Goal: Task Accomplishment & Management: Complete application form

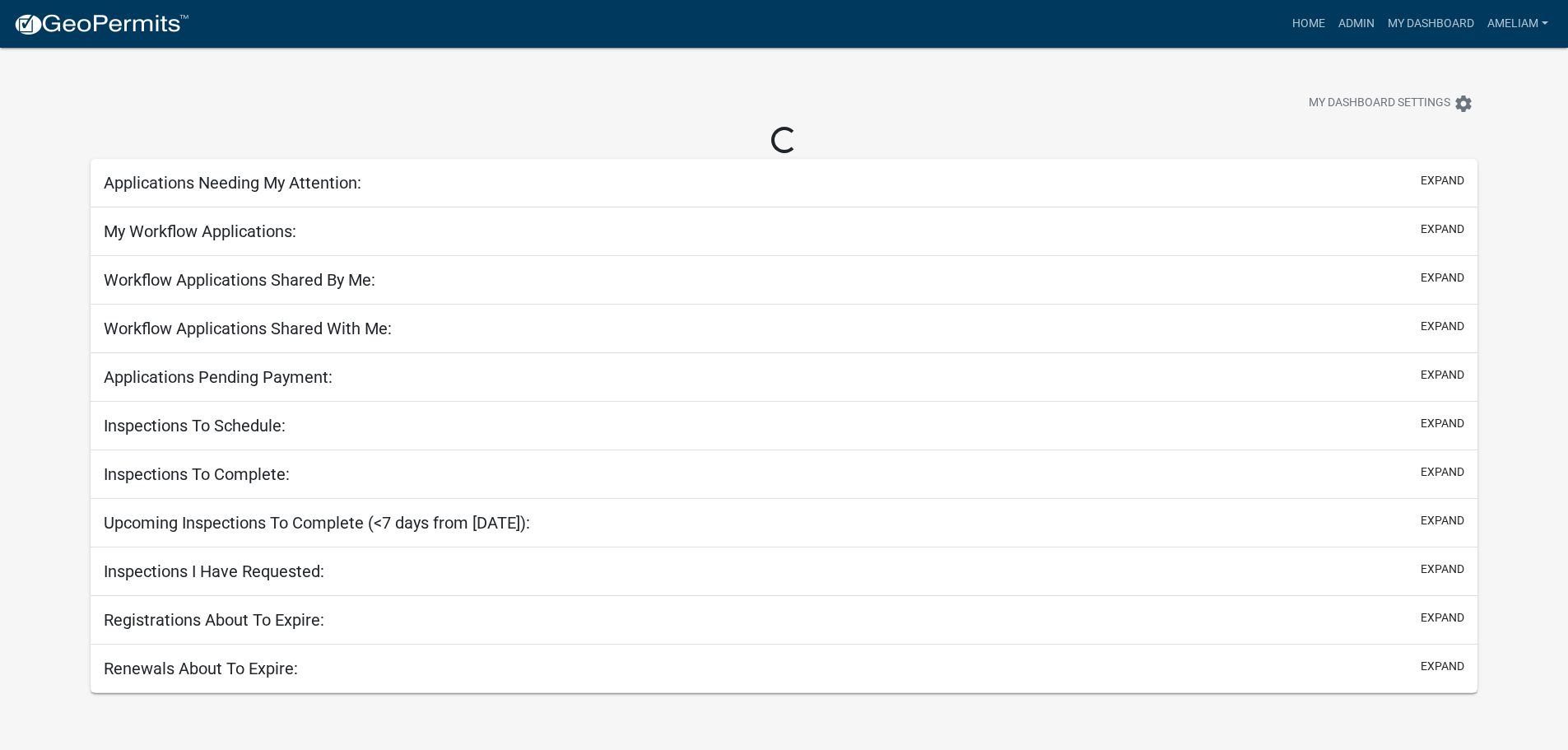
select select "3: 100"
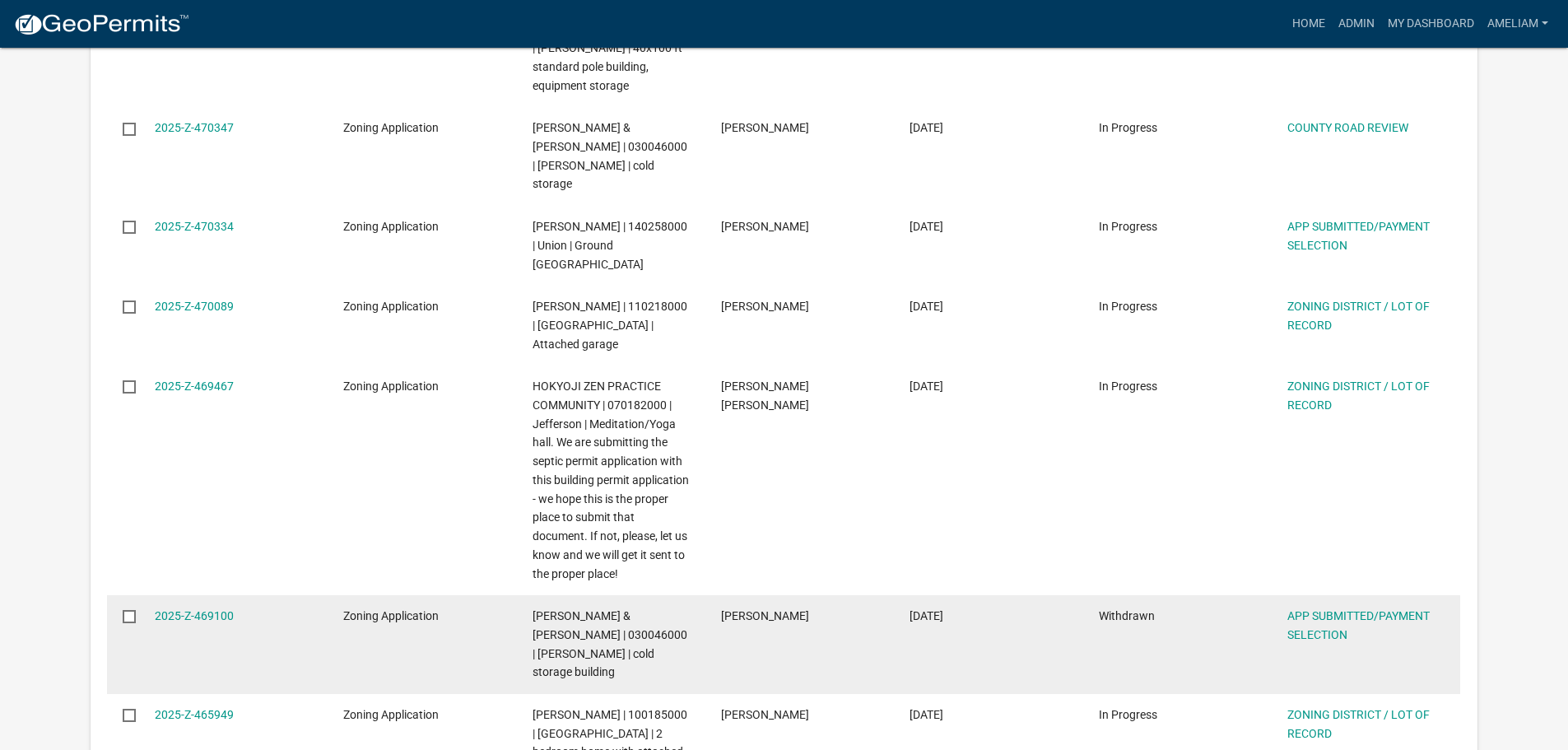
scroll to position [1565, 0]
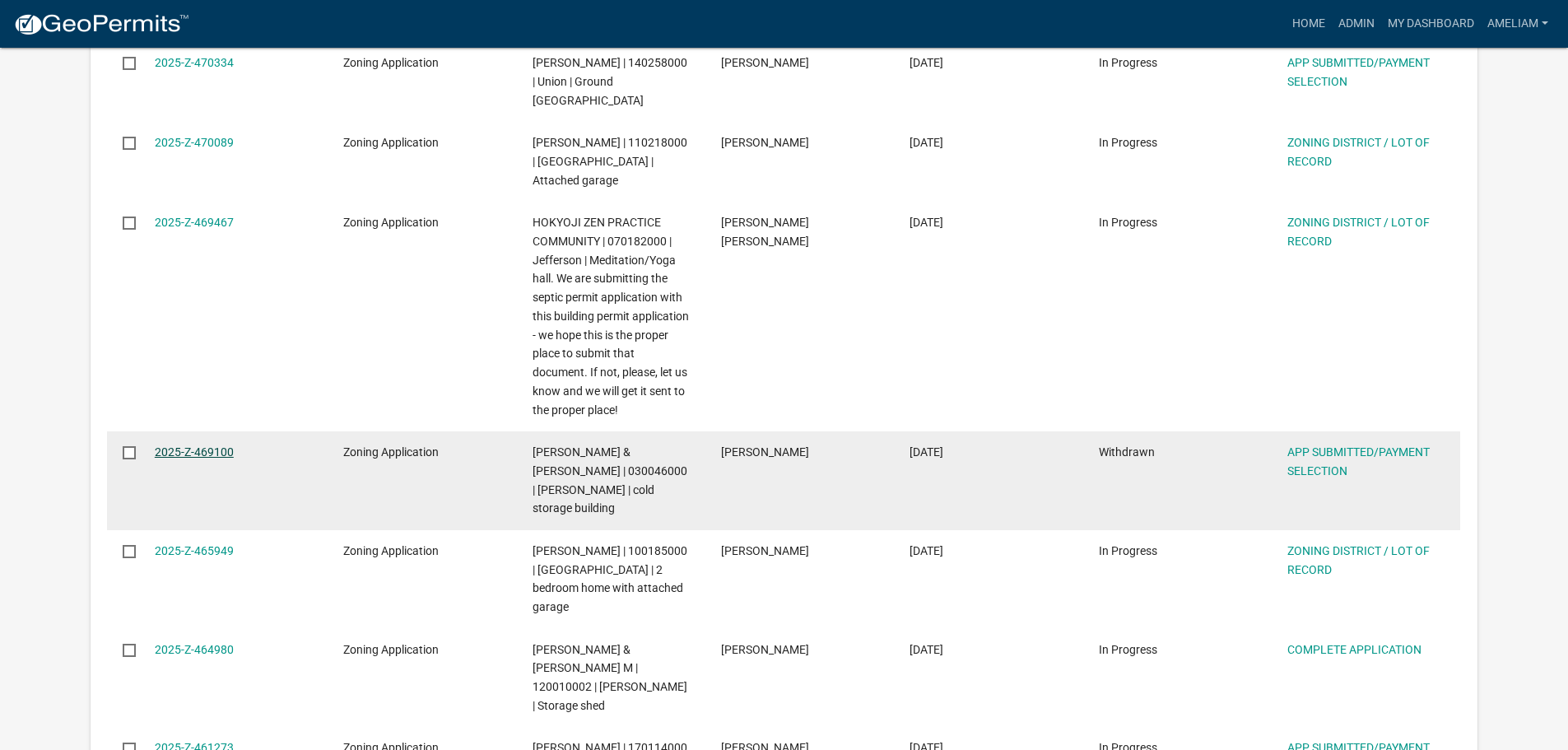
click at [176, 445] on link "2025-Z-469100" at bounding box center [193, 452] width 79 height 13
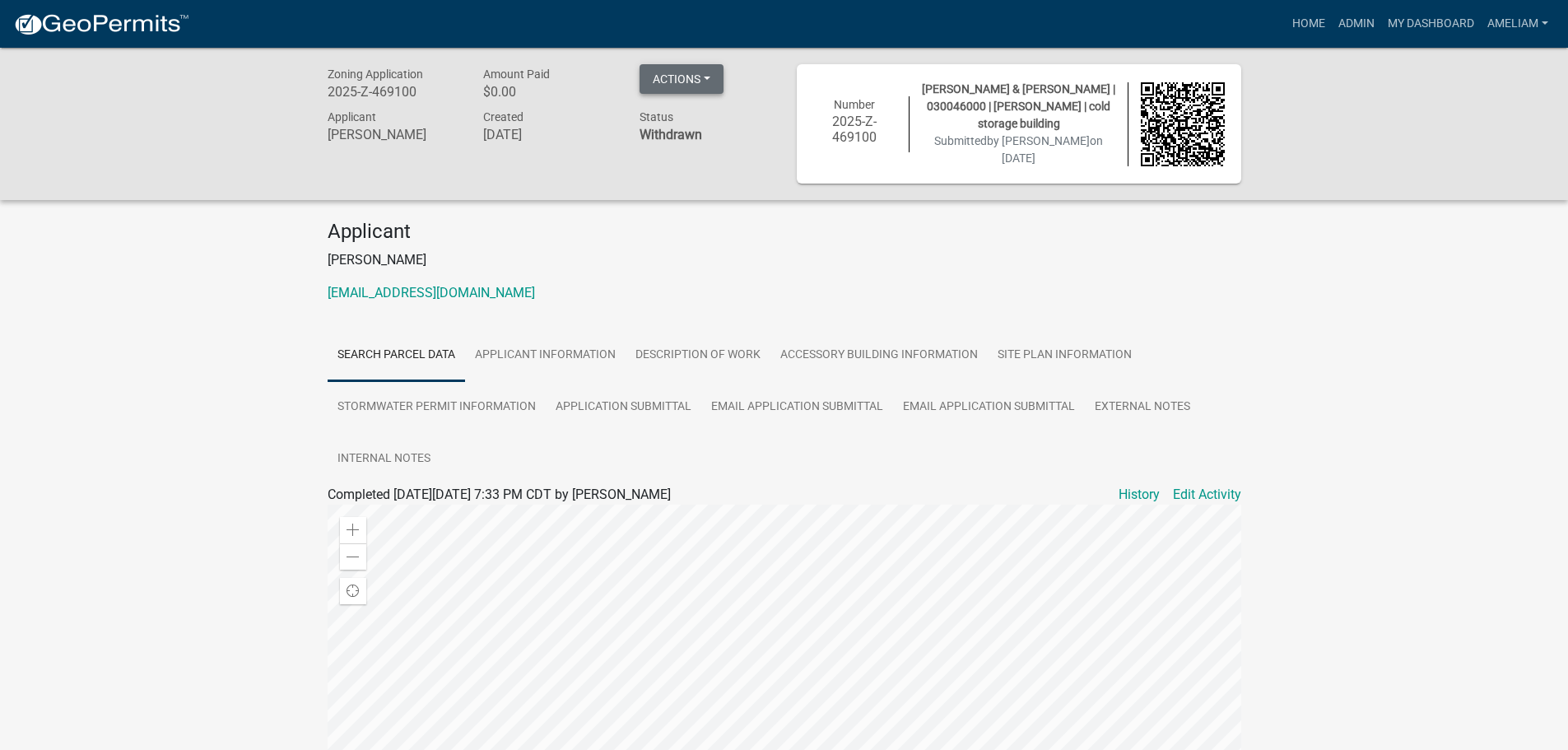
click at [708, 84] on button "Actions" at bounding box center [681, 79] width 84 height 30
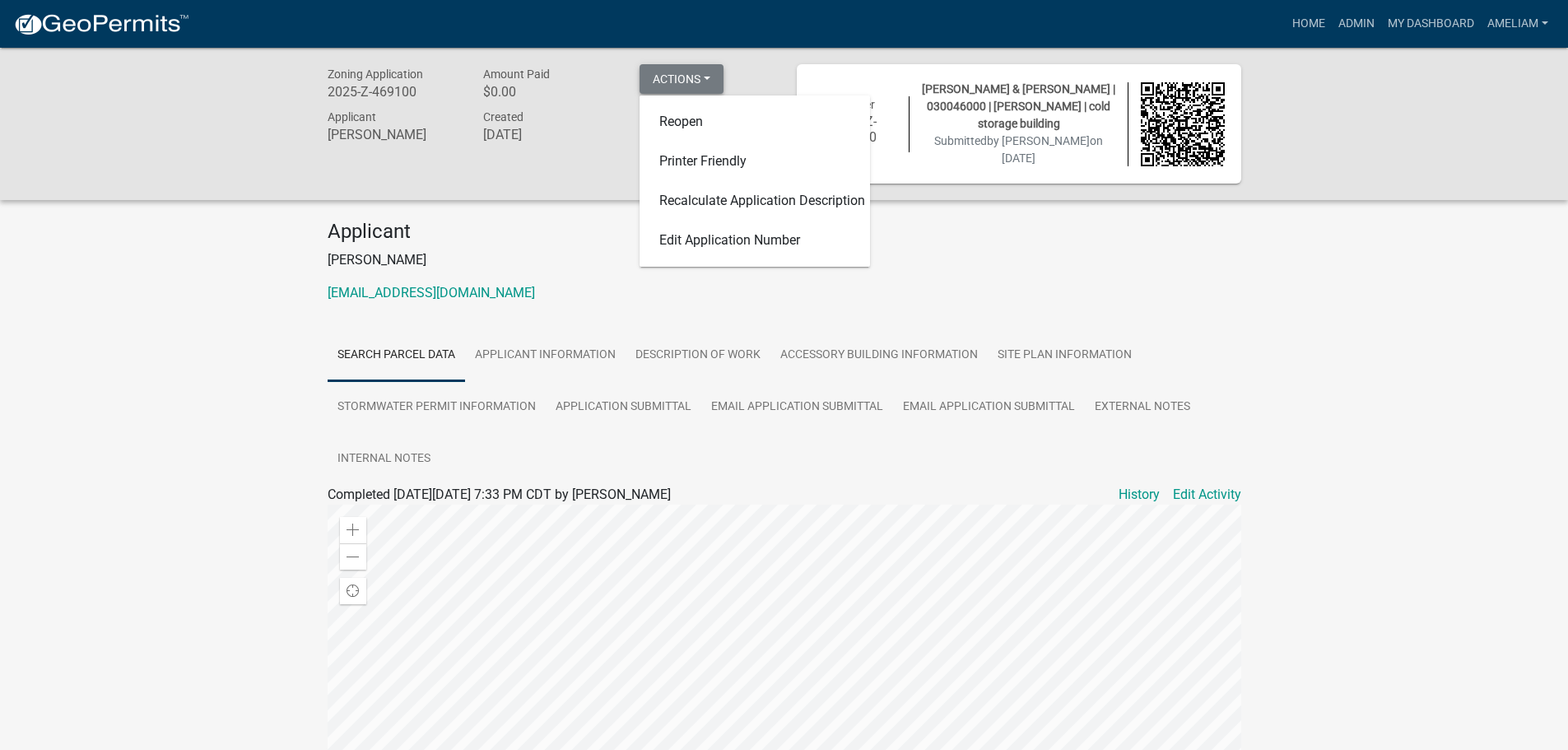
click at [716, 82] on button "Actions" at bounding box center [681, 79] width 84 height 30
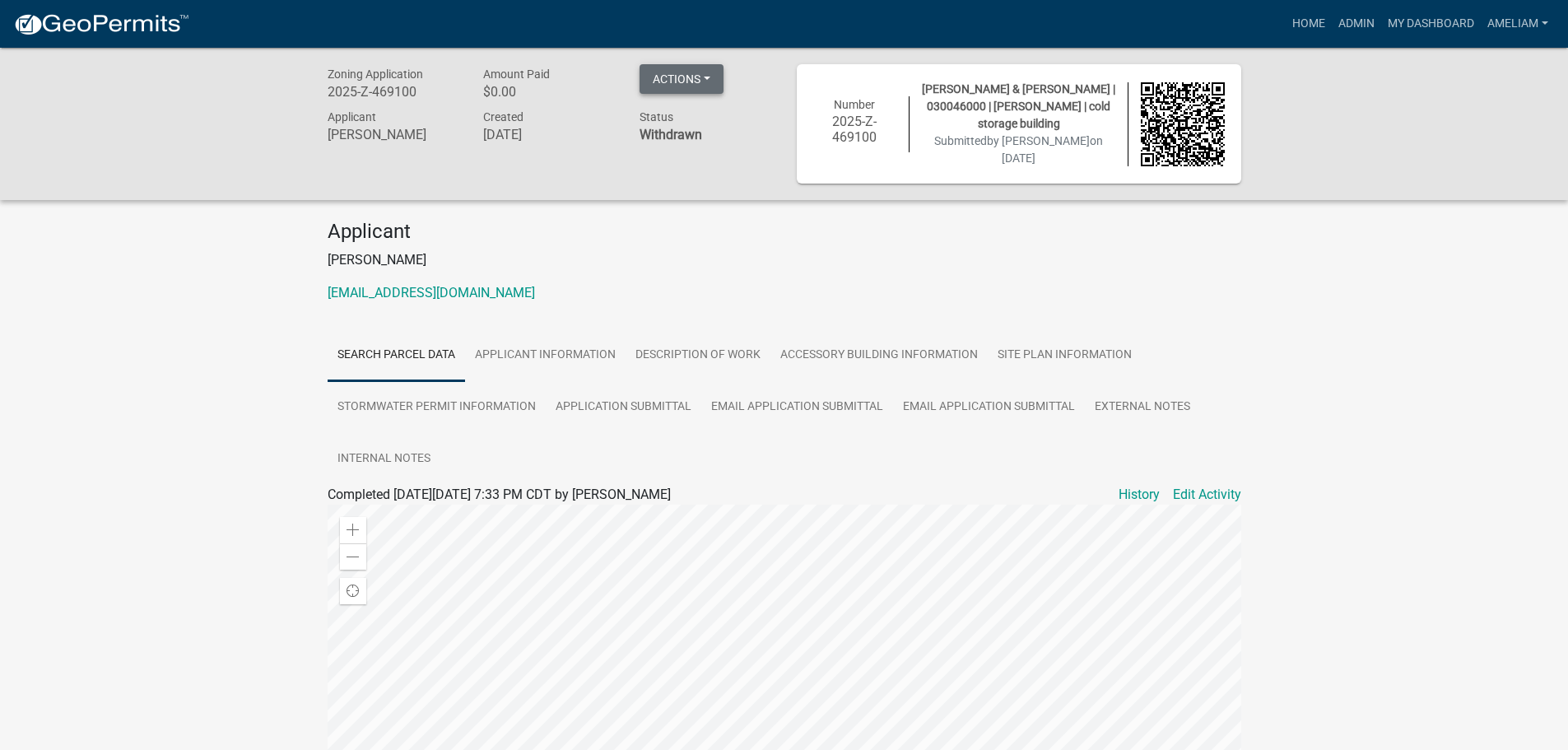
click at [709, 73] on button "Actions" at bounding box center [681, 79] width 84 height 30
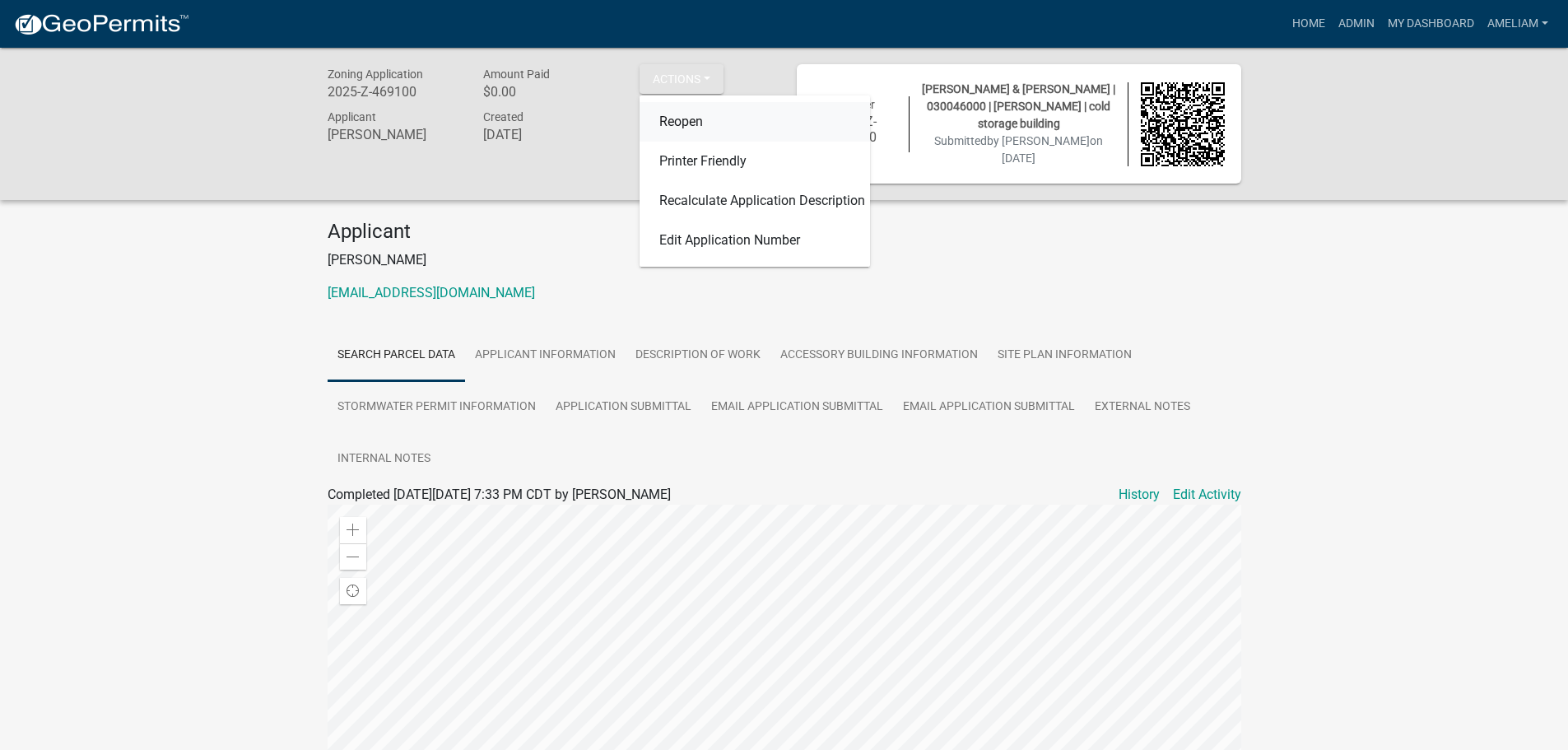
click at [679, 122] on link "Reopen" at bounding box center [754, 121] width 230 height 40
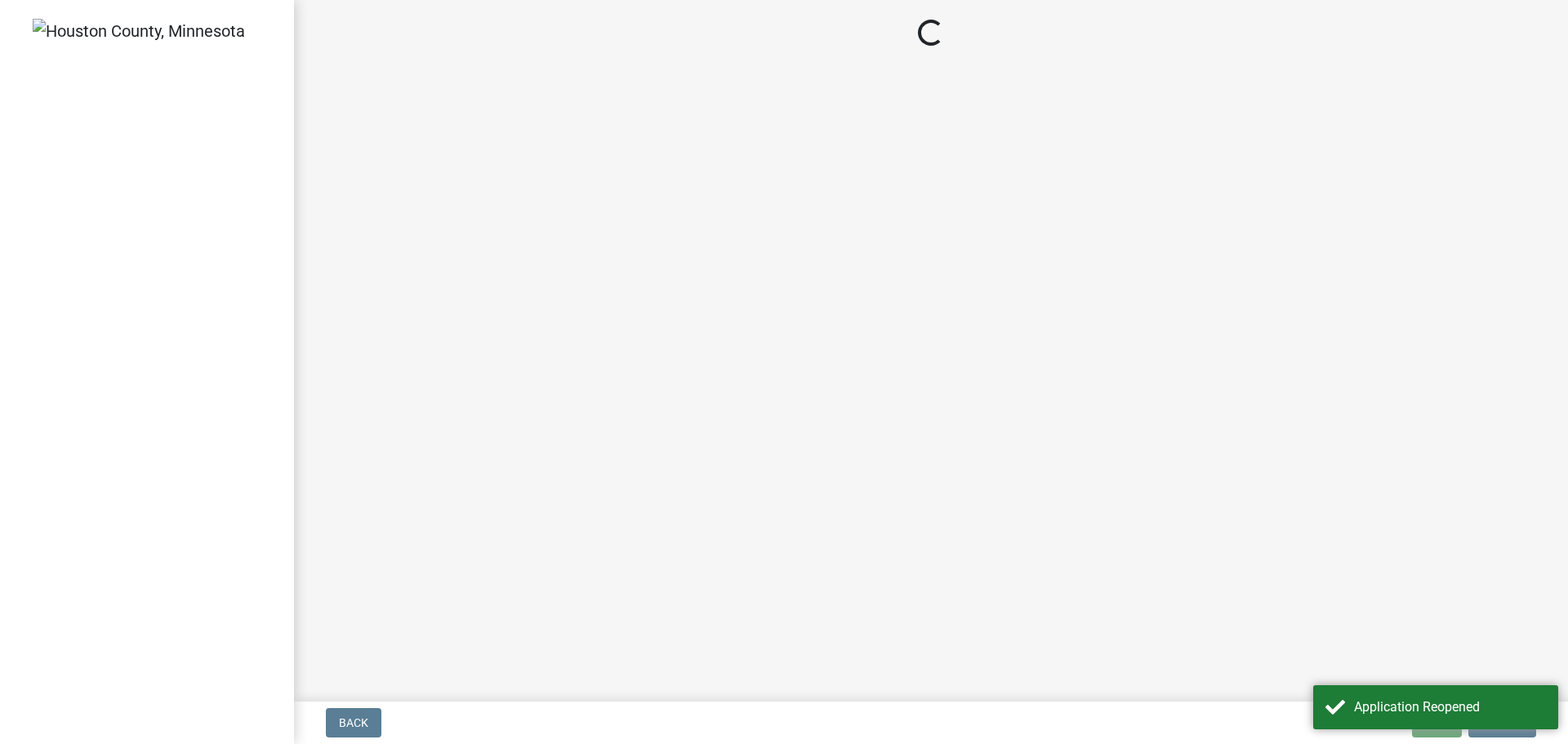
select select "2: 1"
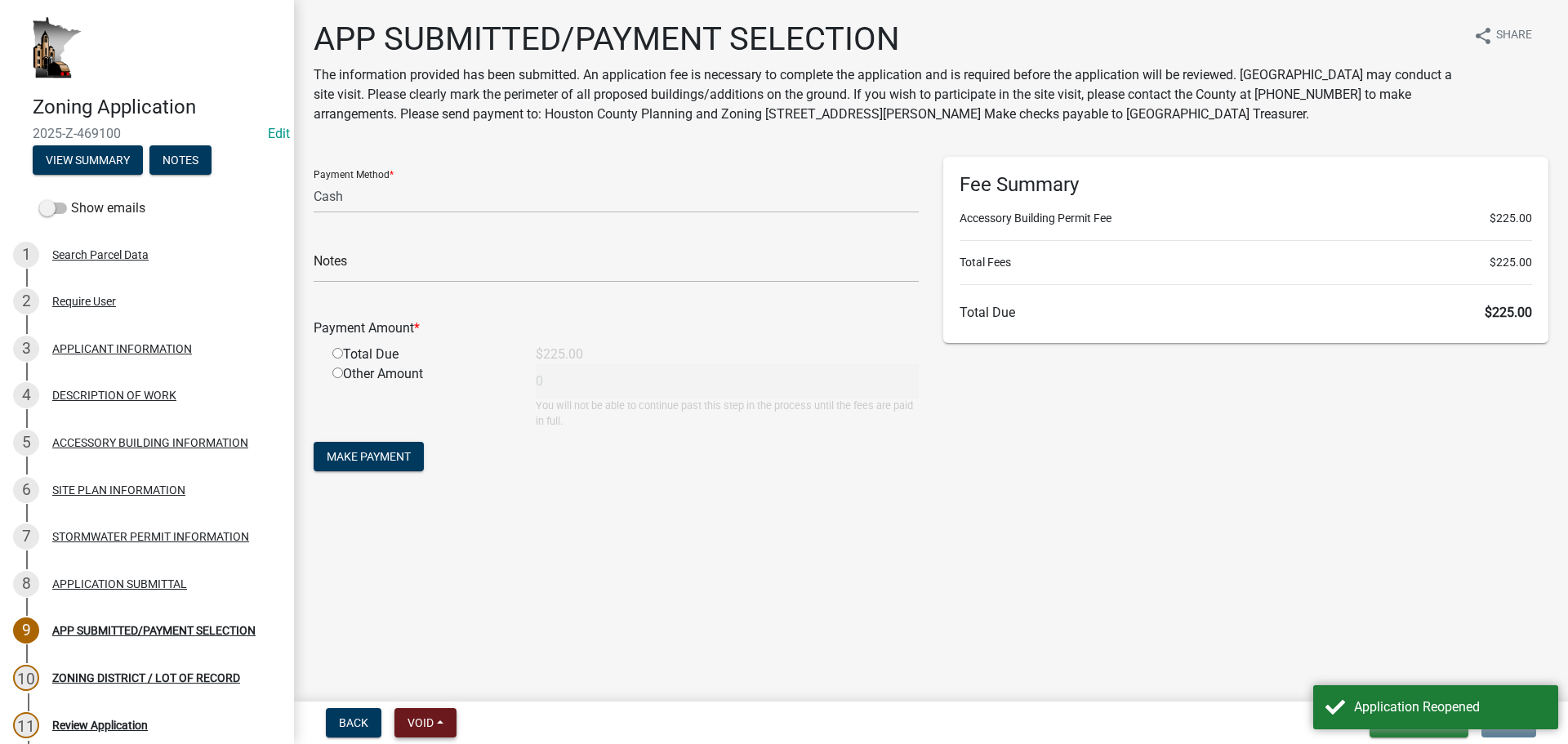
click at [442, 716] on button "Void" at bounding box center [426, 723] width 62 height 29
click at [443, 680] on button "Void" at bounding box center [460, 680] width 130 height 39
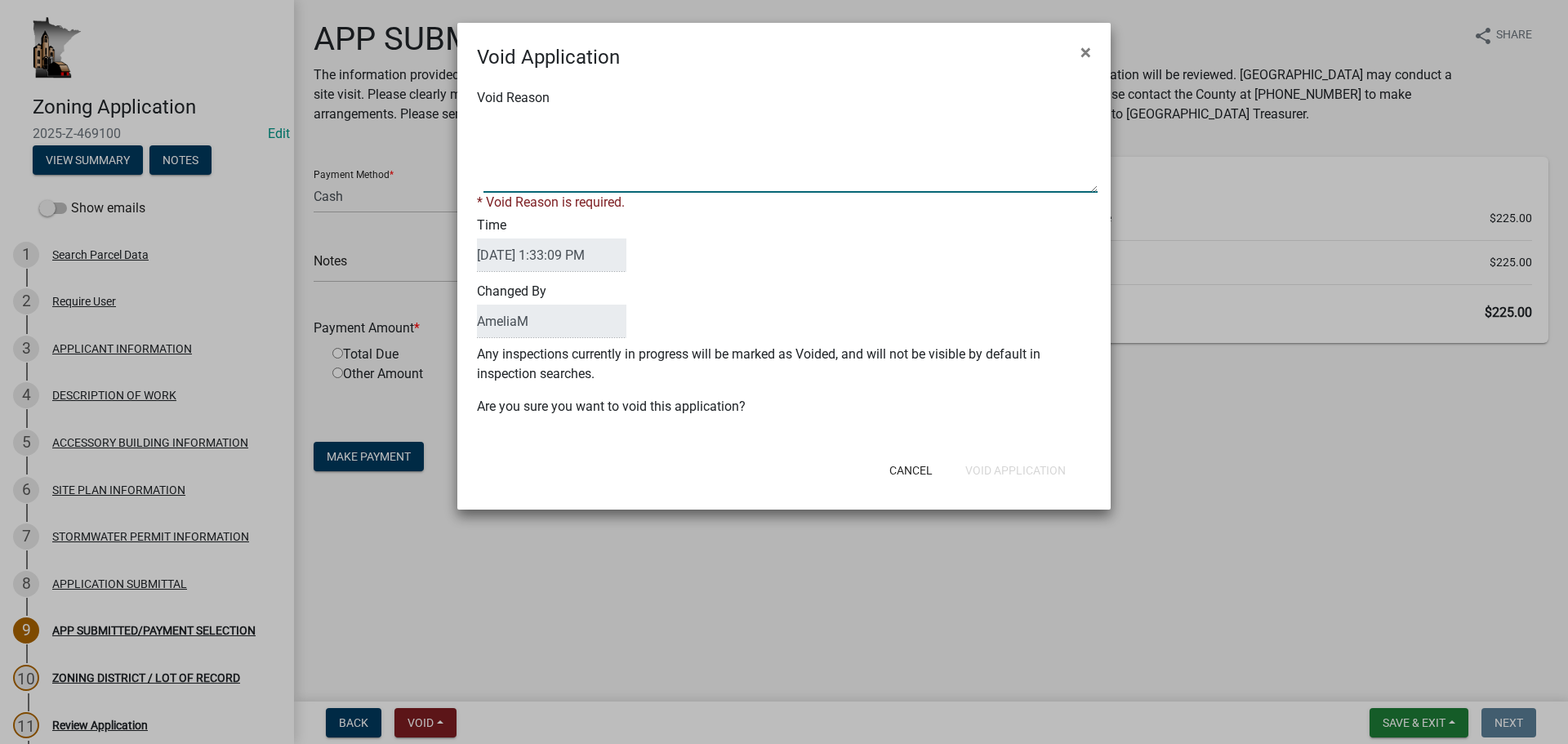
click at [515, 157] on textarea "Void Reason" at bounding box center [790, 152] width 615 height 82
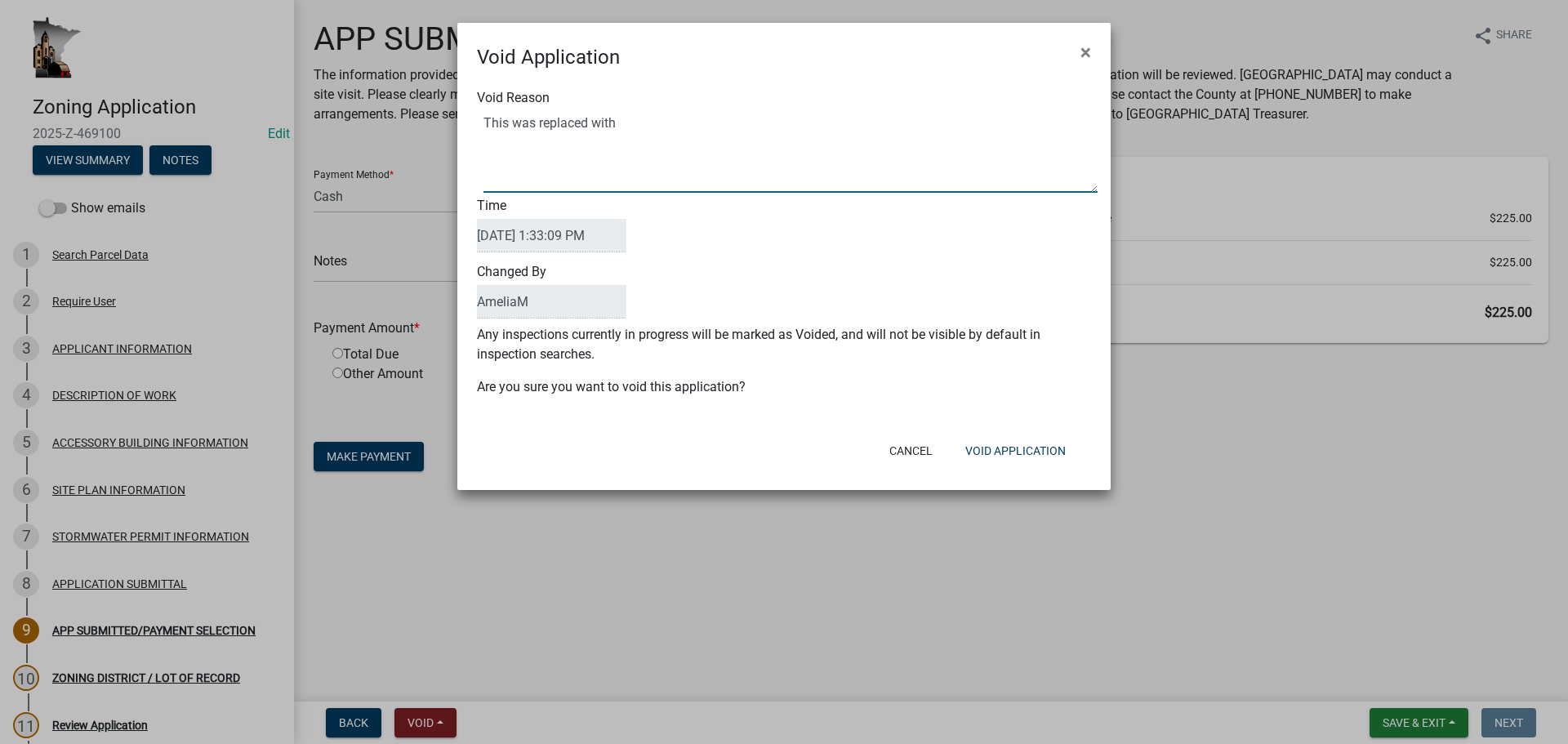
click at [629, 163] on textarea "Void Reason" at bounding box center [790, 152] width 615 height 82
type textarea "This was replaced with application 2025-Z-469100."
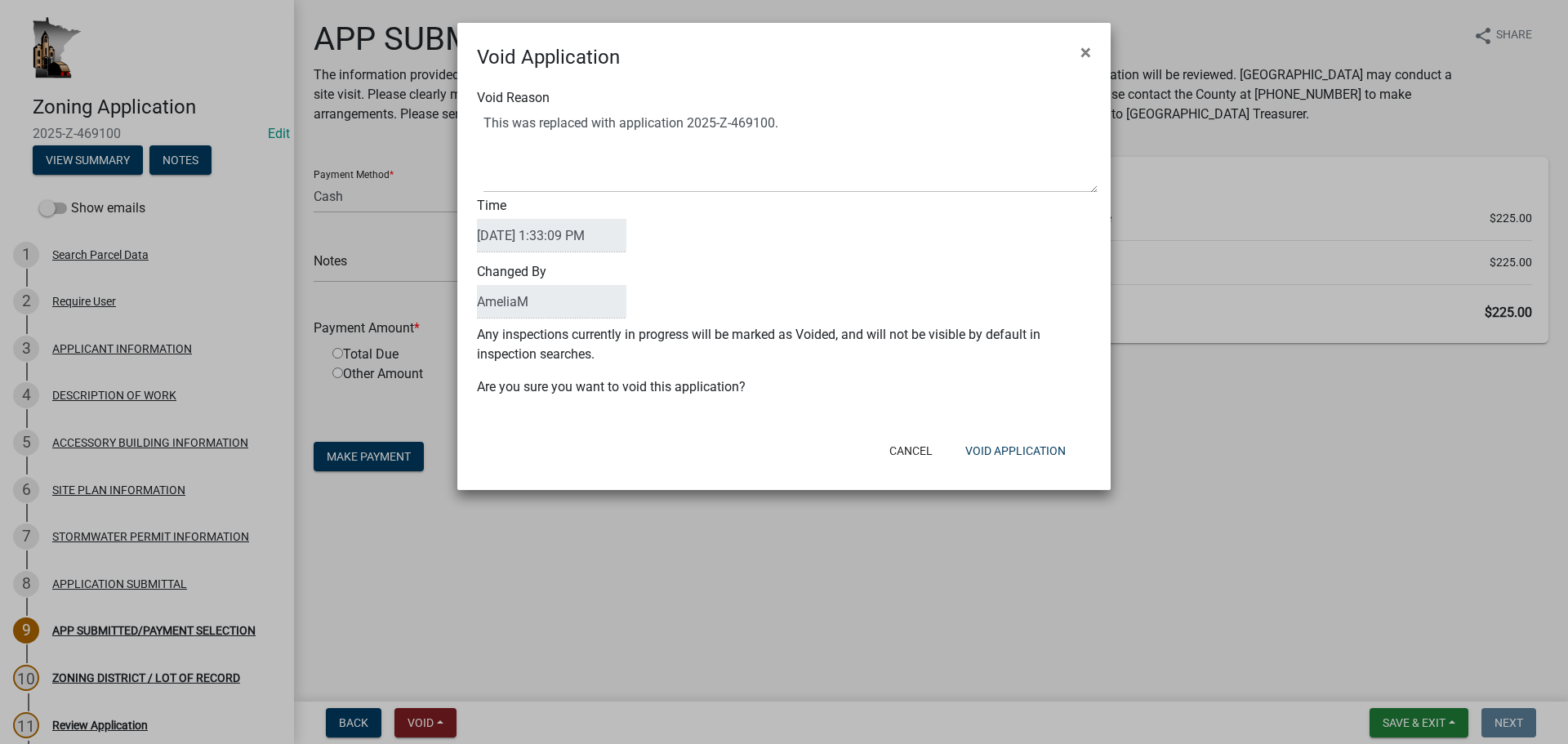
click at [786, 248] on div "Time 09/11/2025 1:33:09 PM" at bounding box center [784, 226] width 638 height 66
click at [1043, 454] on button "Void Application" at bounding box center [1016, 451] width 127 height 29
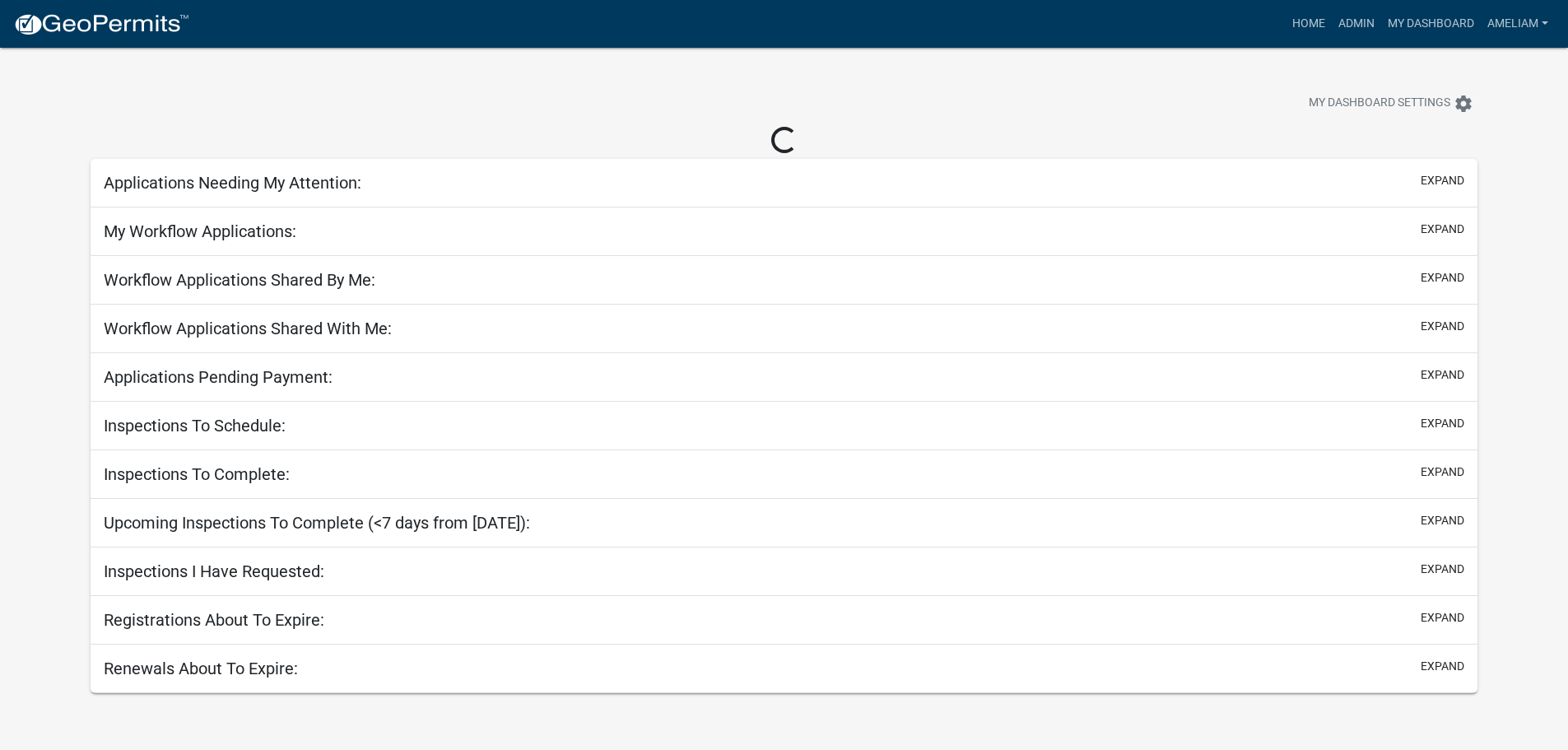
select select "3: 100"
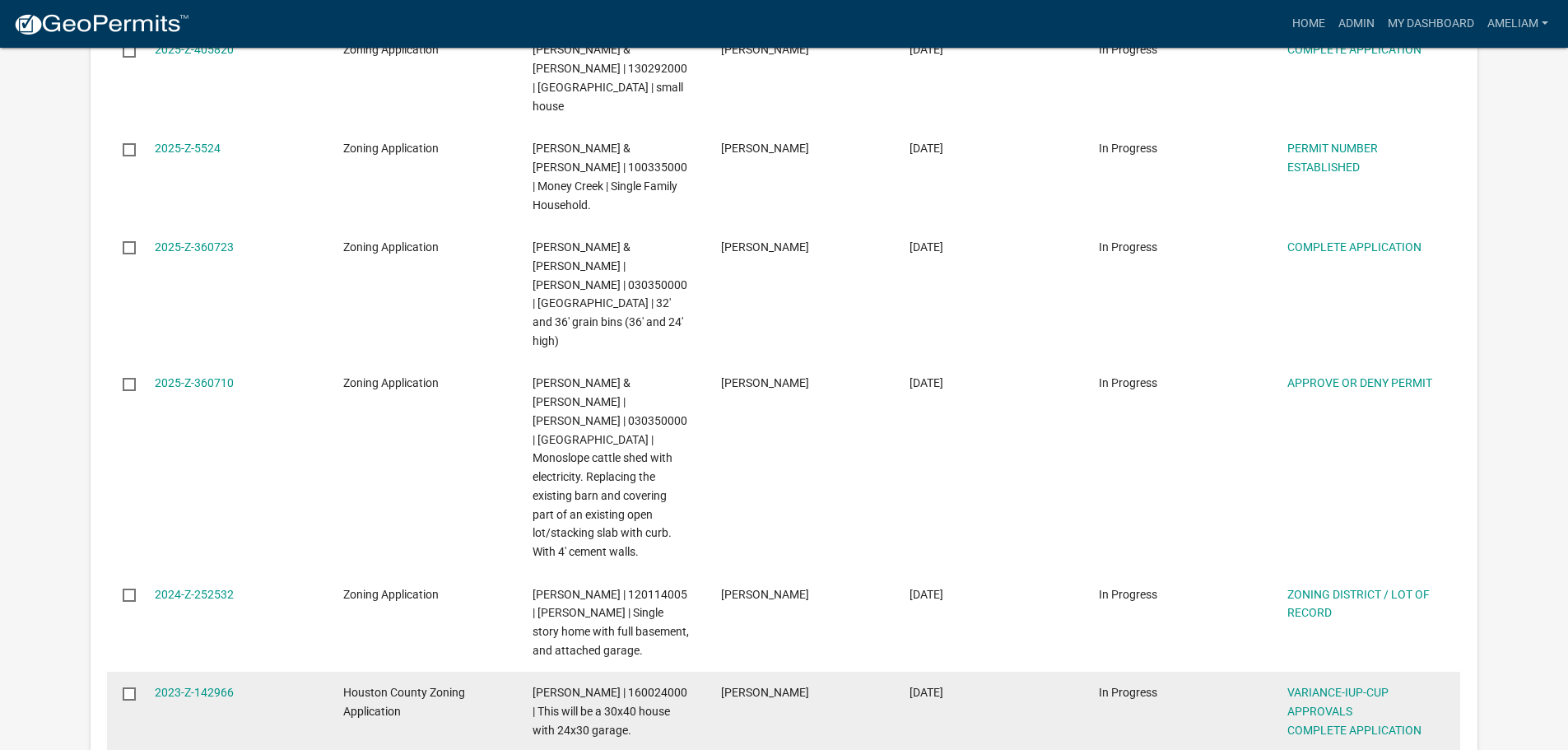
scroll to position [3376, 0]
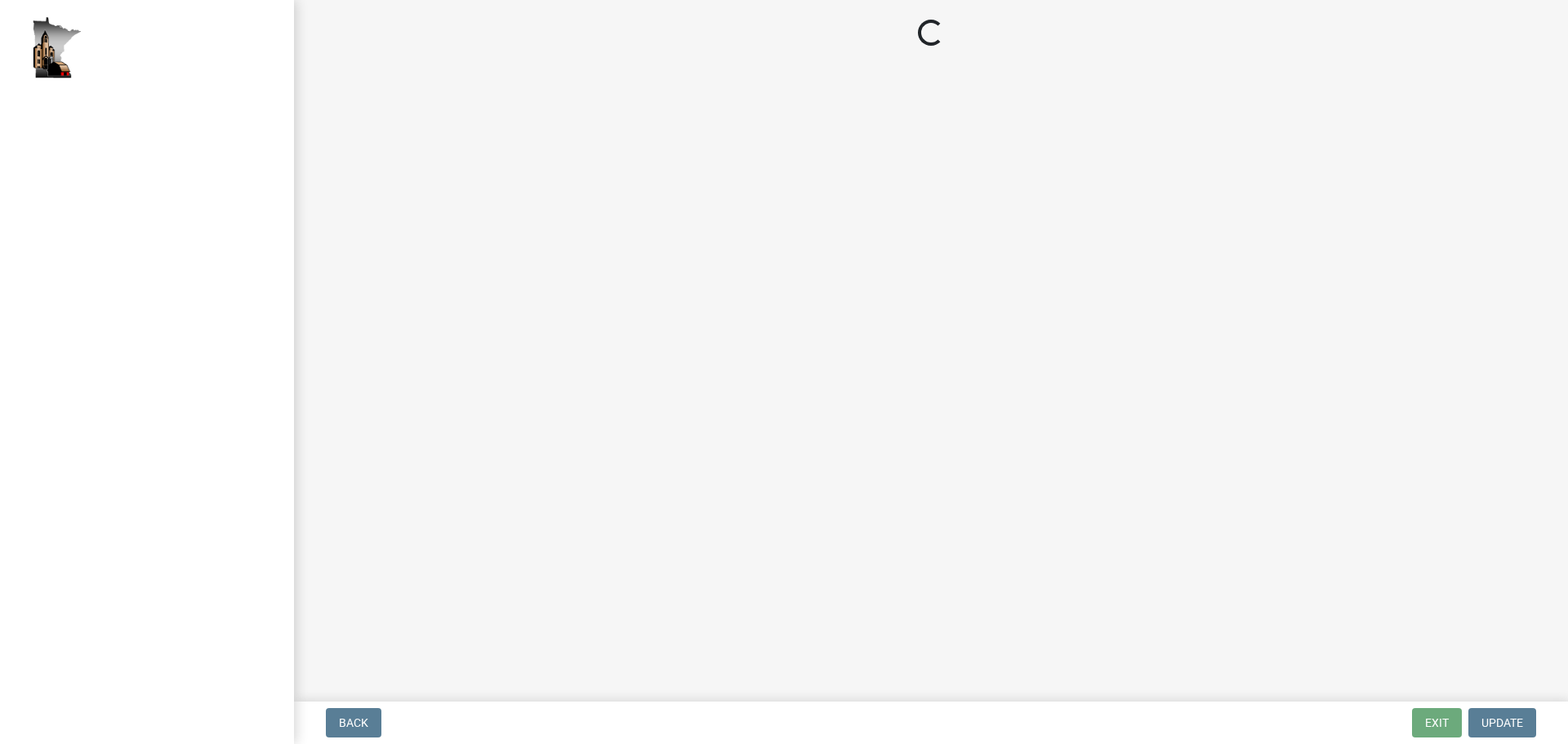
select select "5727336e-9a20-4bd2-a6f3-e7484509ff9a"
select select "c0fe89da-e6be-4440-b09b-6bf401eca5d4"
select select "cc045de0-ead4-414c-a886-12e51f2bc4aa"
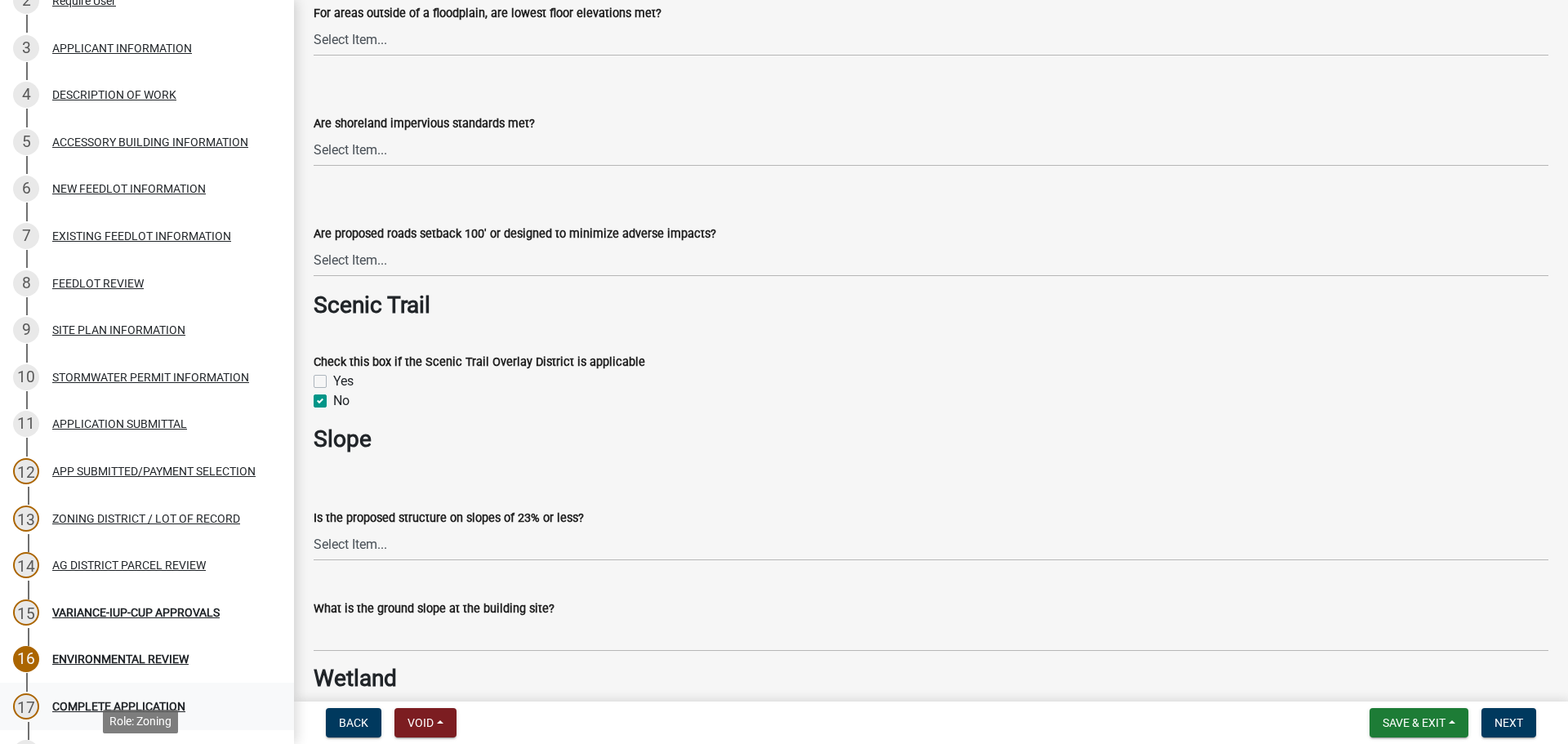
scroll to position [264, 0]
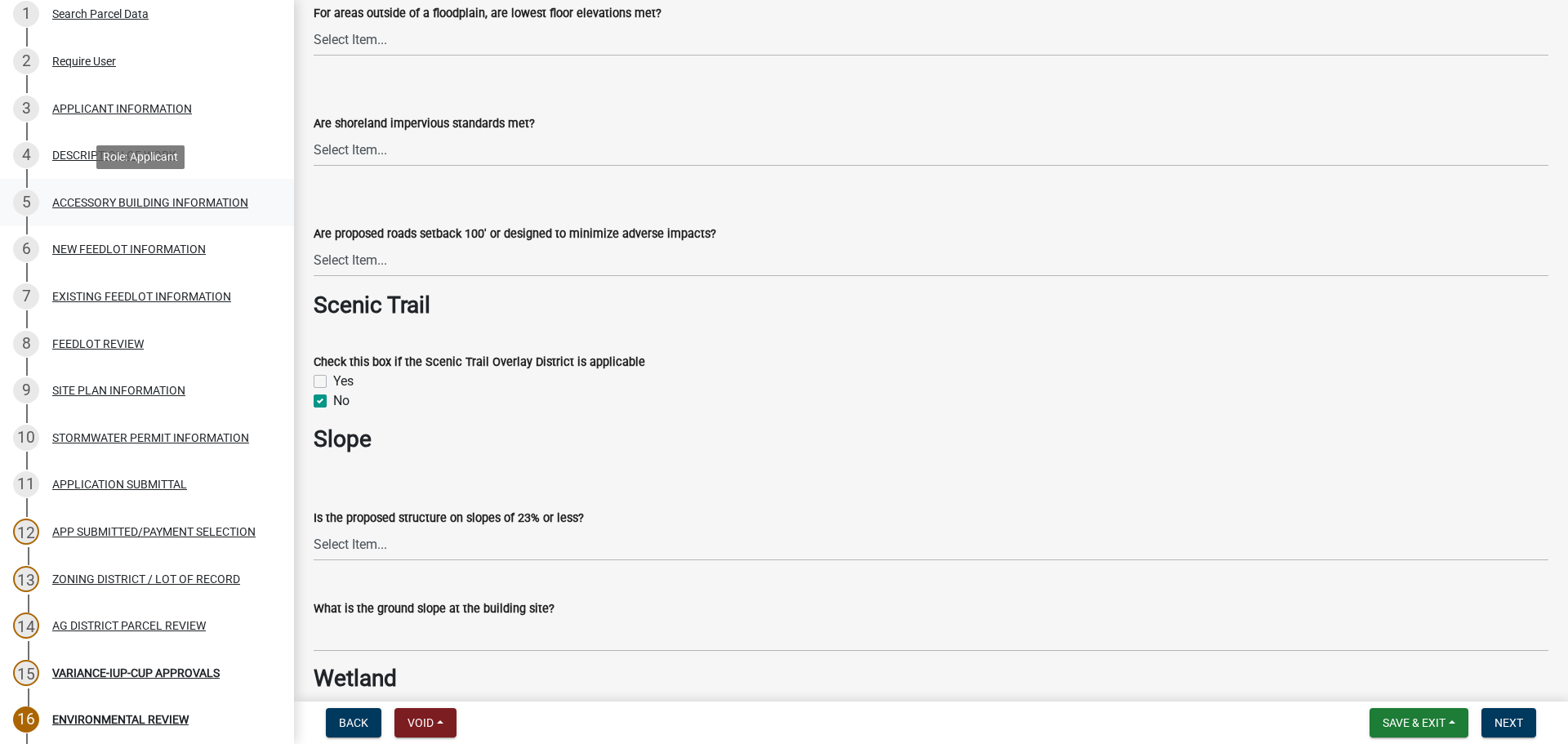
click at [119, 192] on div "5 ACCESSORY BUILDING INFORMATION" at bounding box center [140, 202] width 254 height 26
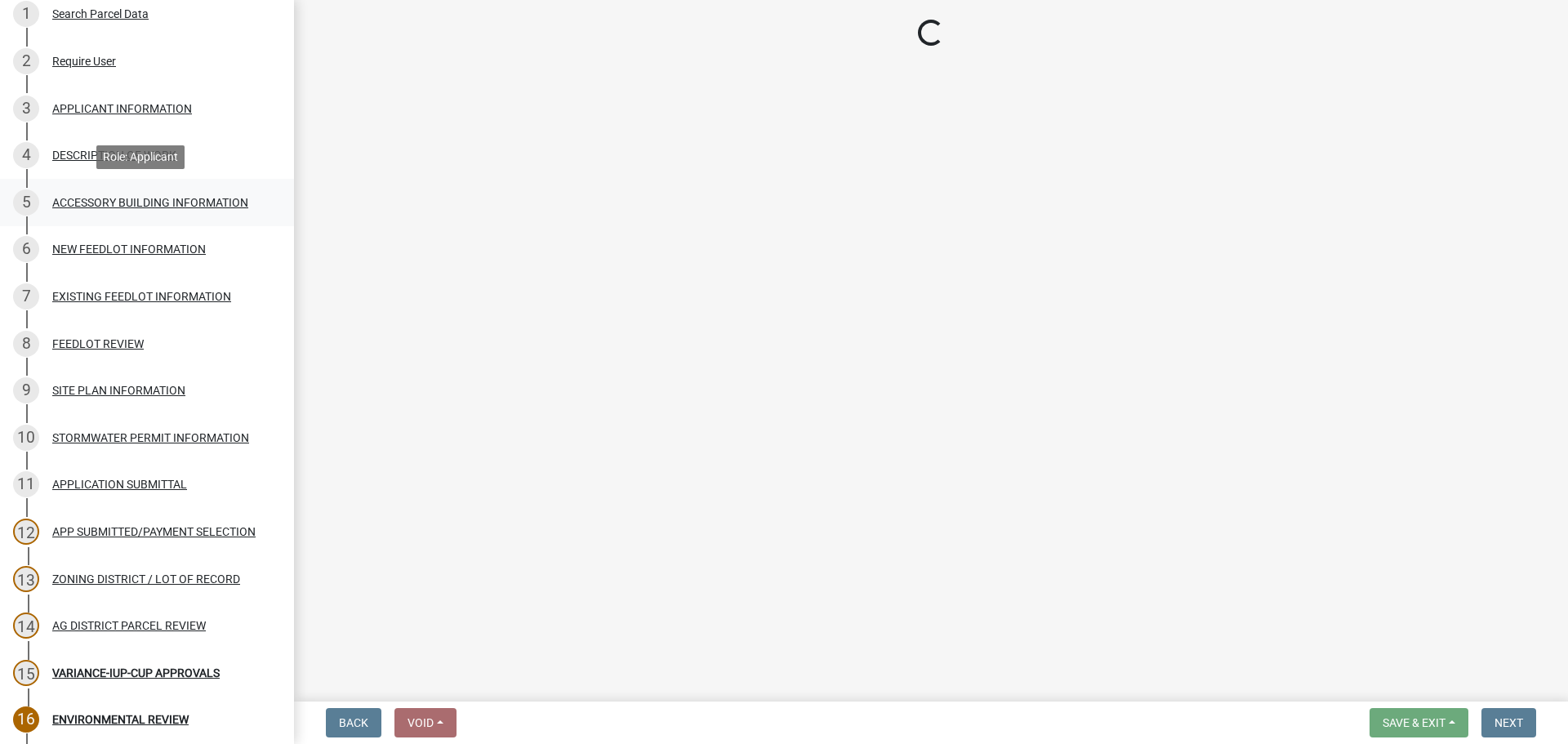
scroll to position [0, 0]
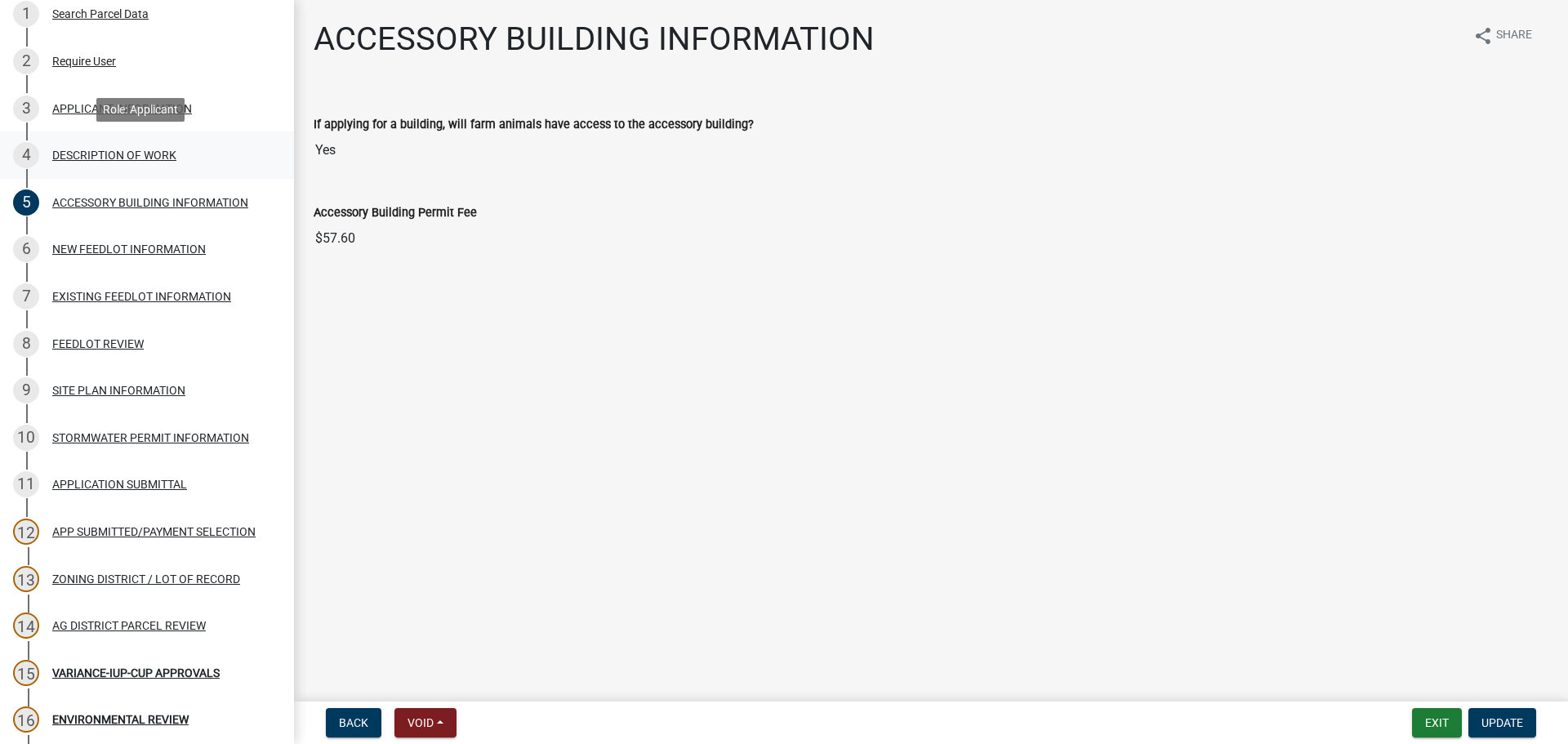
click at [104, 143] on div "4 DESCRIPTION OF WORK" at bounding box center [140, 155] width 254 height 26
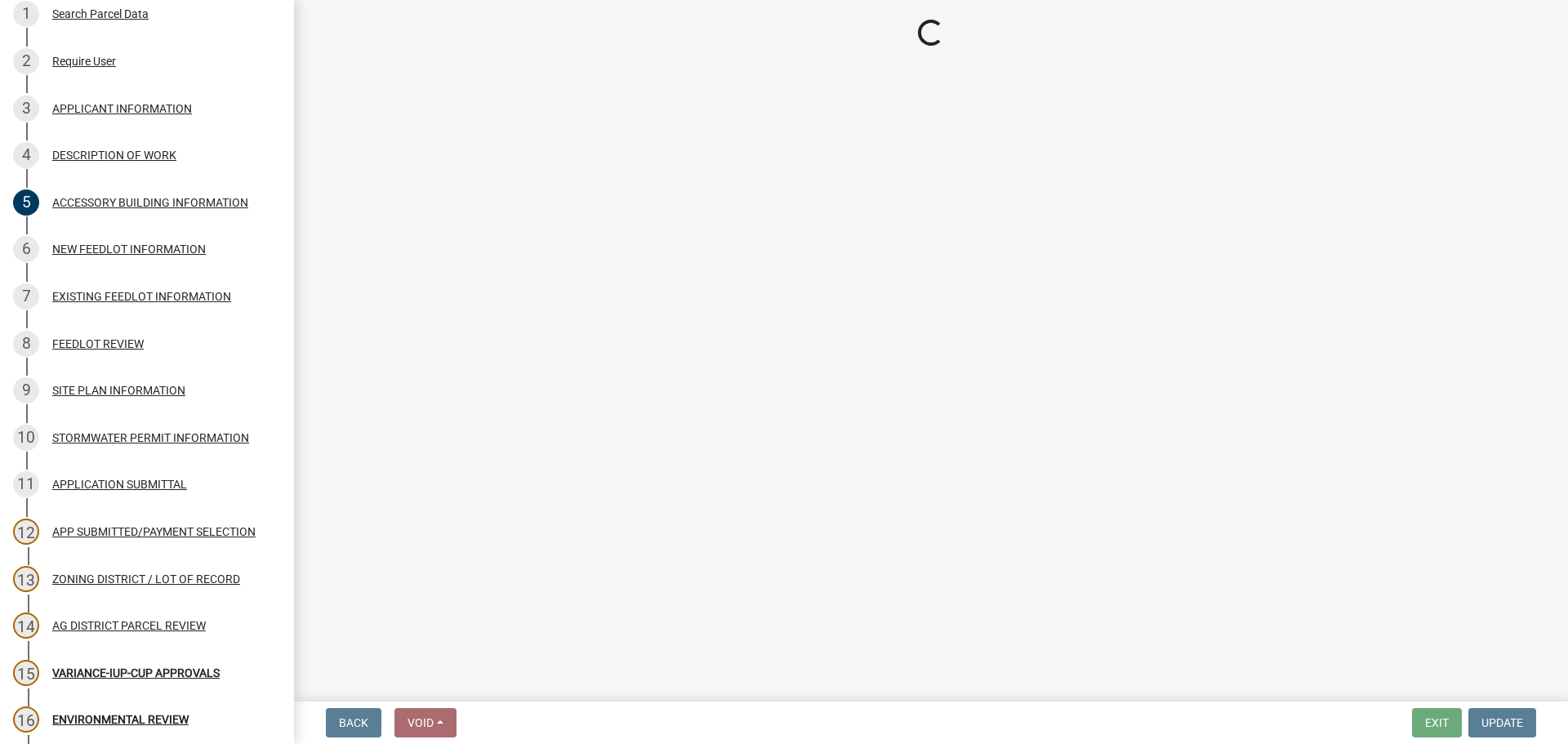
select select "d5c4c3d5-0e01-416f-8471-05b912159bd9"
select select "b77d4c88-b606-4875-889f-ef493ebc67f8"
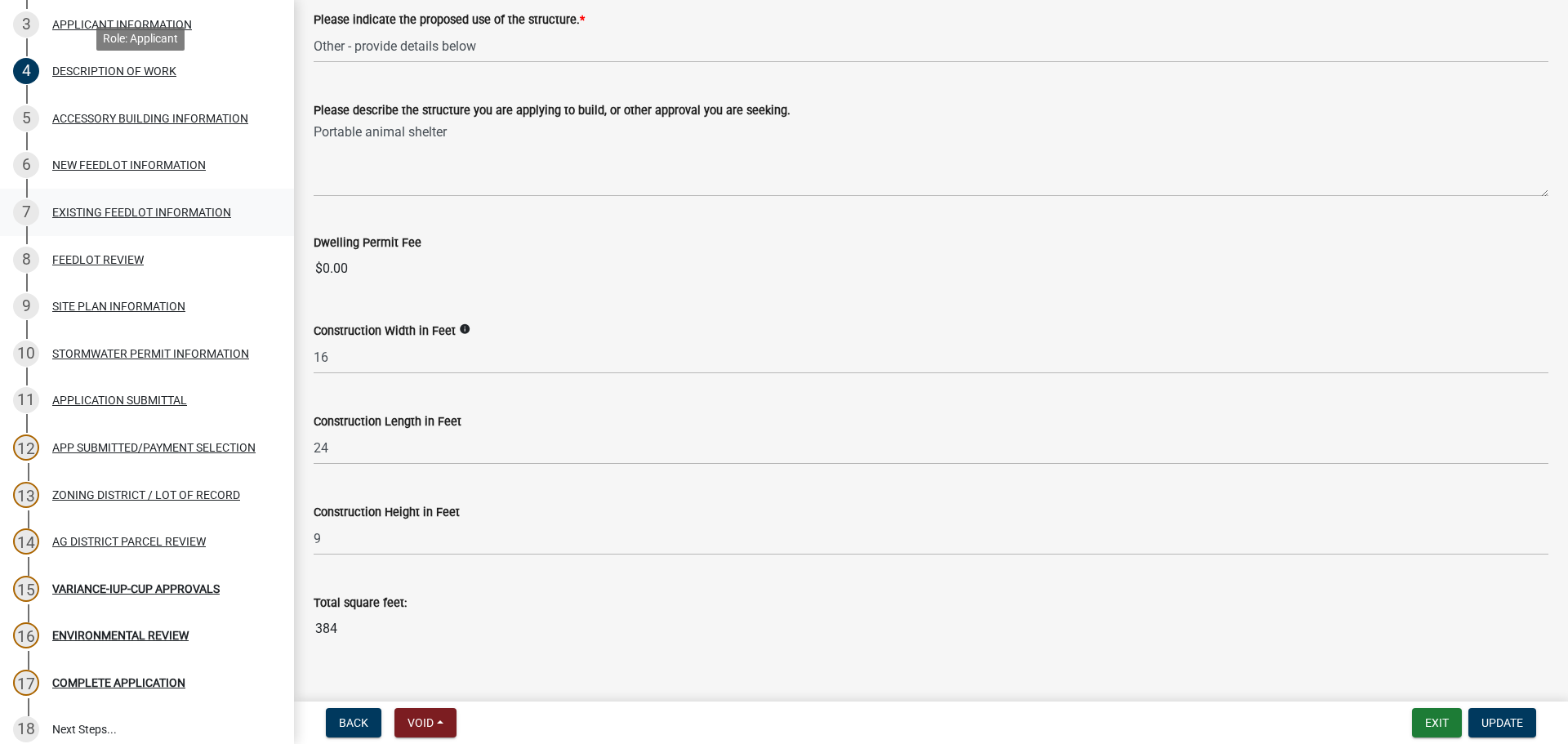
scroll to position [509, 0]
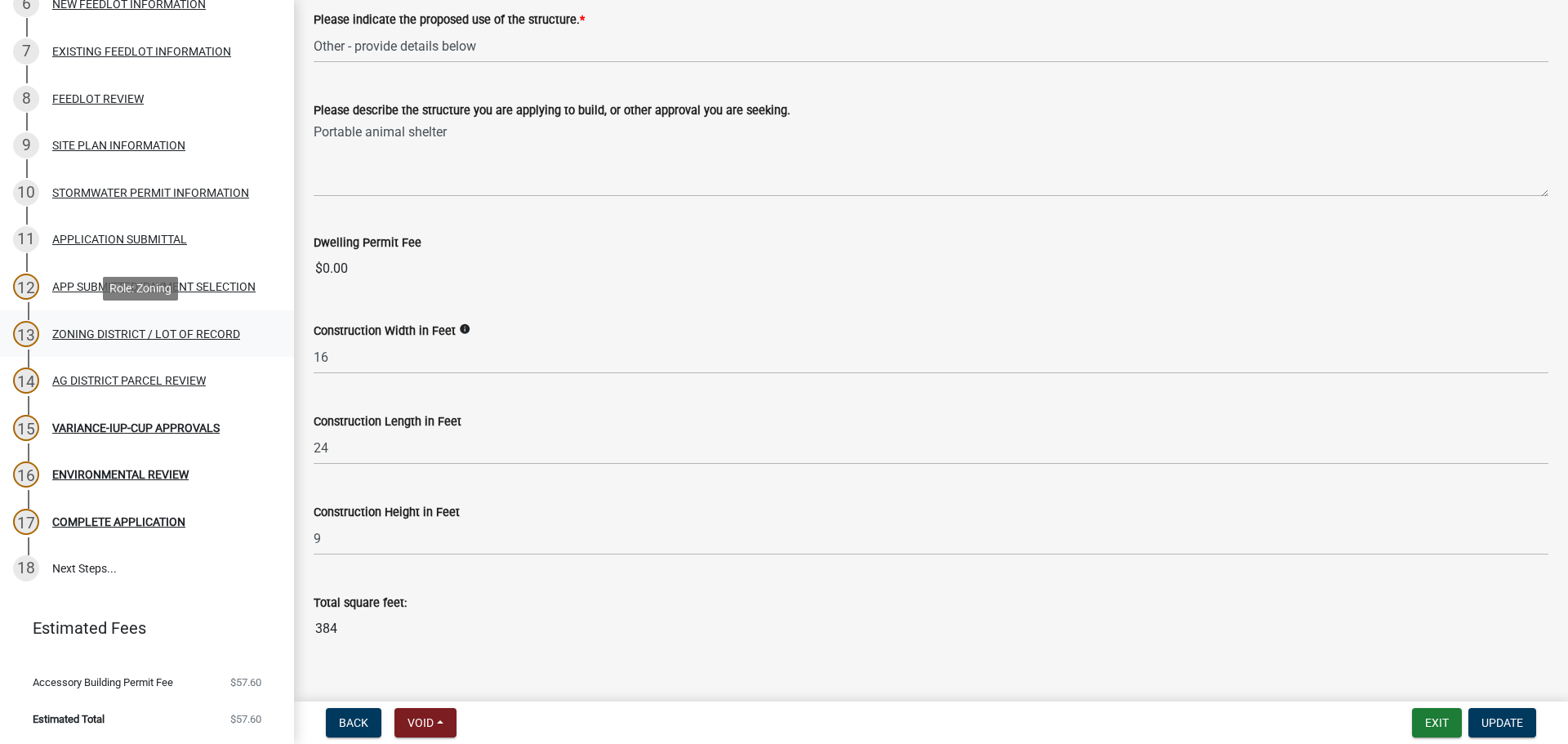
click at [122, 353] on link "13 ZONING DISTRICT / LOT OF RECORD" at bounding box center [147, 334] width 294 height 48
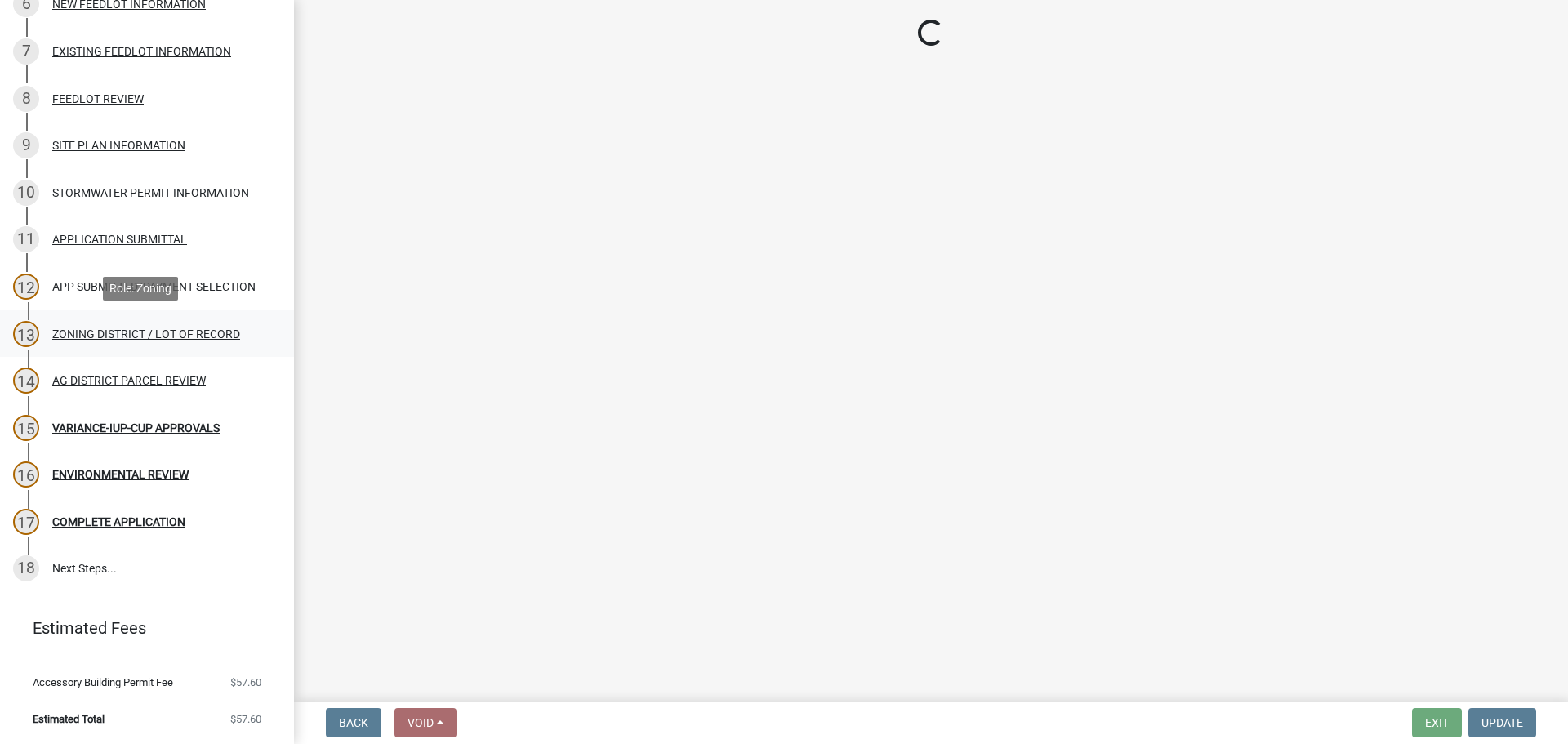
click at [140, 334] on div "ZONING DISTRICT / LOT OF RECORD" at bounding box center [146, 333] width 188 height 11
select select "4e40cecd-d56d-4d3a-a779-2c11c403f329"
select select "8fe8ed3e-c0e1-408b-96fc-f68303b4ae81"
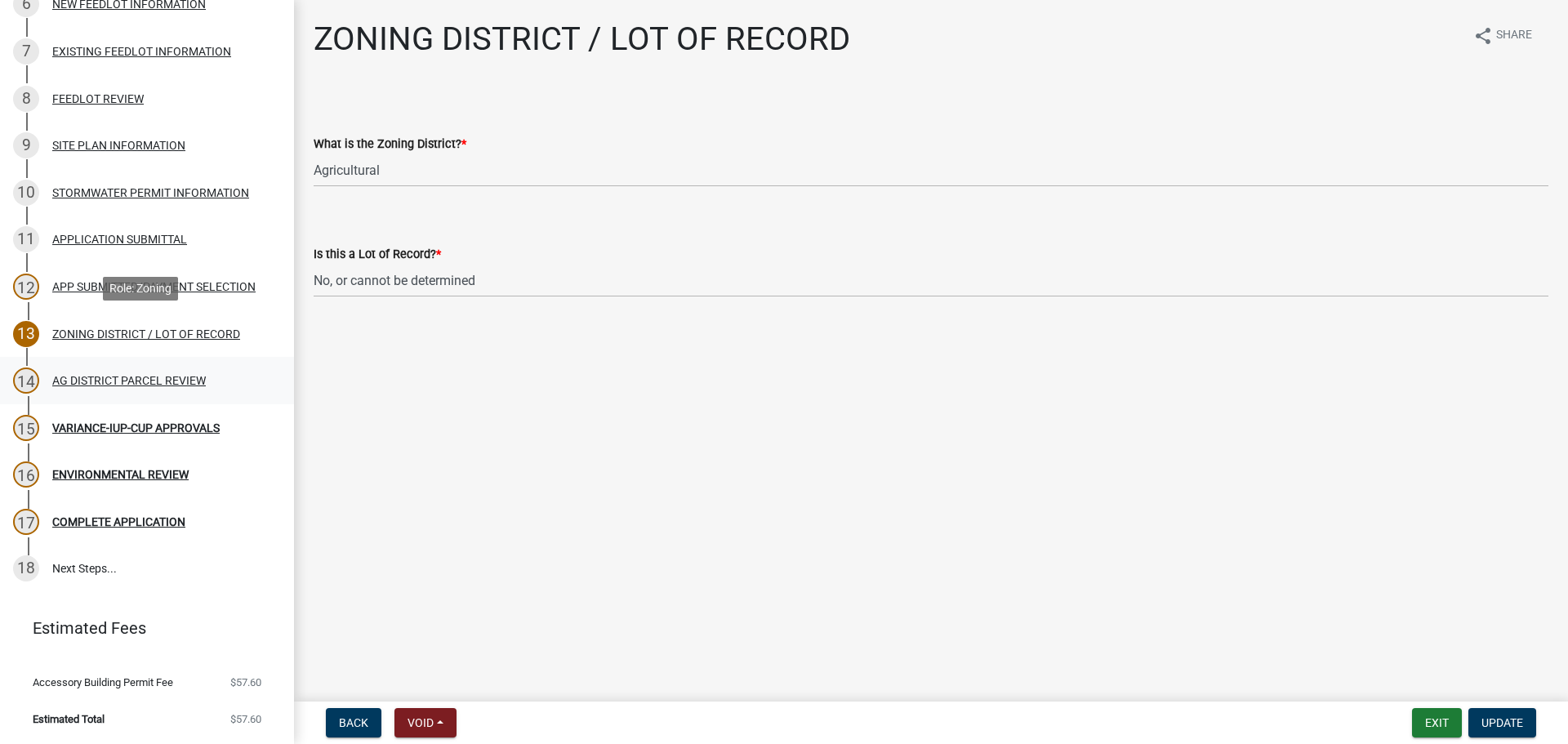
select select "4e40cecd-d56d-4d3a-a779-2c11c403f329"
select select "8fe8ed3e-c0e1-408b-96fc-f68303b4ae81"
click at [122, 379] on div "AG DISTRICT PARCEL REVIEW" at bounding box center [129, 380] width 153 height 11
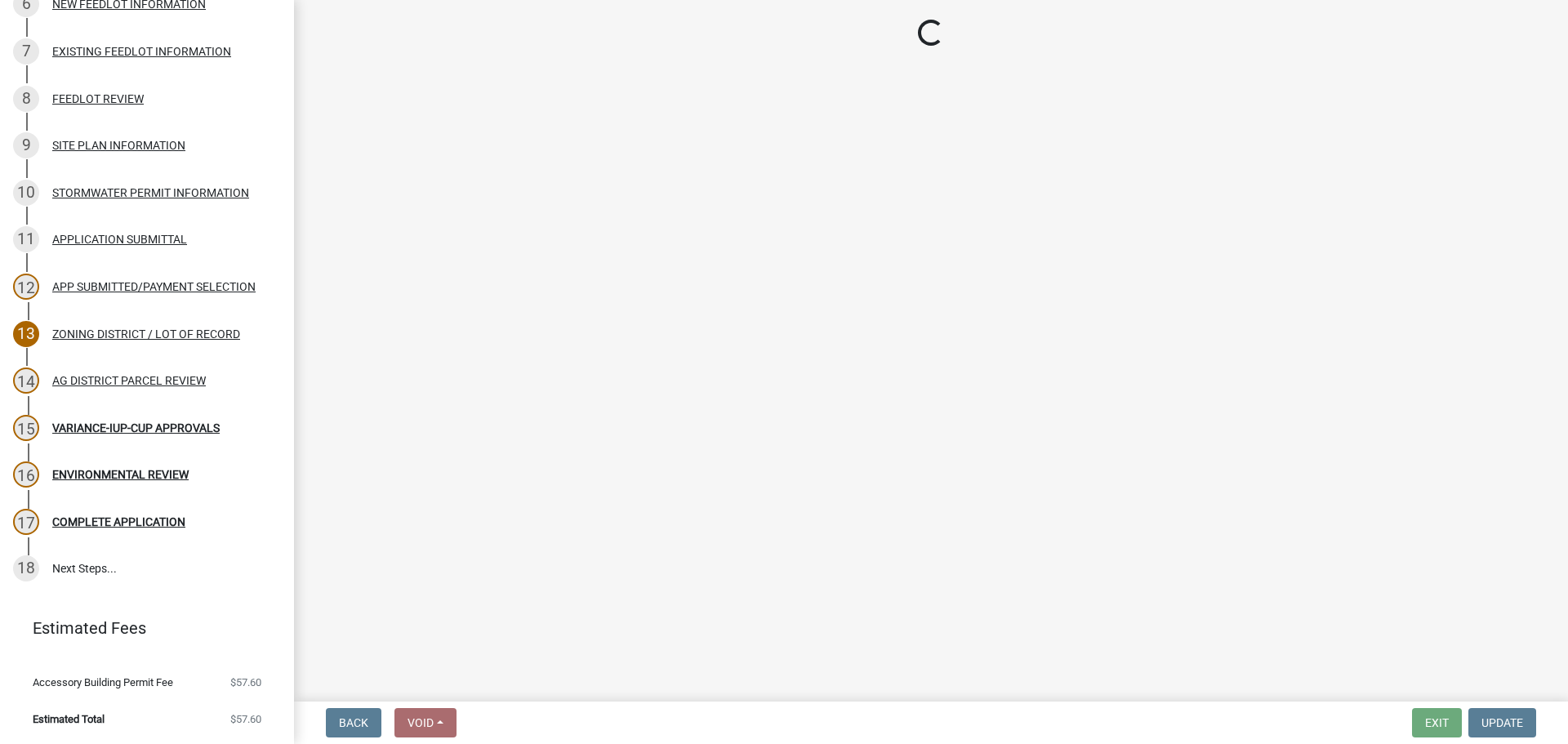
select select "fe23c68f-3976-40fb-92de-7ec6f88d0010"
select select "21c0194f-f8d4-4f59-b41a-3fef99d5bf38"
select select "e720d887-05b7-48e7-b675-04570e4c9f75"
select select "9717a08b-7b03-4d72-87d7-7ef9e9f7ef3b"
select select "c756e23e-ff22-4e58-8178-2621bc441b49"
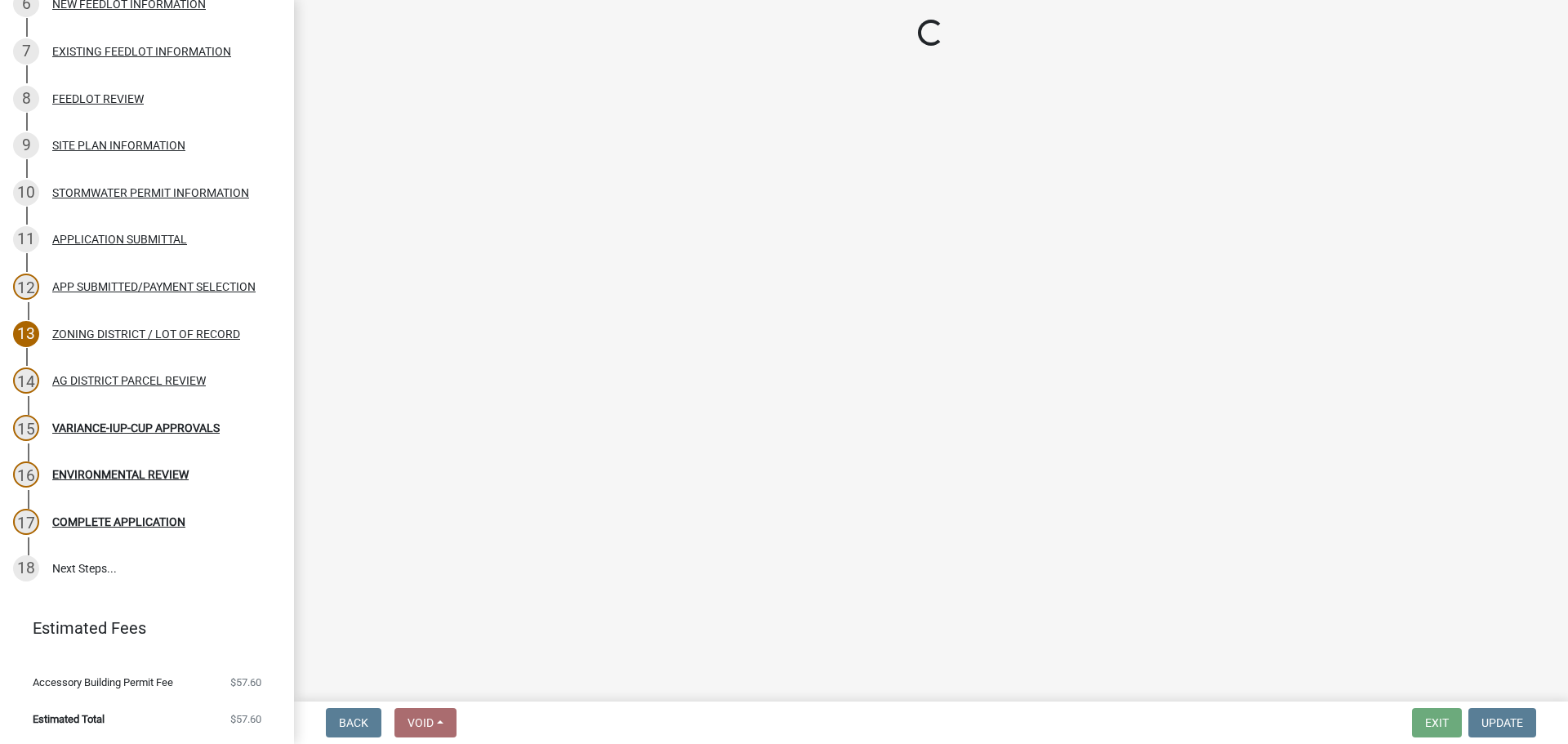
select select "93514e09-9993-4aea-b530-60a9708c3e74"
select select "a045efff-9645-47c6-b046-89cf1e905dd6"
select select "aa1ca06f-8d34-4542-998d-1b6ccdc96445"
select select "f47993c2-143f-42b0-843f-88b20baa7a0f"
select select "010a36e8-78ab-47dd-88f8-ccc0edf139b8"
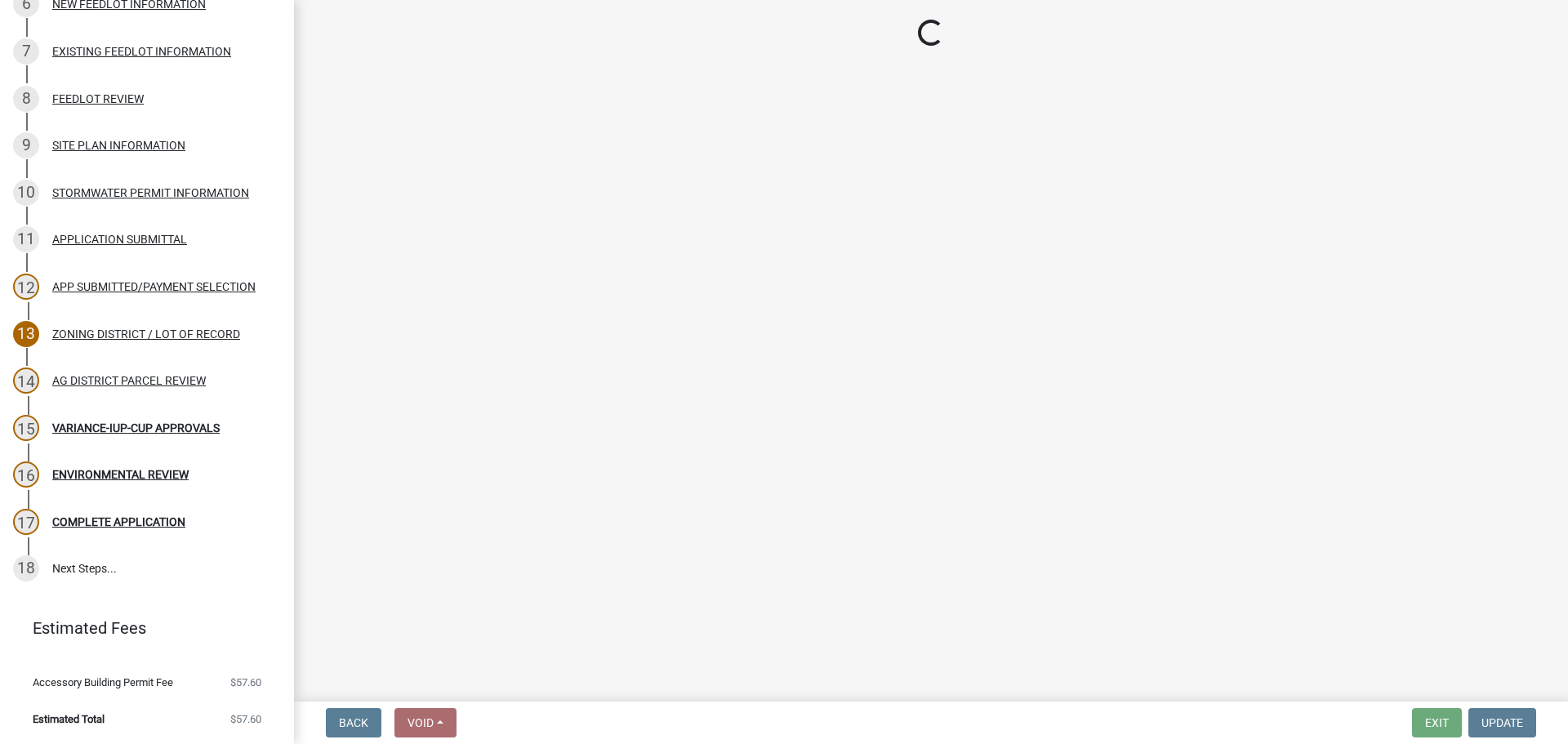
select select "617636dc-6122-45c9-991a-bd8b90cb2b24"
select select "2afcbc7a-ba70-4308-bdab-ed49491d43d0"
select select "be49bf27-167c-4383-b137-854eb09e2cec"
select select "6e389f70-961b-4b78-9c47-c422b69289d9"
select select "0d700e8d-ddff-4664-84f4-51592fb344ce"
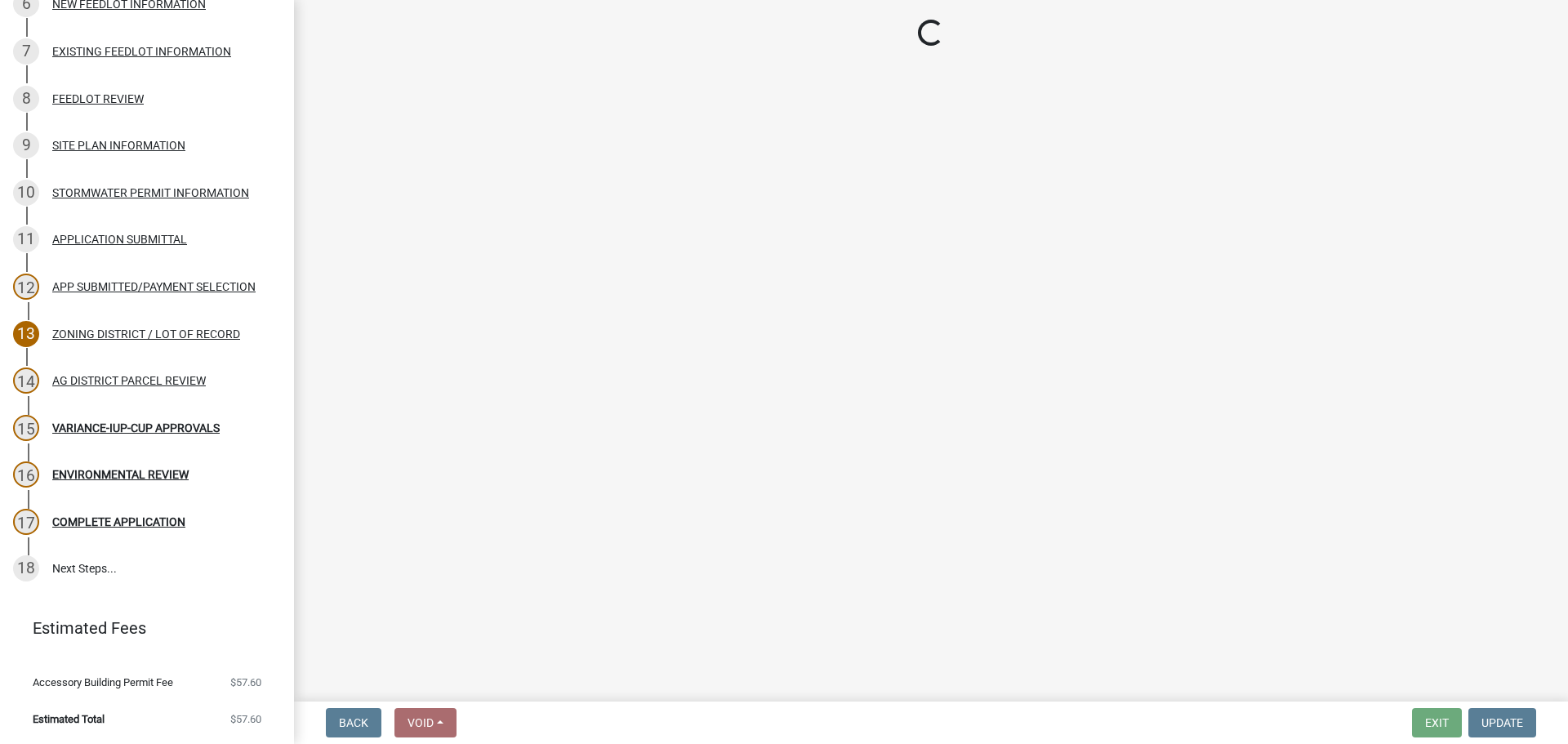
select select "44b75d30-e230-4ce0-8c0f-1ddadfe5cfb2"
select select "6d223645-95f1-4b70-a074-2c09099ea196"
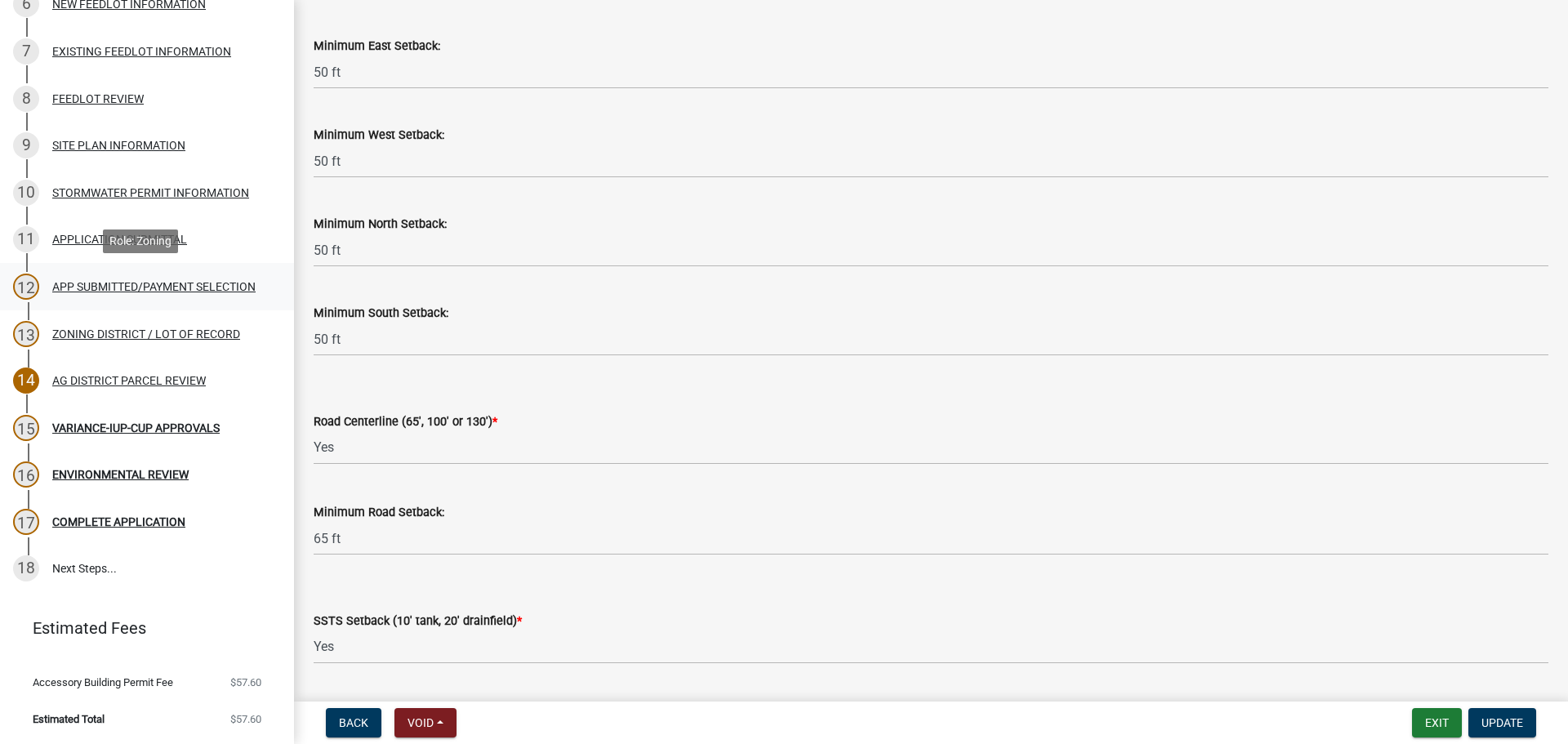
scroll to position [182, 0]
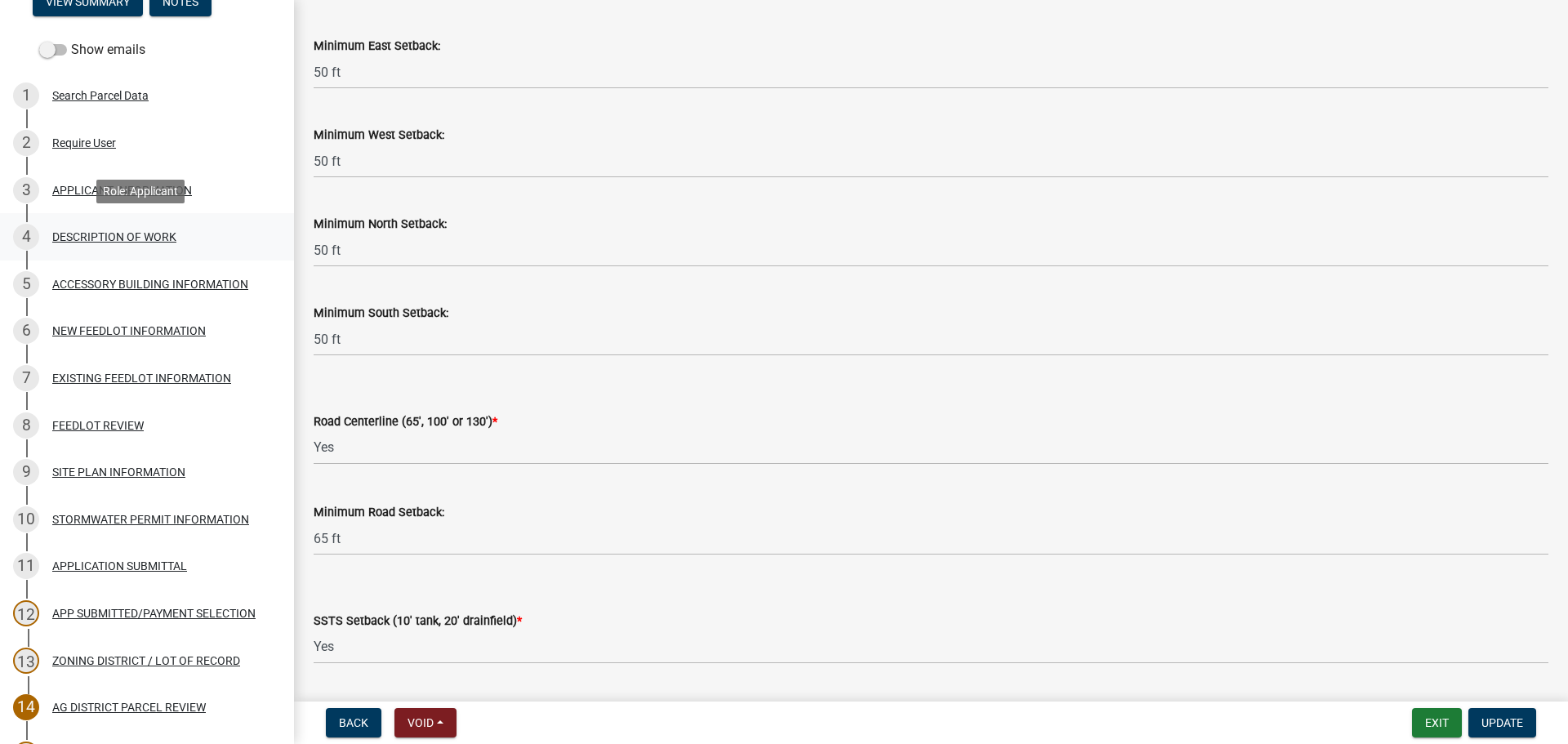
click at [135, 228] on div "4 DESCRIPTION OF WORK" at bounding box center [140, 237] width 254 height 26
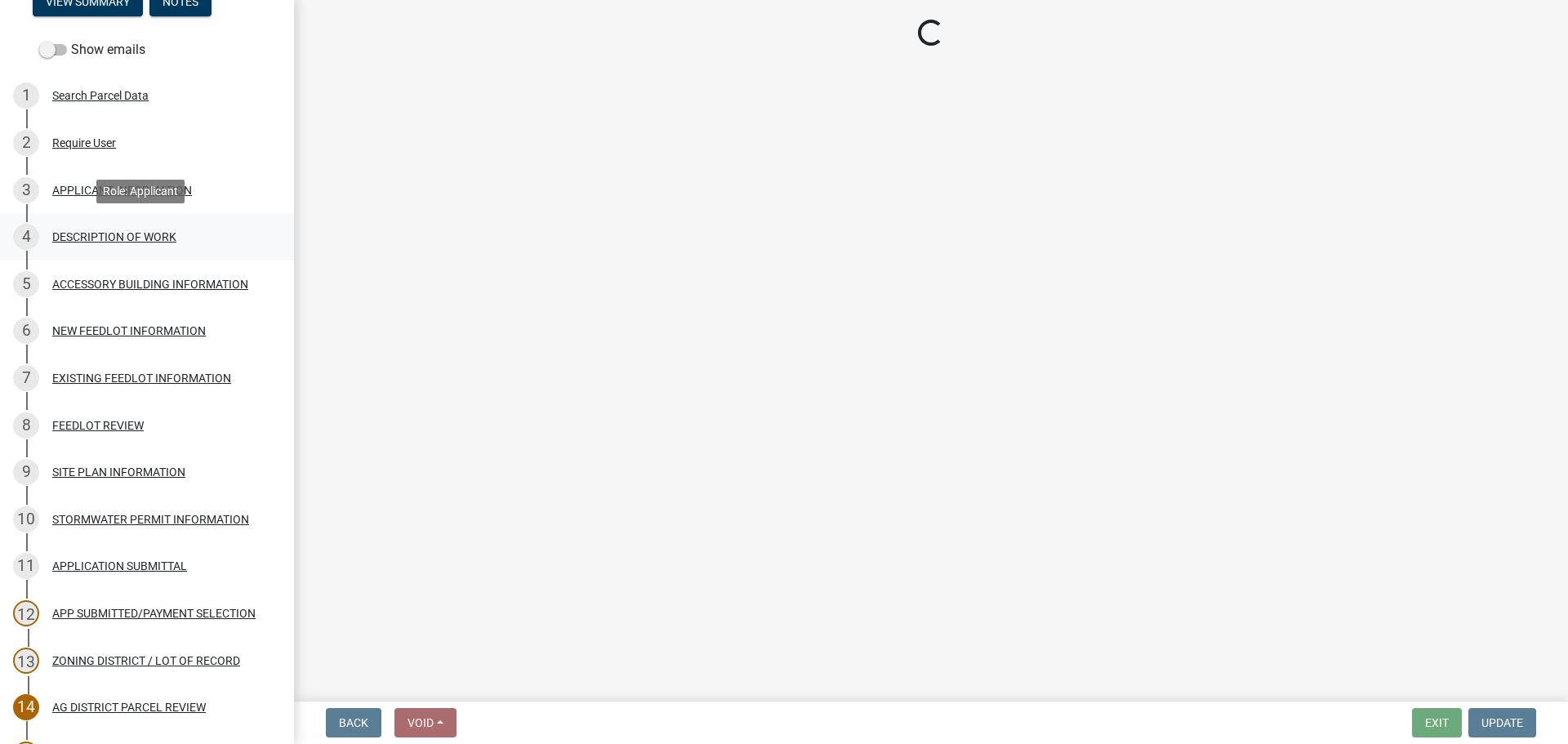
scroll to position [0, 0]
select select "d5c4c3d5-0e01-416f-8471-05b912159bd9"
select select "b77d4c88-b606-4875-889f-ef493ebc67f8"
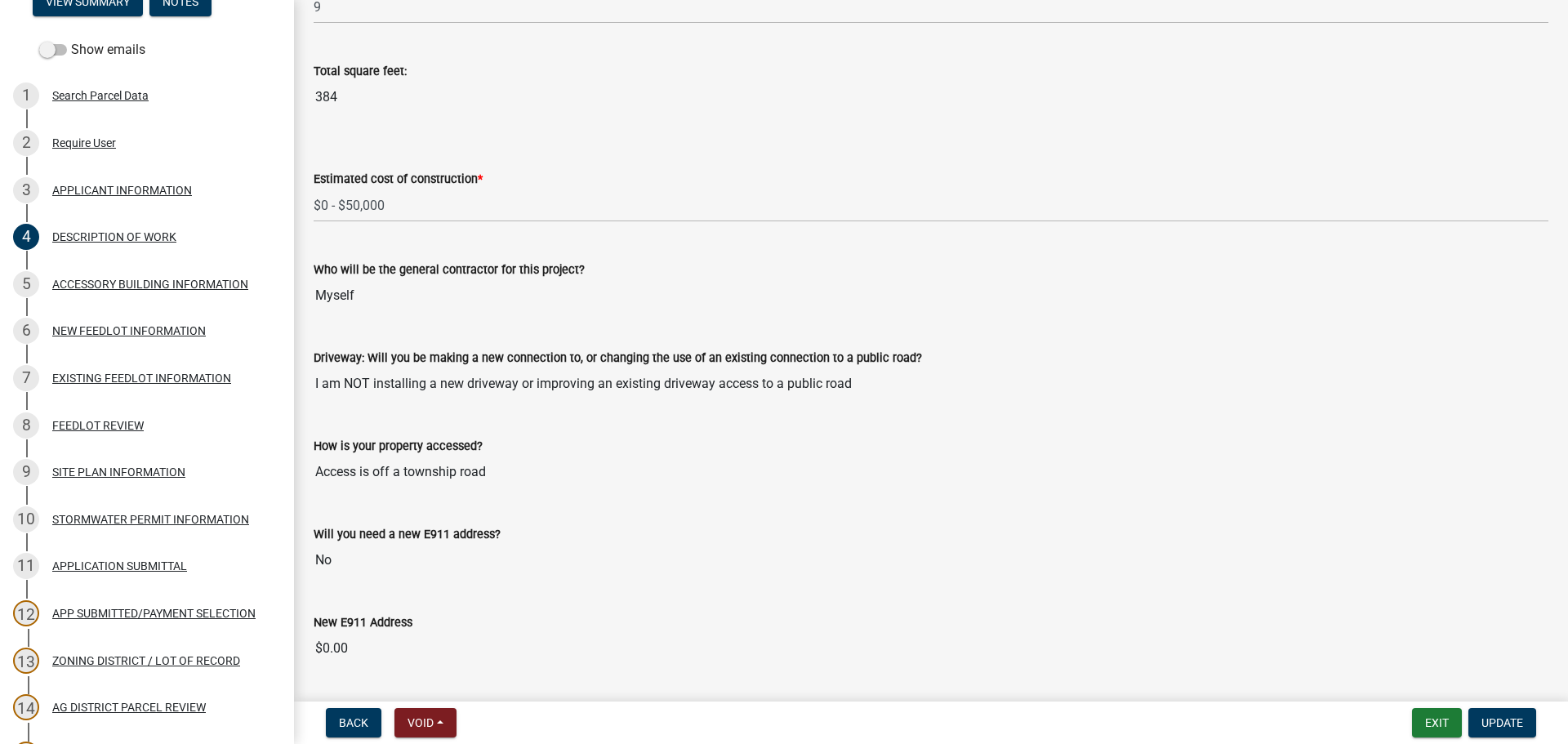
scroll to position [943, 0]
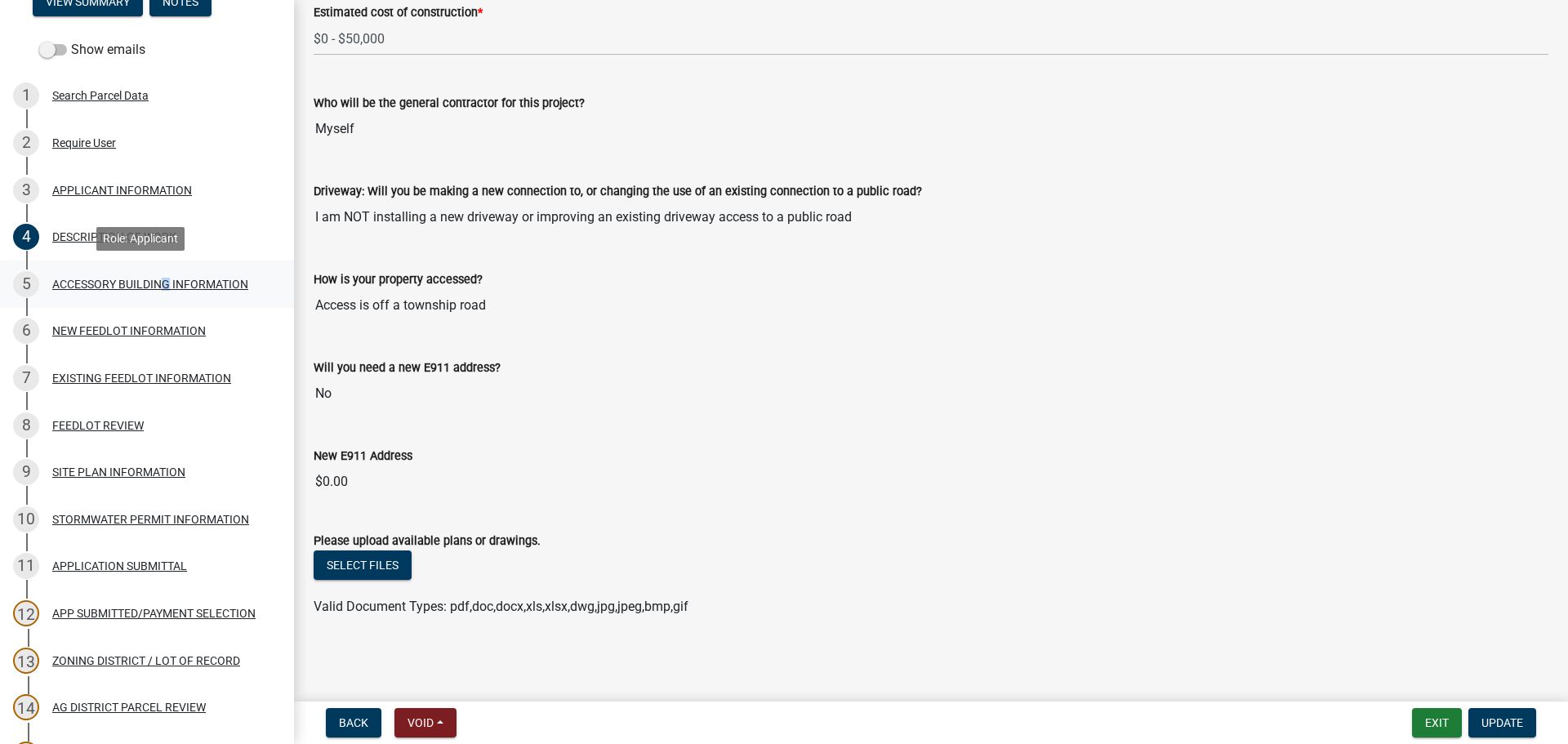
click at [158, 276] on div "5 ACCESSORY BUILDING INFORMATION" at bounding box center [140, 284] width 254 height 26
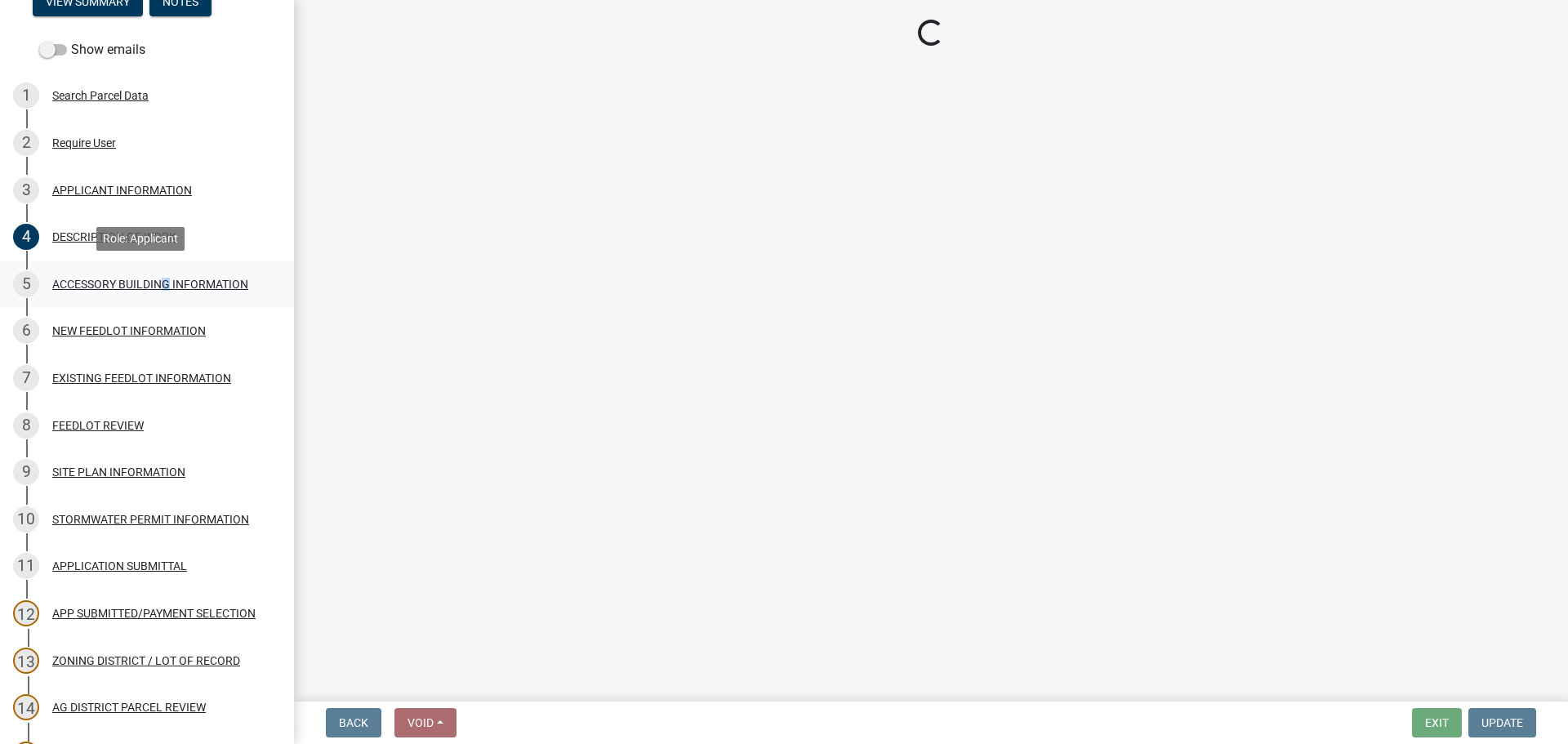
scroll to position [0, 0]
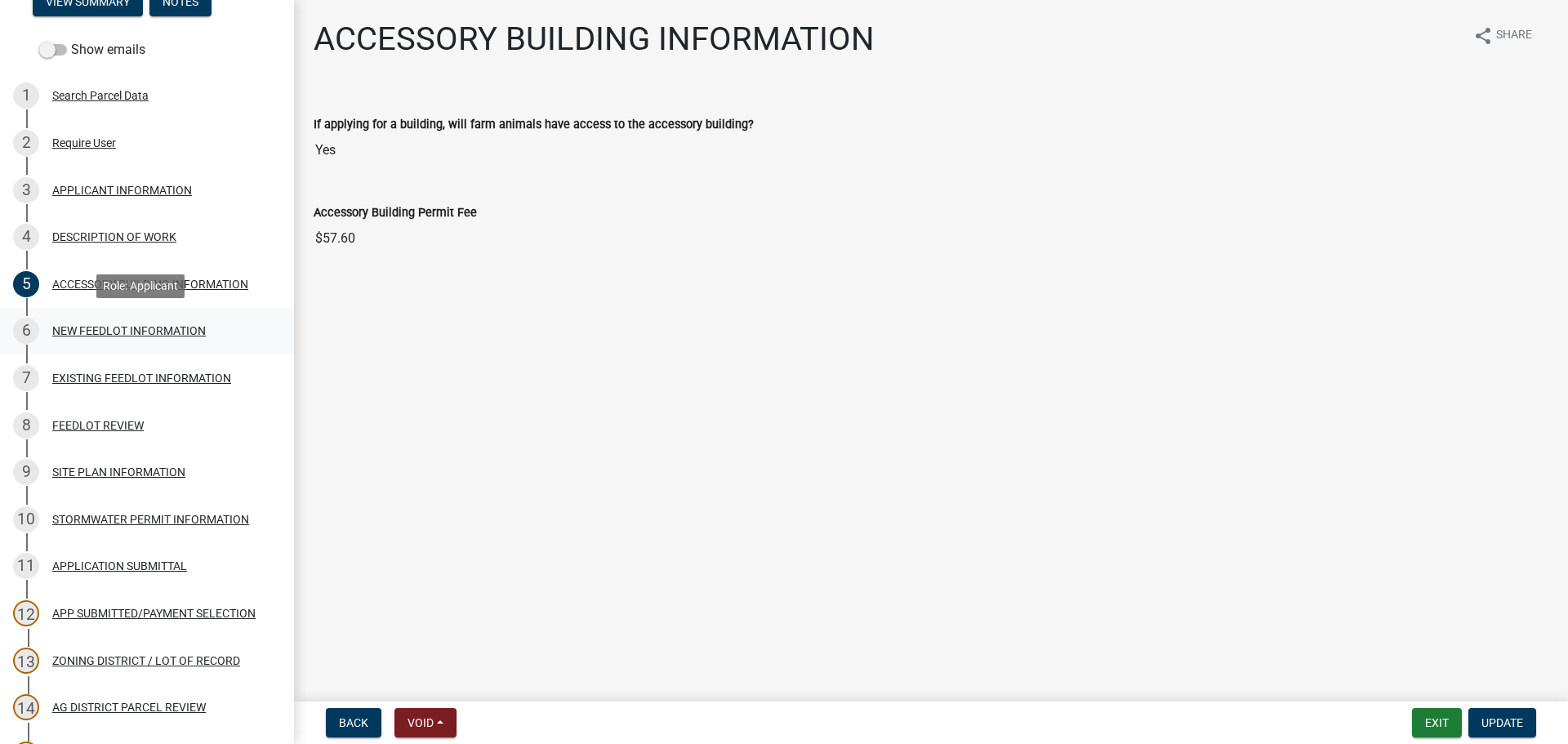
click at [182, 345] on link "6 NEW FEEDLOT INFORMATION" at bounding box center [147, 332] width 294 height 48
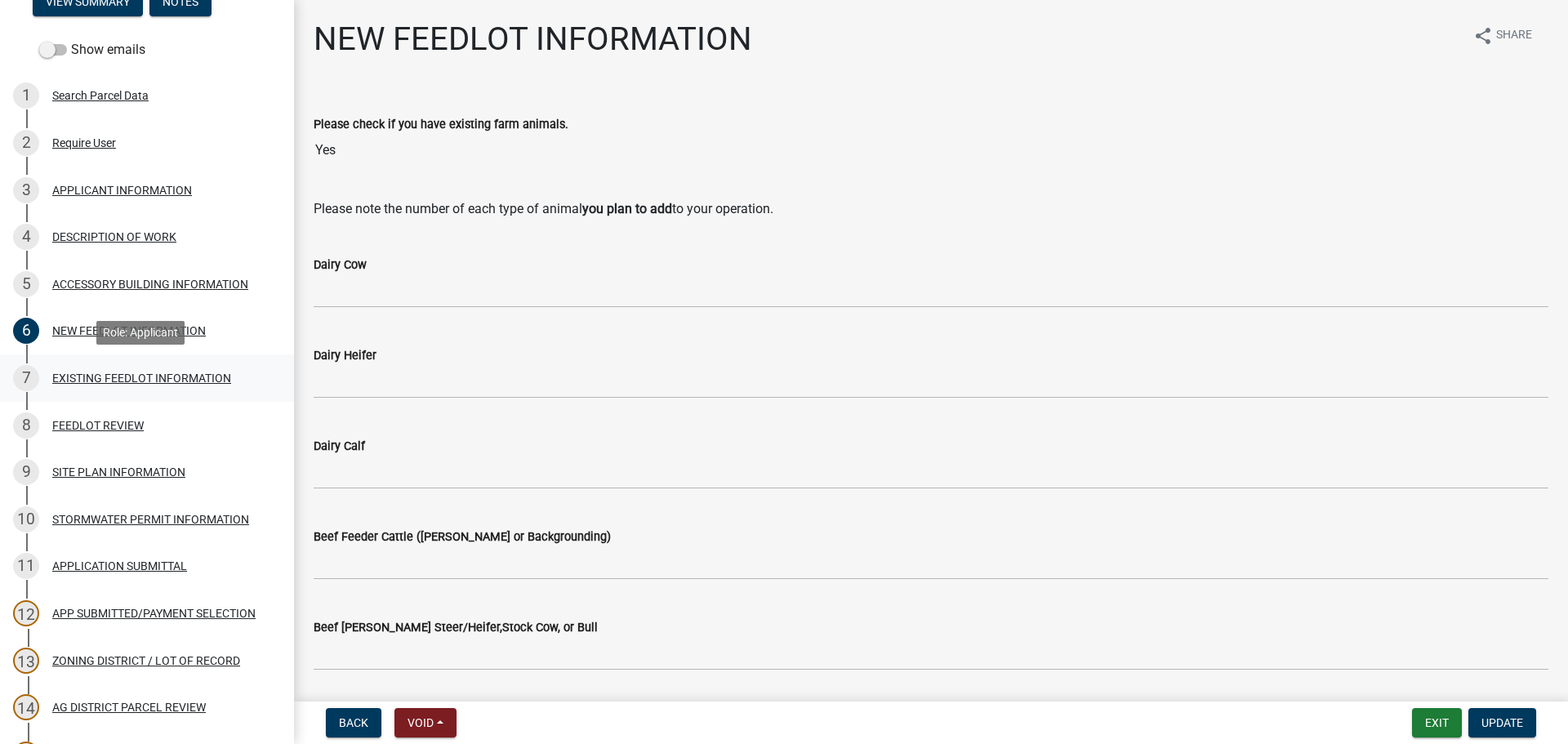
click at [179, 384] on div "EXISTING FEEDLOT INFORMATION" at bounding box center [141, 378] width 179 height 11
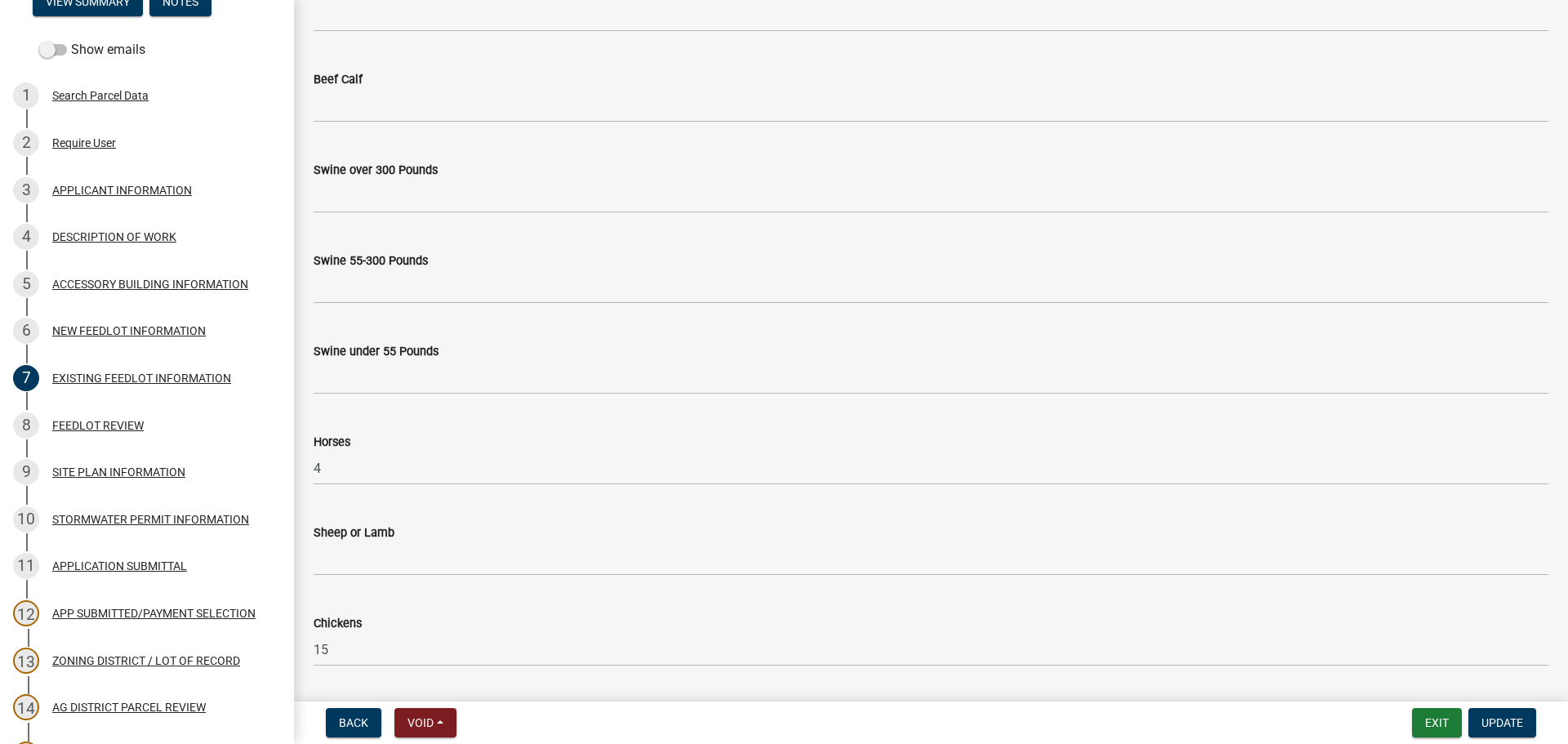
scroll to position [782, 0]
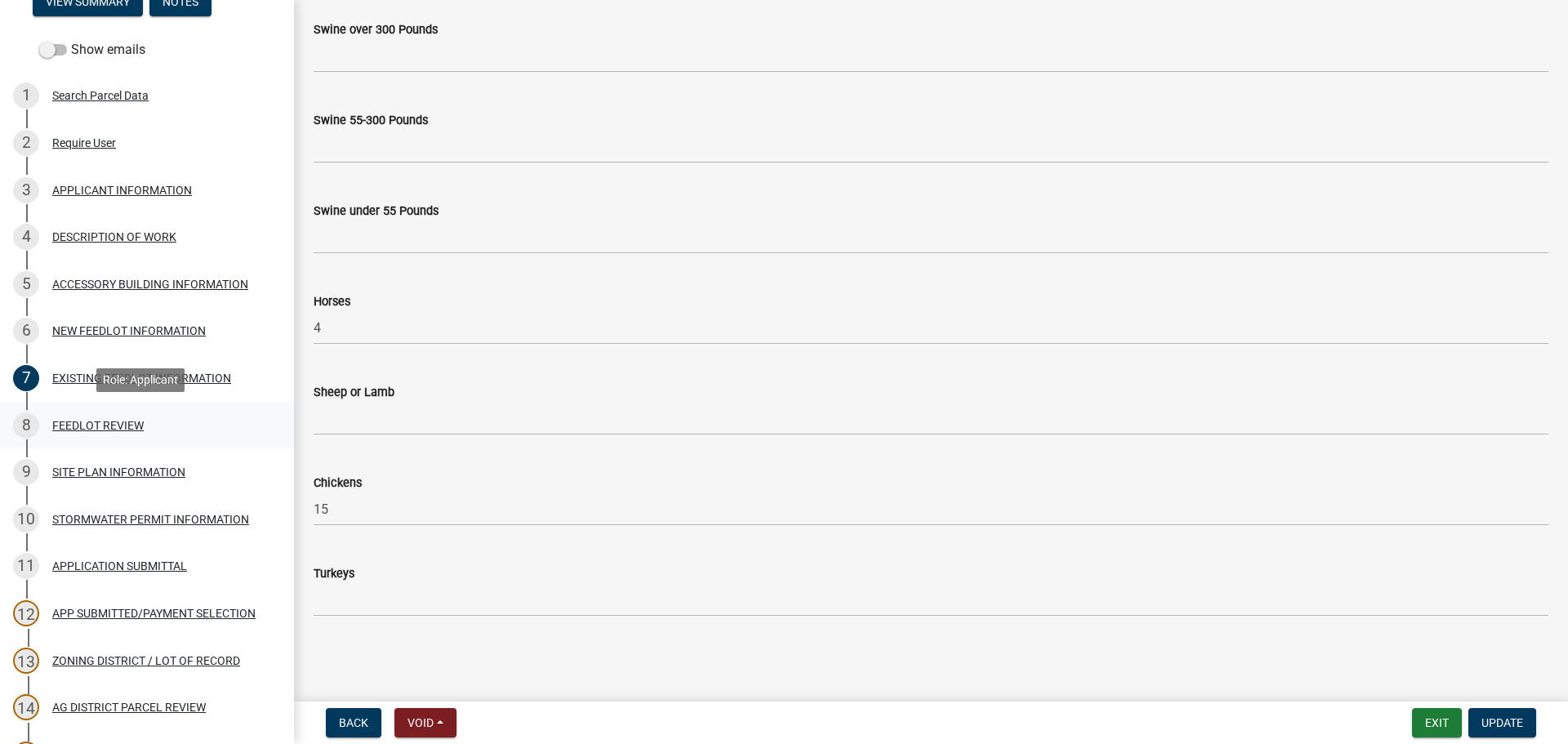
click at [99, 439] on link "8 FEEDLOT REVIEW" at bounding box center [147, 426] width 294 height 48
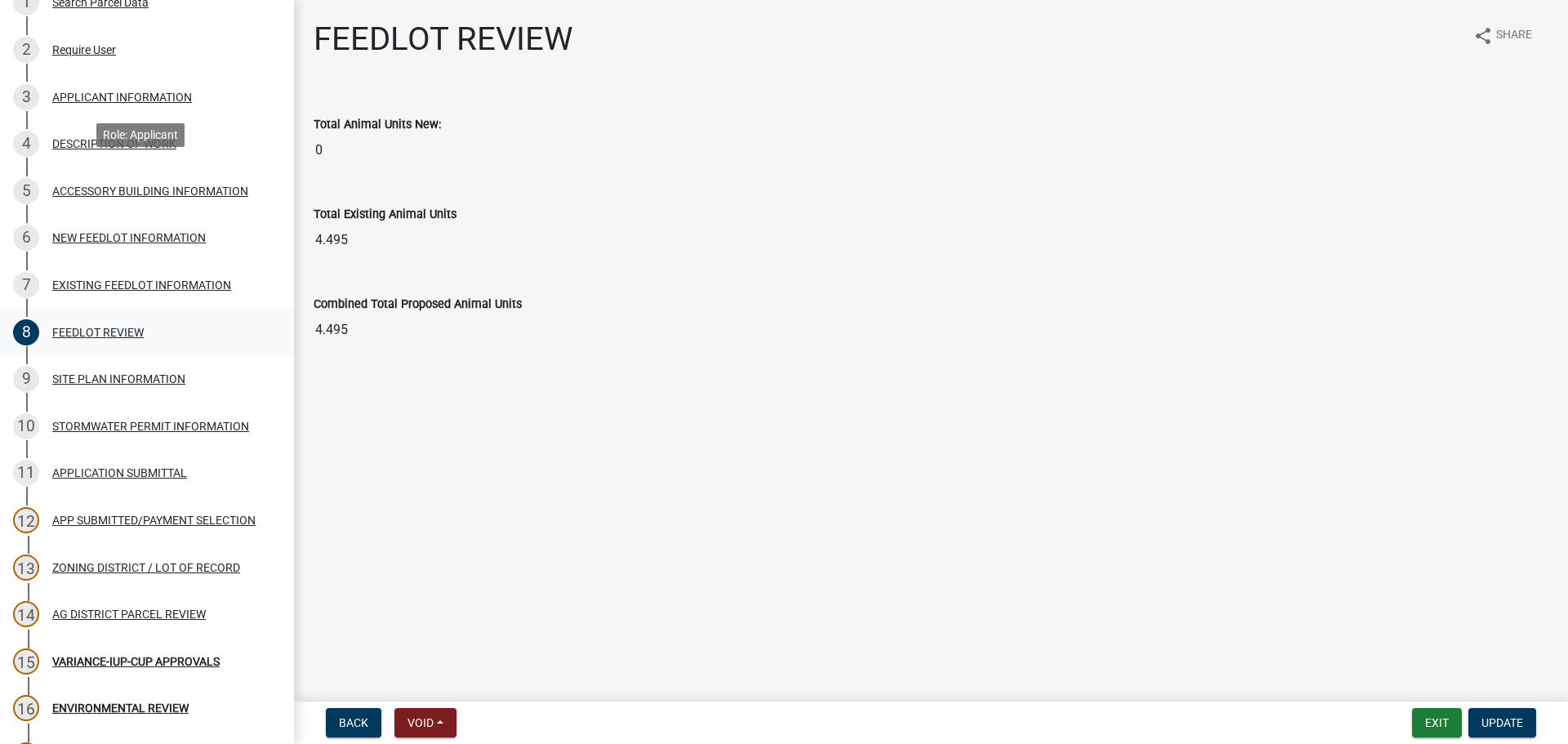
scroll to position [427, 0]
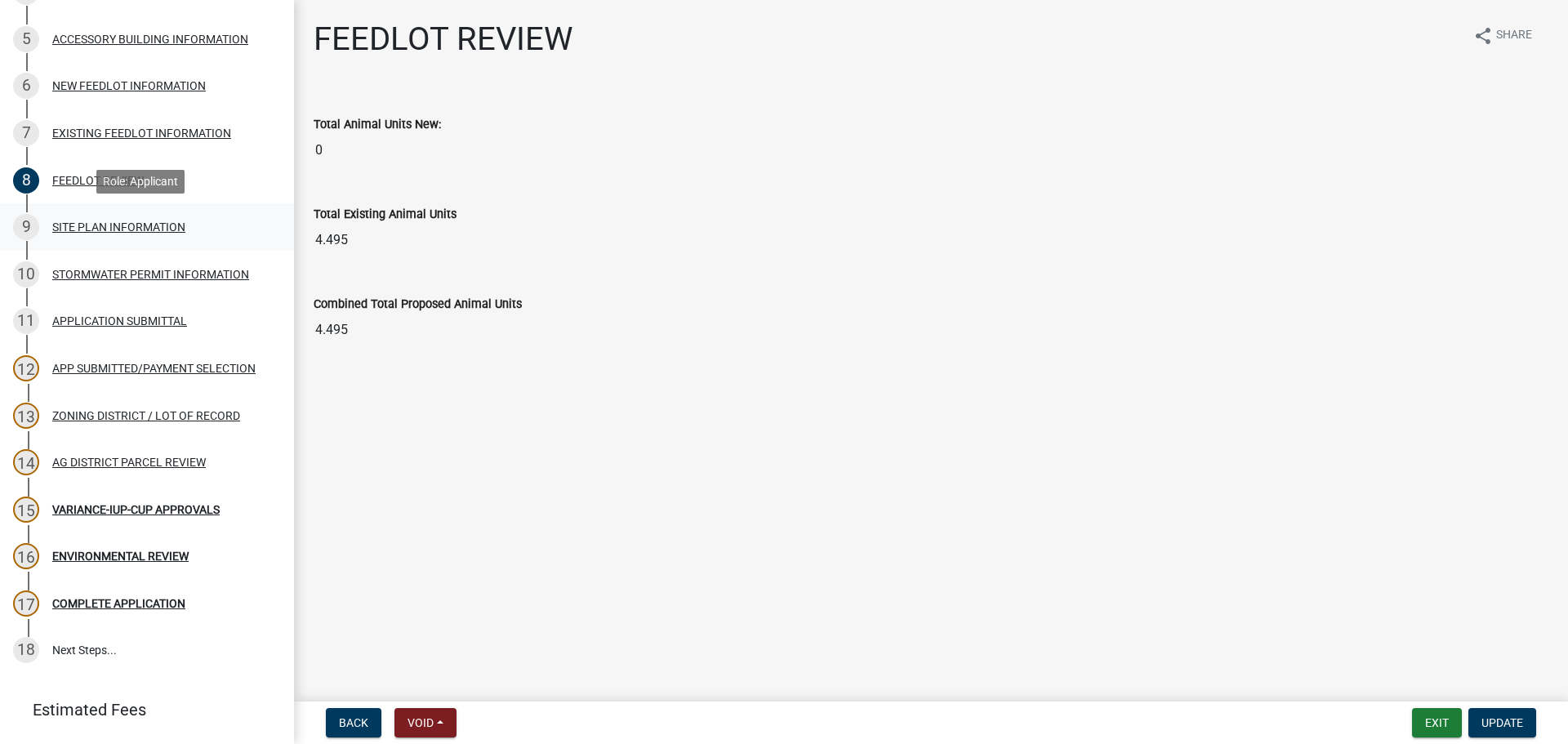
click at [87, 221] on div "SITE PLAN INFORMATION" at bounding box center [118, 227] width 133 height 11
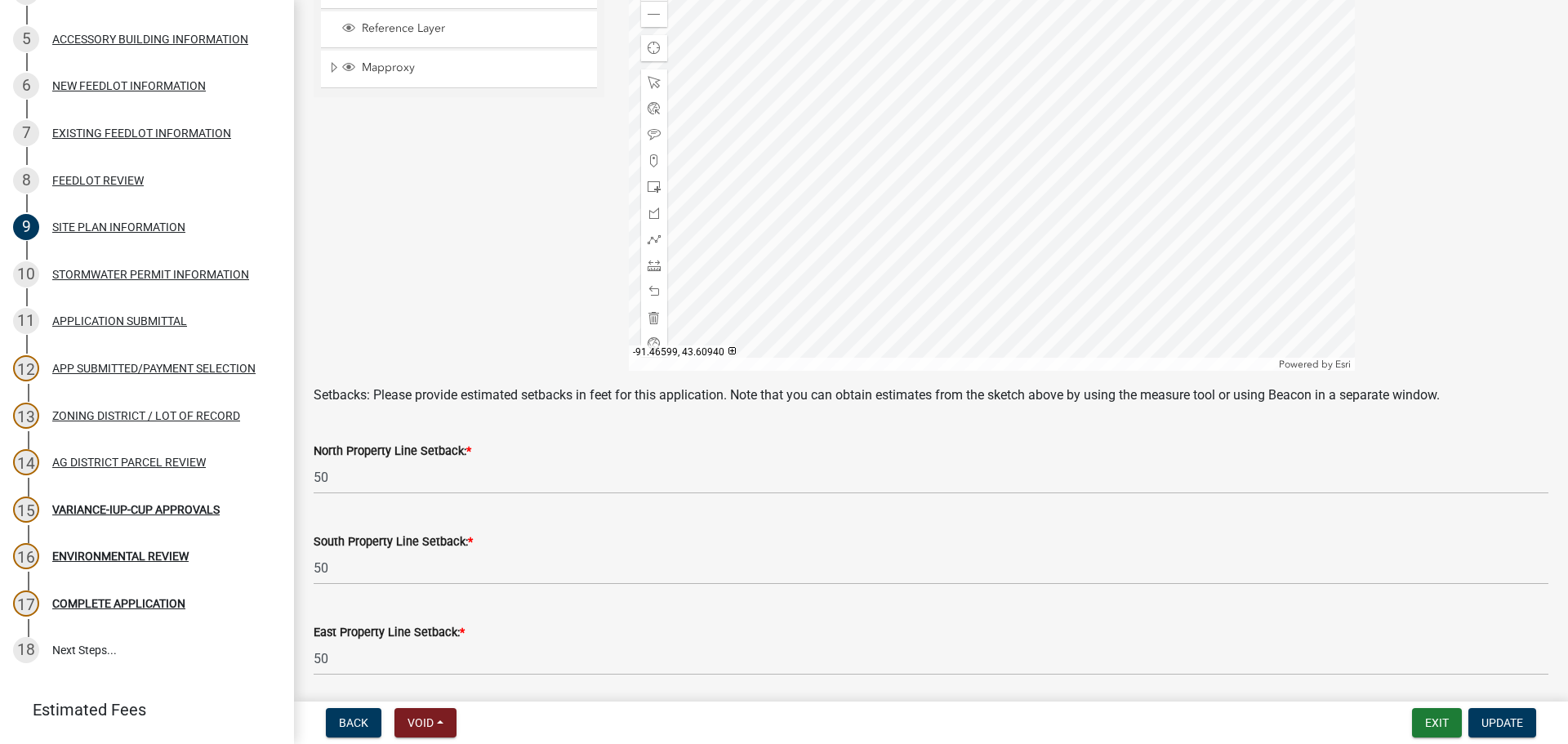
scroll to position [321, 0]
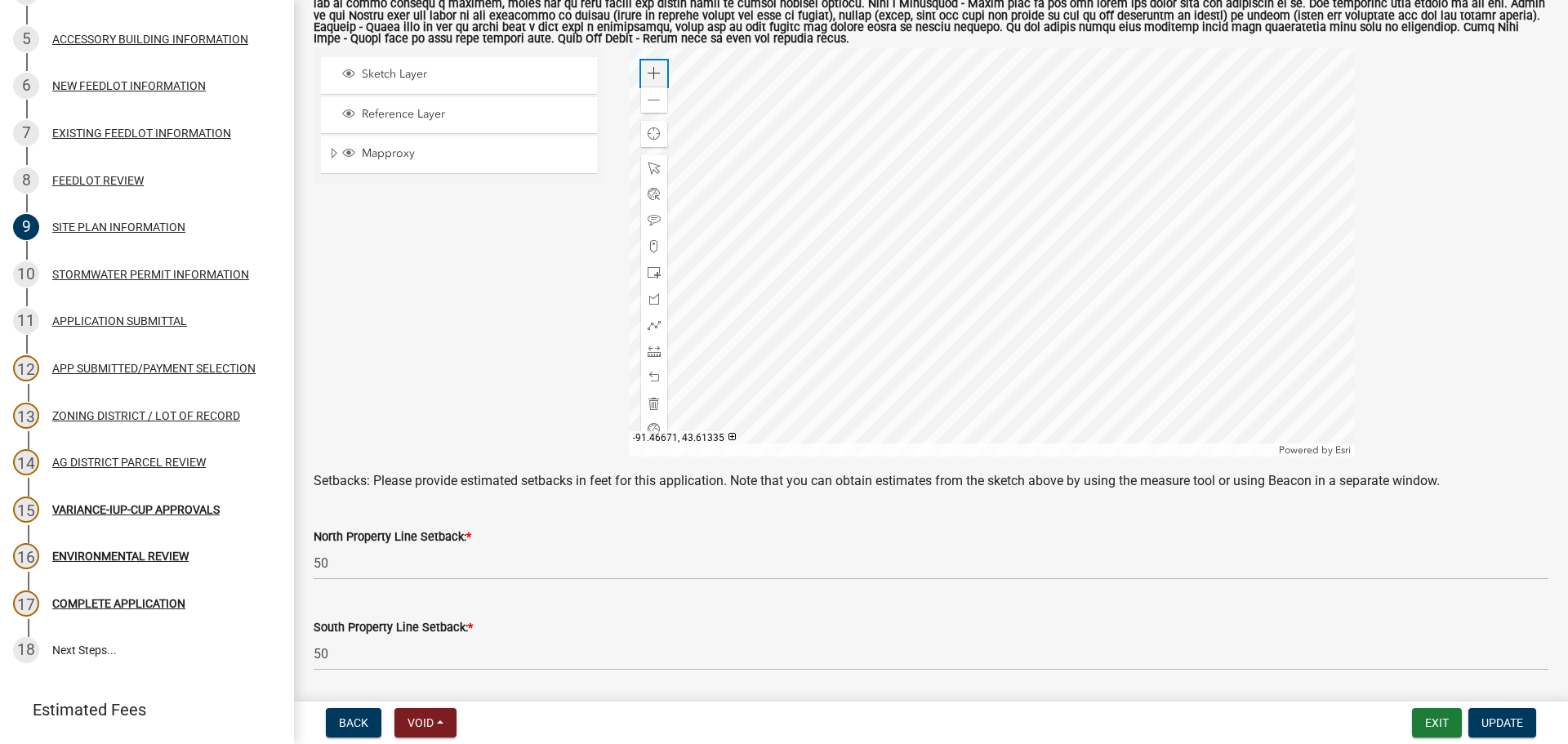
click at [648, 77] on span at bounding box center [654, 73] width 13 height 13
click at [1140, 321] on div at bounding box center [992, 252] width 727 height 409
click at [1089, 240] on div at bounding box center [992, 252] width 727 height 409
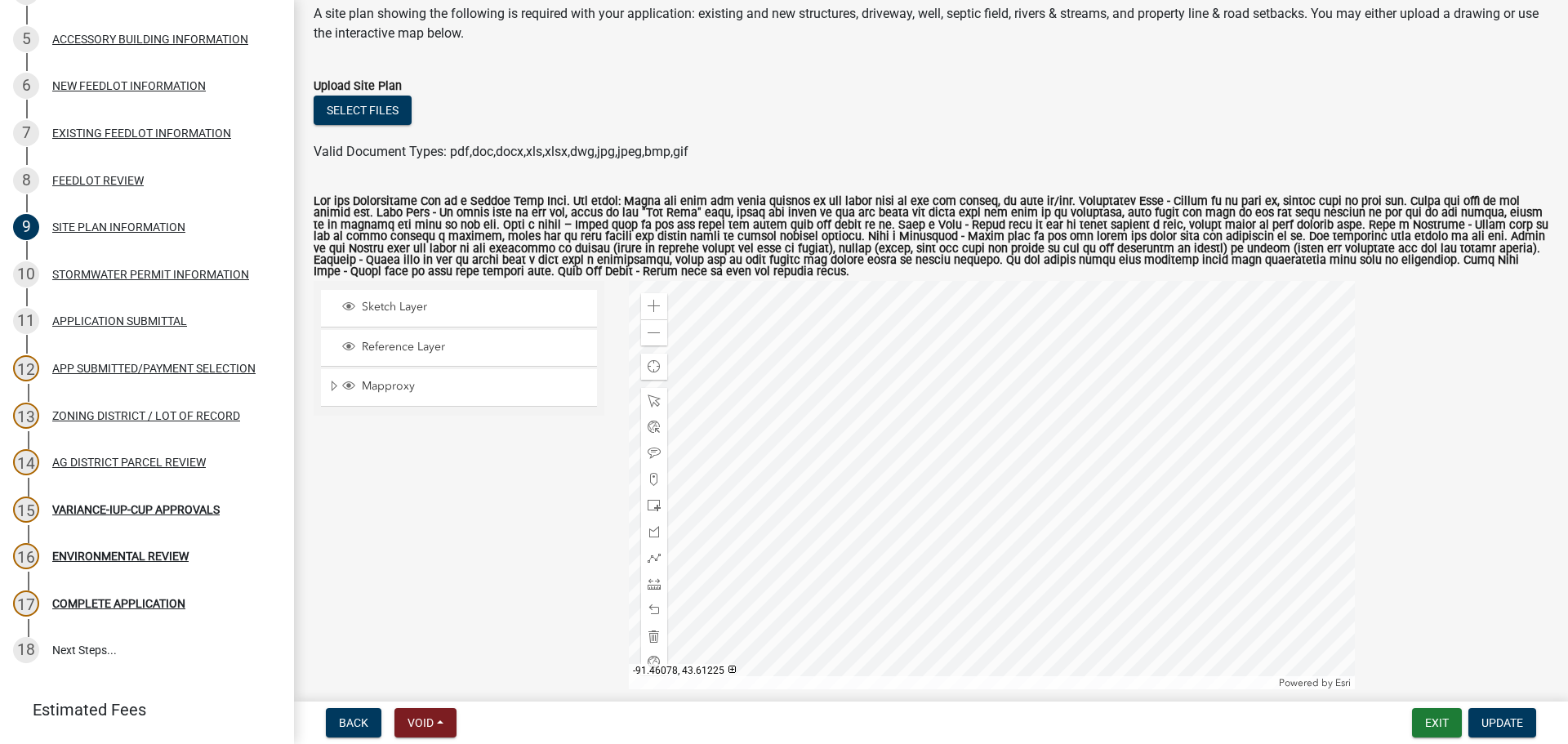
scroll to position [245, 0]
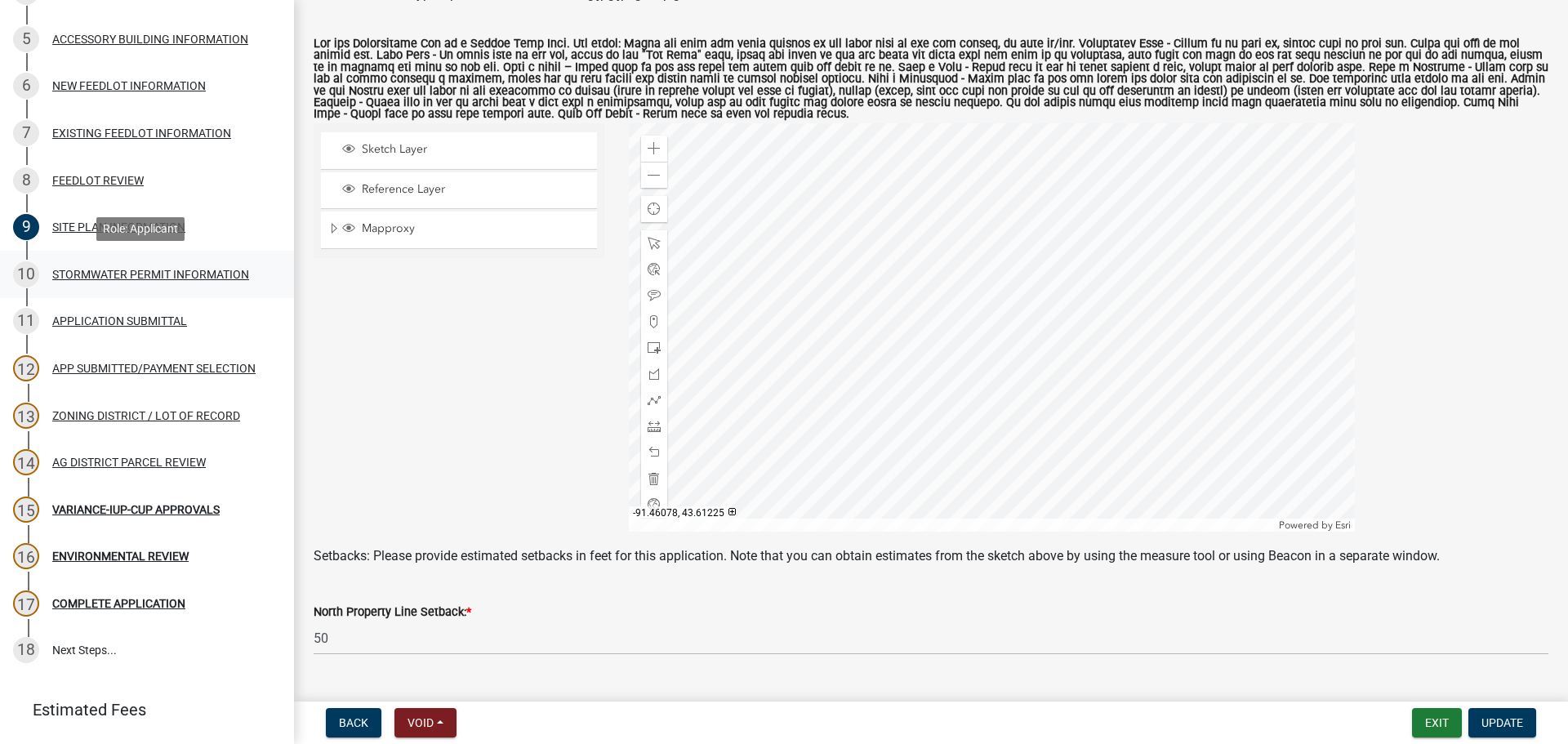
click at [132, 277] on div "STORMWATER PERMIT INFORMATION" at bounding box center [151, 275] width 197 height 11
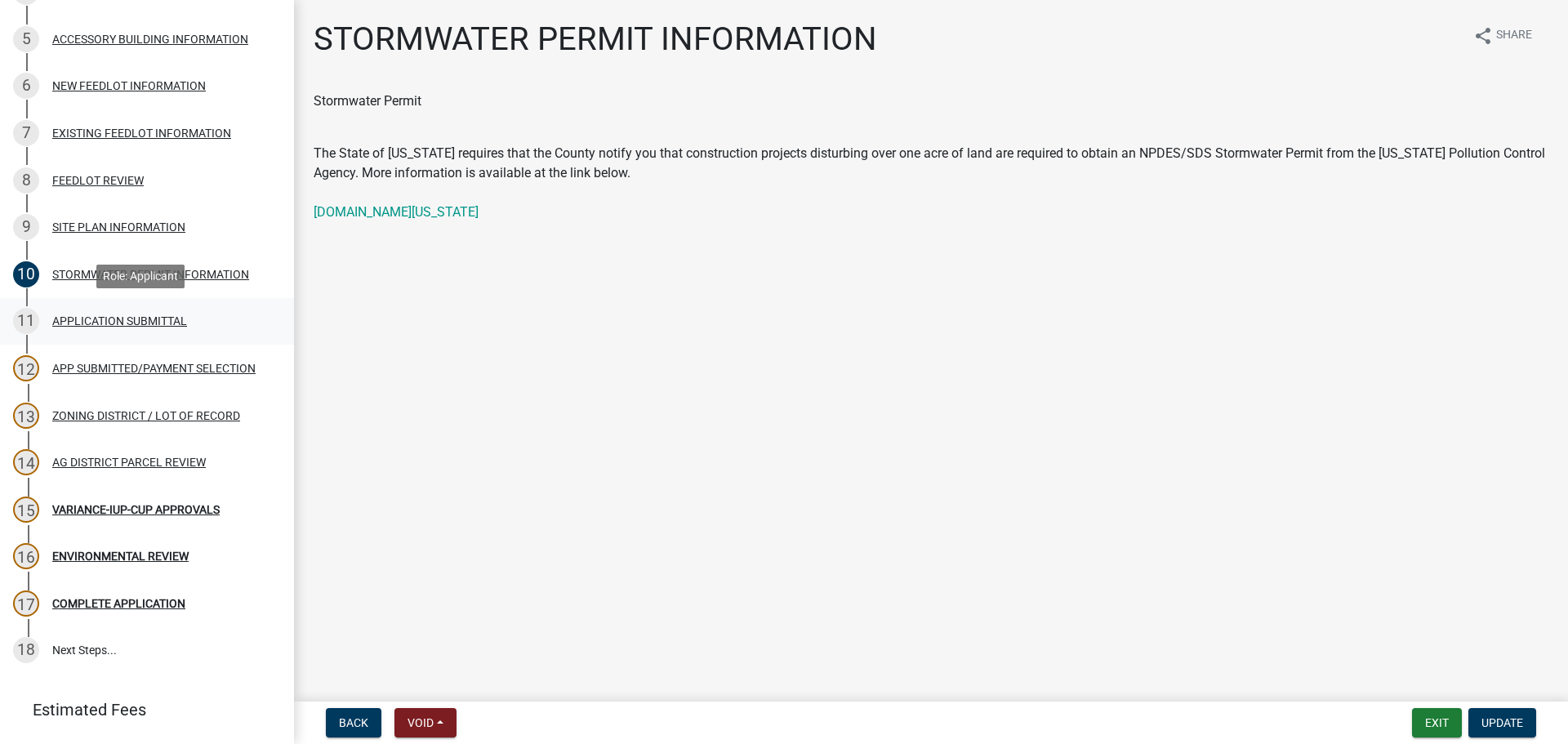
click at [131, 310] on div "11 APPLICATION SUBMITTAL" at bounding box center [140, 321] width 254 height 26
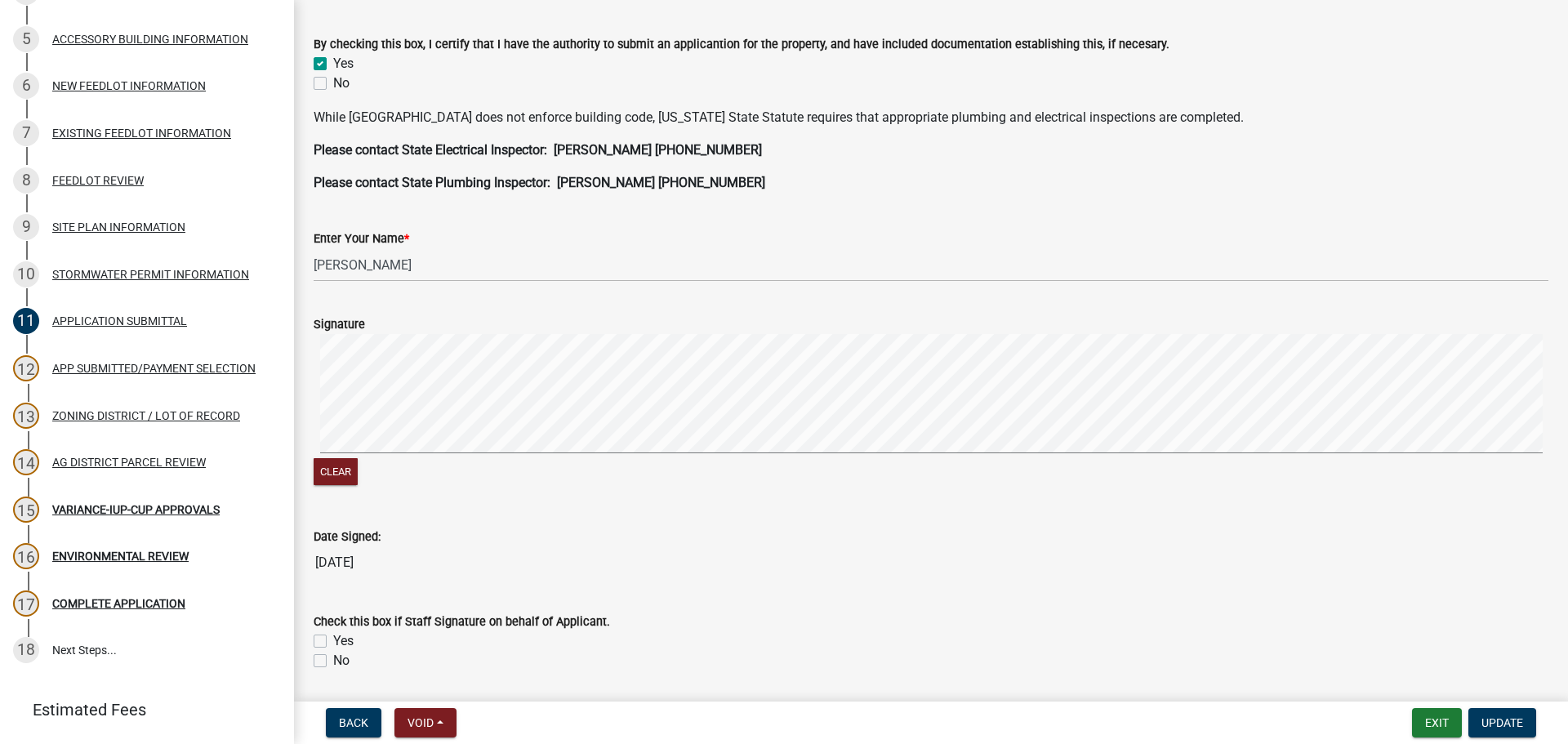
scroll to position [462, 0]
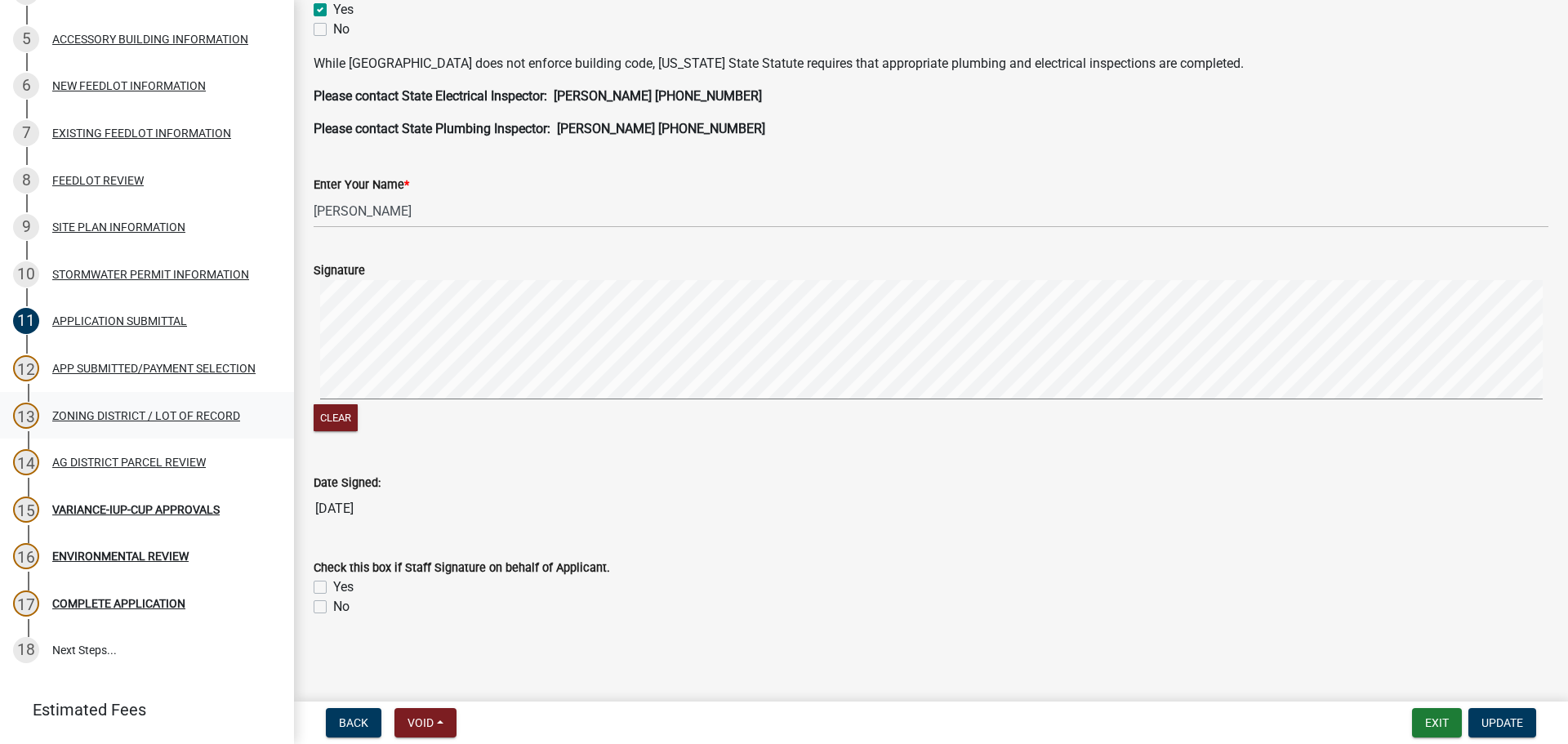
click at [166, 411] on div "ZONING DISTRICT / LOT OF RECORD" at bounding box center [146, 415] width 188 height 11
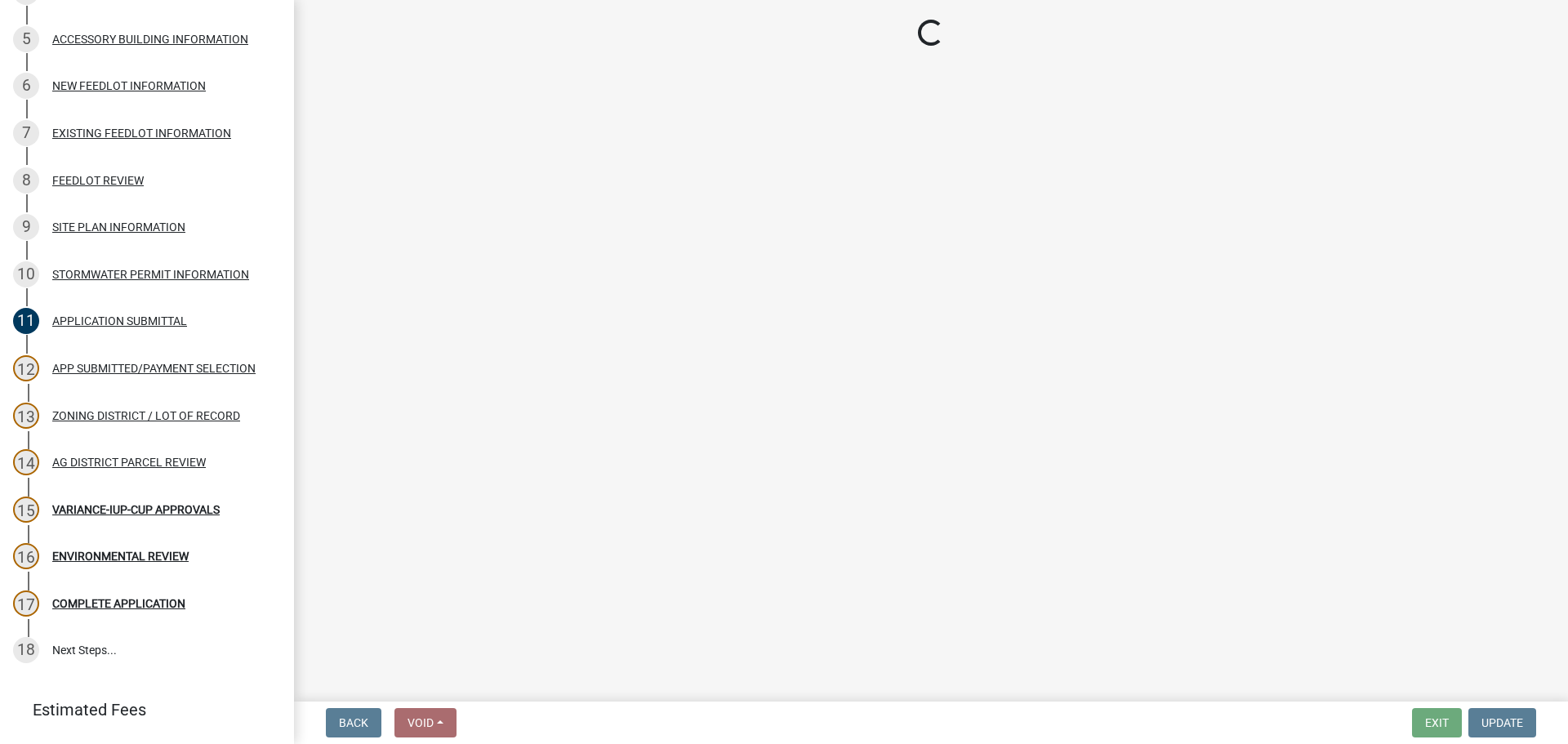
select select "4e40cecd-d56d-4d3a-a779-2c11c403f329"
select select "8fe8ed3e-c0e1-408b-96fc-f68303b4ae81"
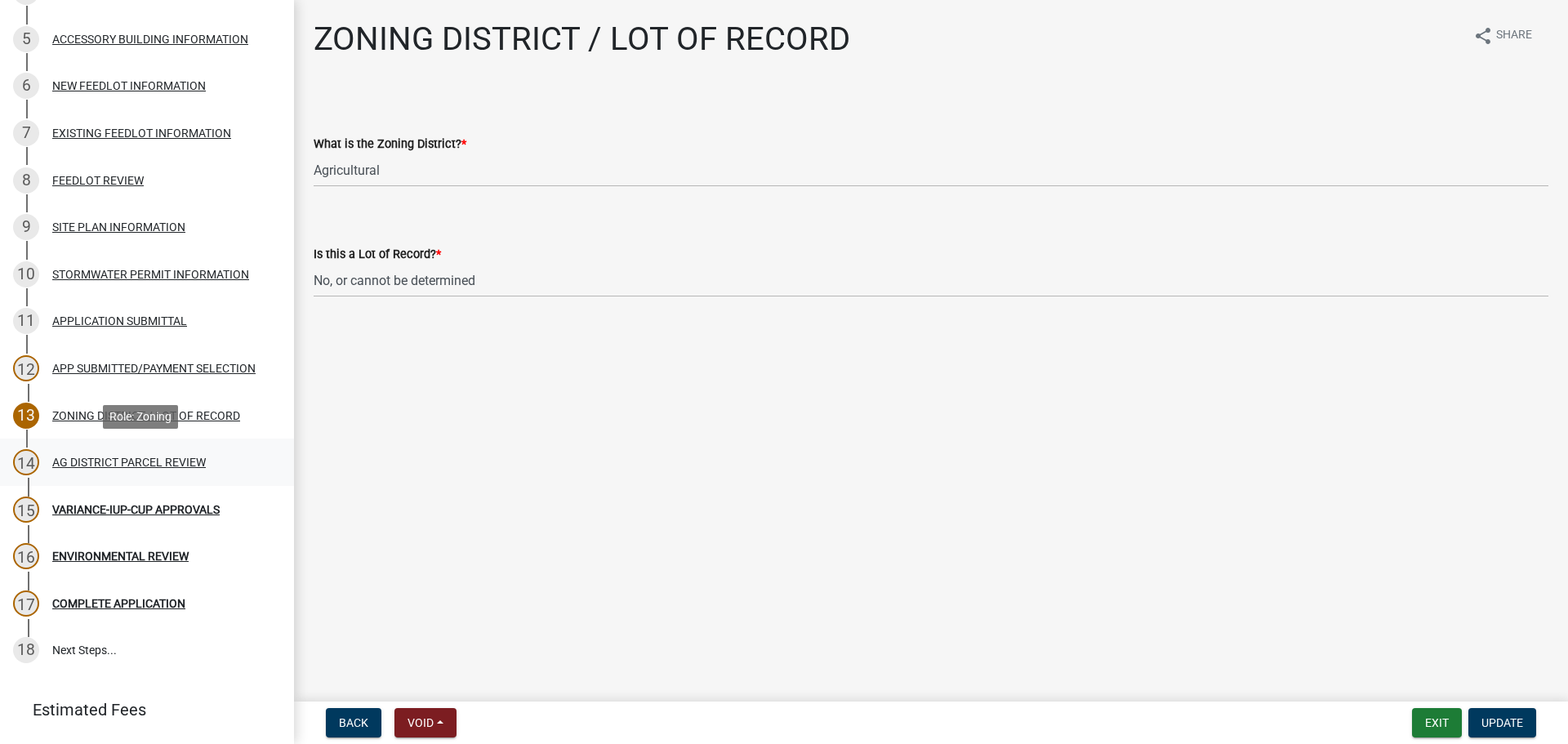
click at [149, 461] on div "AG DISTRICT PARCEL REVIEW" at bounding box center [129, 462] width 153 height 11
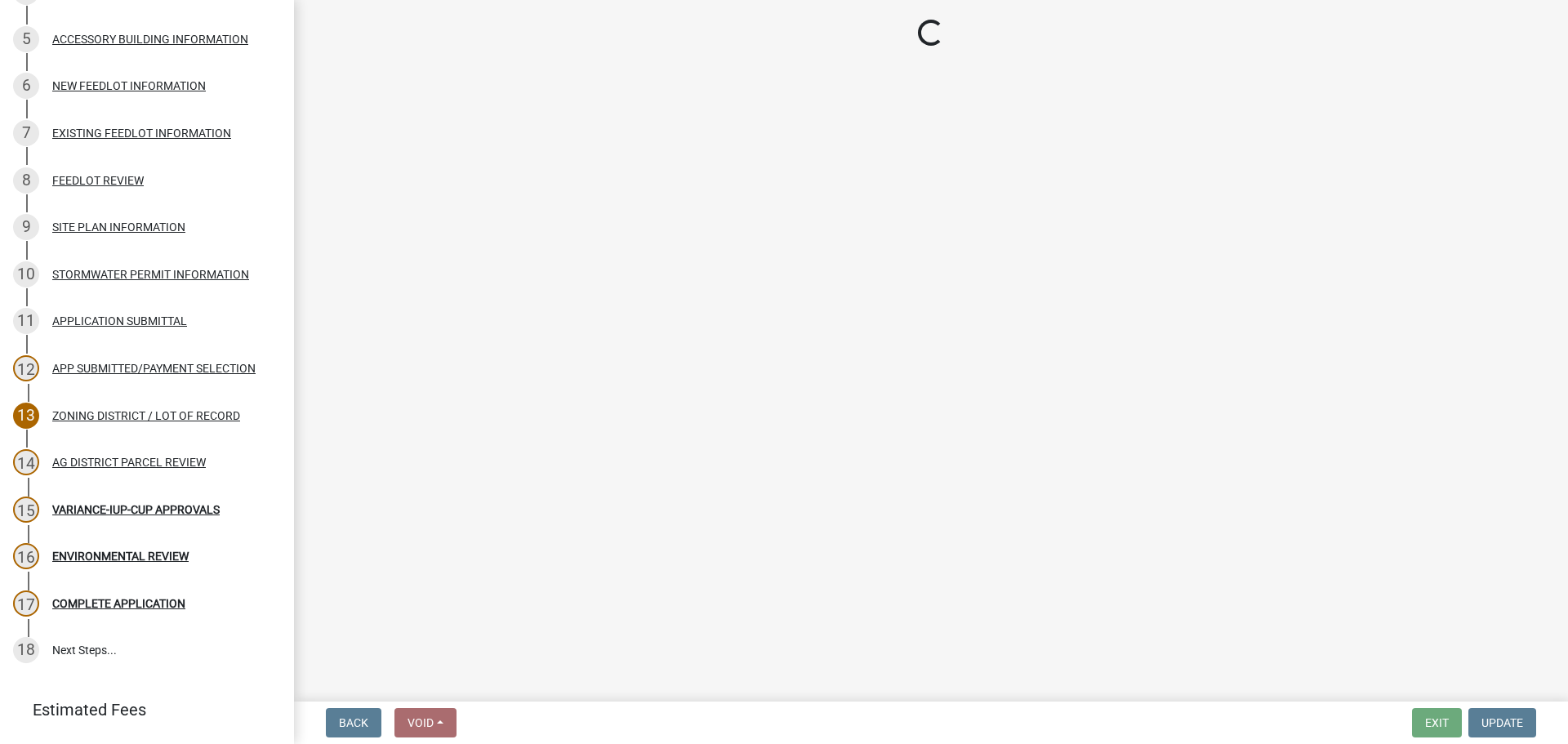
select select "fe23c68f-3976-40fb-92de-7ec6f88d0010"
select select "21c0194f-f8d4-4f59-b41a-3fef99d5bf38"
select select "e720d887-05b7-48e7-b675-04570e4c9f75"
select select "9717a08b-7b03-4d72-87d7-7ef9e9f7ef3b"
select select "c756e23e-ff22-4e58-8178-2621bc441b49"
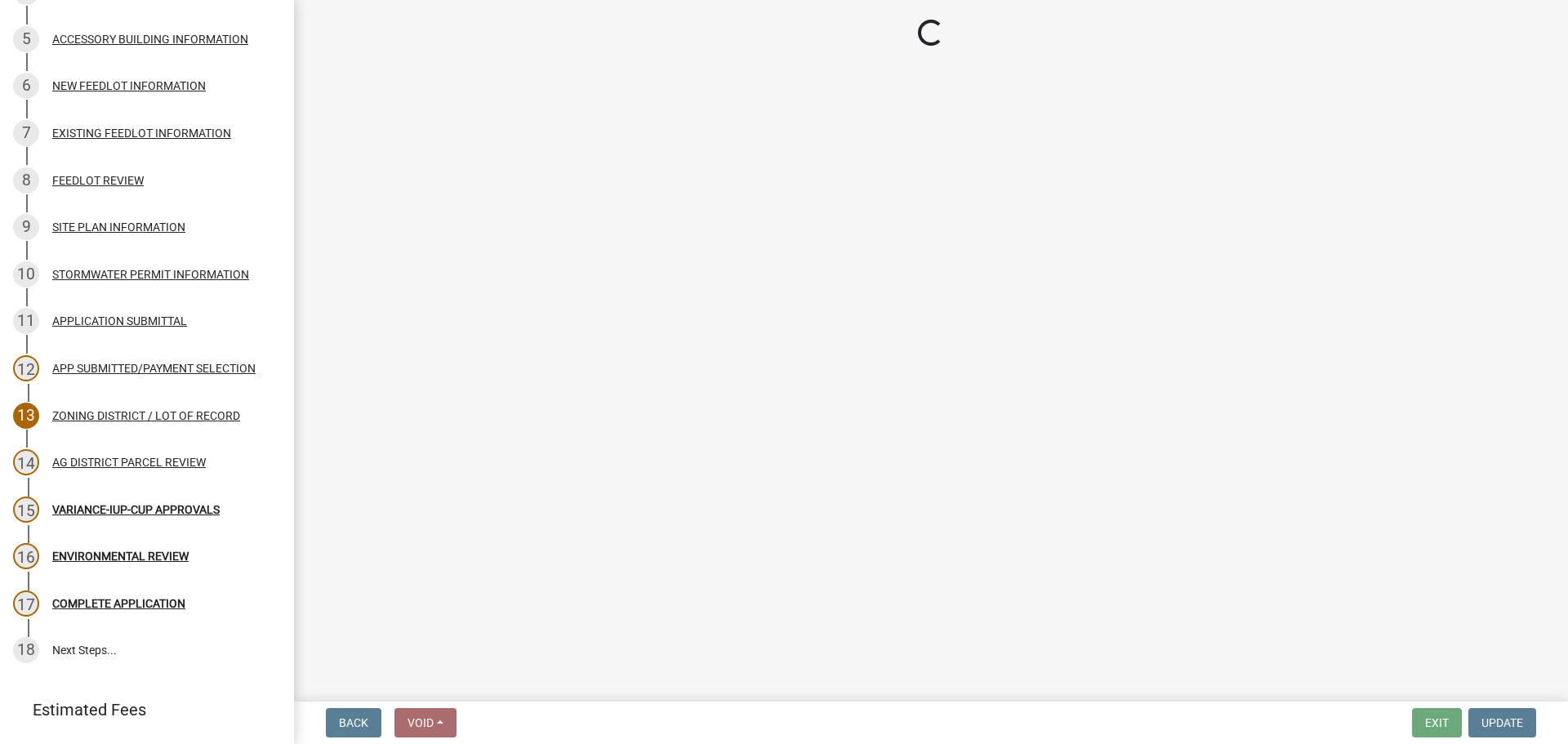
select select "93514e09-9993-4aea-b530-60a9708c3e74"
select select "a045efff-9645-47c6-b046-89cf1e905dd6"
select select "aa1ca06f-8d34-4542-998d-1b6ccdc96445"
select select "f47993c2-143f-42b0-843f-88b20baa7a0f"
select select "010a36e8-78ab-47dd-88f8-ccc0edf139b8"
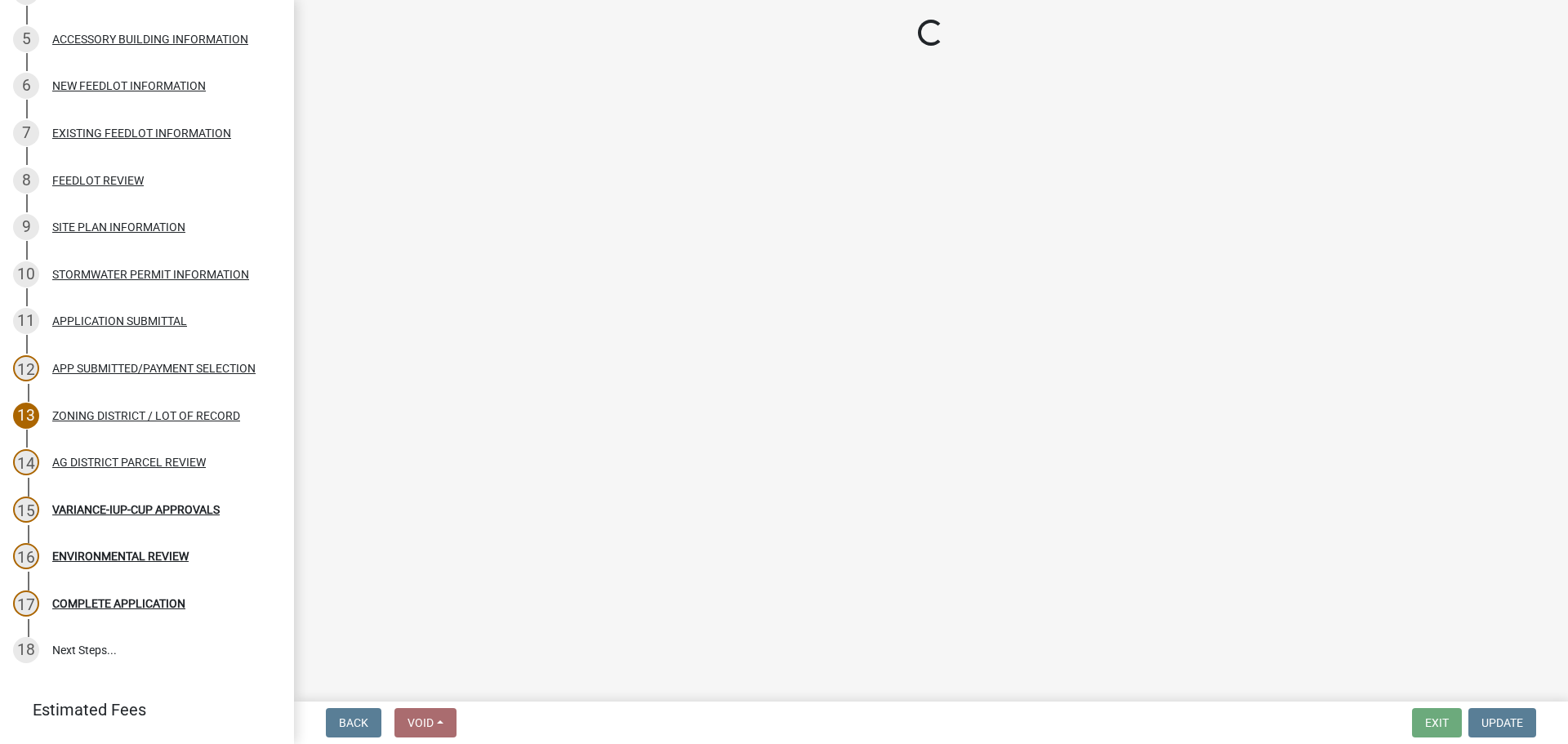
select select "617636dc-6122-45c9-991a-bd8b90cb2b24"
select select "2afcbc7a-ba70-4308-bdab-ed49491d43d0"
select select "be49bf27-167c-4383-b137-854eb09e2cec"
select select "6e389f70-961b-4b78-9c47-c422b69289d9"
select select "0d700e8d-ddff-4664-84f4-51592fb344ce"
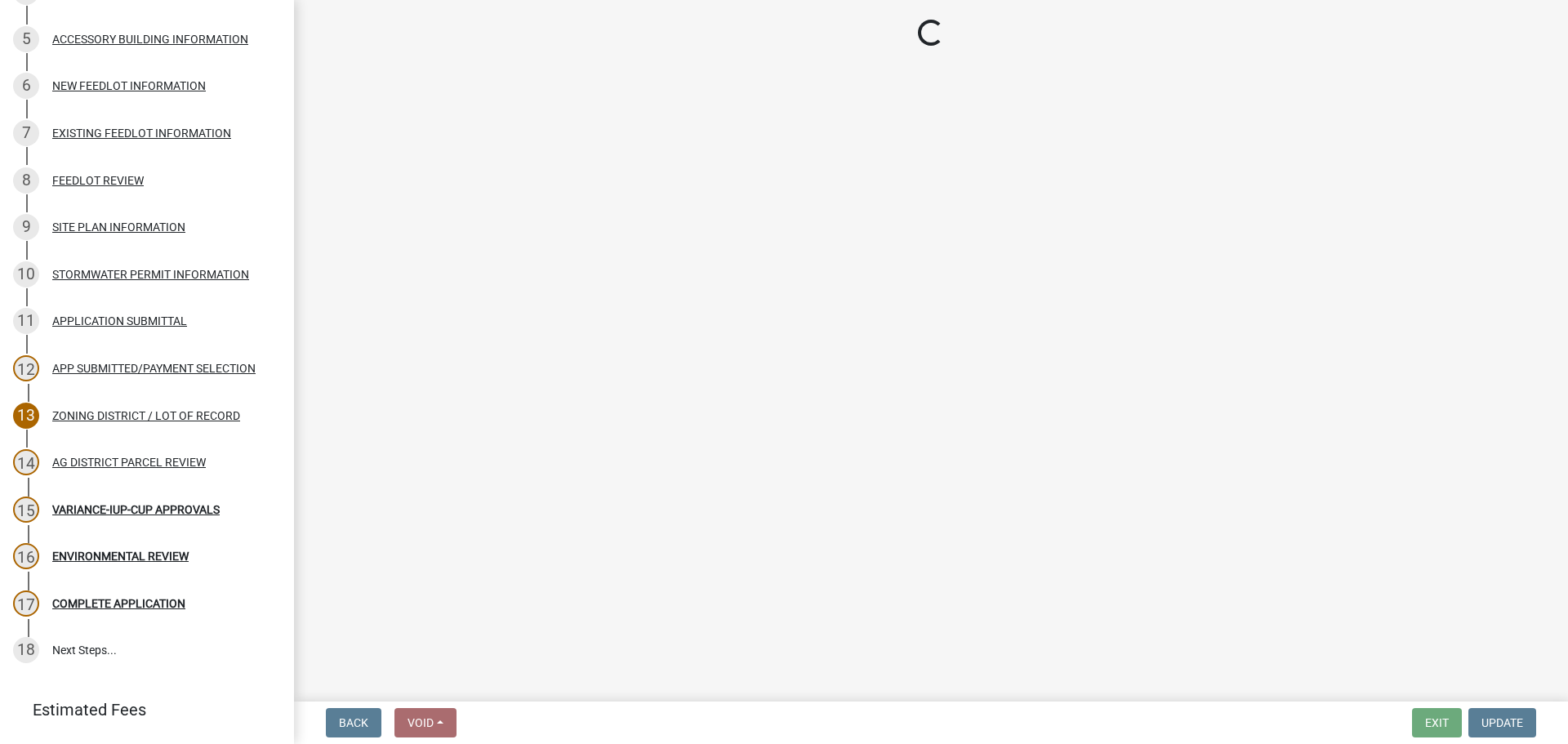
select select "44b75d30-e230-4ce0-8c0f-1ddadfe5cfb2"
select select "6d223645-95f1-4b70-a074-2c09099ea196"
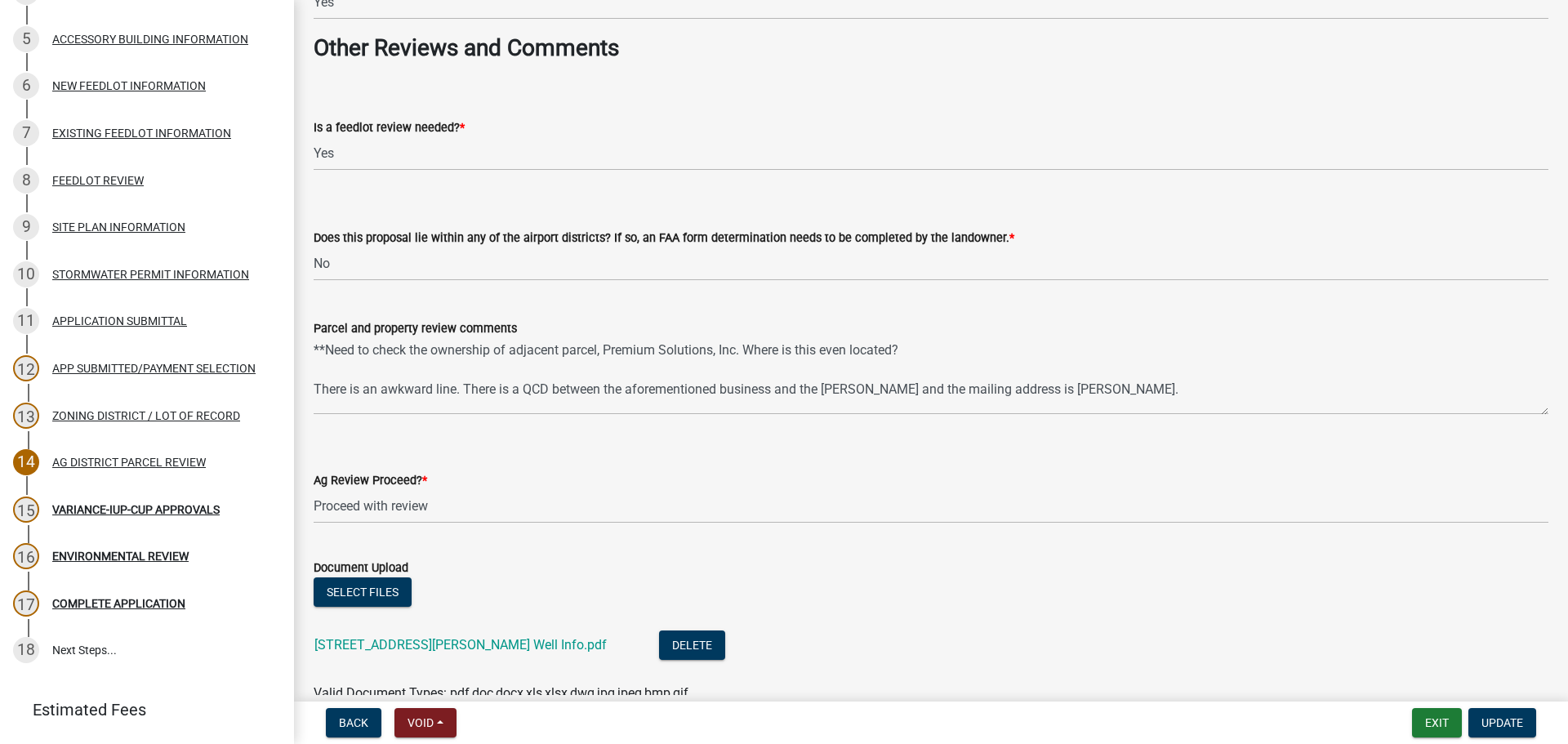
scroll to position [2857, 0]
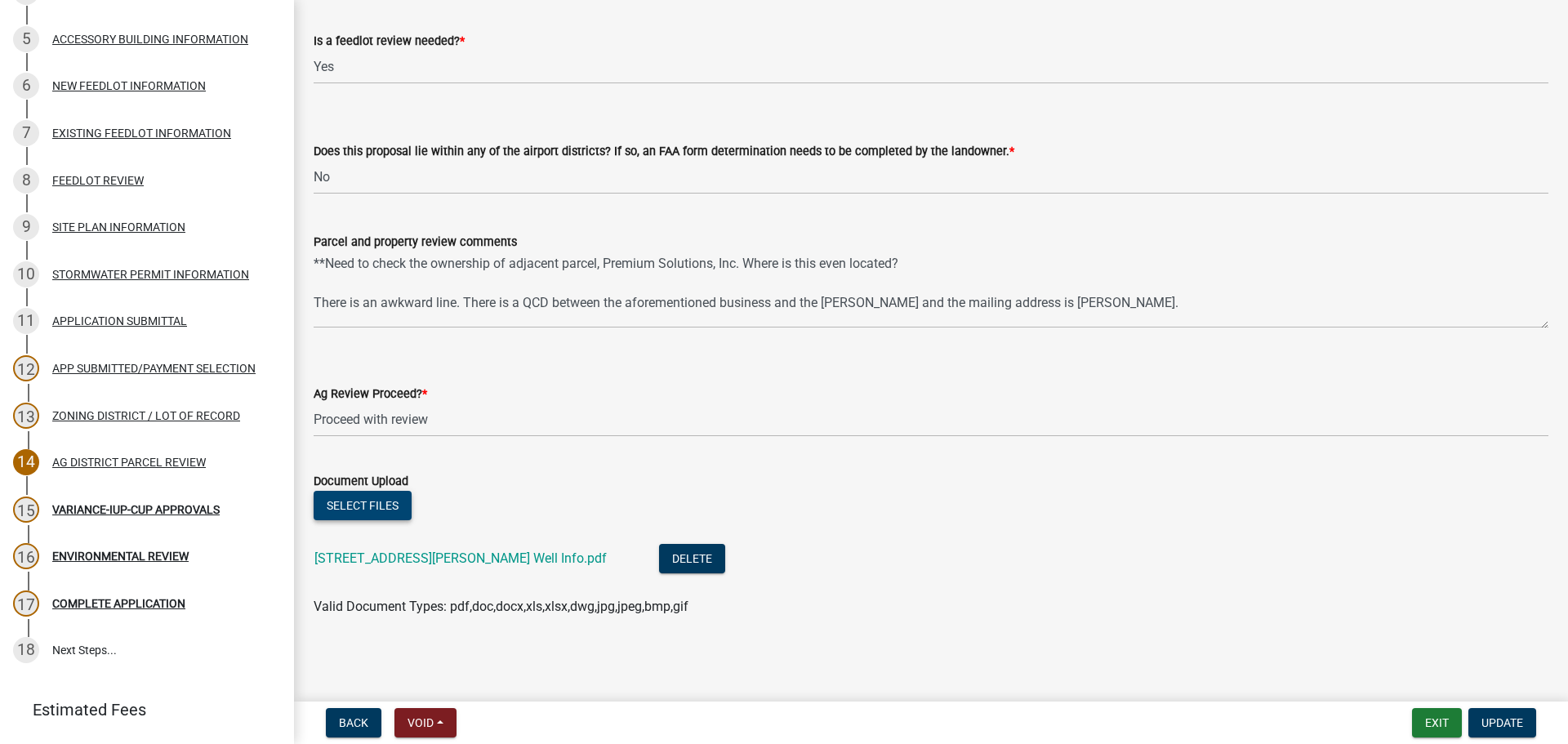
click at [387, 513] on button "Select files" at bounding box center [362, 505] width 98 height 29
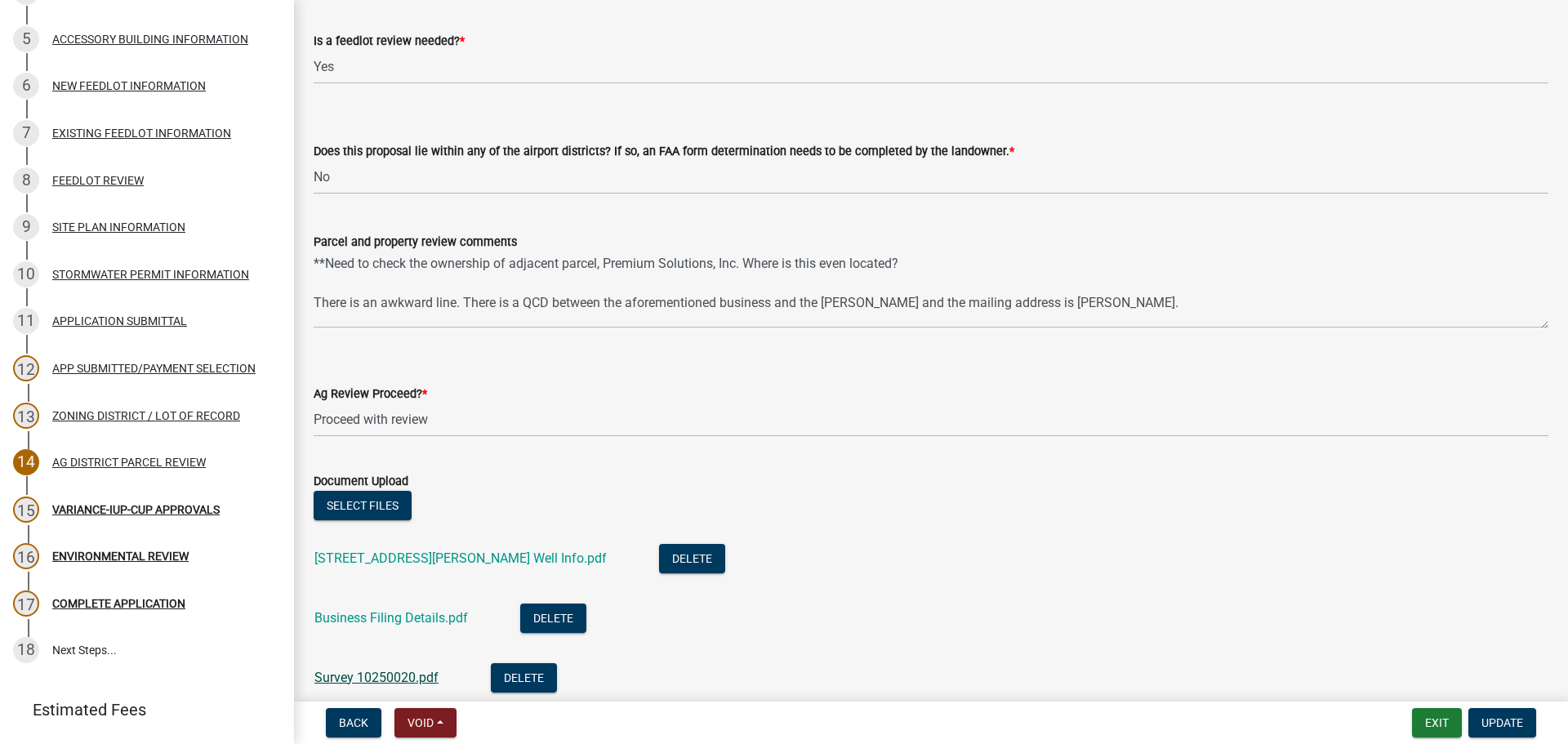
click at [394, 671] on link "Survey 10250020.pdf" at bounding box center [376, 677] width 124 height 16
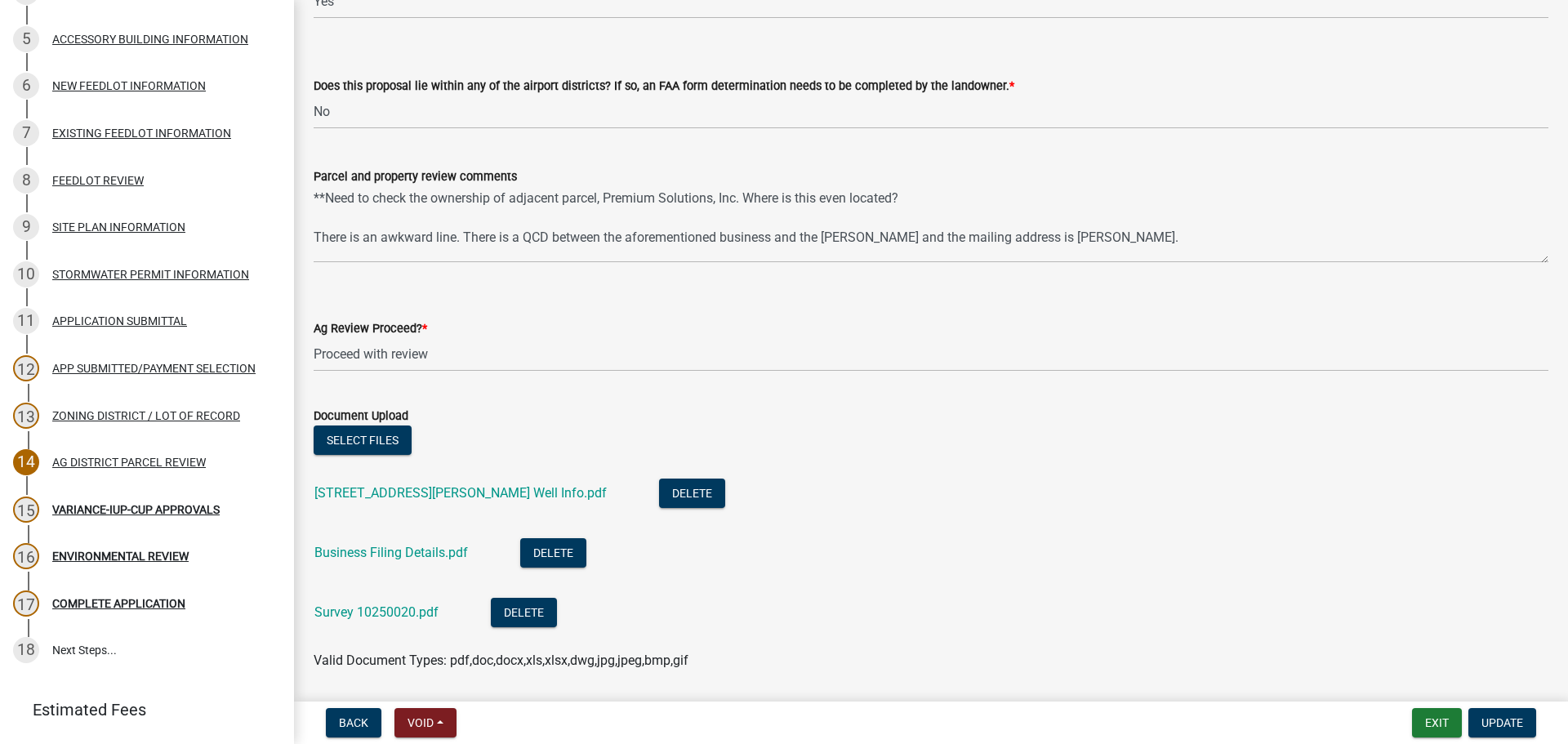
scroll to position [2976, 0]
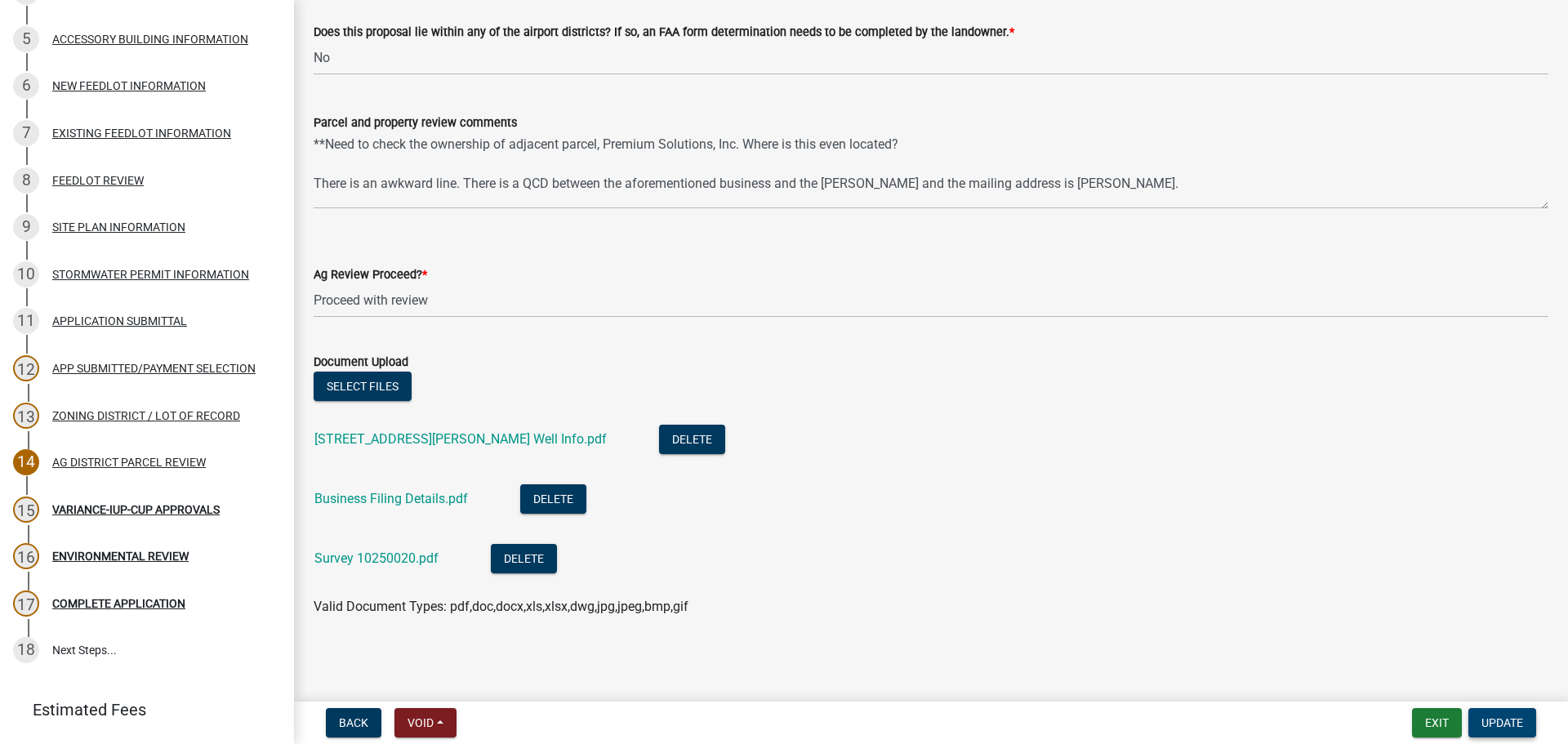
click at [1523, 723] on span "Update" at bounding box center [1502, 723] width 41 height 13
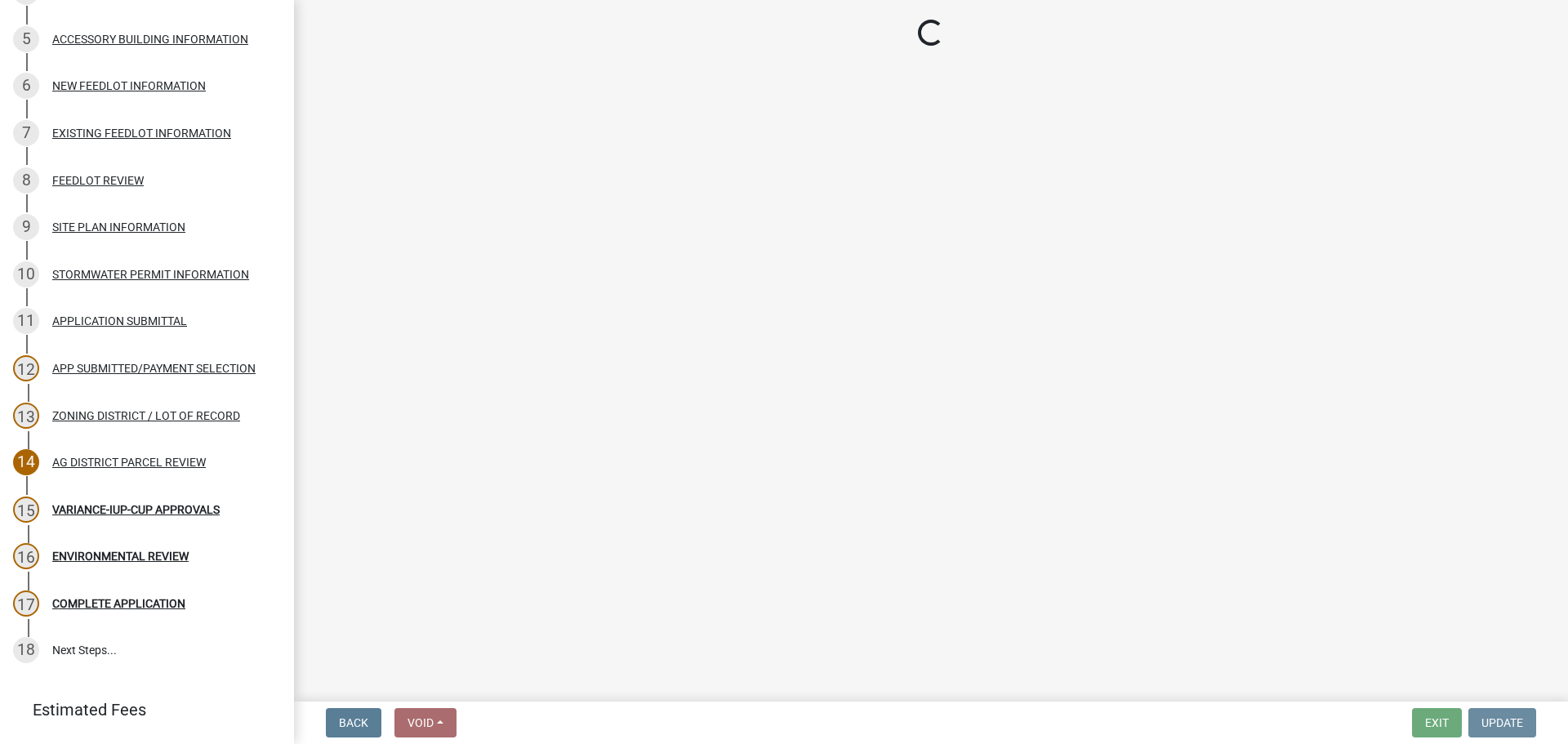
scroll to position [0, 0]
select select "5727336e-9a20-4bd2-a6f3-e7484509ff9a"
select select "c0fe89da-e6be-4440-b09b-6bf401eca5d4"
select select "cc045de0-ead4-414c-a886-12e51f2bc4aa"
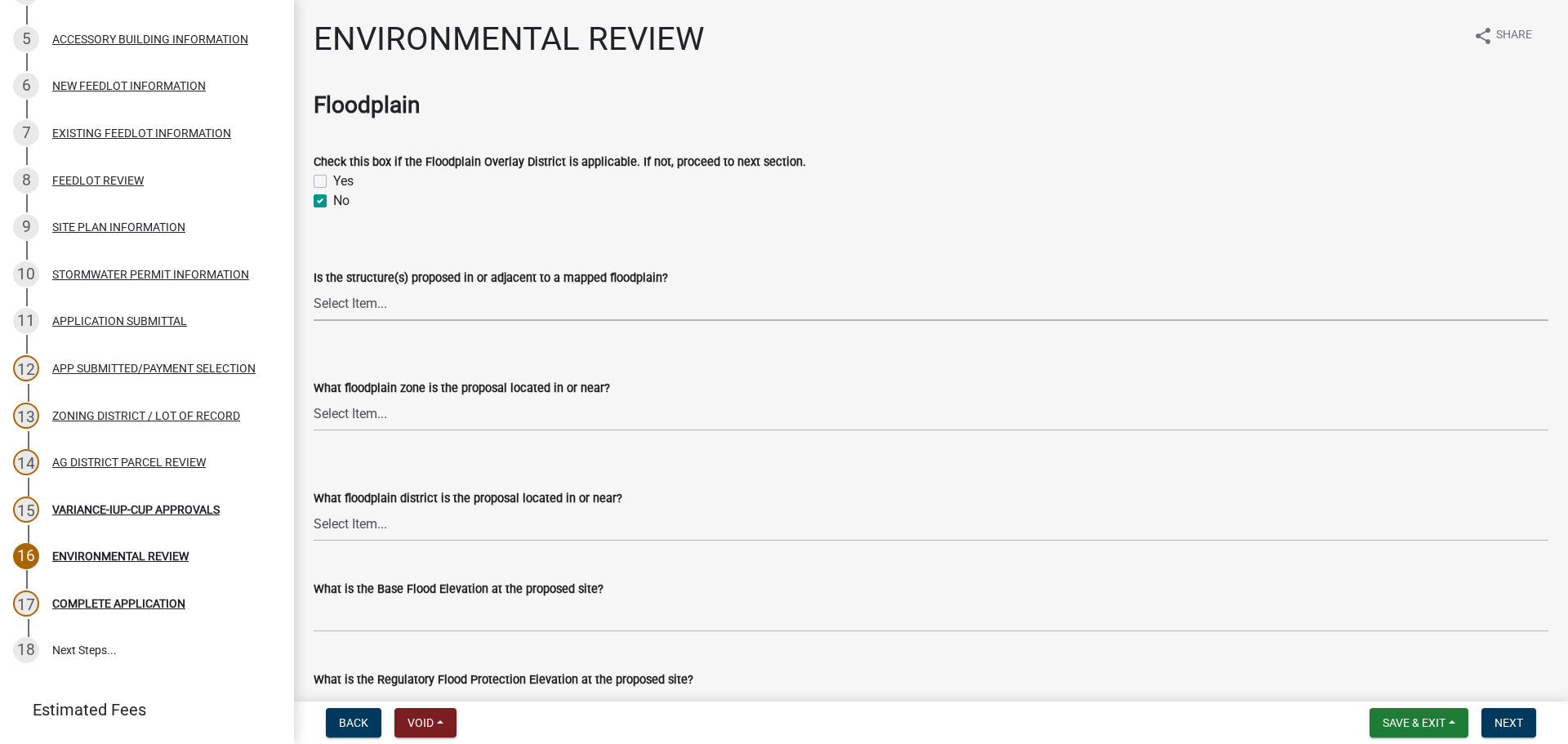
click at [356, 313] on select "Select Item... Yes No" at bounding box center [931, 304] width 1235 height 33
click at [313, 287] on select "Select Item... Yes No" at bounding box center [931, 304] width 1235 height 33
select select "78e551ab-f10e-40d1-ae02-dab1b570ddcd"
click at [479, 243] on div "Is the structure(s) proposed in or adjacent to a mapped floodplain? Select Item…" at bounding box center [931, 273] width 1235 height 96
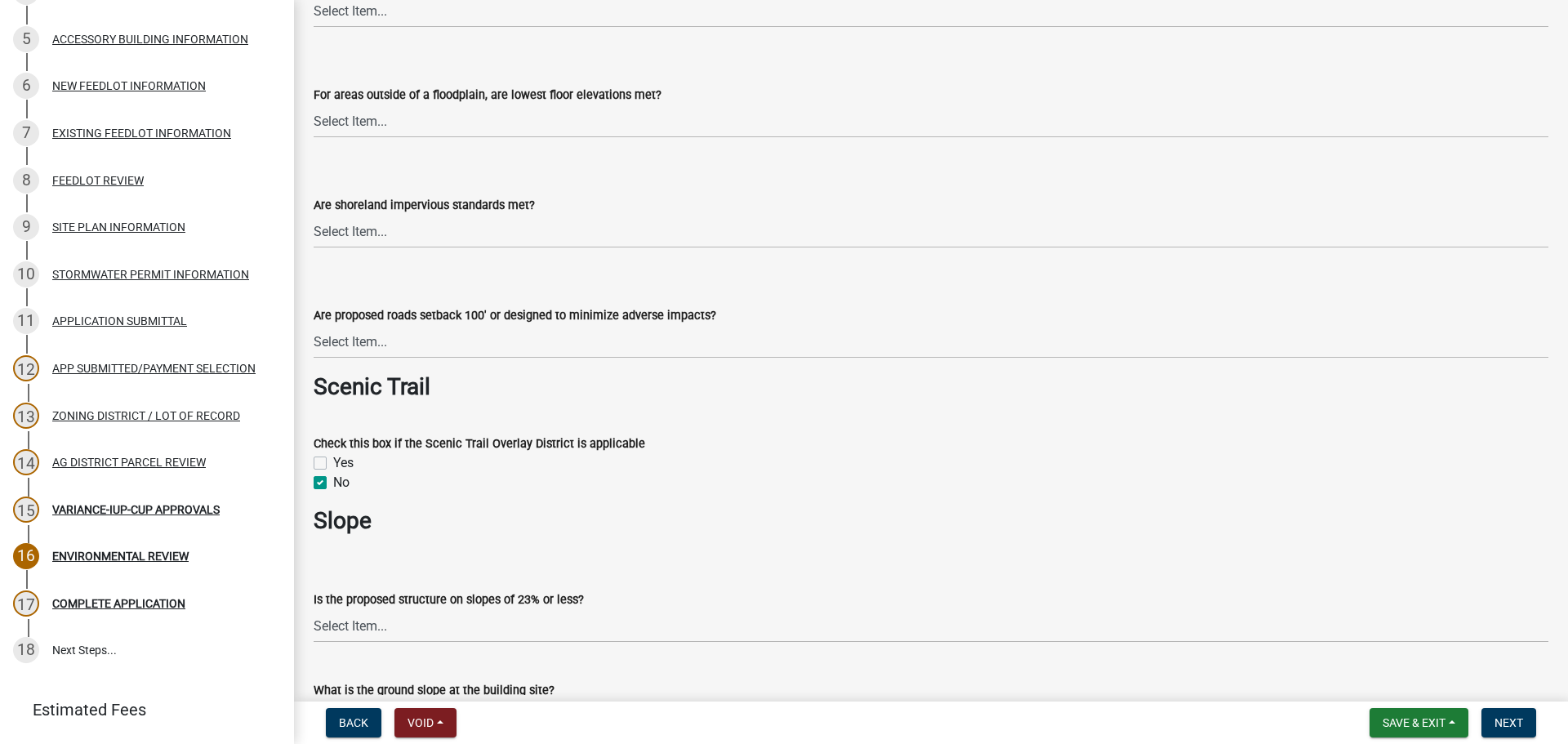
scroll to position [1797, 0]
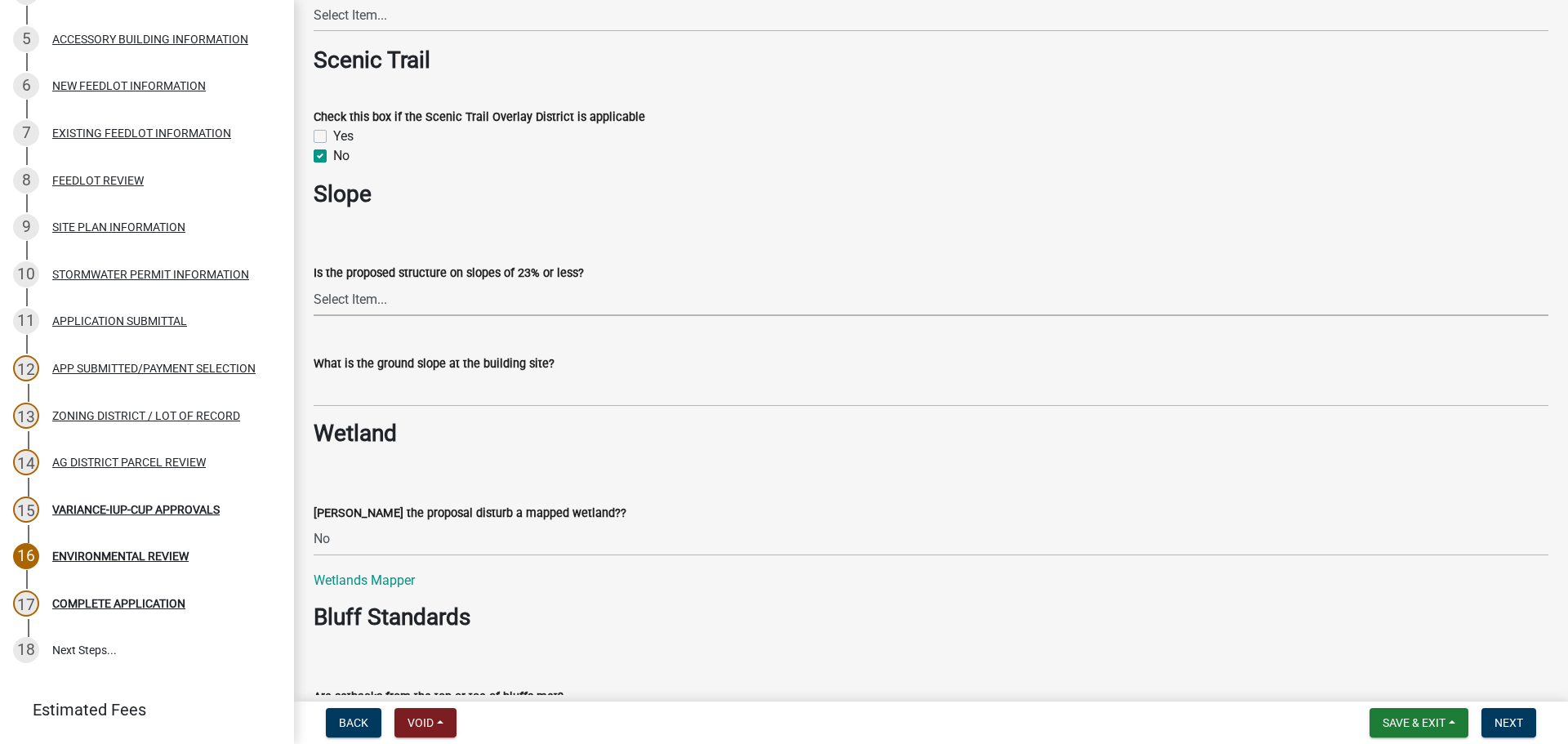
click at [357, 306] on select "Select Item... Yes No" at bounding box center [931, 299] width 1235 height 33
click at [313, 283] on select "Select Item... Yes No" at bounding box center [931, 299] width 1235 height 33
select select "294fbb0f-ef92-492d-a55d-6ae48f2d4023"
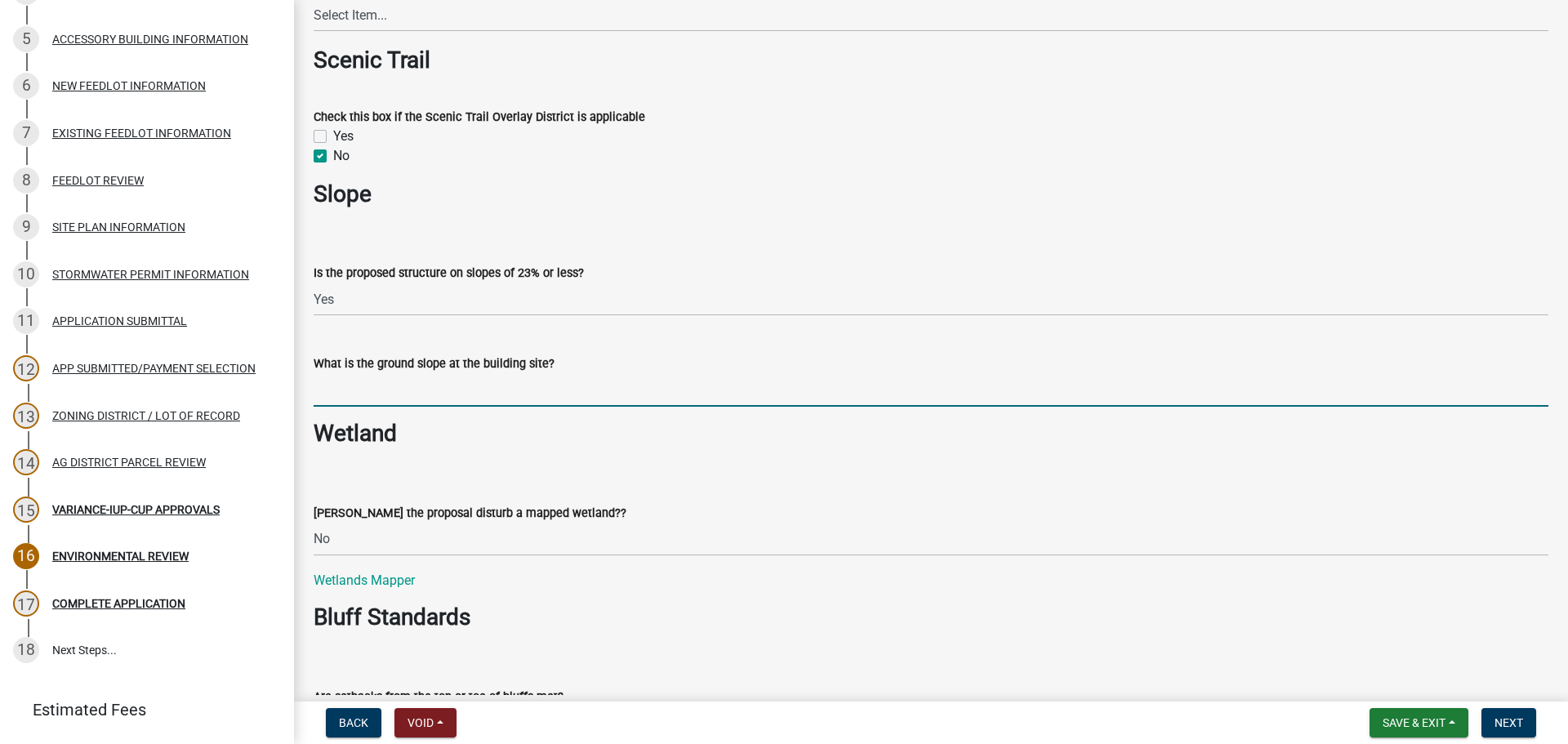
click at [442, 386] on input "What is the ground slope at the building site?" at bounding box center [931, 389] width 1235 height 33
type input "< 6%"
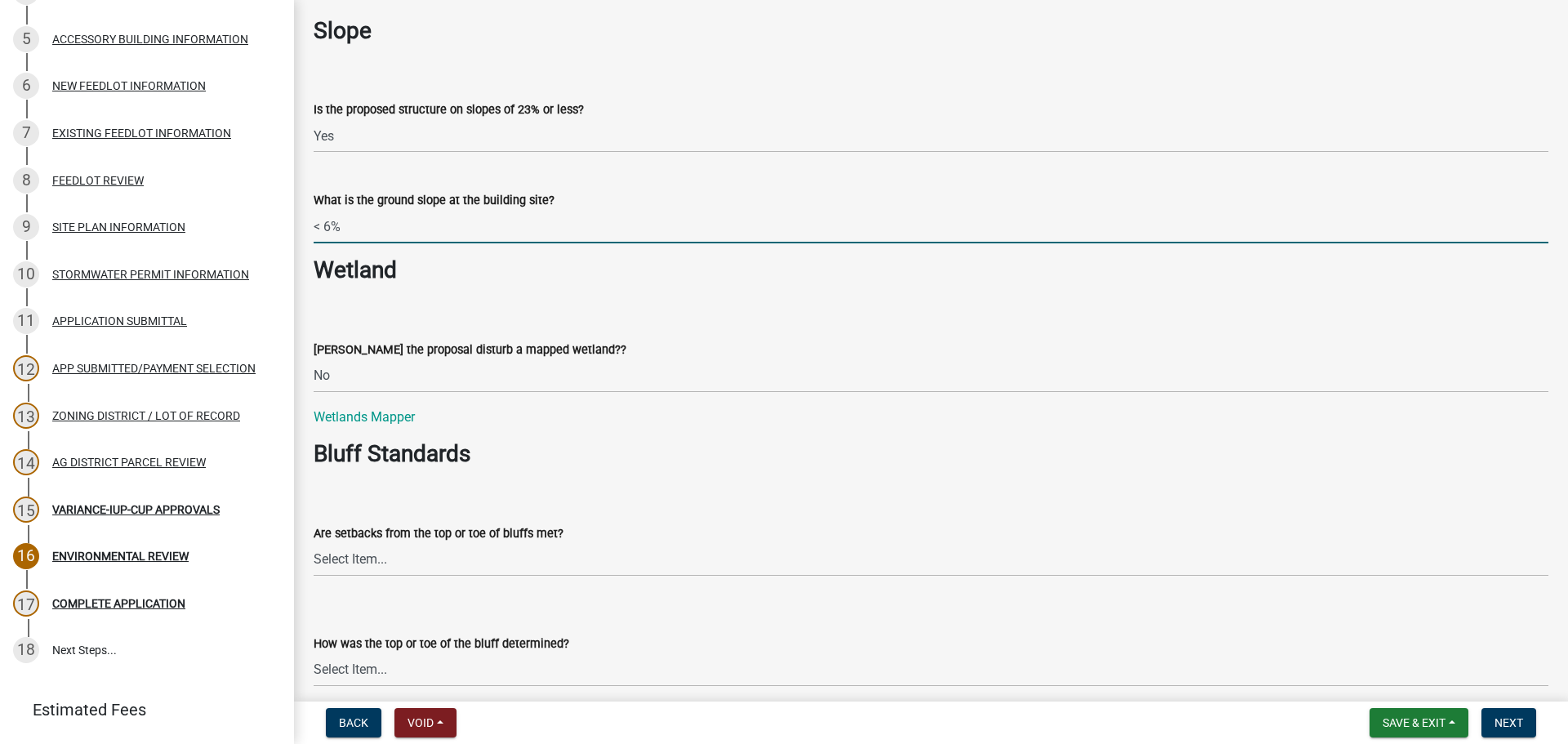
scroll to position [2042, 0]
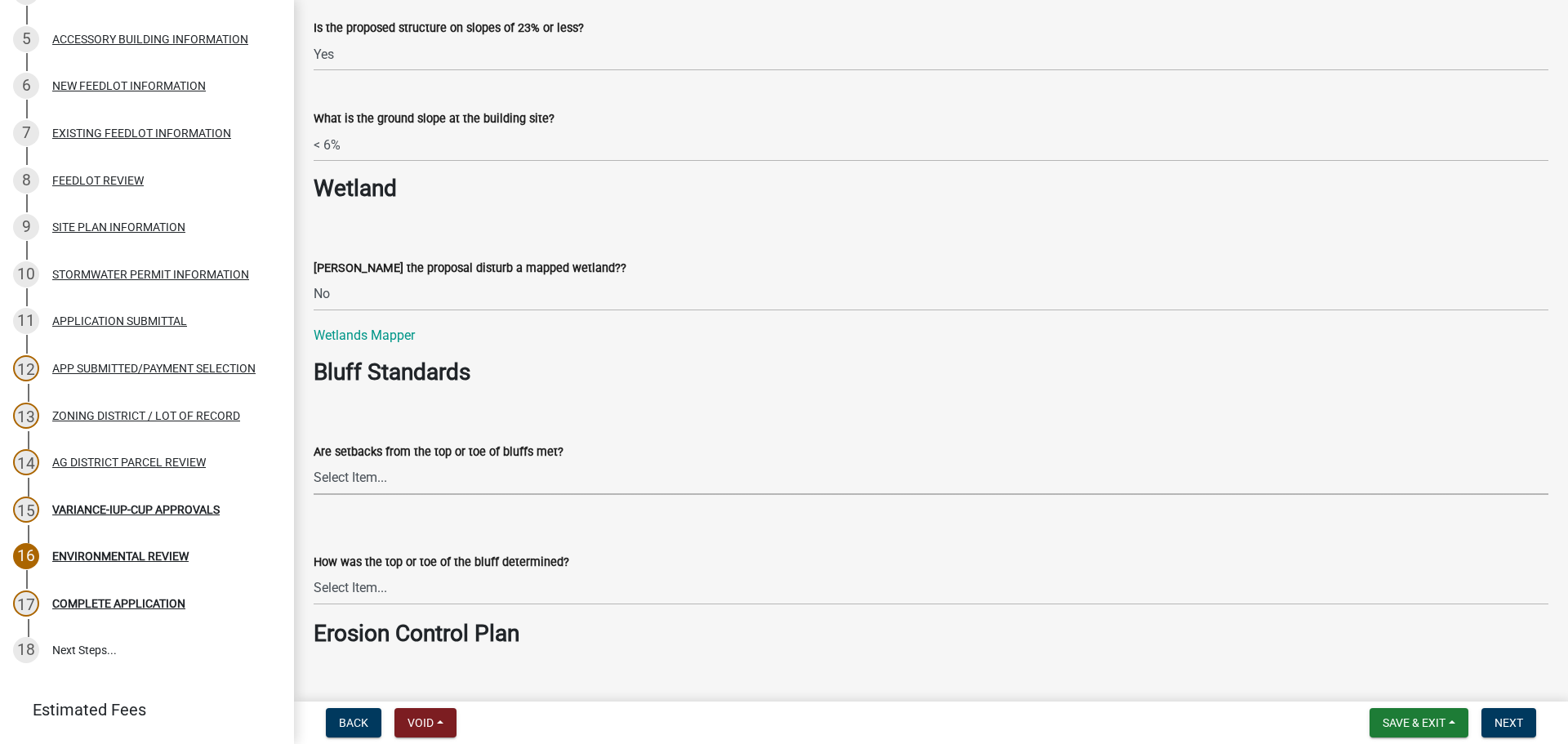
click at [446, 467] on select "Select Item... Yes No The proposal is not in the vicinity of a bluff" at bounding box center [931, 478] width 1235 height 33
click at [313, 461] on select "Select Item... Yes No The proposal is not in the vicinity of a bluff" at bounding box center [931, 478] width 1235 height 33
select select "92cce49e-9eda-4313-95a5-3dd445bd85bb"
click at [442, 588] on select "Select Item... A break in slope was visually observed A 50' line segment was us…" at bounding box center [931, 588] width 1235 height 33
click at [313, 571] on select "Select Item... A break in slope was visually observed A 50' line segment was us…" at bounding box center [931, 588] width 1235 height 33
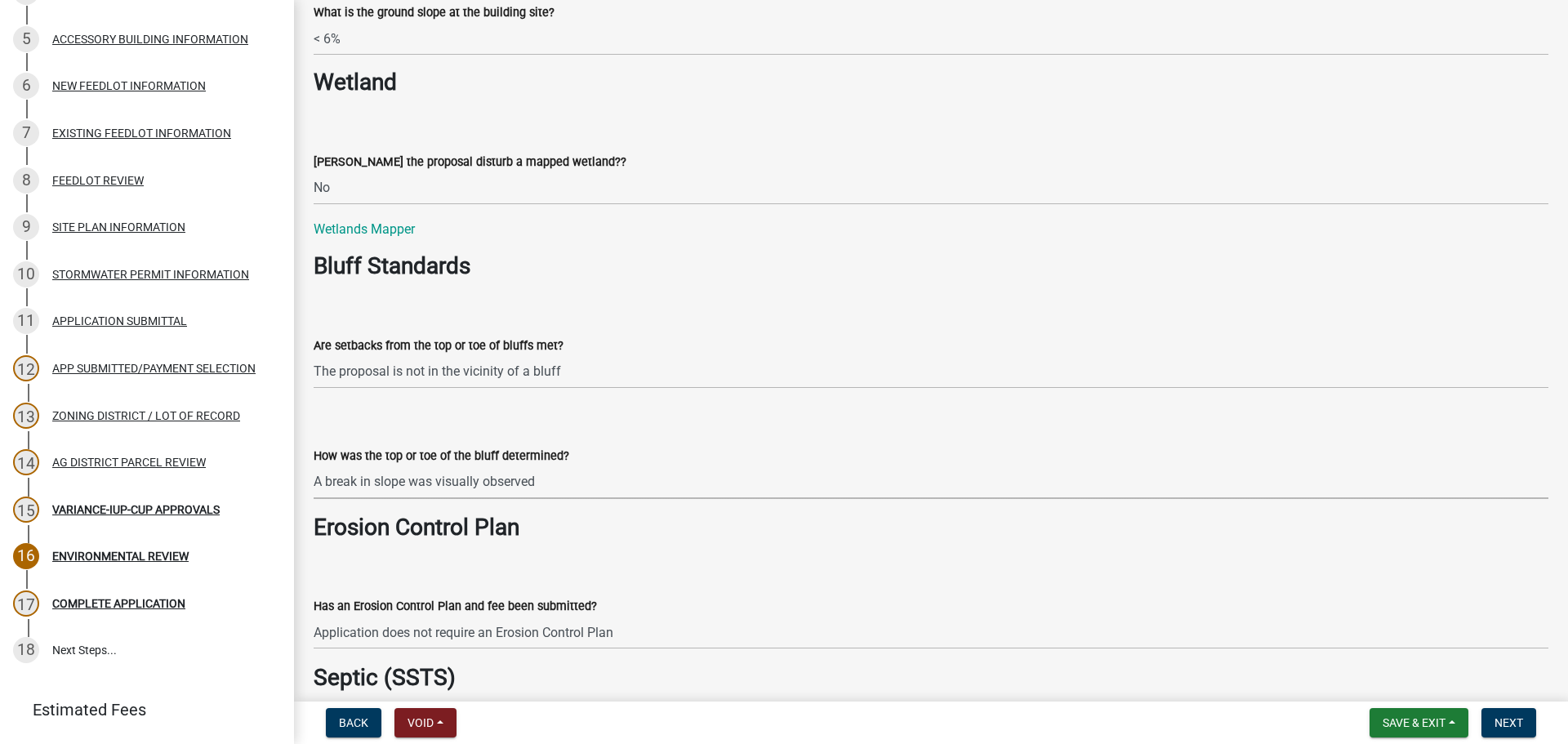
scroll to position [2287, 0]
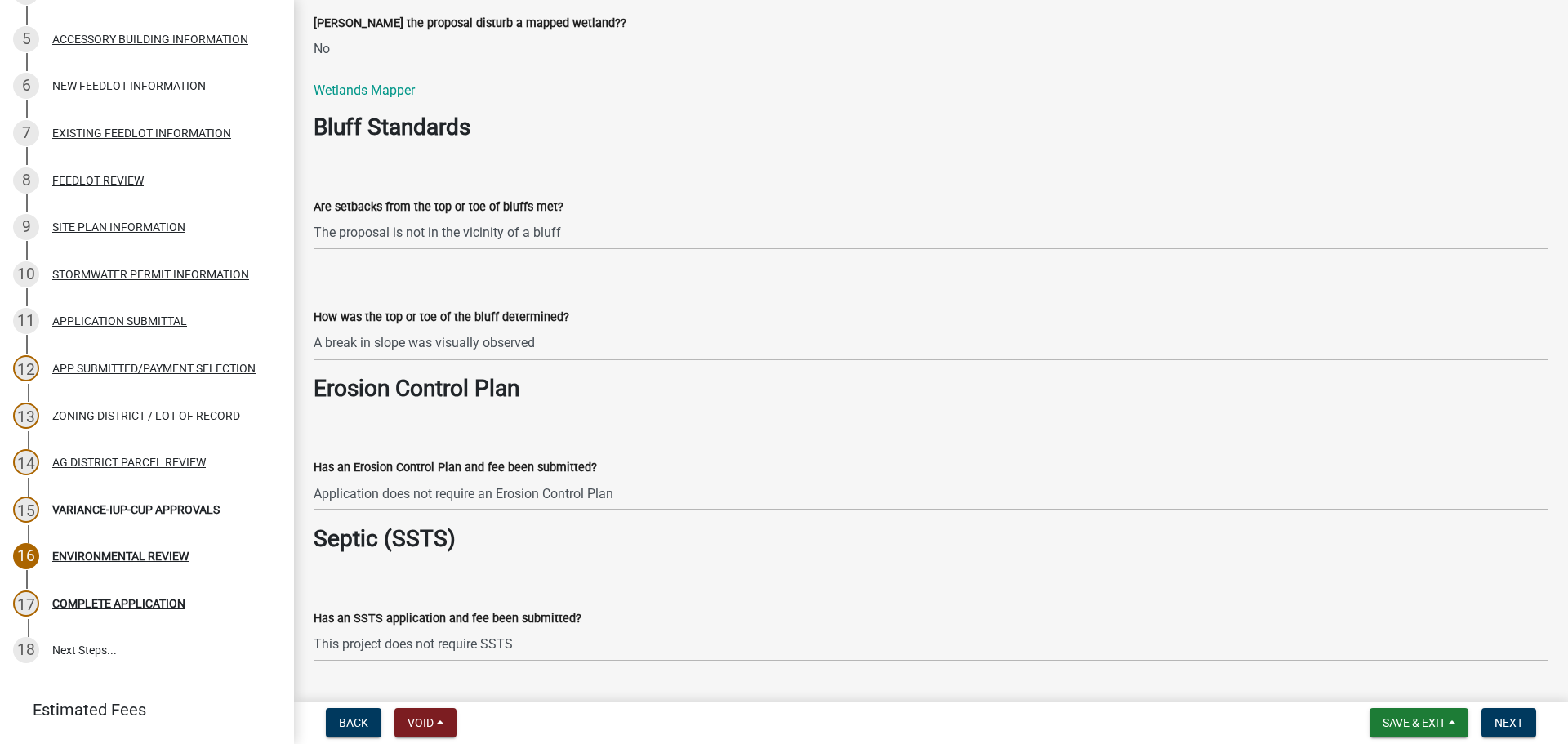
click at [517, 350] on select "Select Item... A break in slope was visually observed A 50' line segment was us…" at bounding box center [931, 344] width 1235 height 33
click at [313, 327] on select "Select Item... A break in slope was visually observed A 50' line segment was us…" at bounding box center [931, 344] width 1235 height 33
select select "c6e59cde-c6c7-4f55-83a7-8d9fc2aab159"
click at [704, 539] on h3 "Septic (SSTS)" at bounding box center [931, 539] width 1235 height 28
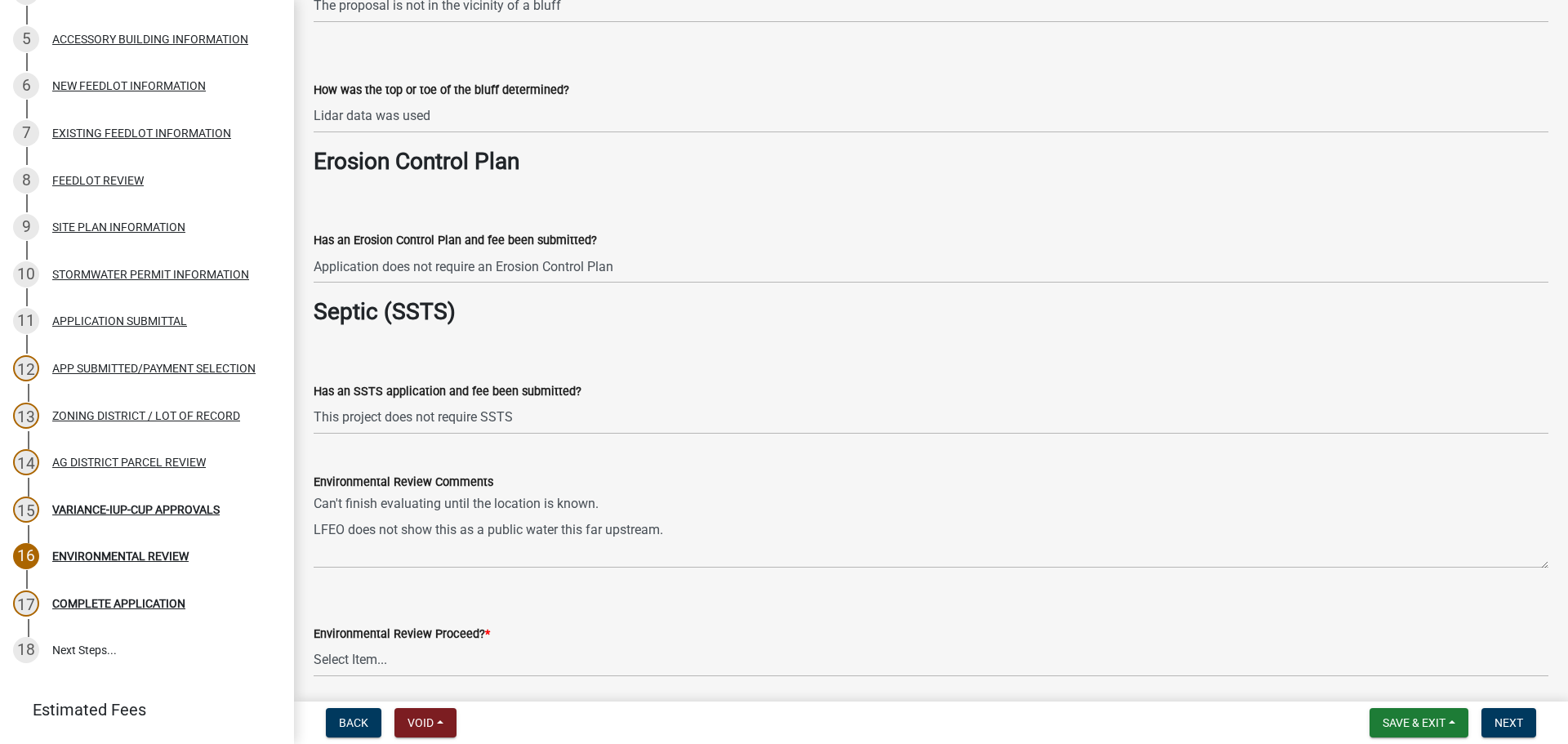
scroll to position [2614, 0]
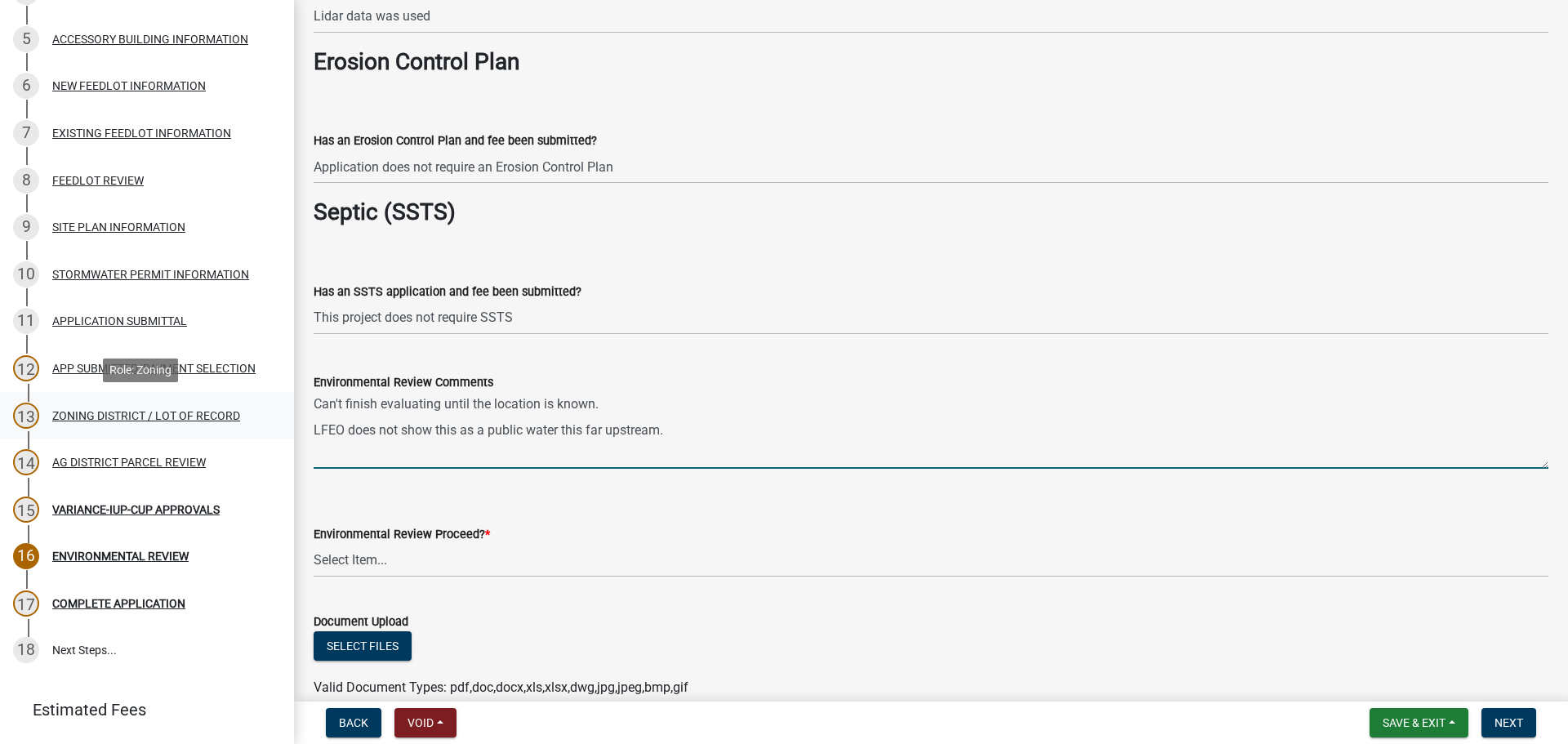
drag, startPoint x: 619, startPoint y: 403, endPoint x: 236, endPoint y: 395, distance: 383.1
click at [236, 395] on div "Houston County Zoning Application 2023-Z-140977 Edit View Summary Notes Show em…" at bounding box center [784, 372] width 1568 height 744
type textarea "This was an after-the-fact application and the application notes its a portable…"
click at [432, 561] on select "Select Item... Proceed with review Deny permit at this time" at bounding box center [931, 560] width 1235 height 33
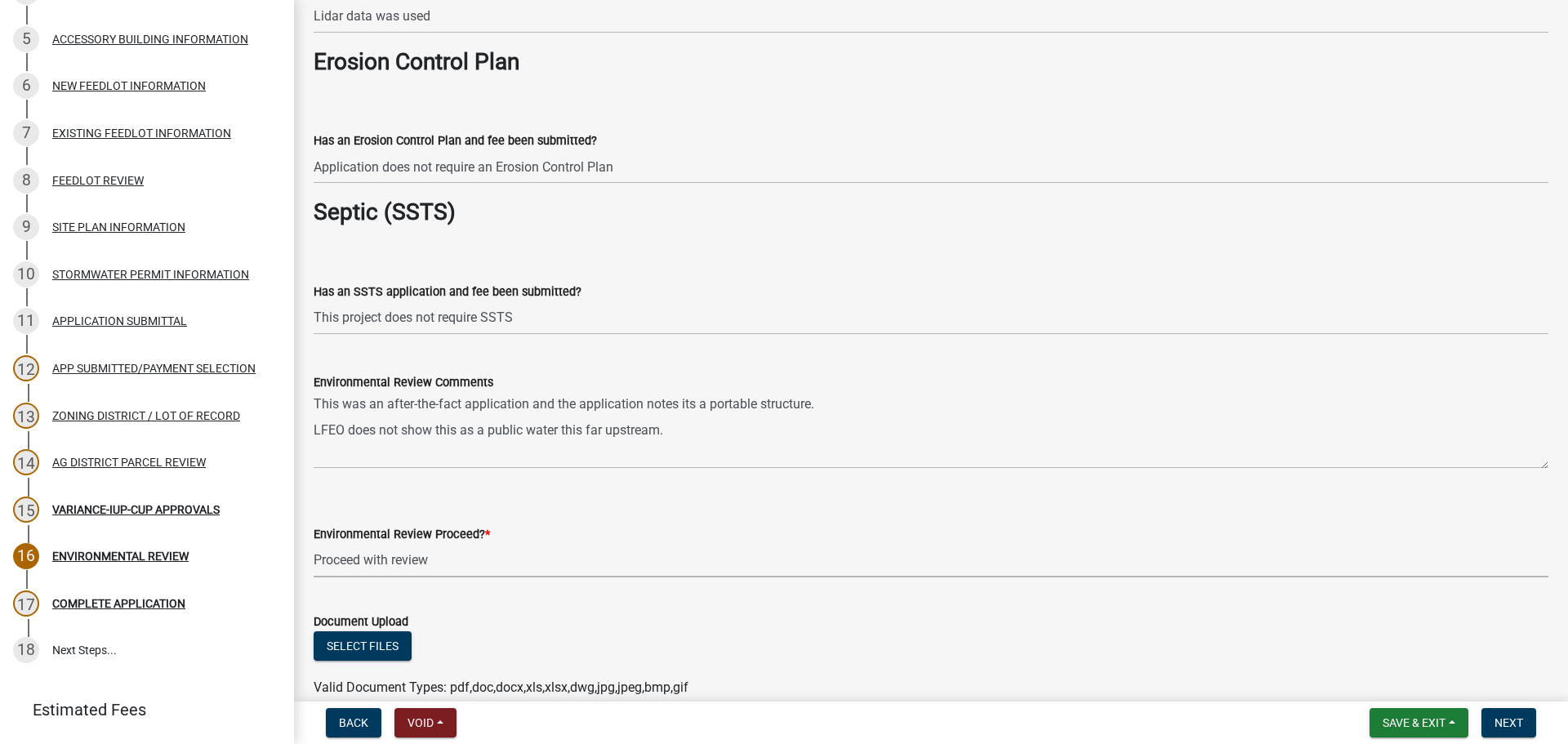
click at [313, 544] on select "Select Item... Proceed with review Deny permit at this time" at bounding box center [931, 560] width 1235 height 33
select select "c55ed237-4e75-4d9e-9e6e-534c544ae652"
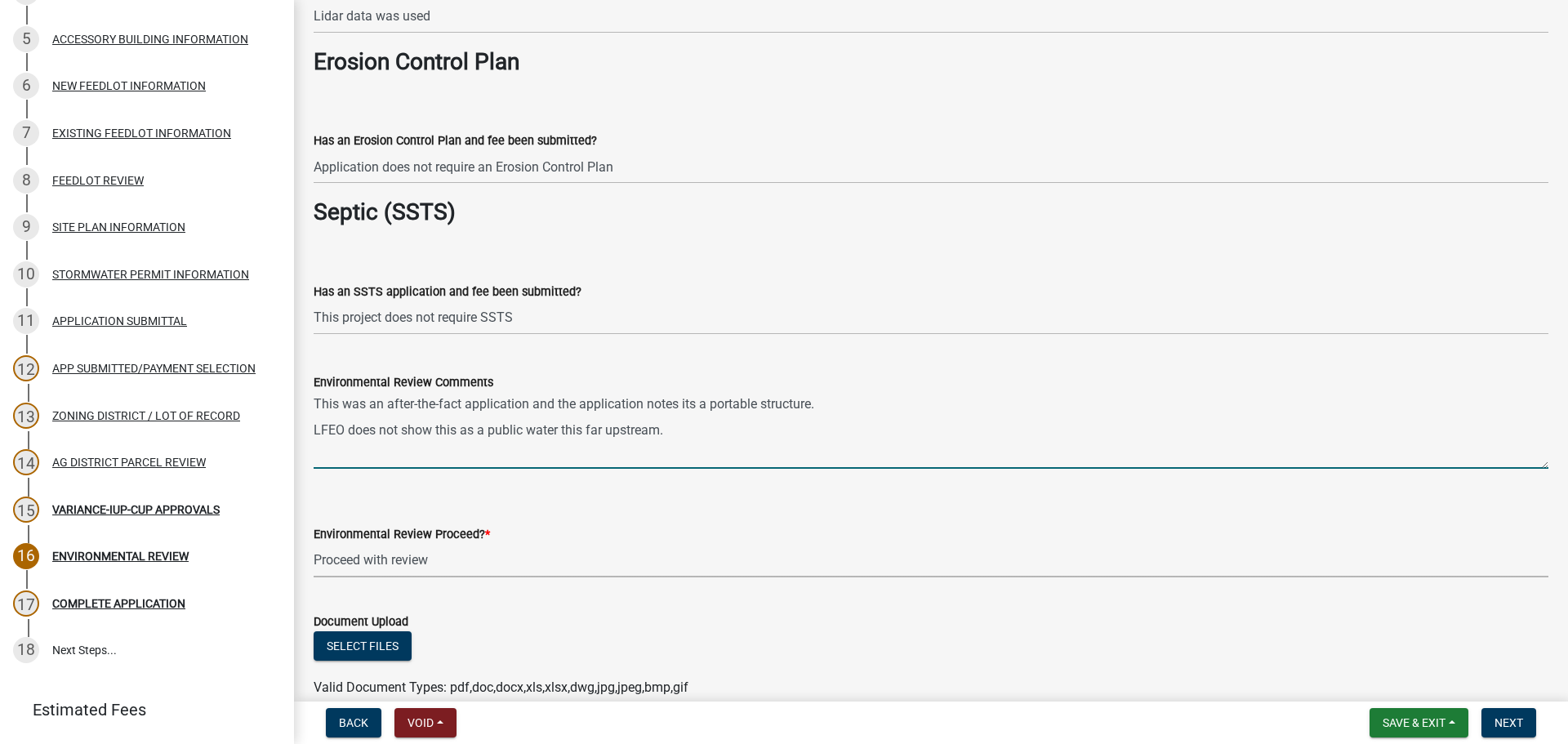
click at [874, 400] on textarea "This was an after-the-fact application and the application notes its a portable…" at bounding box center [931, 431] width 1235 height 77
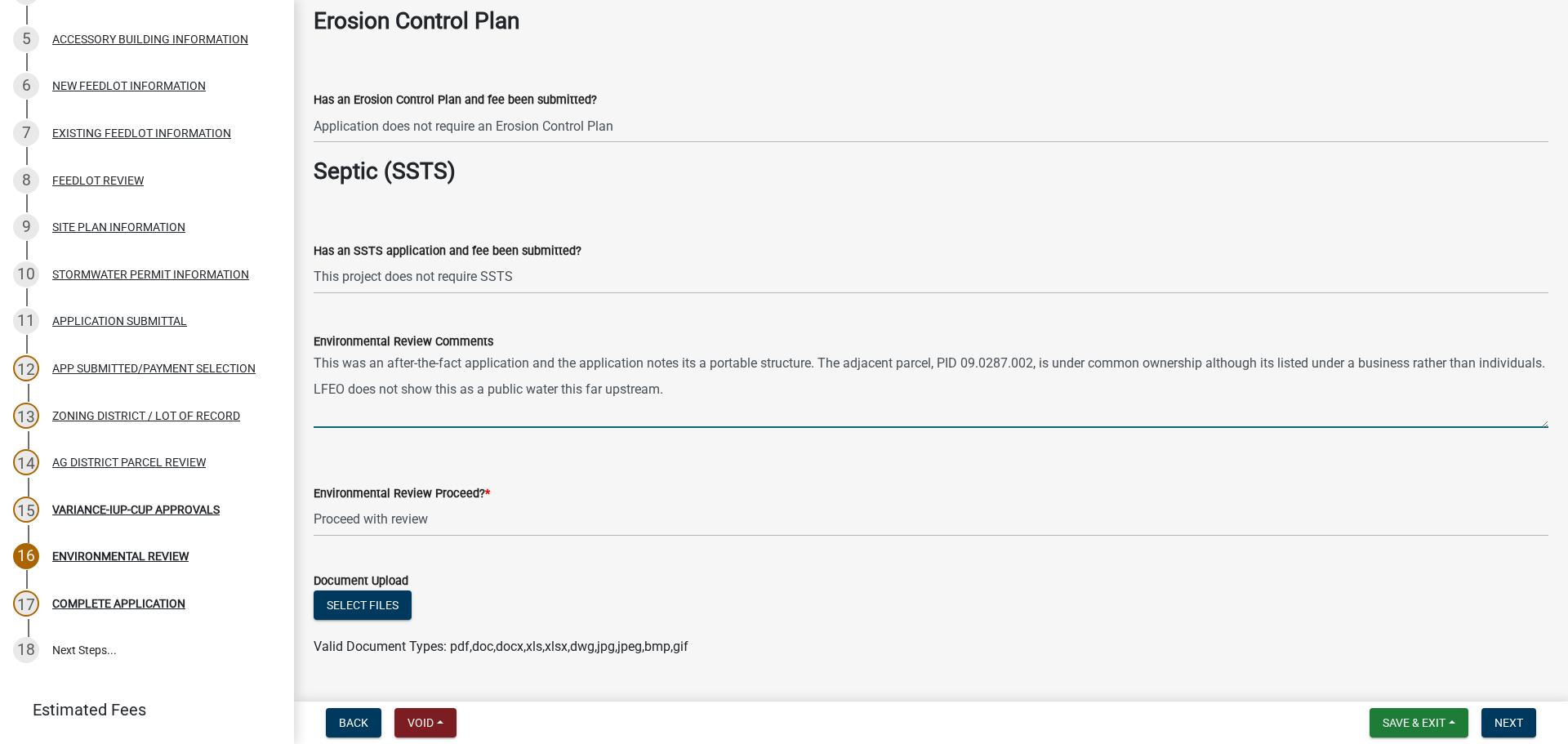
scroll to position [2695, 0]
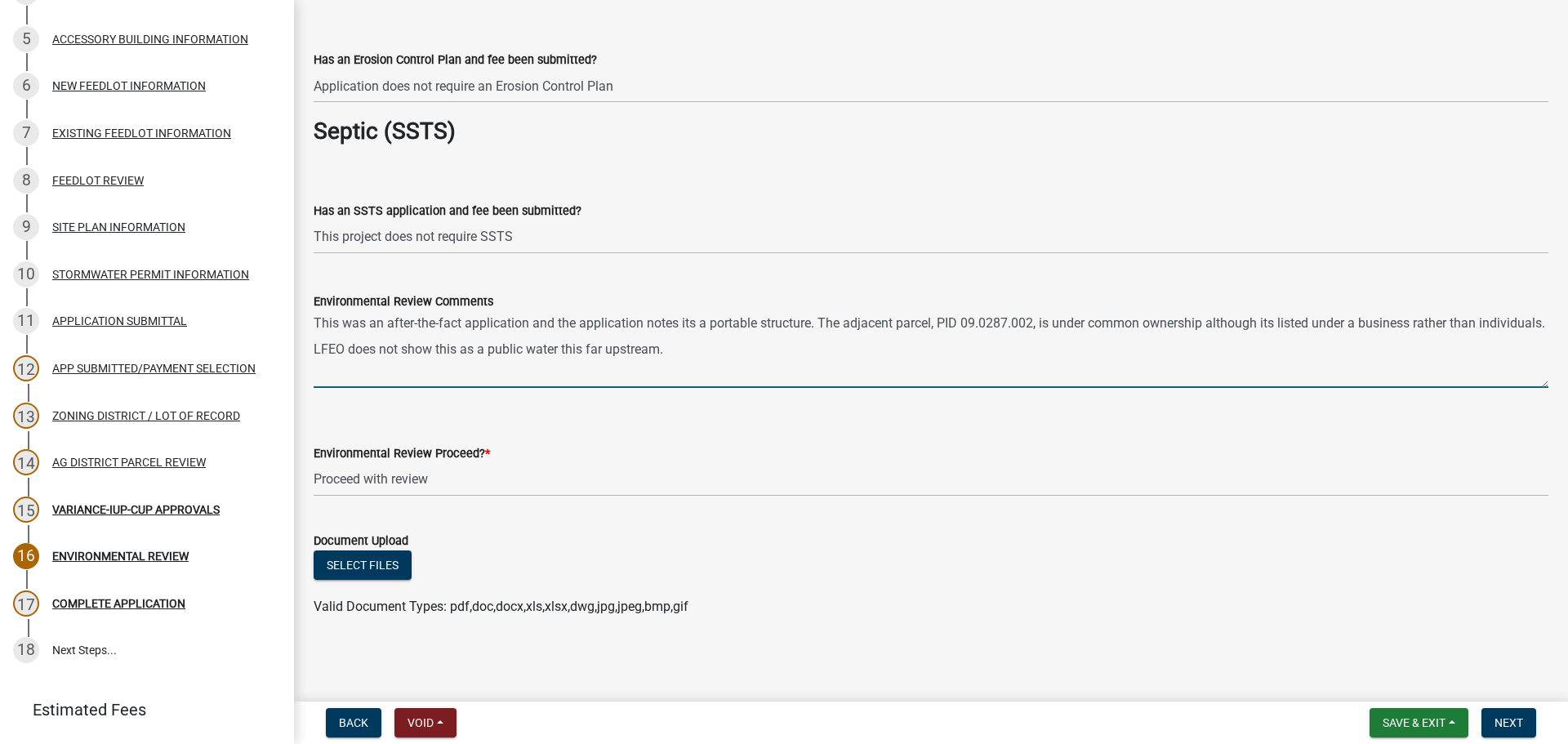
drag, startPoint x: 391, startPoint y: 336, endPoint x: 307, endPoint y: 327, distance: 84.5
click at [307, 327] on div "Environmental Review Comments This was an after-the-fact application and the ap…" at bounding box center [931, 329] width 1259 height 119
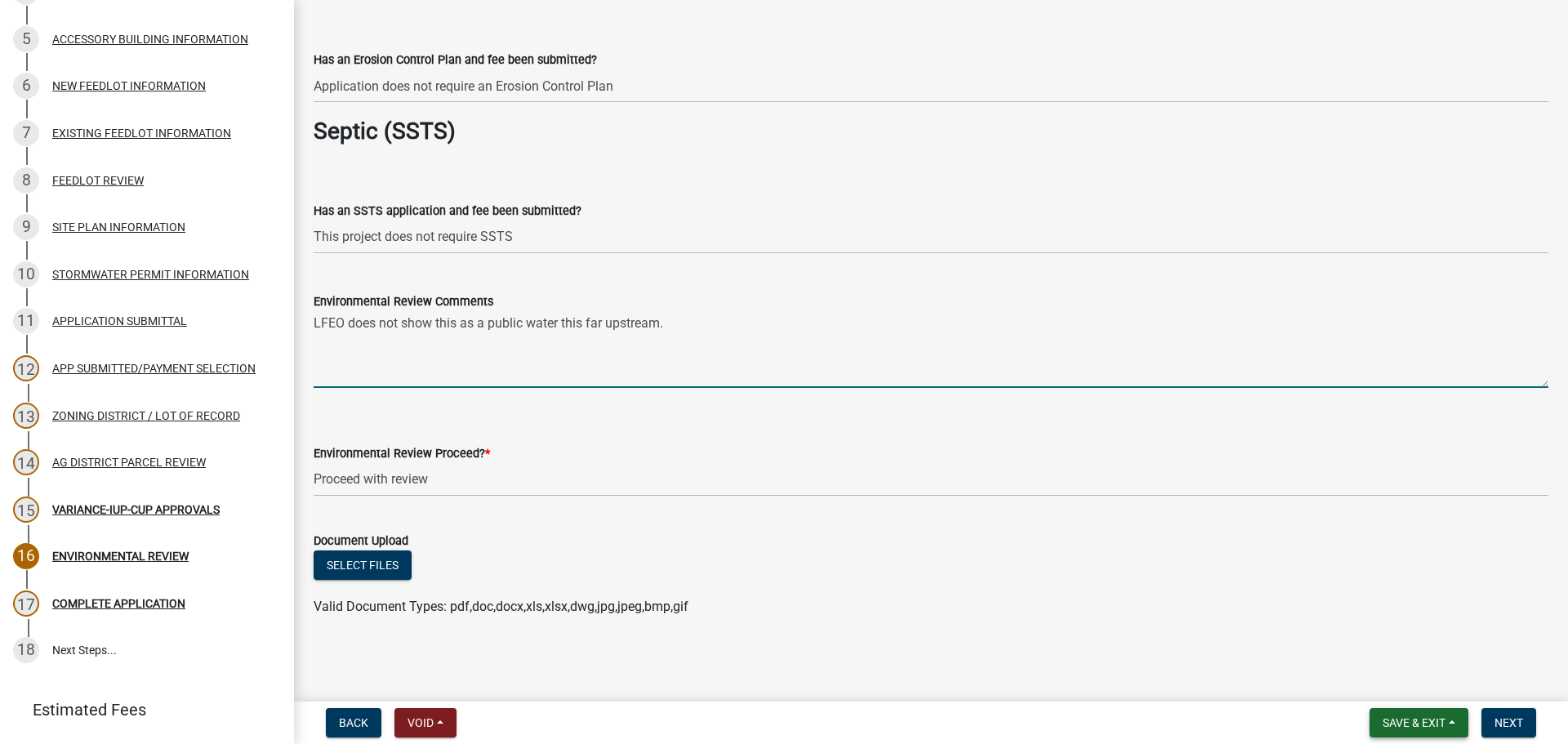
type textarea "LFEO does not show this as a public water this far upstream."
click at [1454, 722] on button "Save & Exit" at bounding box center [1419, 723] width 99 height 29
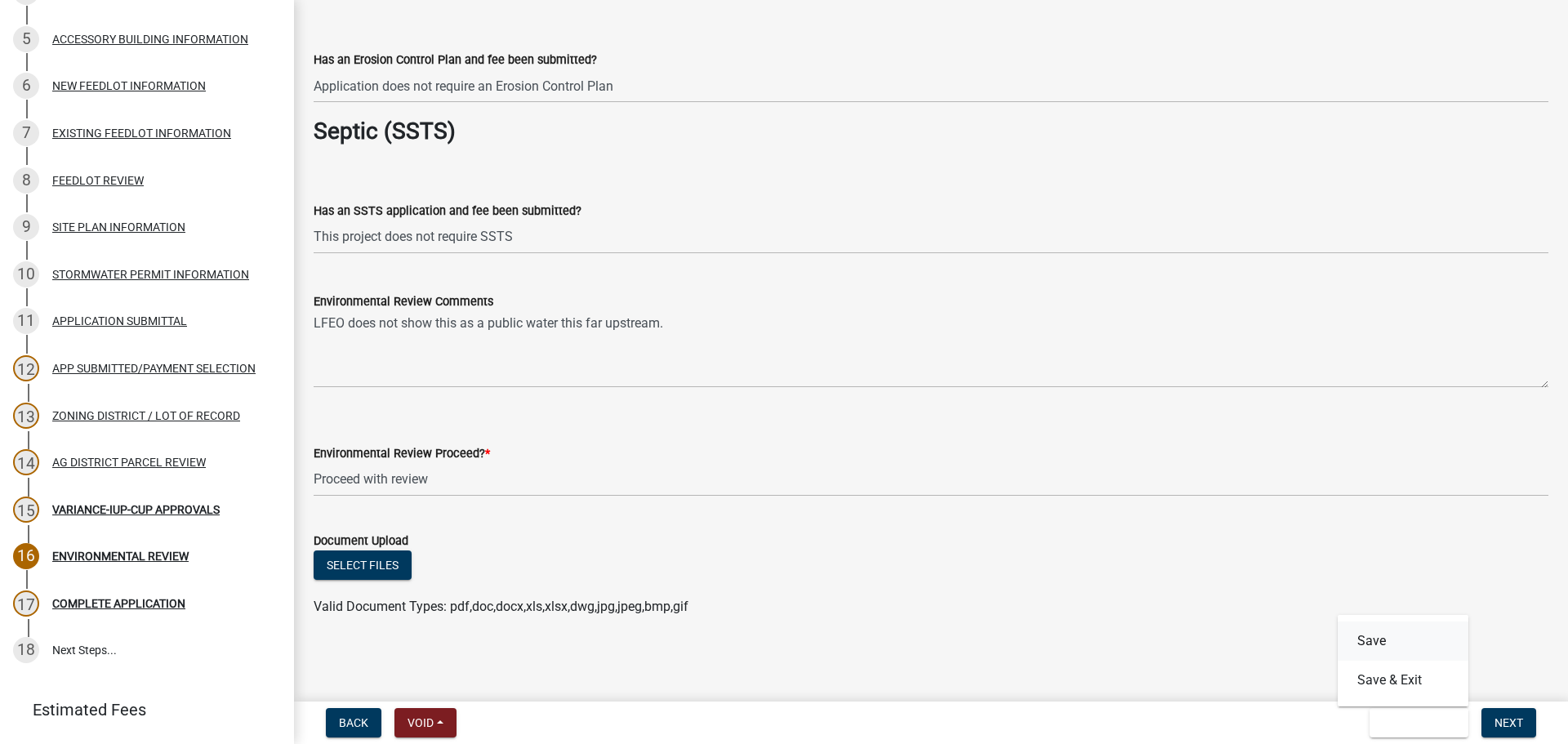
click at [1387, 658] on button "Save" at bounding box center [1404, 641] width 130 height 39
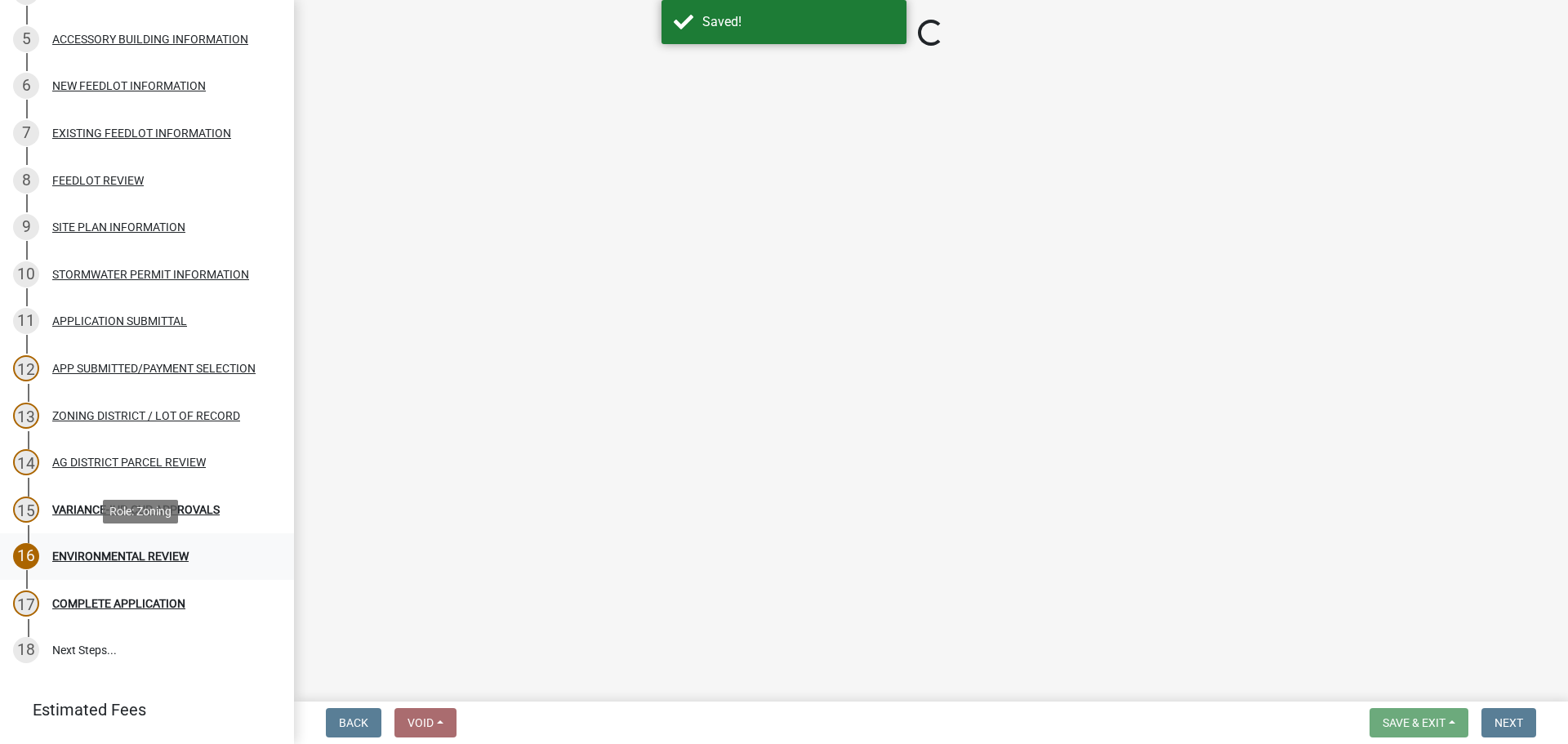
select select "78e551ab-f10e-40d1-ae02-dab1b570ddcd"
select select "294fbb0f-ef92-492d-a55d-6ae48f2d4023"
select select "5727336e-9a20-4bd2-a6f3-e7484509ff9a"
select select "92cce49e-9eda-4313-95a5-3dd445bd85bb"
select select "c6e59cde-c6c7-4f55-83a7-8d9fc2aab159"
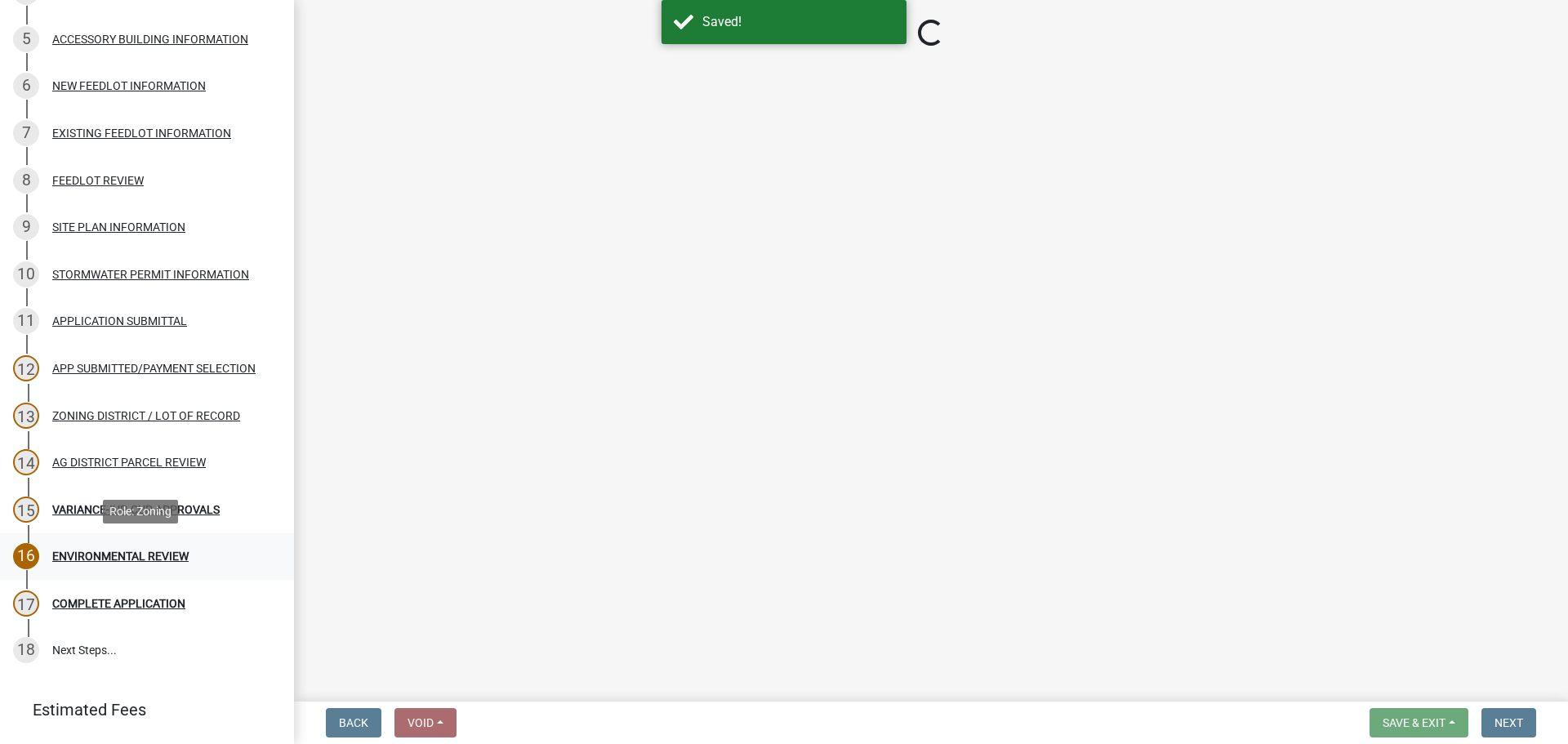
select select "c0fe89da-e6be-4440-b09b-6bf401eca5d4"
select select "cc045de0-ead4-414c-a886-12e51f2bc4aa"
select select "c55ed237-4e75-4d9e-9e6e-534c544ae652"
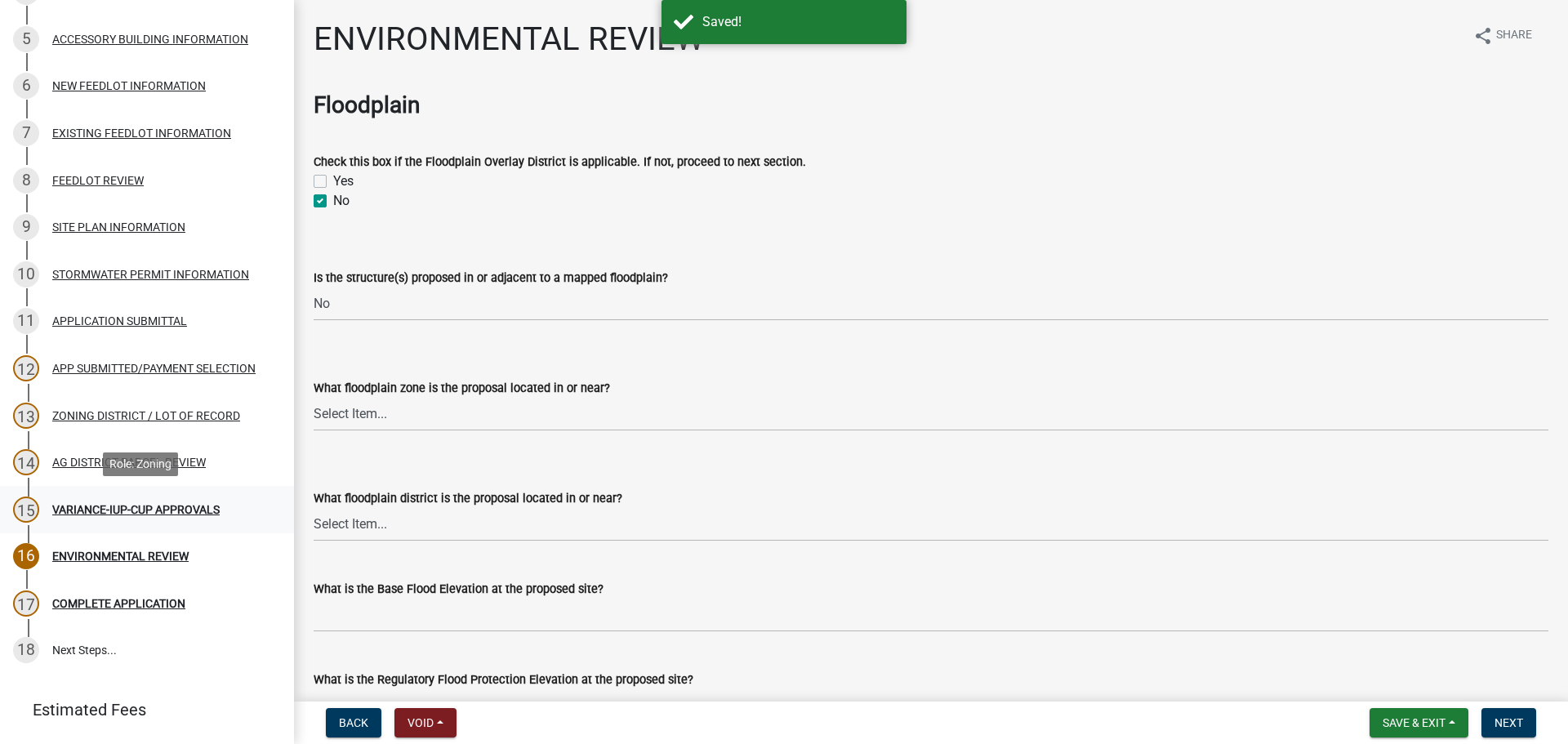
click at [196, 517] on div "15 VARIANCE-IUP-CUP APPROVALS" at bounding box center [140, 510] width 254 height 26
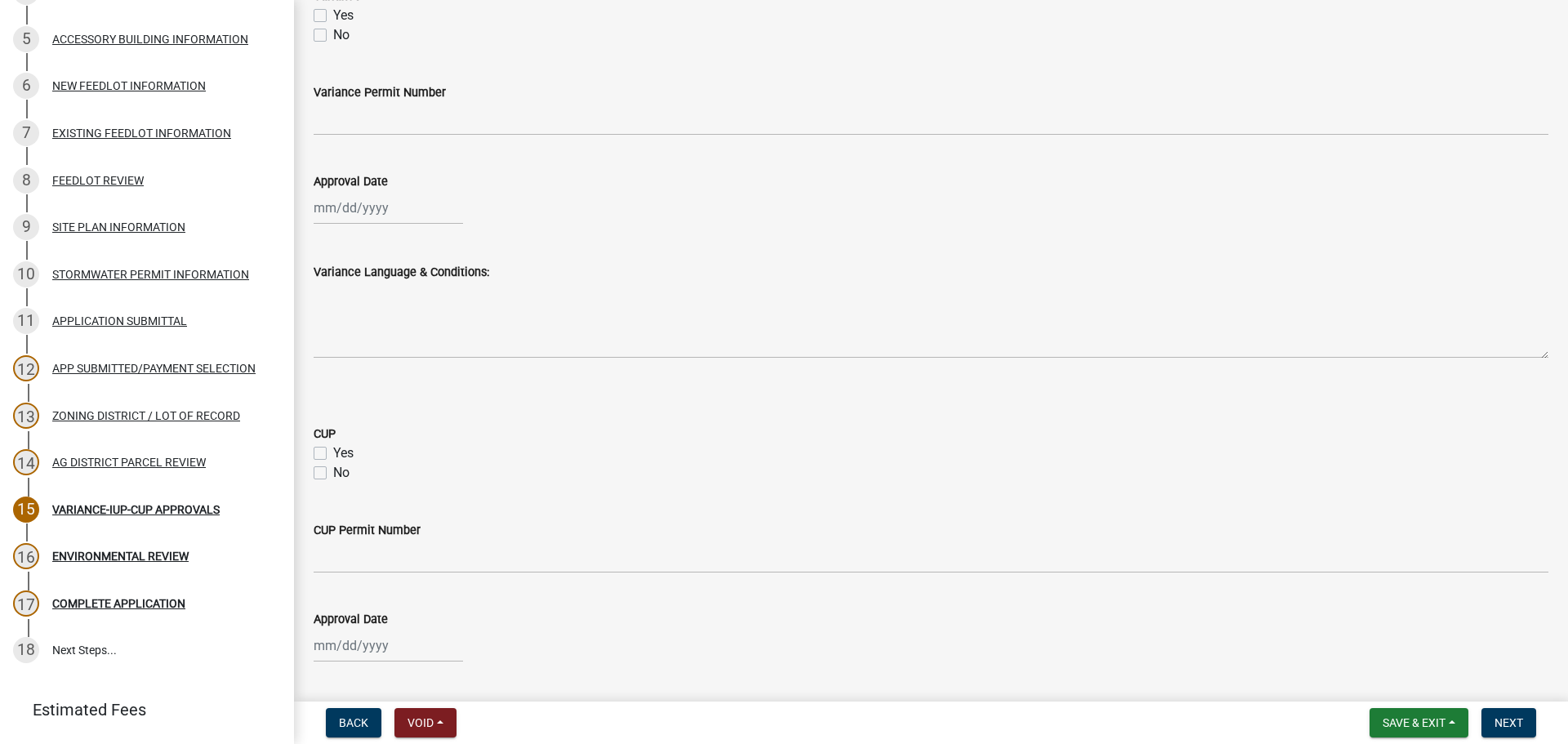
scroll to position [163, 0]
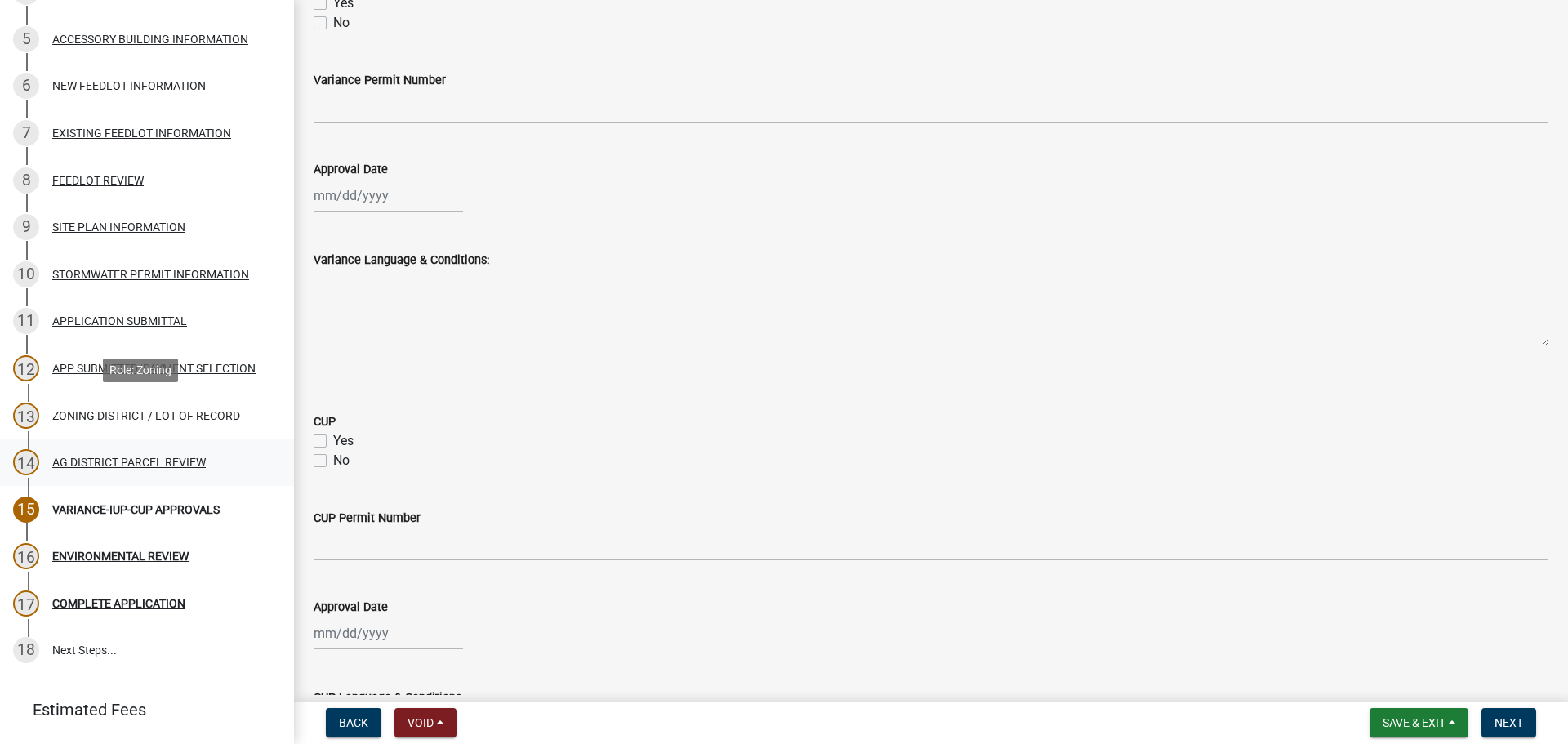
click at [105, 446] on link "14 AG DISTRICT PARCEL REVIEW" at bounding box center [147, 463] width 294 height 48
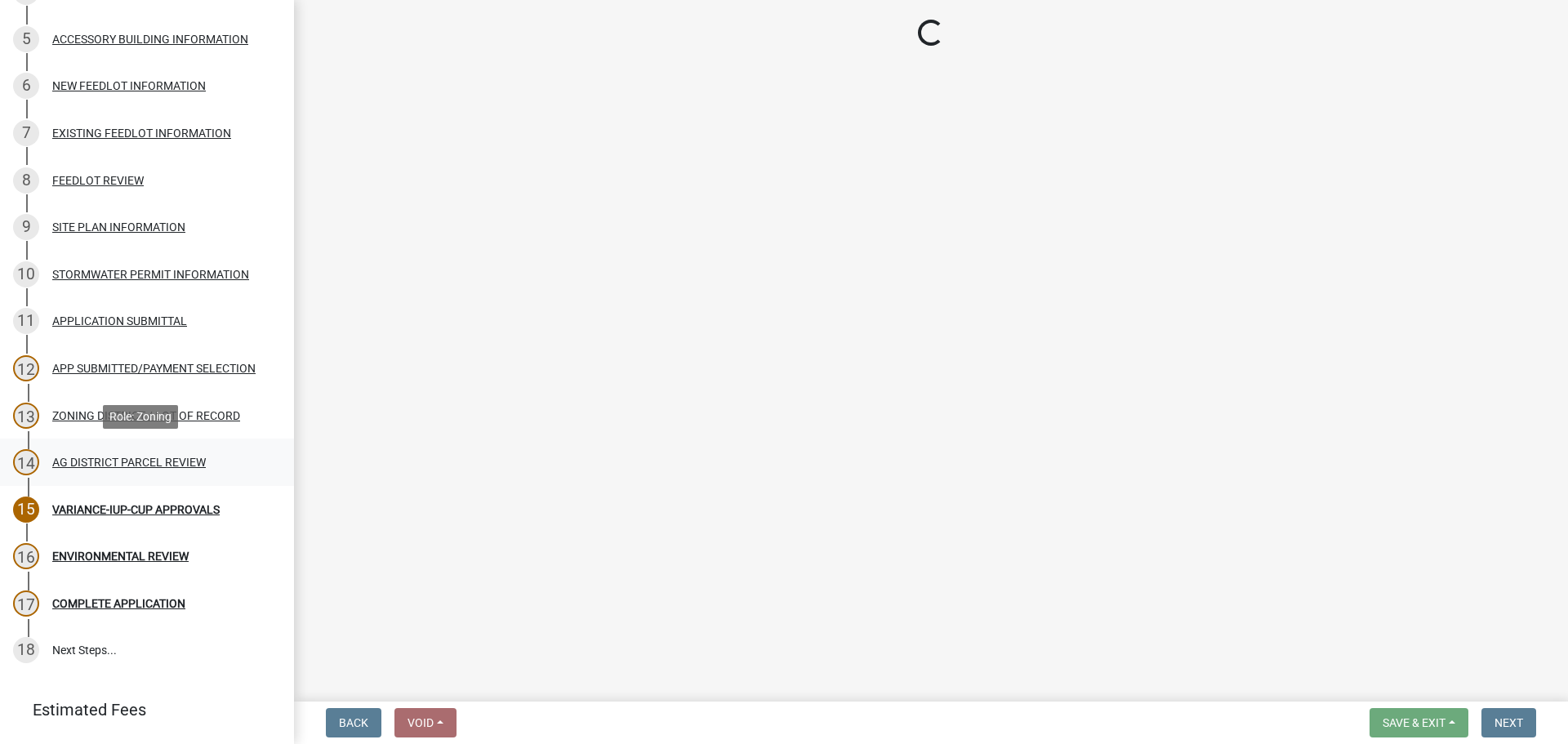
scroll to position [0, 0]
select select "fe23c68f-3976-40fb-92de-7ec6f88d0010"
select select "21c0194f-f8d4-4f59-b41a-3fef99d5bf38"
select select "e720d887-05b7-48e7-b675-04570e4c9f75"
select select "9717a08b-7b03-4d72-87d7-7ef9e9f7ef3b"
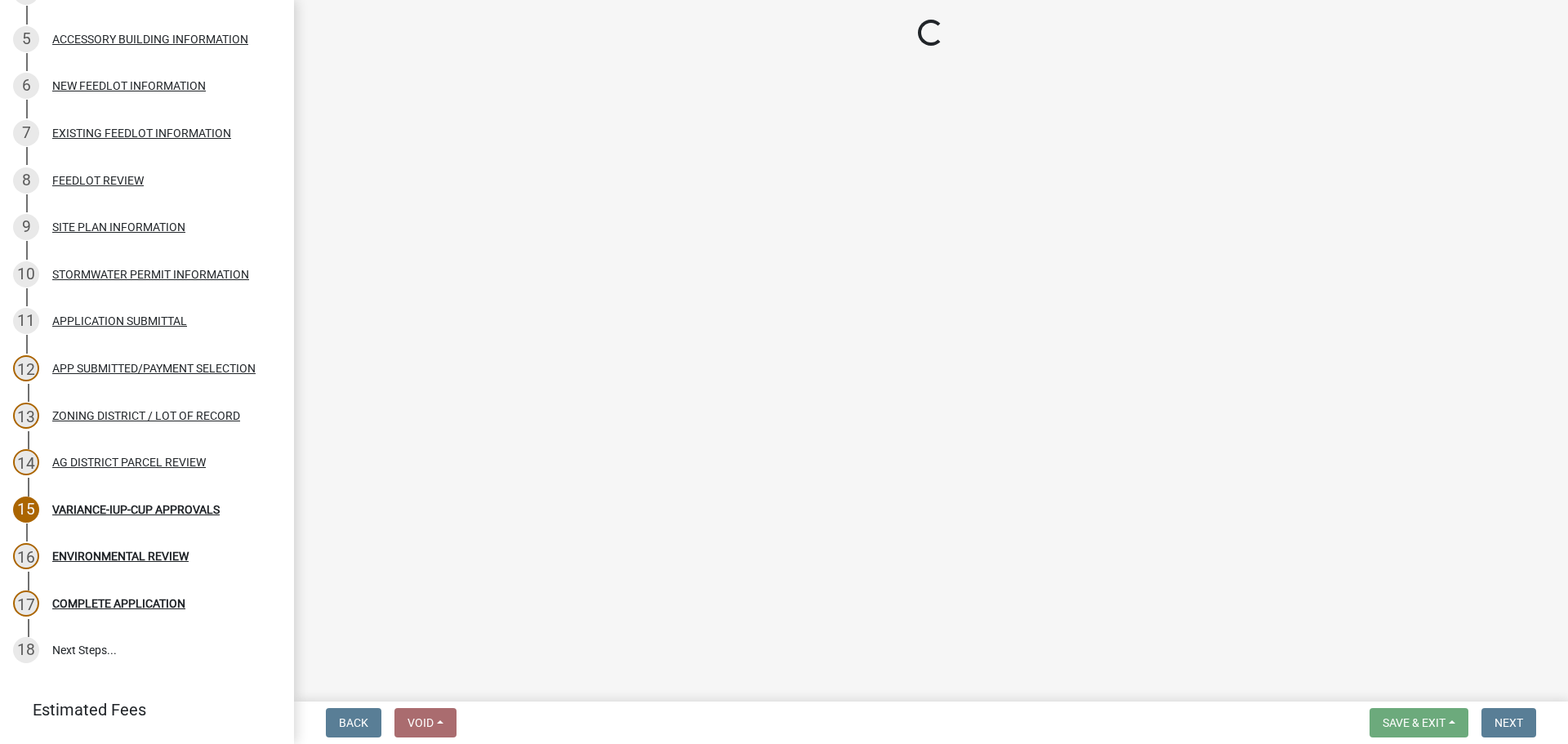
select select "c756e23e-ff22-4e58-8178-2621bc441b49"
select select "93514e09-9993-4aea-b530-60a9708c3e74"
select select "a045efff-9645-47c6-b046-89cf1e905dd6"
select select "aa1ca06f-8d34-4542-998d-1b6ccdc96445"
select select "f47993c2-143f-42b0-843f-88b20baa7a0f"
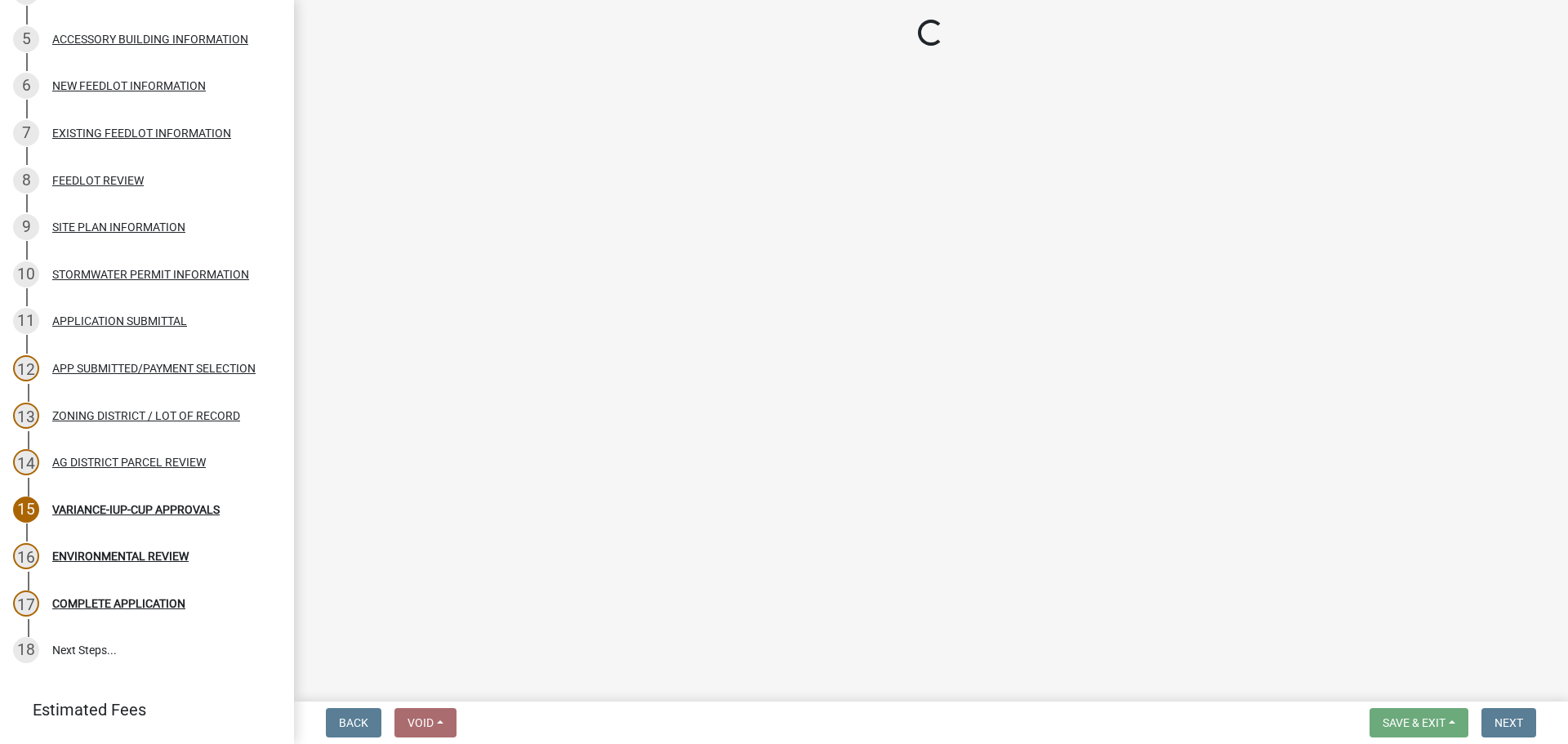
select select "010a36e8-78ab-47dd-88f8-ccc0edf139b8"
select select "617636dc-6122-45c9-991a-bd8b90cb2b24"
select select "2afcbc7a-ba70-4308-bdab-ed49491d43d0"
select select "be49bf27-167c-4383-b137-854eb09e2cec"
select select "6e389f70-961b-4b78-9c47-c422b69289d9"
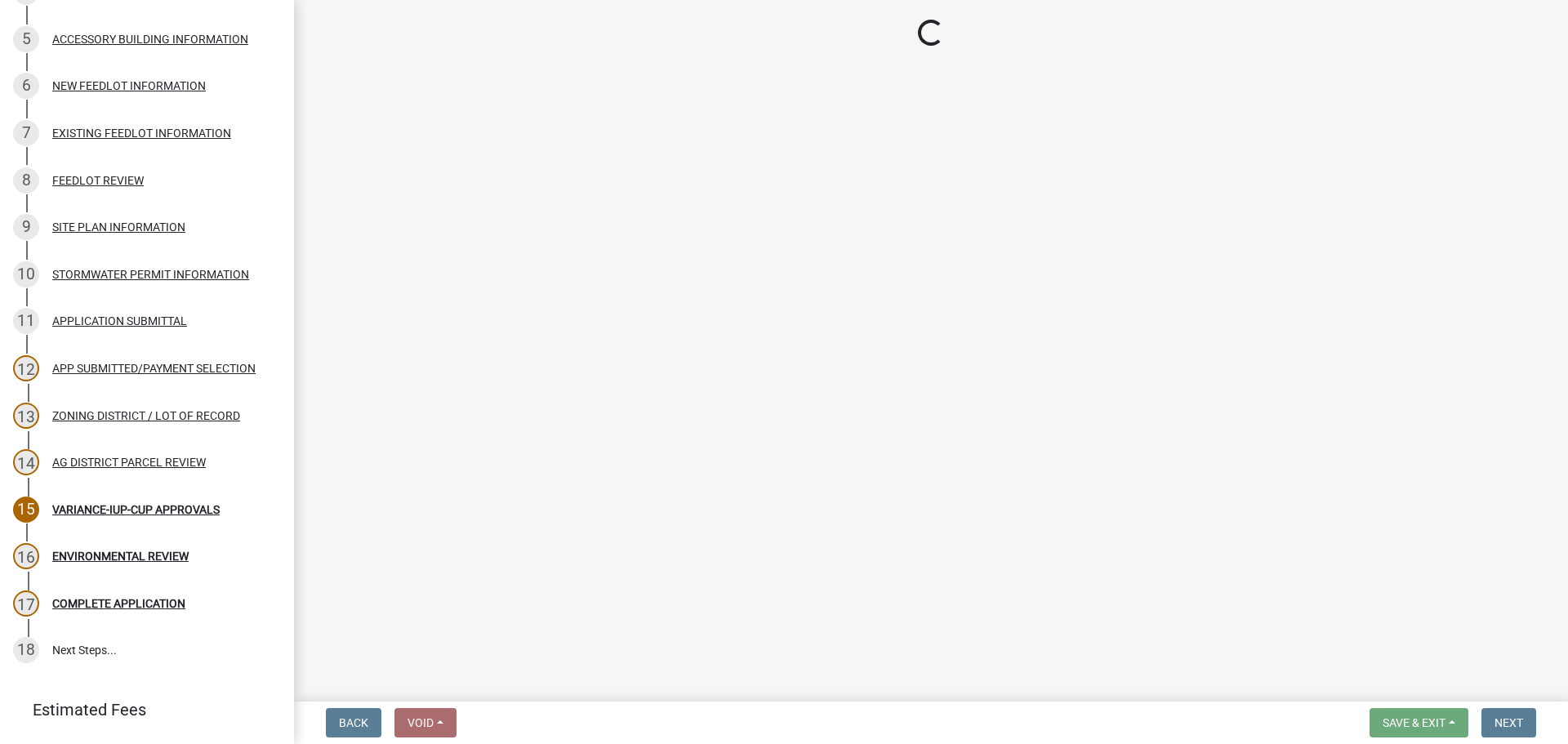
select select "0d700e8d-ddff-4664-84f4-51592fb344ce"
select select "44b75d30-e230-4ce0-8c0f-1ddadfe5cfb2"
select select "6d223645-95f1-4b70-a074-2c09099ea196"
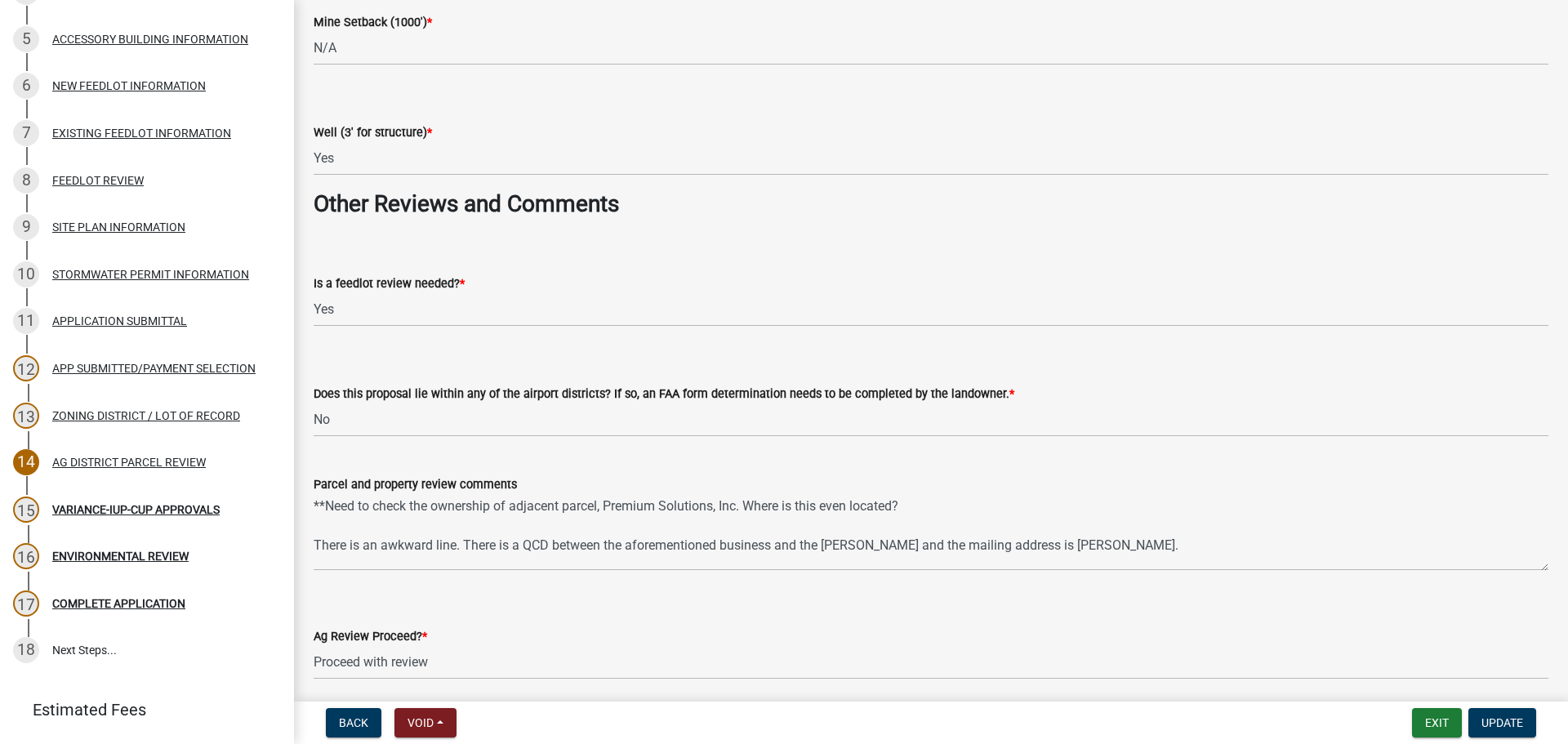
scroll to position [2976, 0]
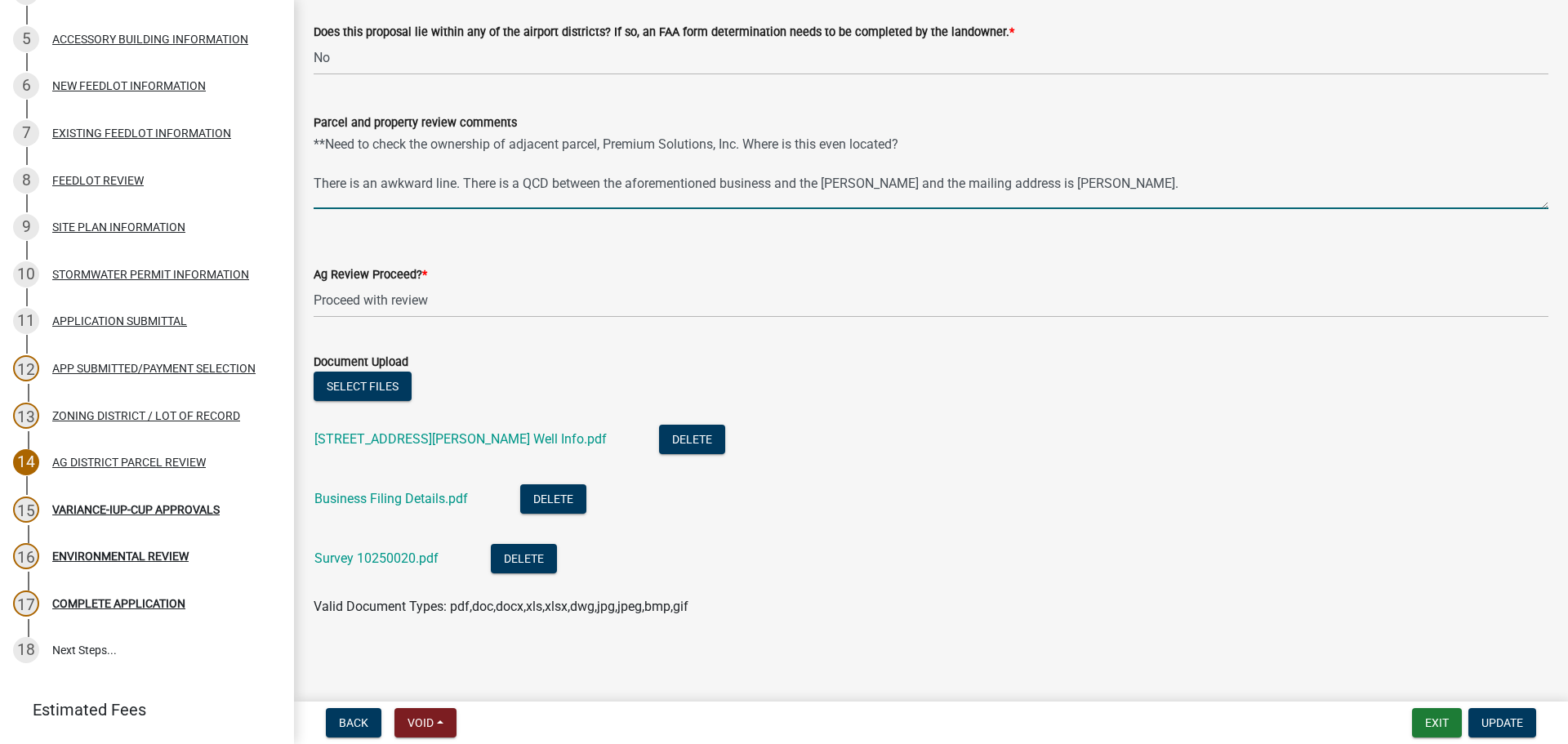
click at [915, 150] on textarea "**Need to check the ownership of adjacent parcel, Premium Solutions, Inc. Where…" at bounding box center [931, 171] width 1235 height 77
drag, startPoint x: 919, startPoint y: 148, endPoint x: 357, endPoint y: 155, distance: 562.0
click at [357, 155] on textarea "**Need to check the ownership of adjacent parcel, Premium Solutions, Inc. Where…" at bounding box center [931, 171] width 1235 height 77
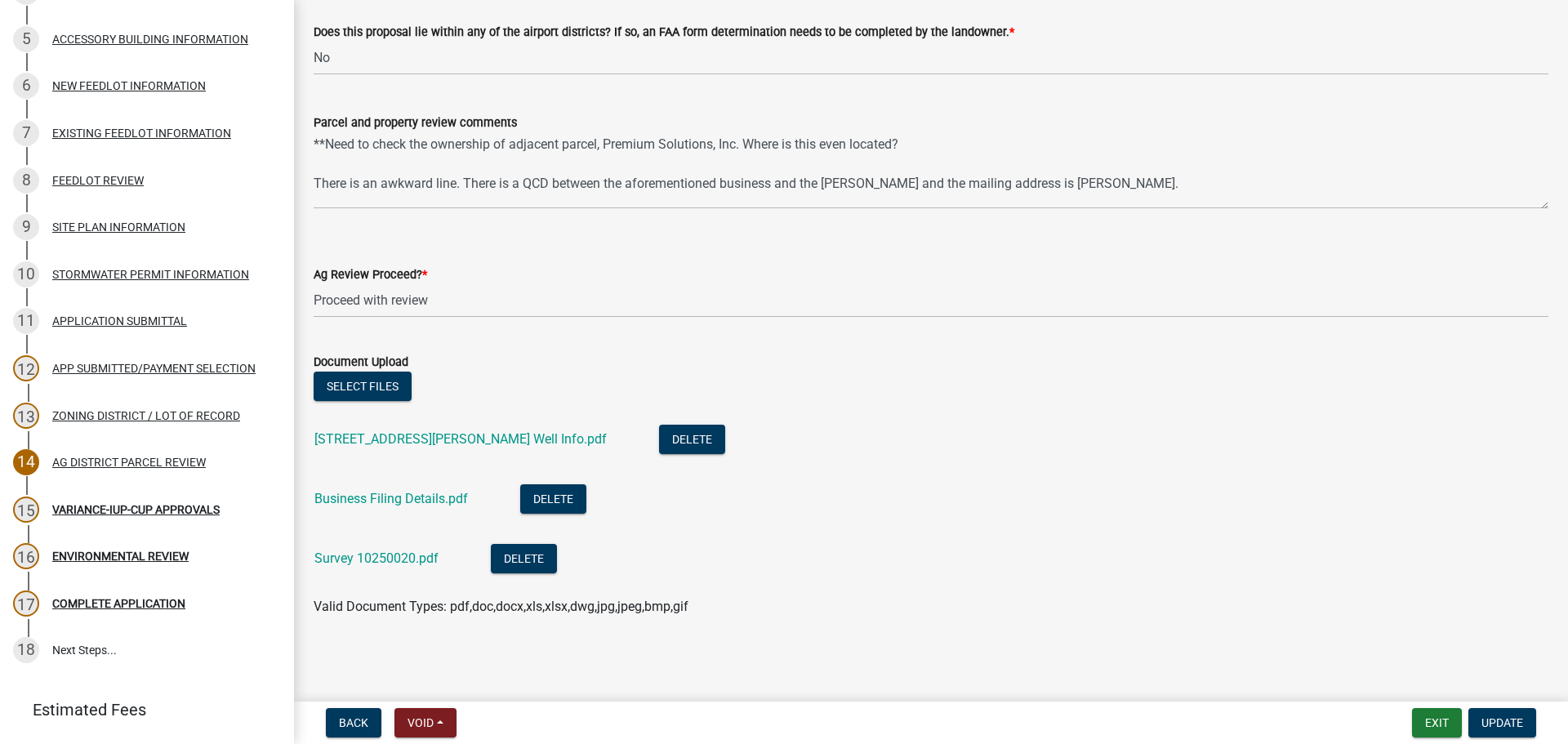
click at [971, 130] on div "Parcel and property review comments" at bounding box center [931, 122] width 1235 height 19
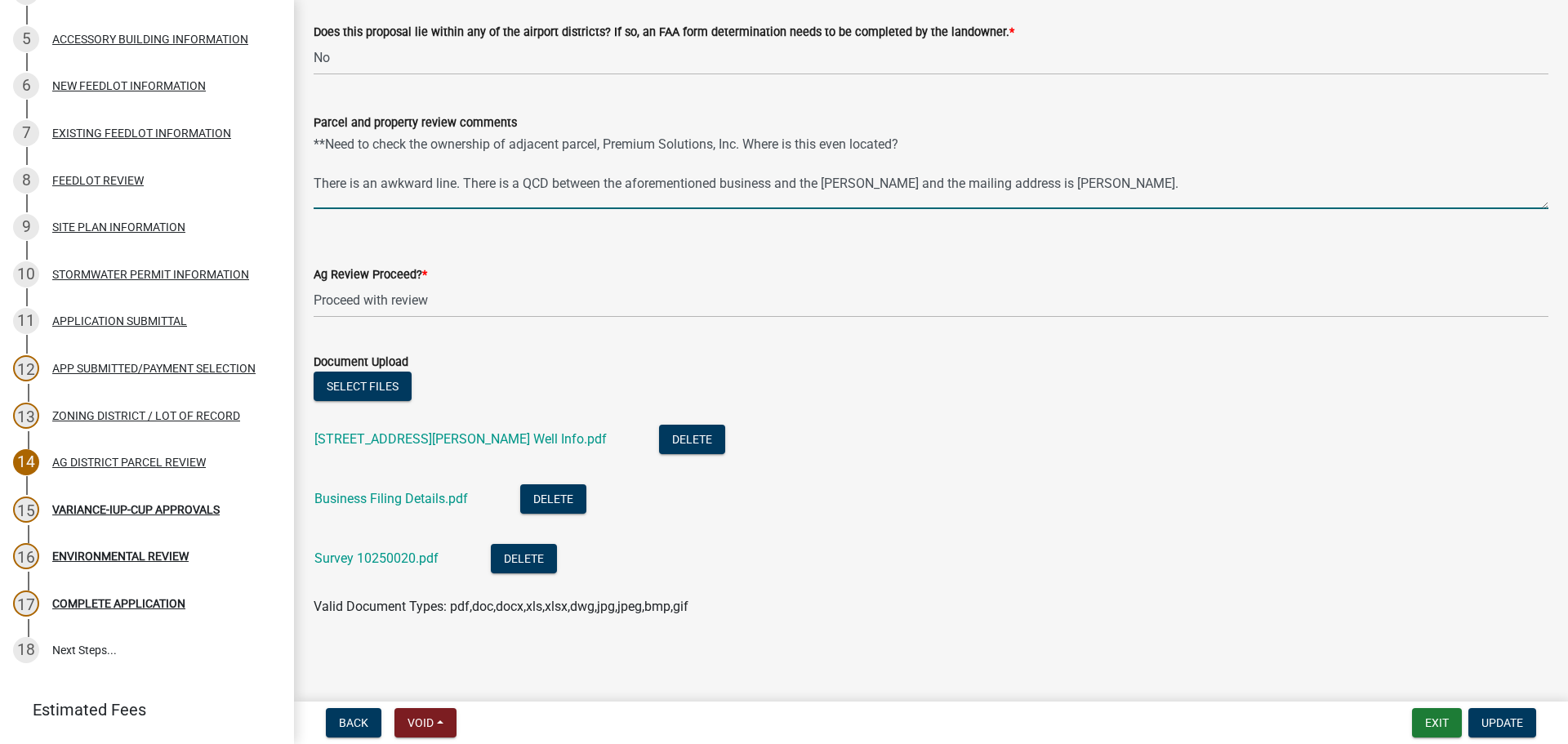
drag, startPoint x: 907, startPoint y: 142, endPoint x: 290, endPoint y: 129, distance: 617.1
click at [290, 129] on div "Houston County Zoning Application 2023-Z-140977 Edit View Summary Notes Show em…" at bounding box center [784, 372] width 1568 height 744
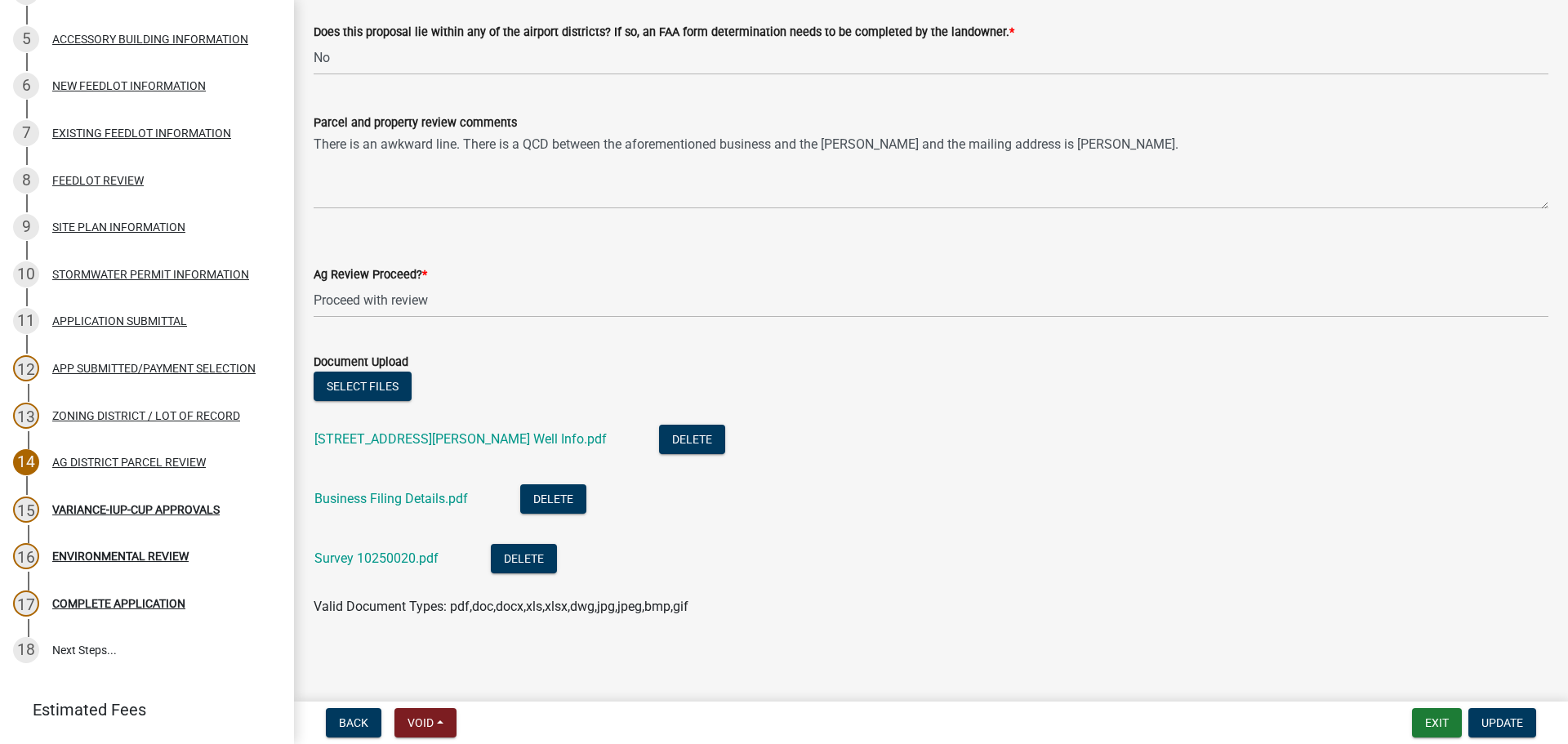
drag, startPoint x: 306, startPoint y: 145, endPoint x: 582, endPoint y: 270, distance: 303.0
click at [657, 283] on div "Ag Review Proceed? *" at bounding box center [931, 274] width 1235 height 19
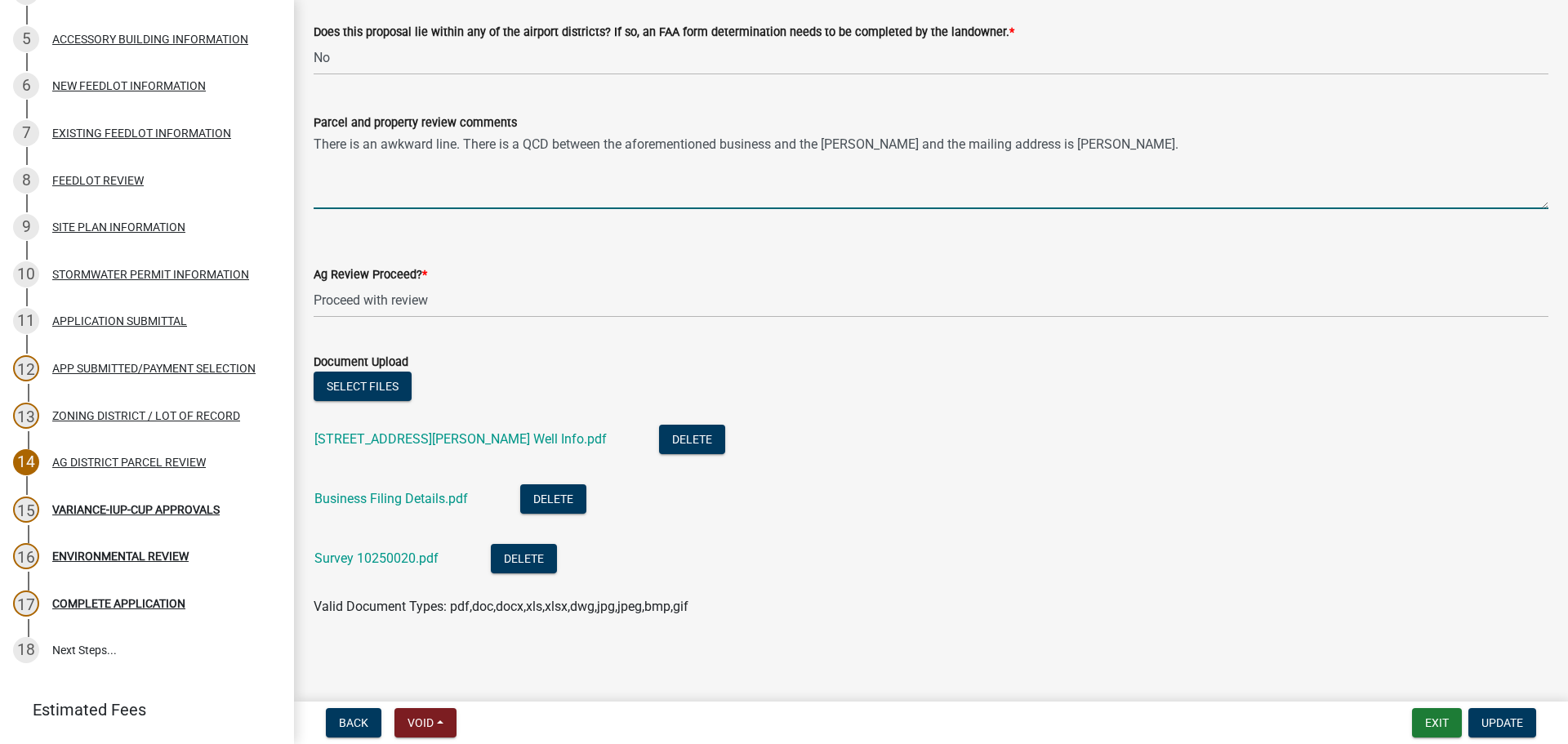
click at [320, 158] on textarea "There is an awkward line. There is a QCD between the aforementioned business an…" at bounding box center [931, 171] width 1235 height 77
paste textarea "This was an after-the-fact application and the application notes its a portable…"
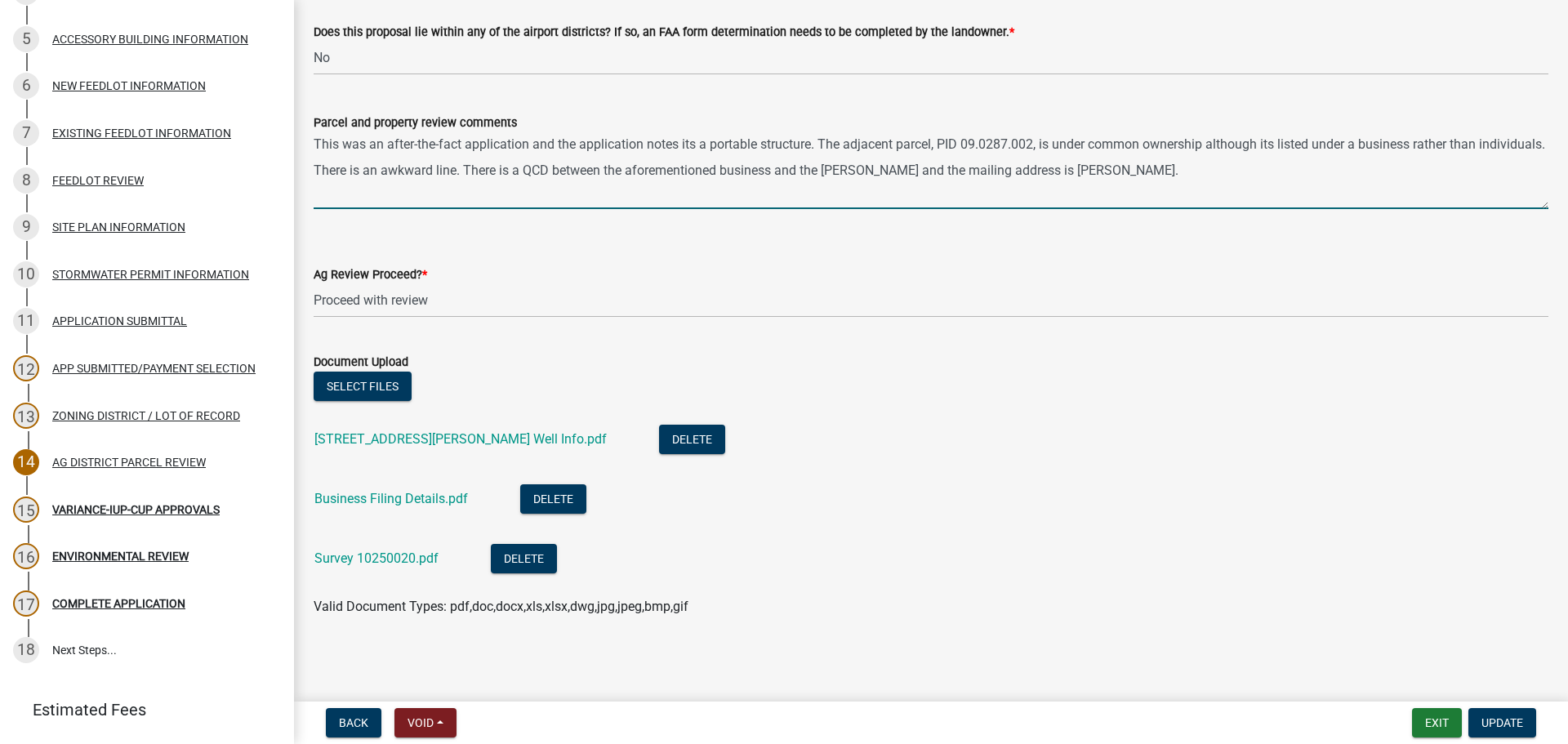
click at [1091, 198] on textarea "This was an after-the-fact application and the application notes its a portable…" at bounding box center [931, 171] width 1235 height 77
drag, startPoint x: 1125, startPoint y: 203, endPoint x: 273, endPoint y: 203, distance: 852.0
click at [273, 203] on div "Houston County Zoning Application 2023-Z-140977 Edit View Summary Notes Show em…" at bounding box center [784, 372] width 1568 height 744
click at [1021, 256] on form "Ag Review Proceed? * Select Item... Proceed with review Deny permit at this time" at bounding box center [931, 281] width 1235 height 73
drag, startPoint x: 1097, startPoint y: 193, endPoint x: 322, endPoint y: 215, distance: 775.3
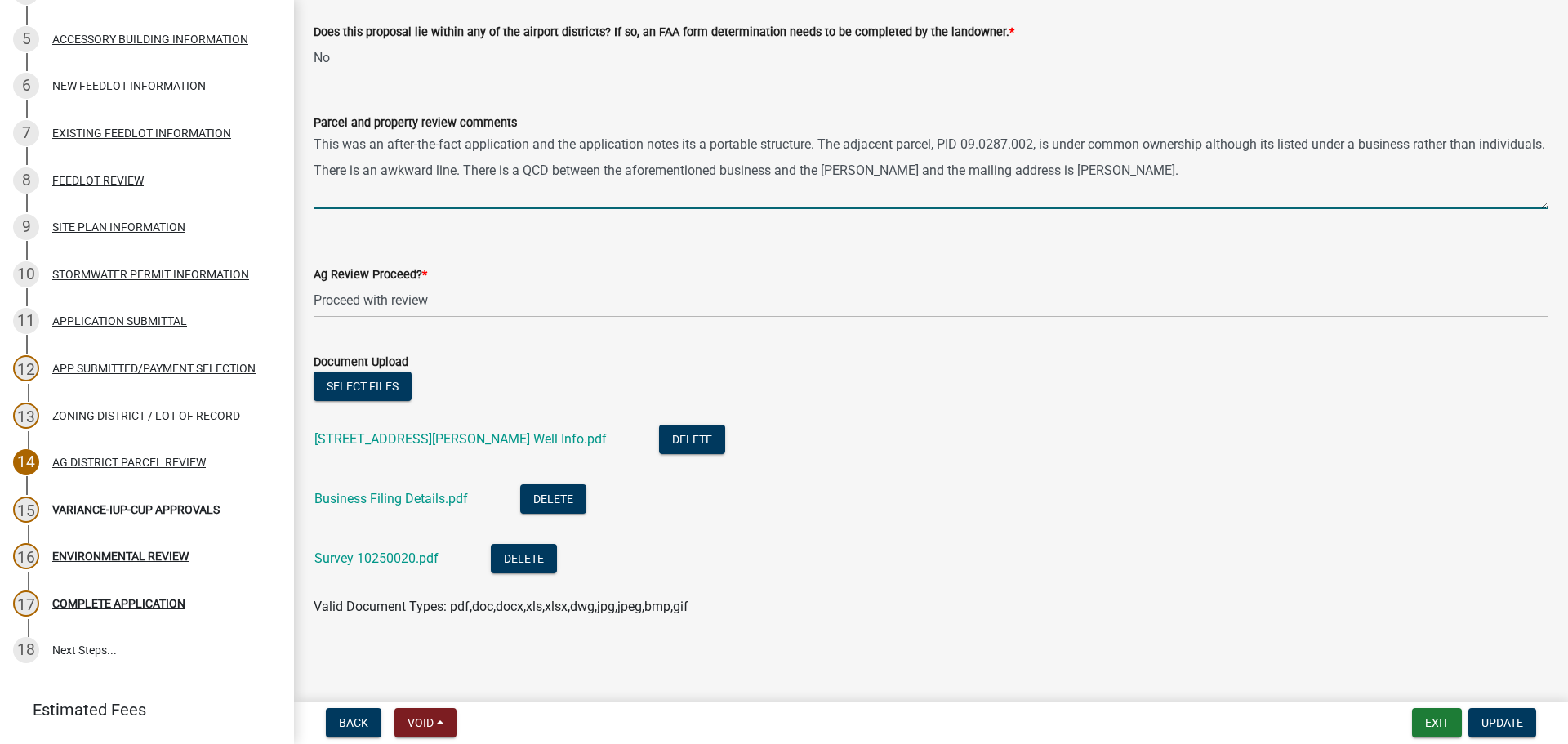
click at [322, 215] on wm-data-entity-input "Parcel and property review comments This was an after-the-fact application and …" at bounding box center [931, 156] width 1235 height 132
type textarea "This was an after-the-fact application and the application notes its a portable…"
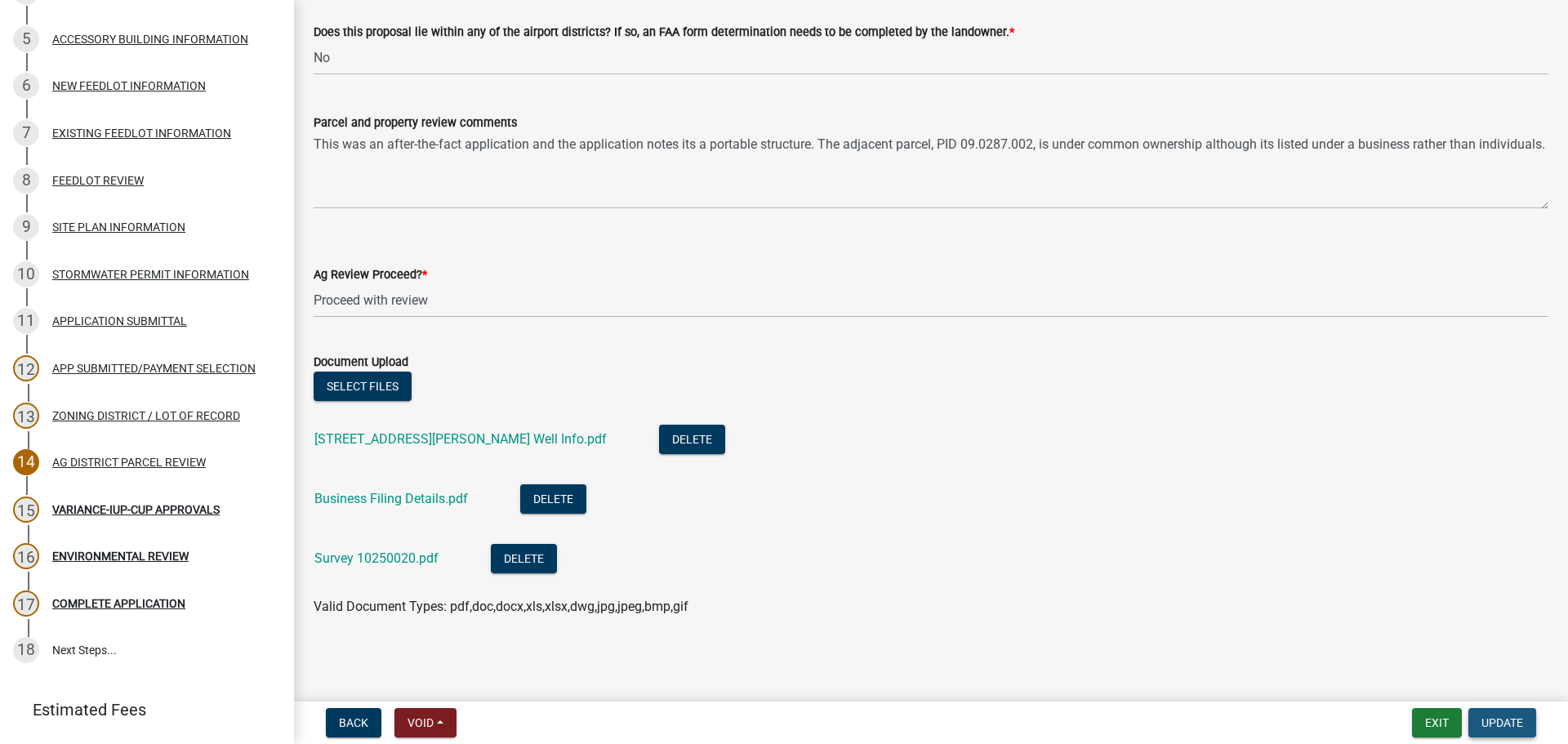
click at [1512, 720] on span "Update" at bounding box center [1502, 723] width 41 height 13
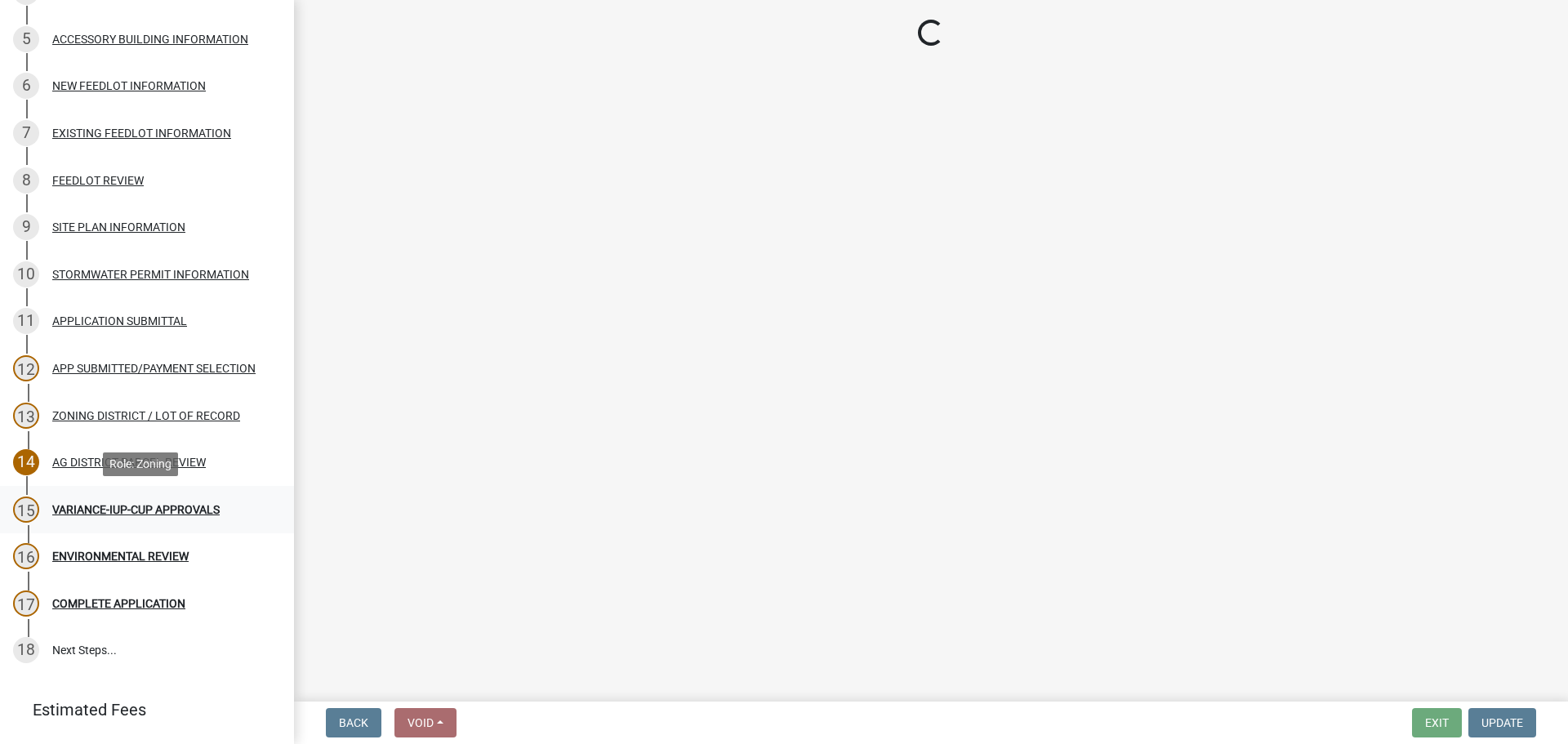
select select "78e551ab-f10e-40d1-ae02-dab1b570ddcd"
select select "294fbb0f-ef92-492d-a55d-6ae48f2d4023"
select select "5727336e-9a20-4bd2-a6f3-e7484509ff9a"
select select "92cce49e-9eda-4313-95a5-3dd445bd85bb"
select select "c6e59cde-c6c7-4f55-83a7-8d9fc2aab159"
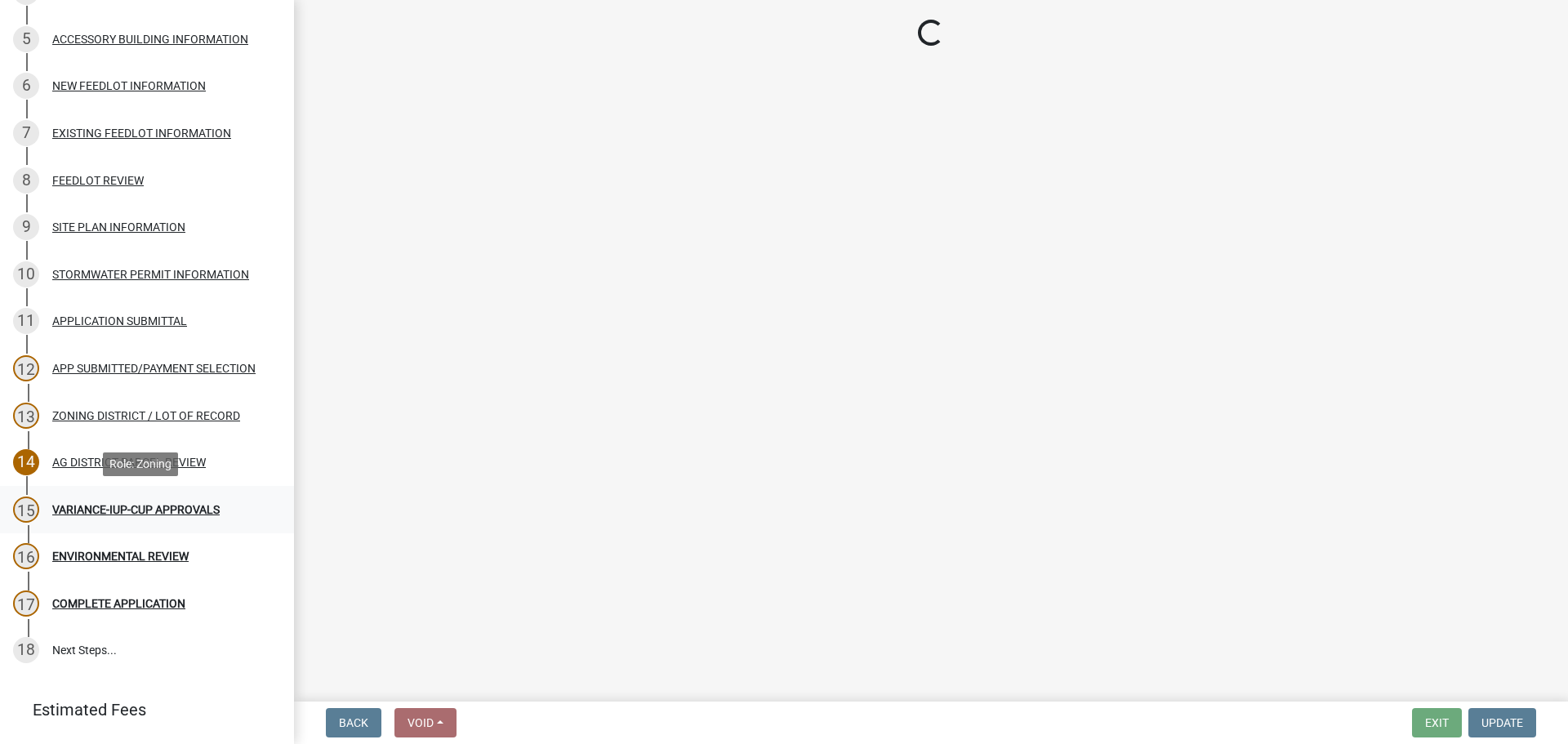
select select "c0fe89da-e6be-4440-b09b-6bf401eca5d4"
select select "cc045de0-ead4-414c-a886-12e51f2bc4aa"
select select "c55ed237-4e75-4d9e-9e6e-534c544ae652"
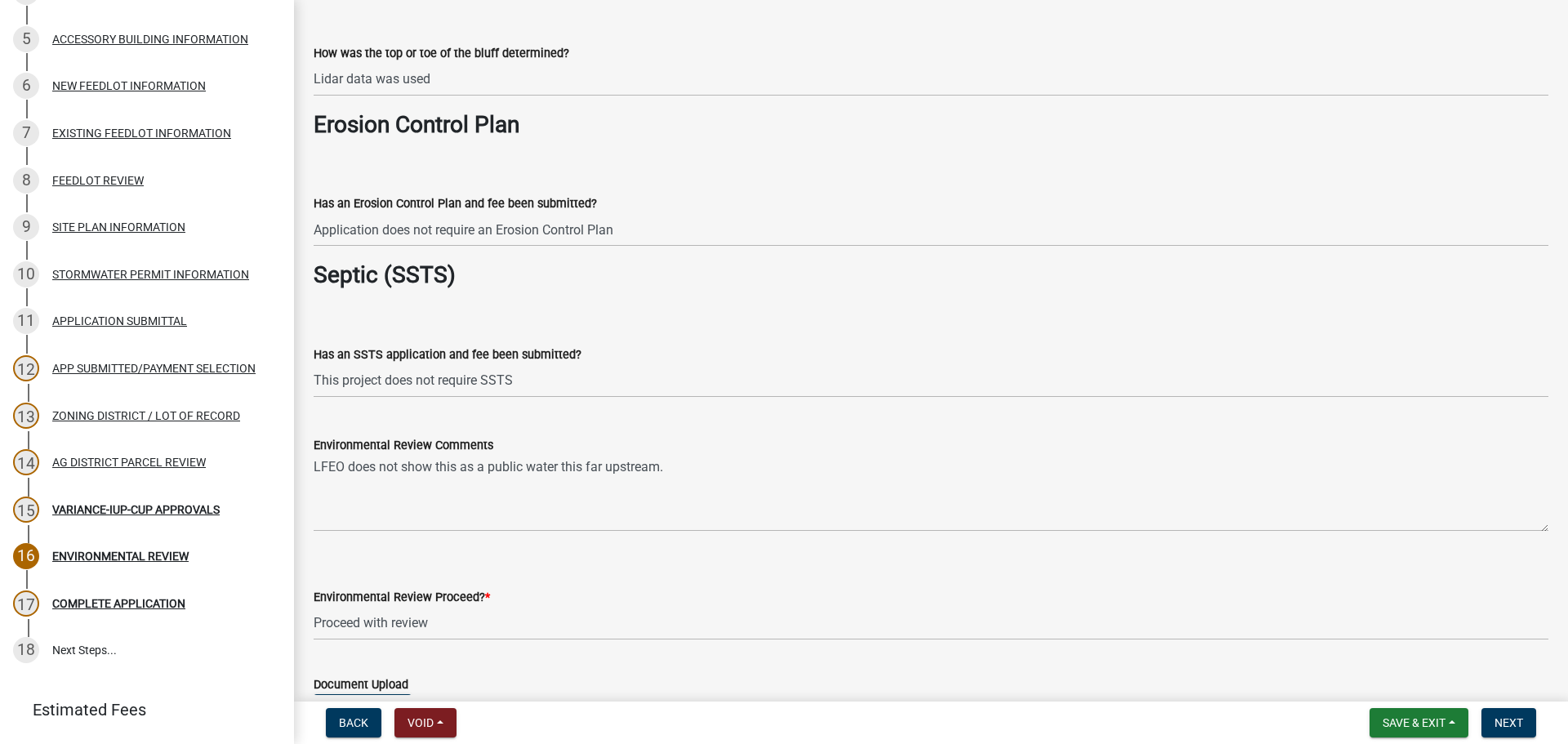
scroll to position [2695, 0]
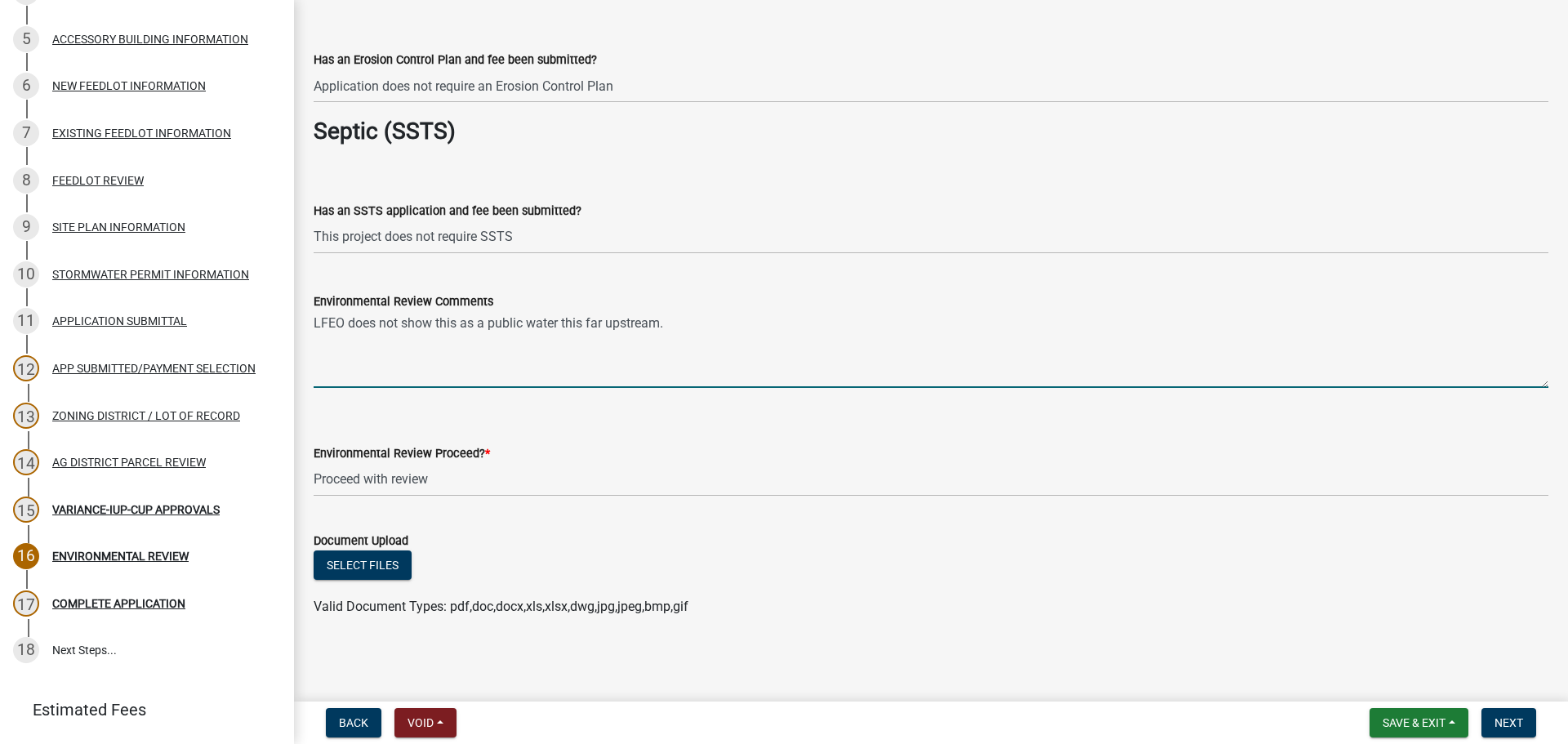
click at [720, 327] on textarea "LFEO does not show this as a public water this far upstream." at bounding box center [931, 350] width 1235 height 77
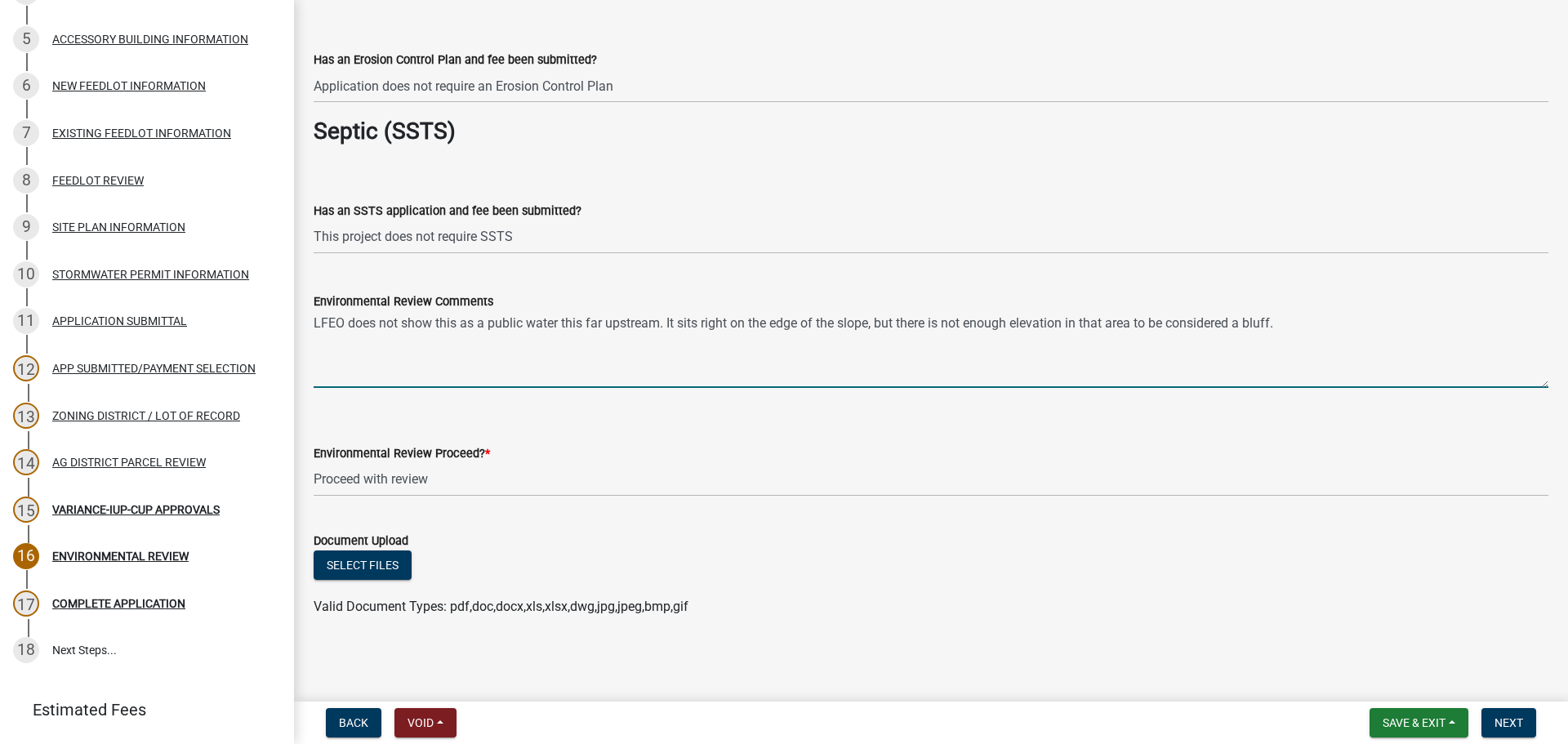
type textarea "LFEO does not show this as a public water this far upstream. It sits right on t…"
click at [1294, 333] on textarea "LFEO does not show this as a public water this far upstream. It sits right on t…" at bounding box center [931, 350] width 1235 height 77
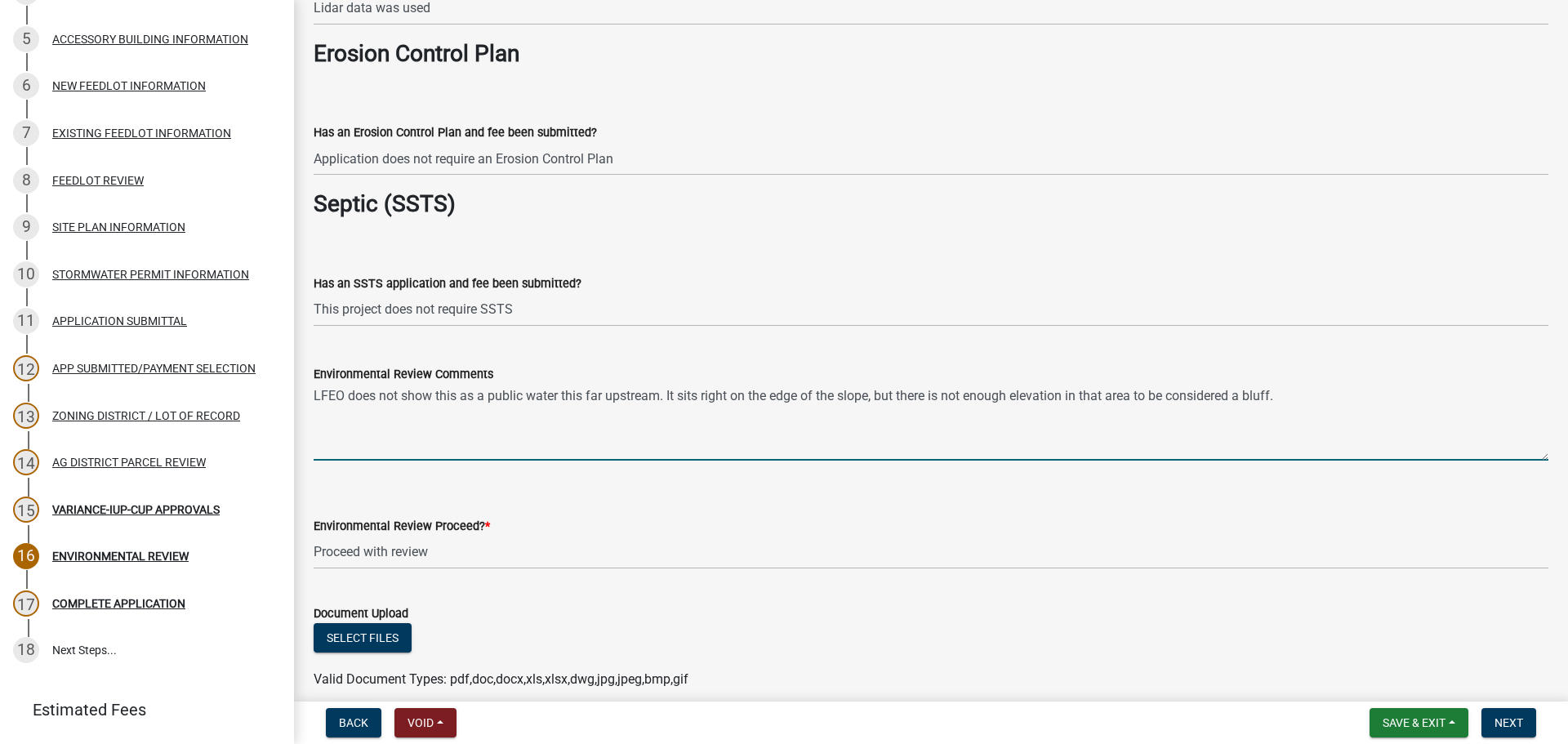
scroll to position [2531, 0]
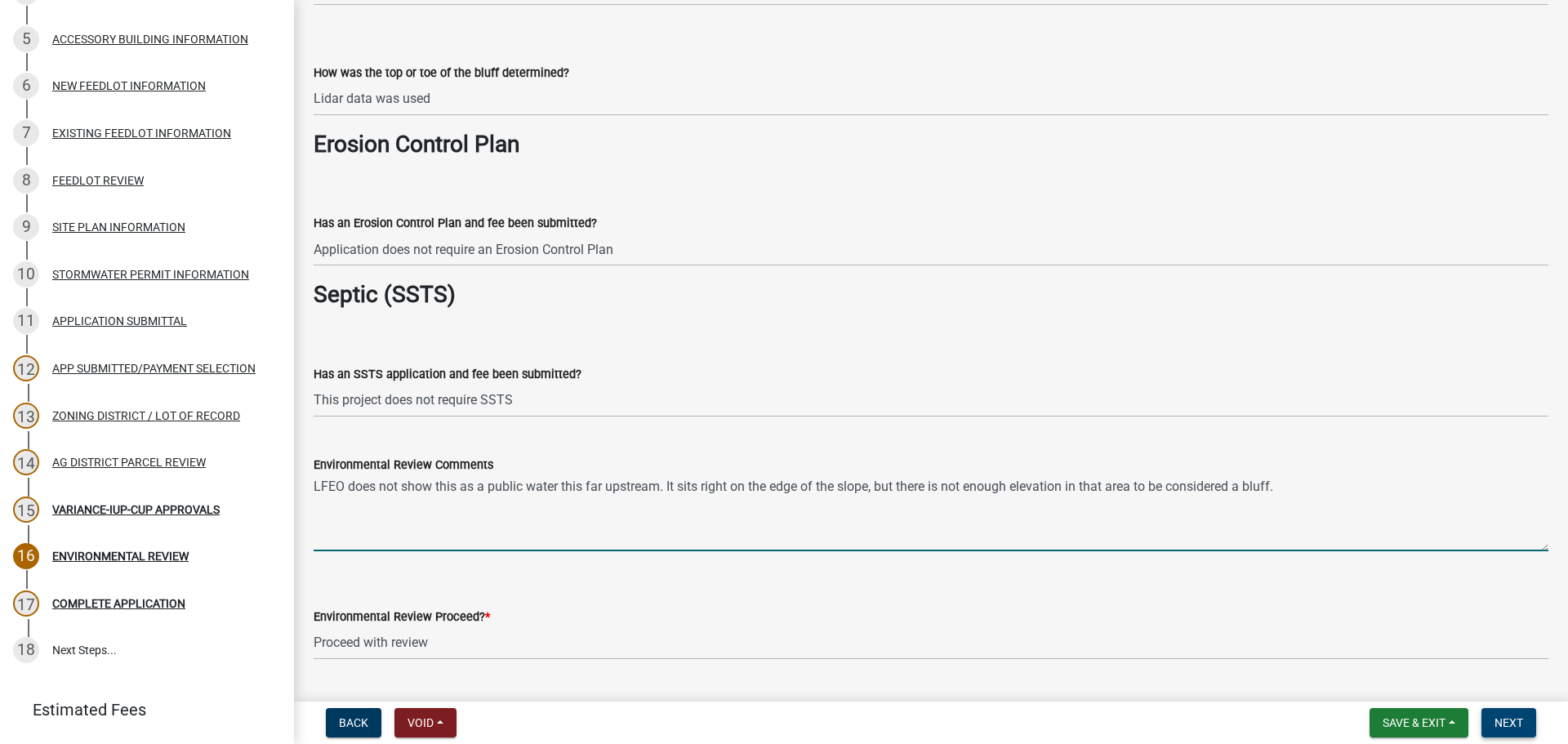
click at [1512, 712] on button "Next" at bounding box center [1509, 723] width 55 height 29
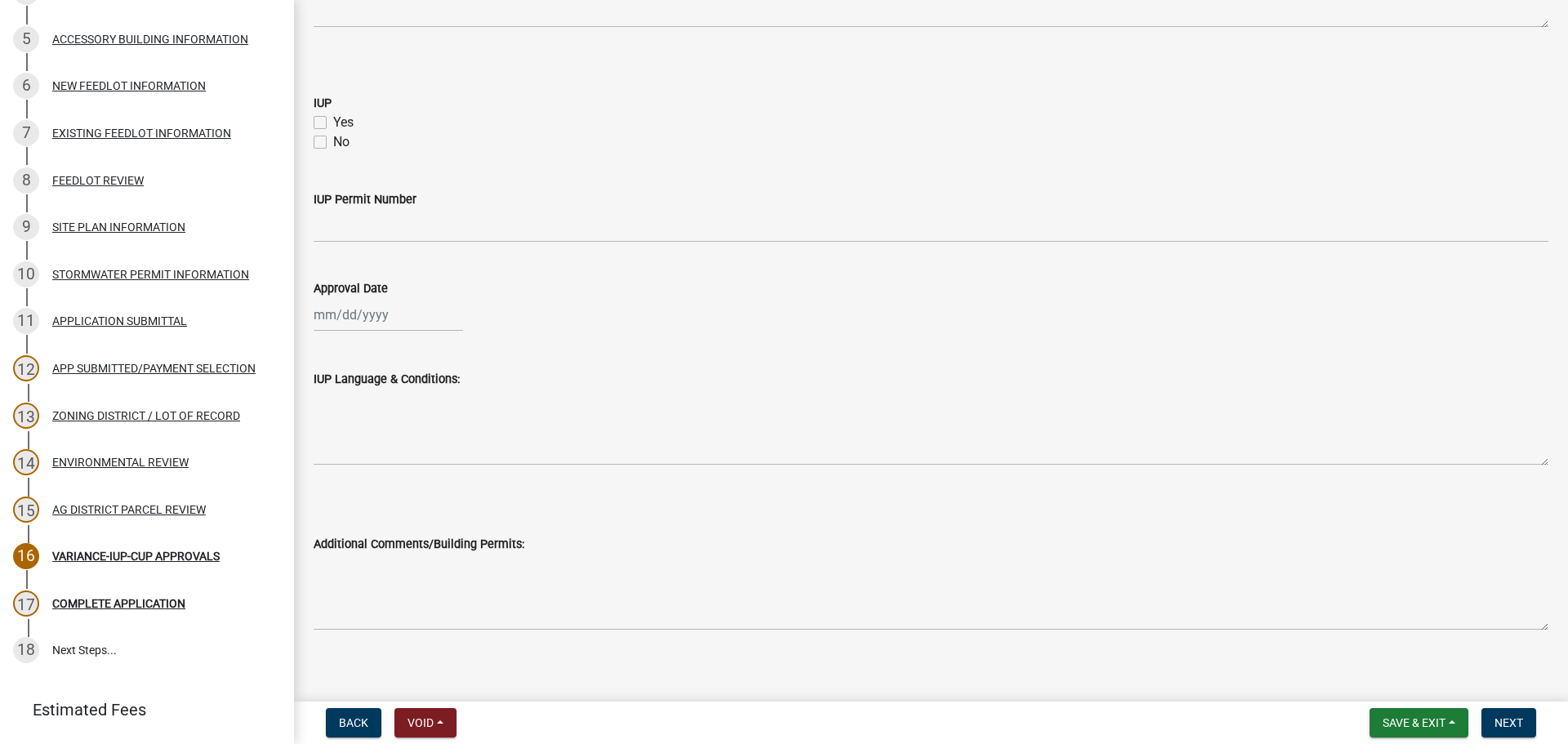
scroll to position [932, 0]
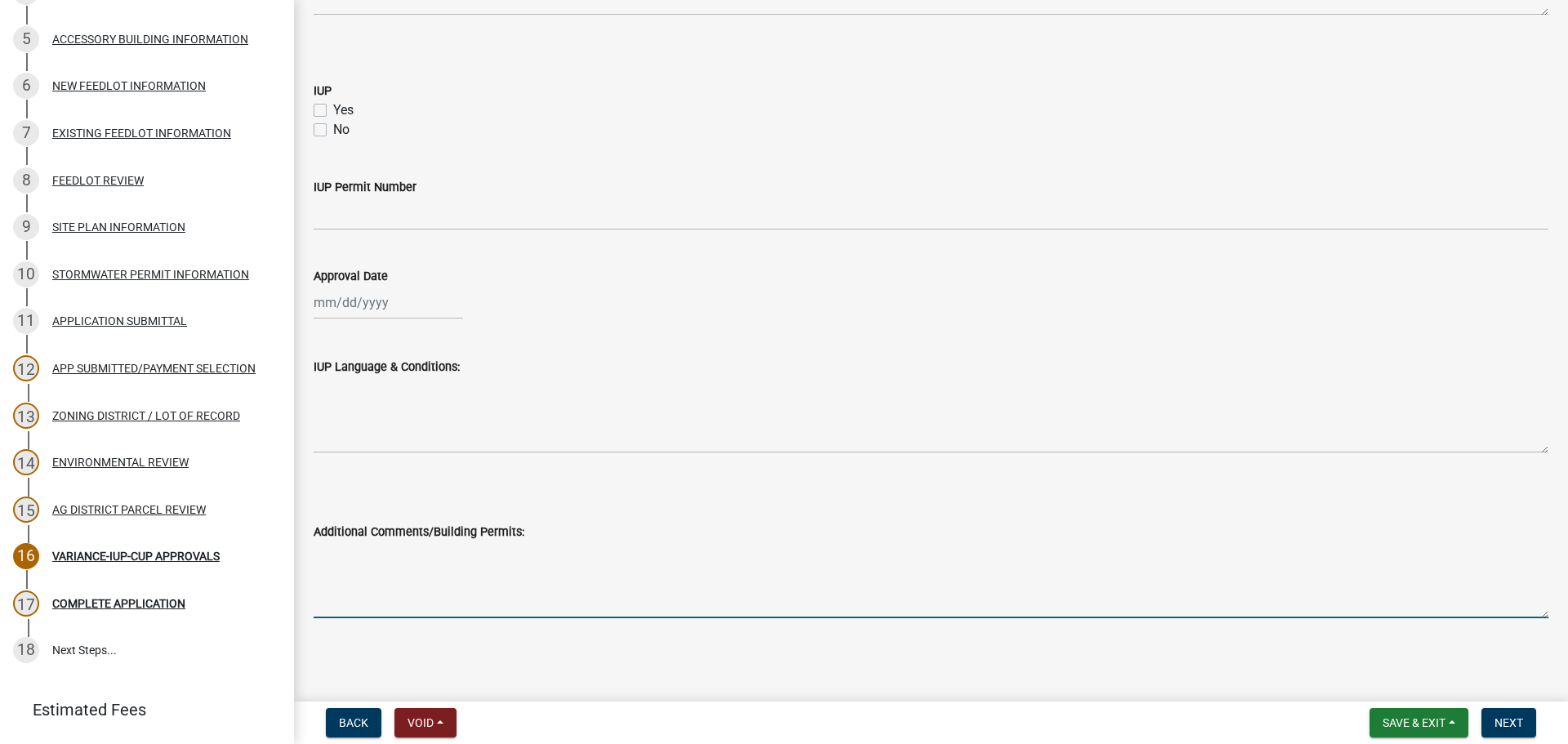
click at [496, 568] on textarea "Additional Comments/Building Permits:" at bounding box center [931, 581] width 1235 height 77
type textarea "P"
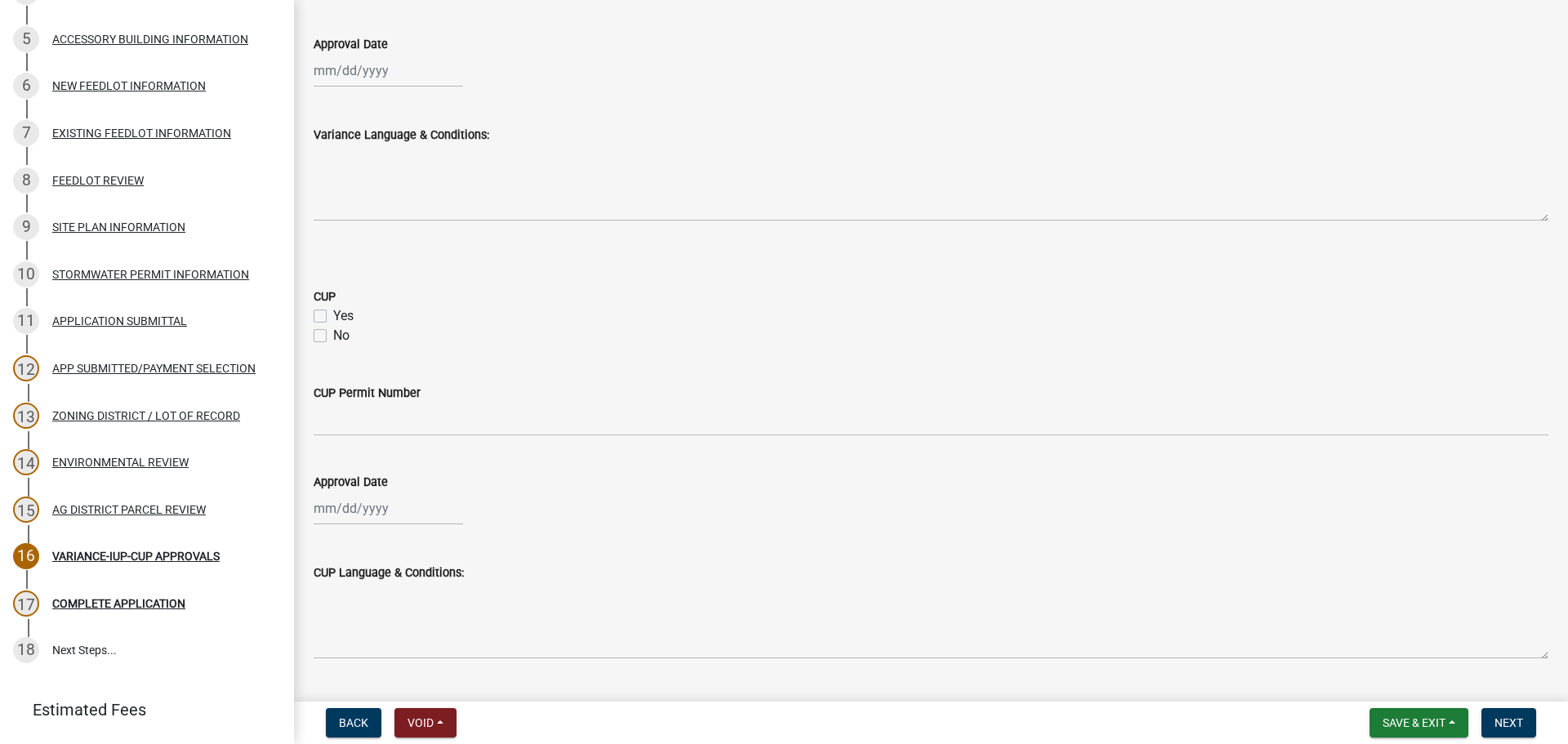
scroll to position [197, 0]
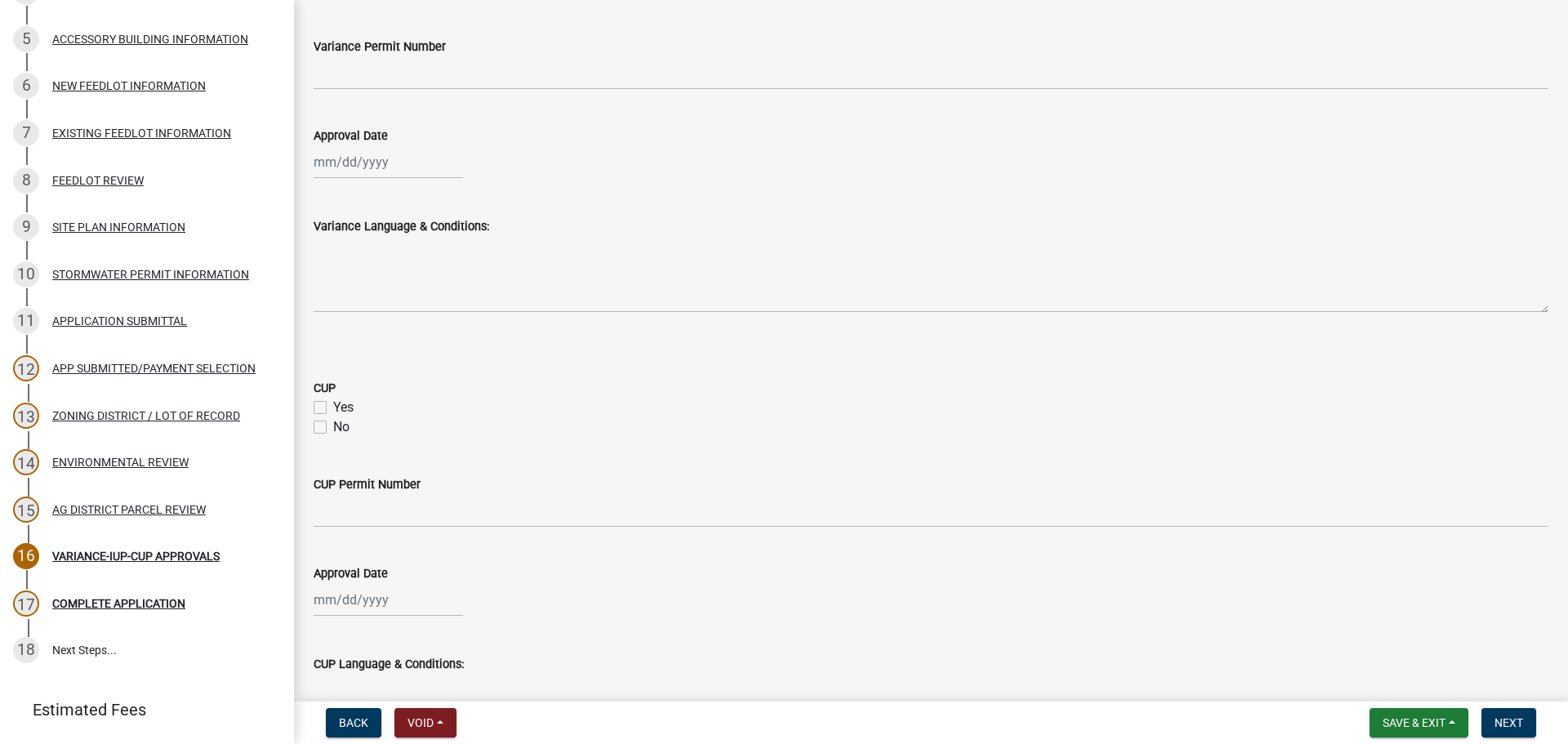
click at [317, 414] on div "Yes" at bounding box center [931, 407] width 1235 height 19
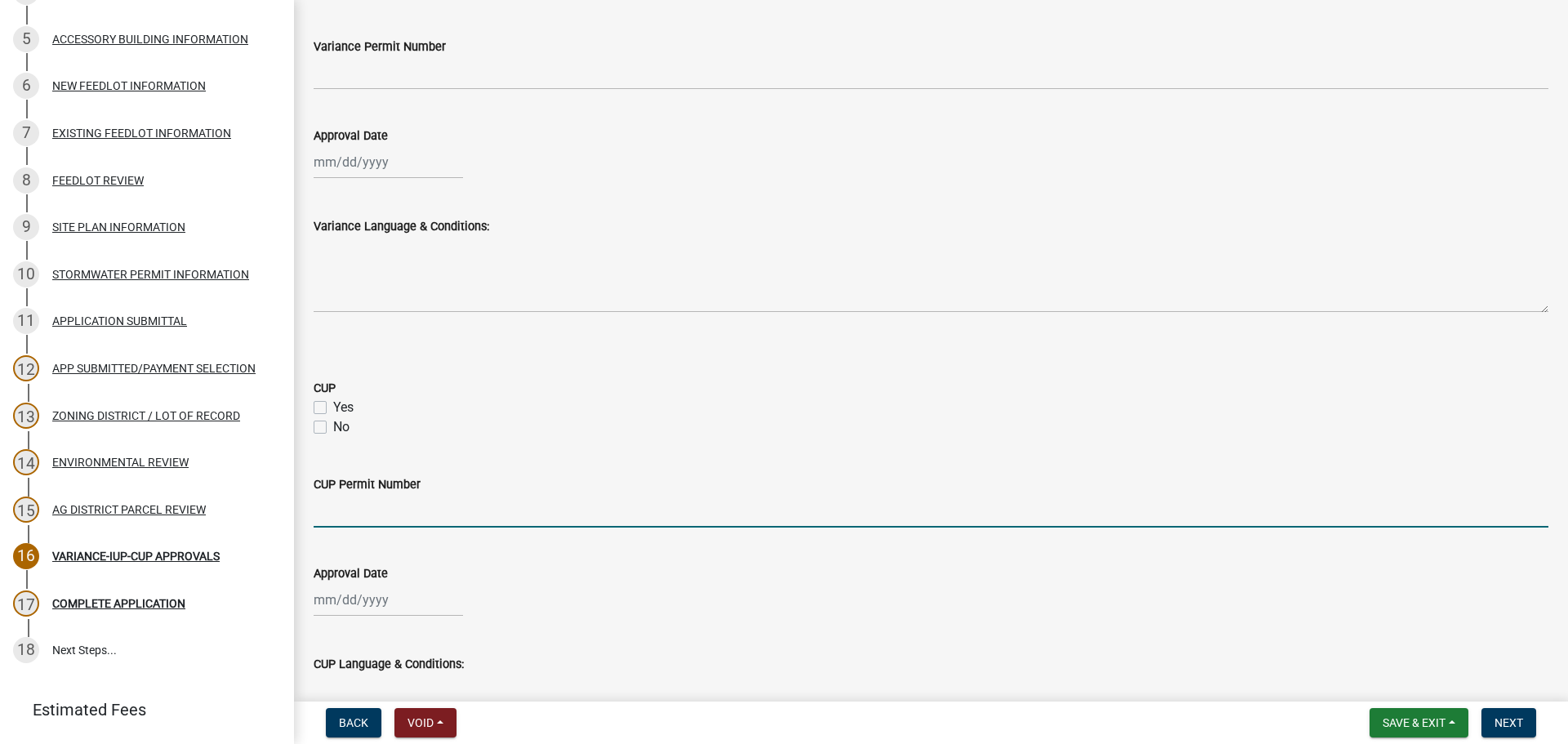
click at [357, 505] on input "CUP Permit Number" at bounding box center [931, 511] width 1235 height 33
click at [333, 411] on label "Yes" at bounding box center [344, 407] width 20 height 19
click at [333, 409] on input "Yes" at bounding box center [339, 403] width 11 height 11
checkbox input "true"
checkbox input "false"
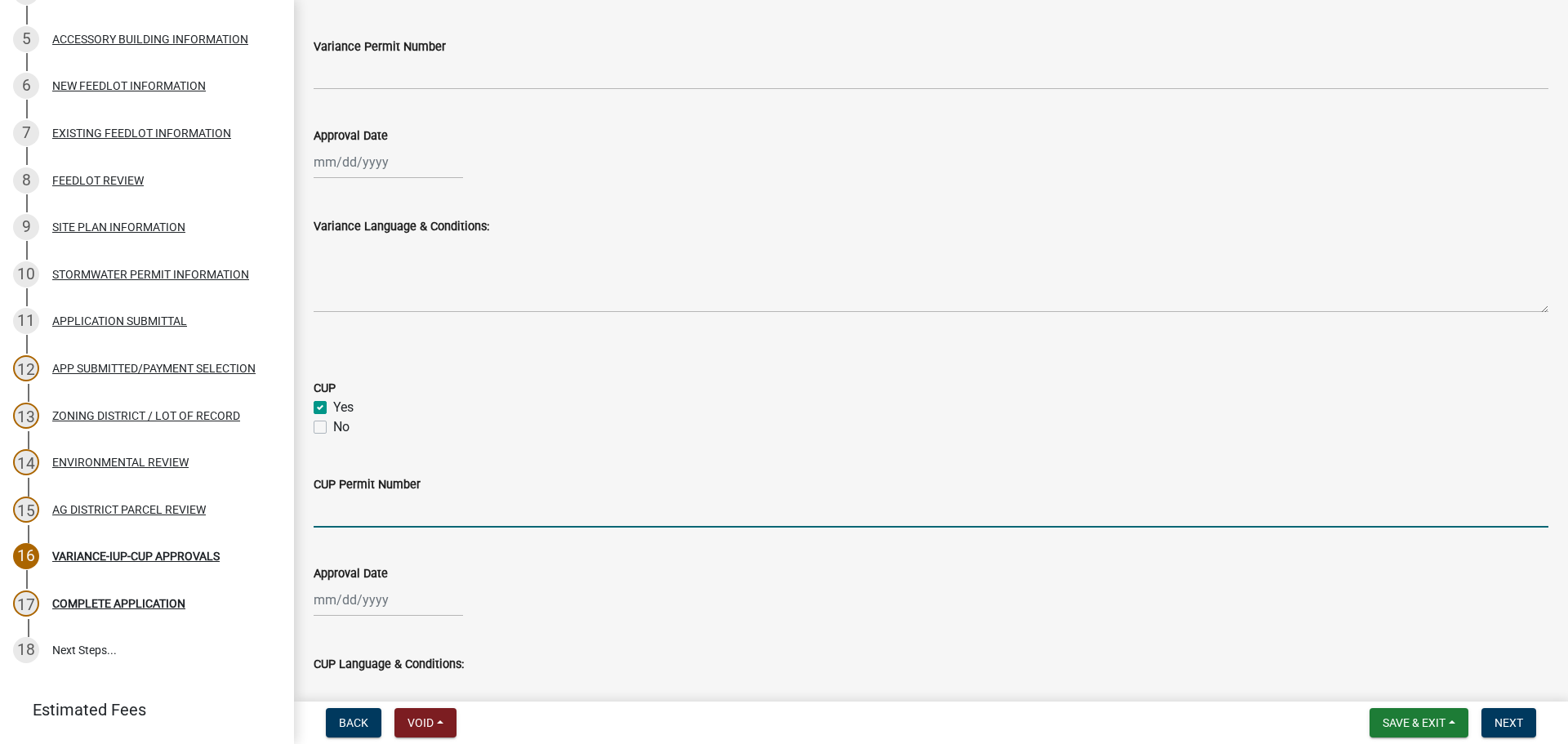
click at [387, 513] on input "CUP Permit Number" at bounding box center [931, 511] width 1235 height 33
type input "2"
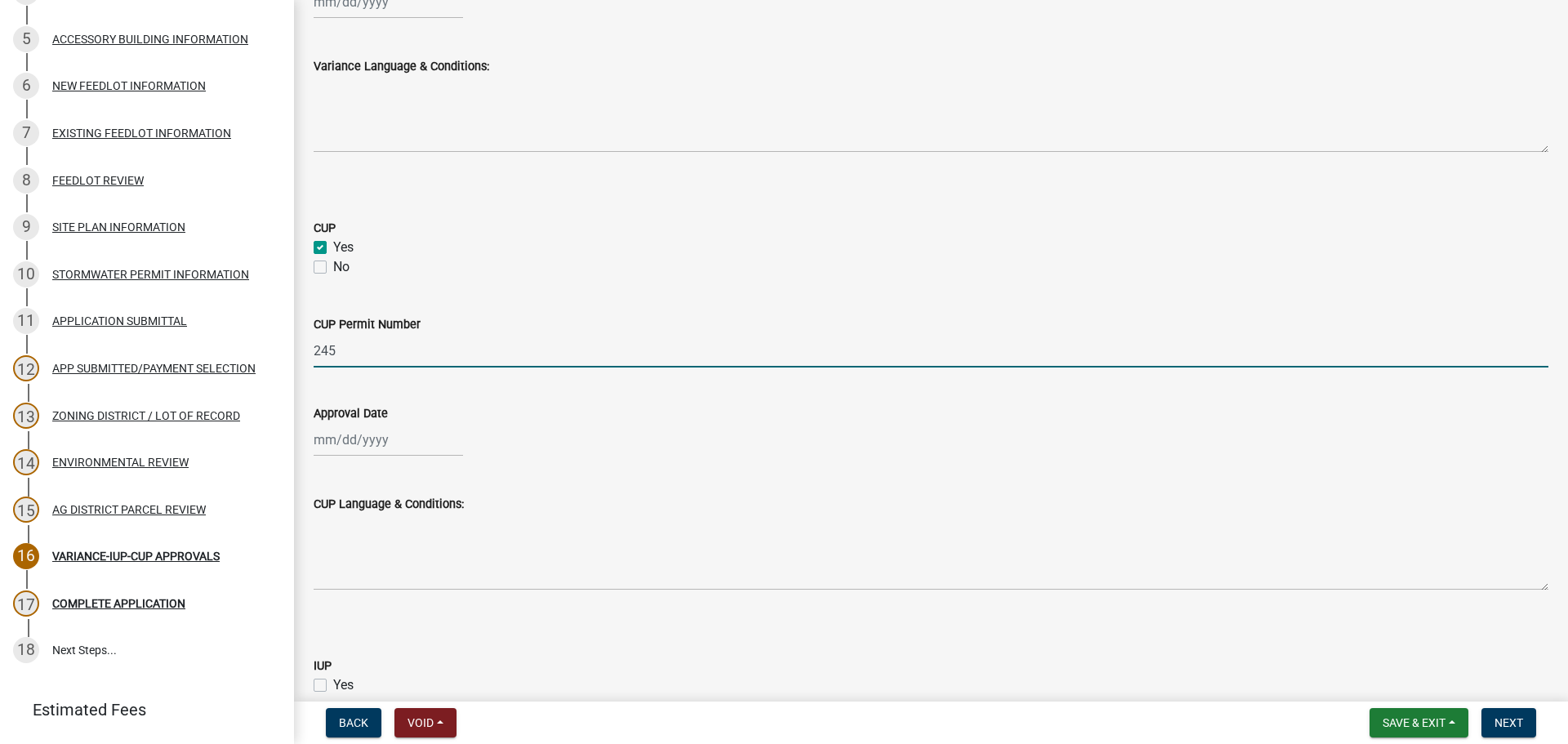
scroll to position [360, 0]
type input "245"
click at [351, 442] on div at bounding box center [388, 436] width 150 height 33
select select "9"
select select "2025"
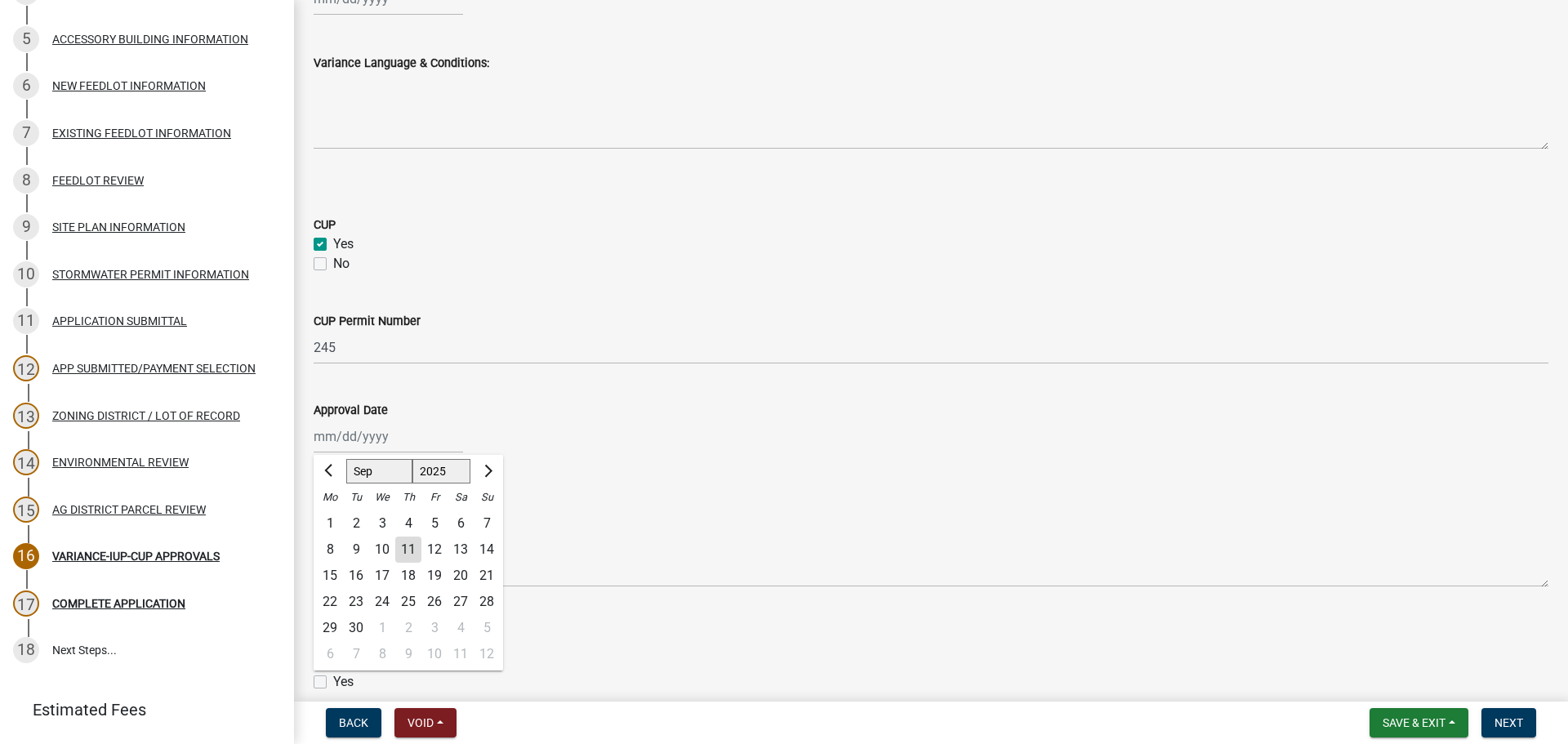
click at [373, 410] on label "Approval Date" at bounding box center [350, 411] width 74 height 11
click at [373, 420] on input "Approval Date" at bounding box center [388, 436] width 150 height 33
click at [366, 431] on input "Approval Date" at bounding box center [388, 436] width 150 height 33
type input "[DATE]"
click at [589, 471] on div "CUP Language & Conditions:" at bounding box center [931, 528] width 1235 height 119
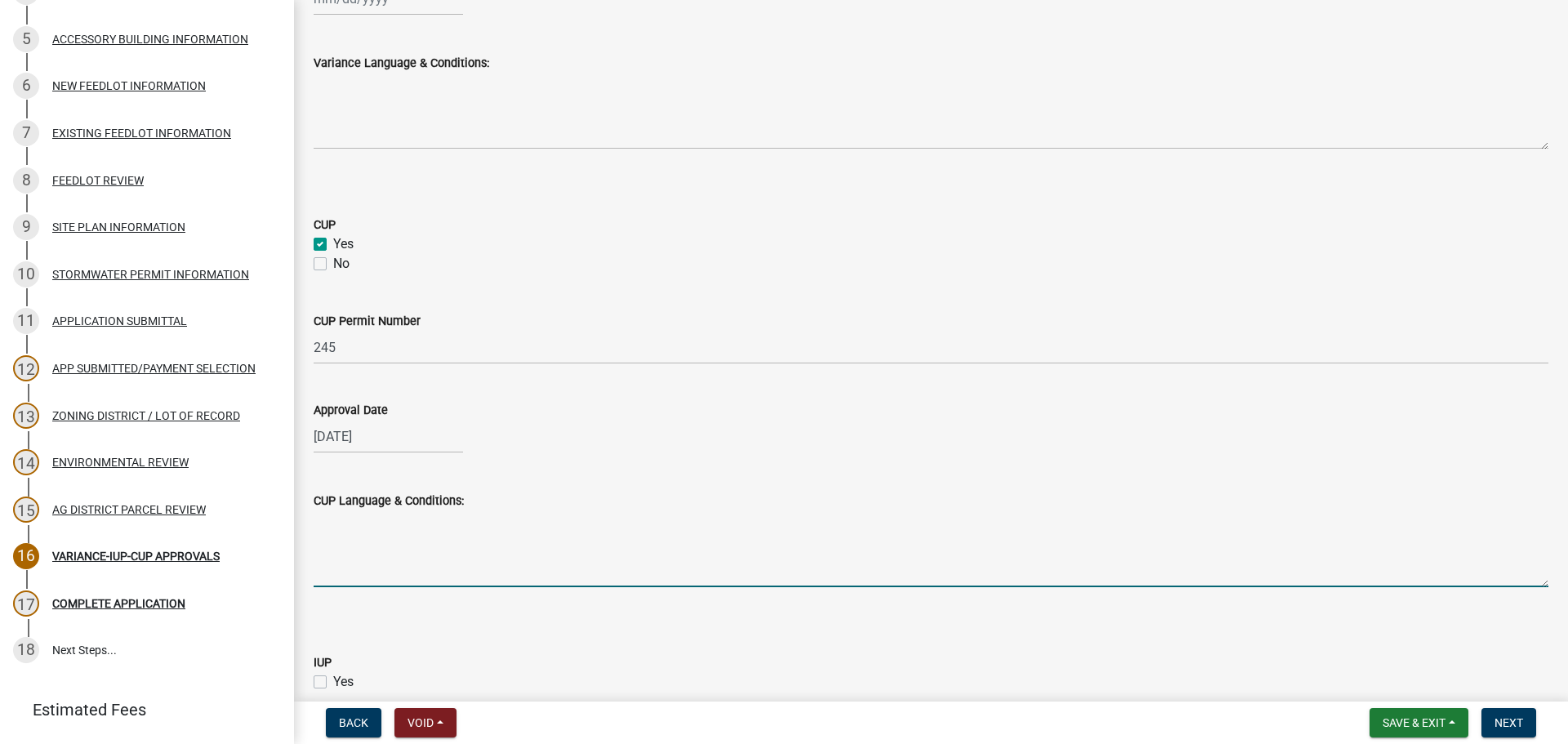
click at [562, 518] on textarea "CUP Language & Conditions:" at bounding box center [931, 549] width 1235 height 77
type textarea "Build a house and garage."
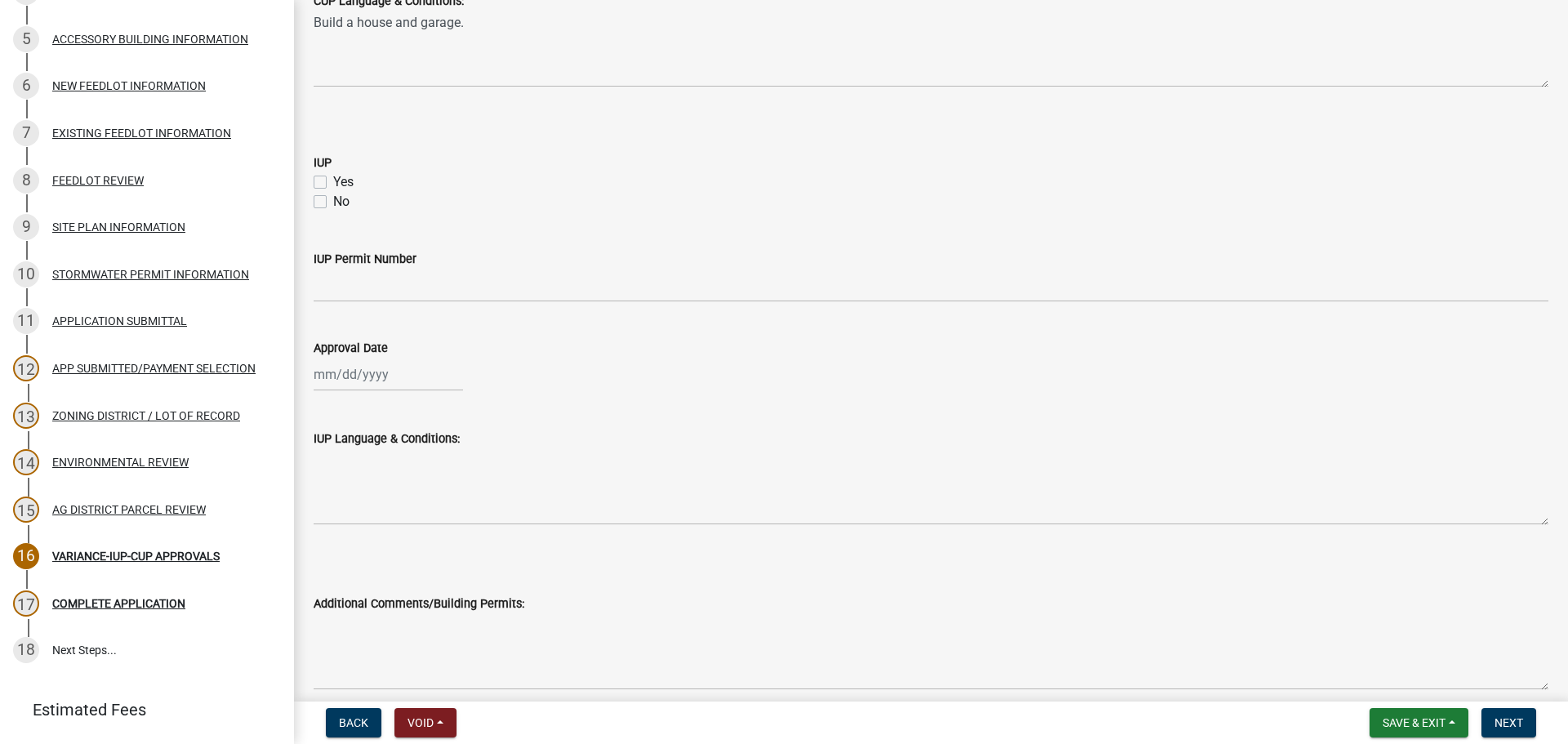
scroll to position [932, 0]
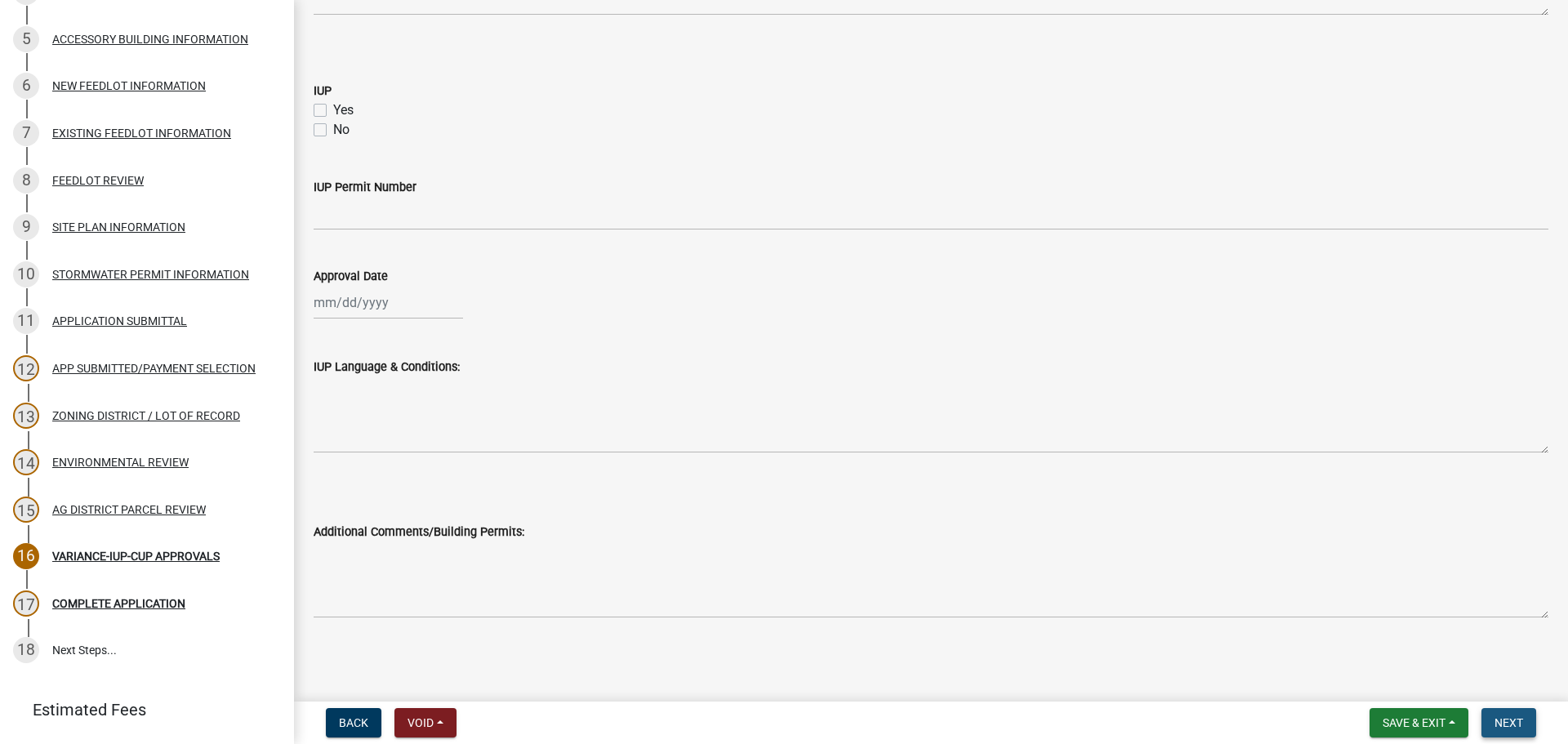
click at [1504, 732] on button "Next" at bounding box center [1509, 723] width 55 height 29
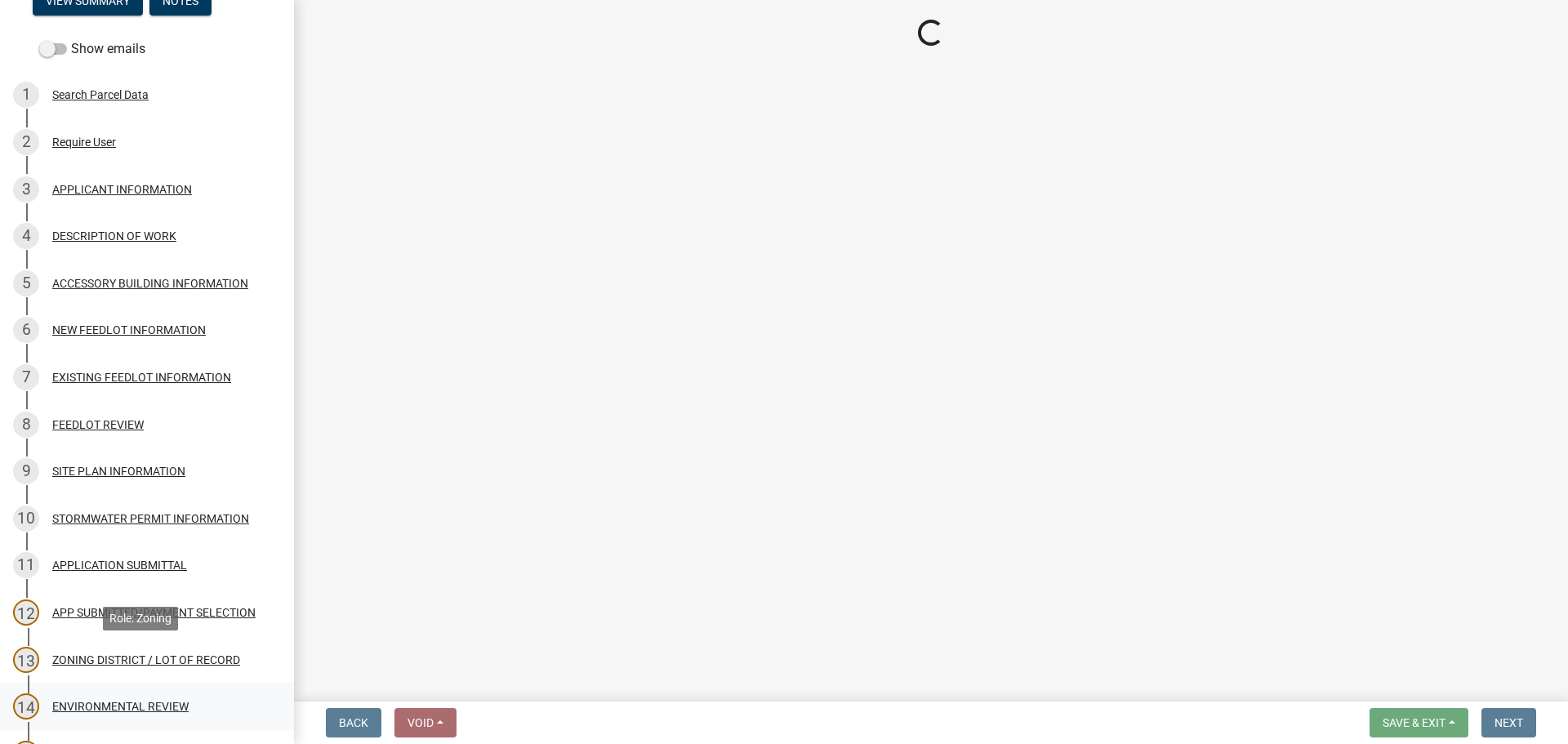
scroll to position [182, 0]
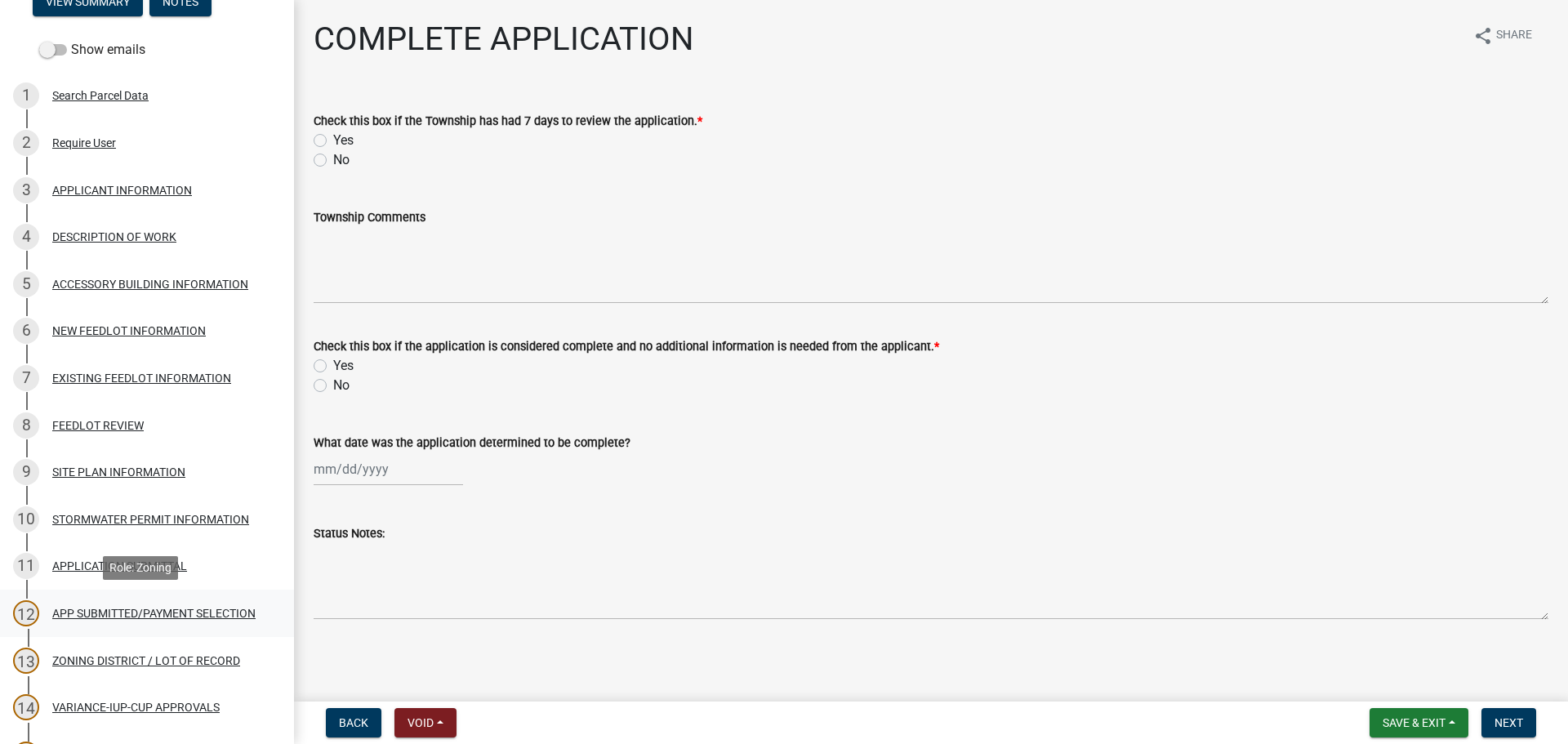
click at [130, 591] on link "12 APP SUBMITTED/PAYMENT SELECTION" at bounding box center [147, 614] width 294 height 48
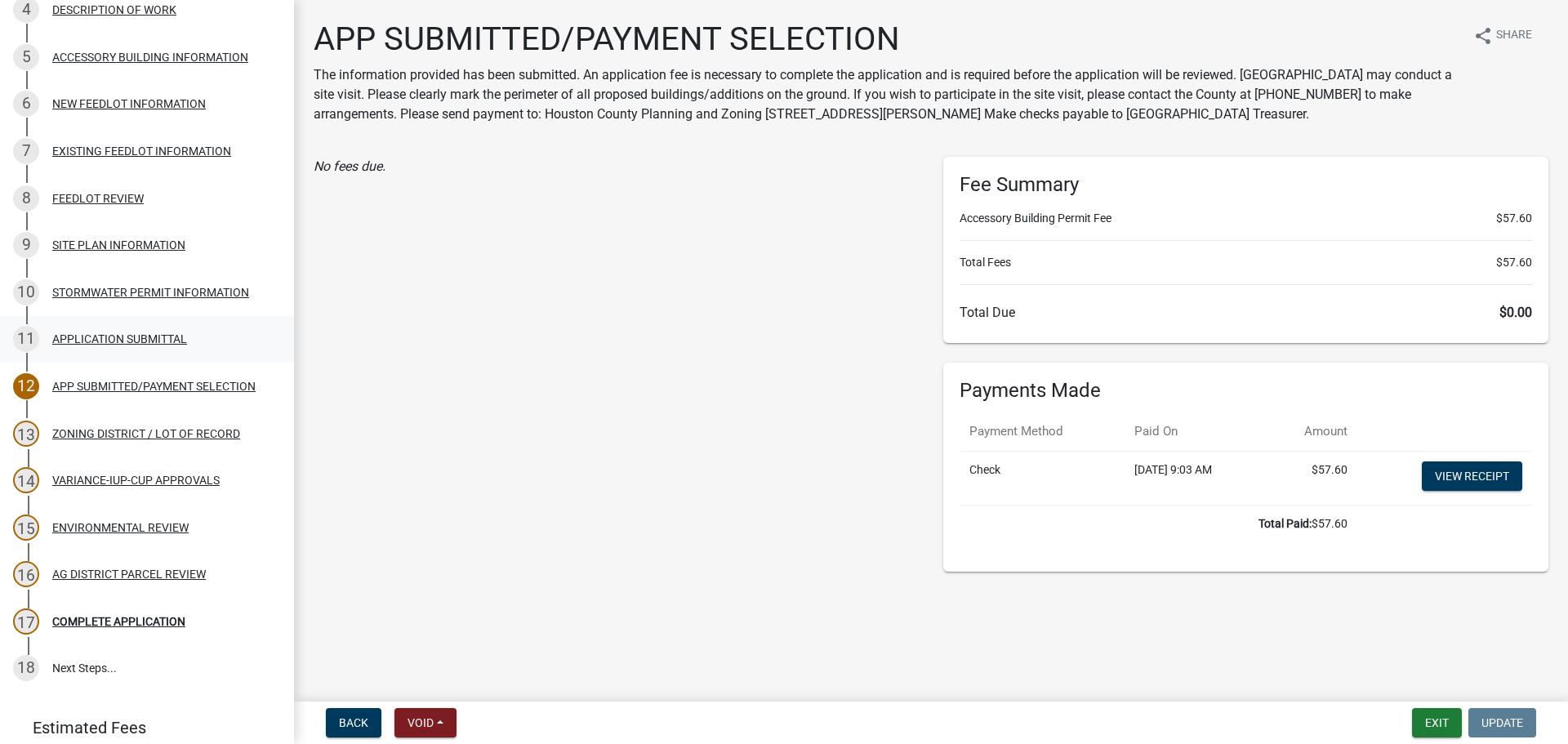
scroll to position [509, 0]
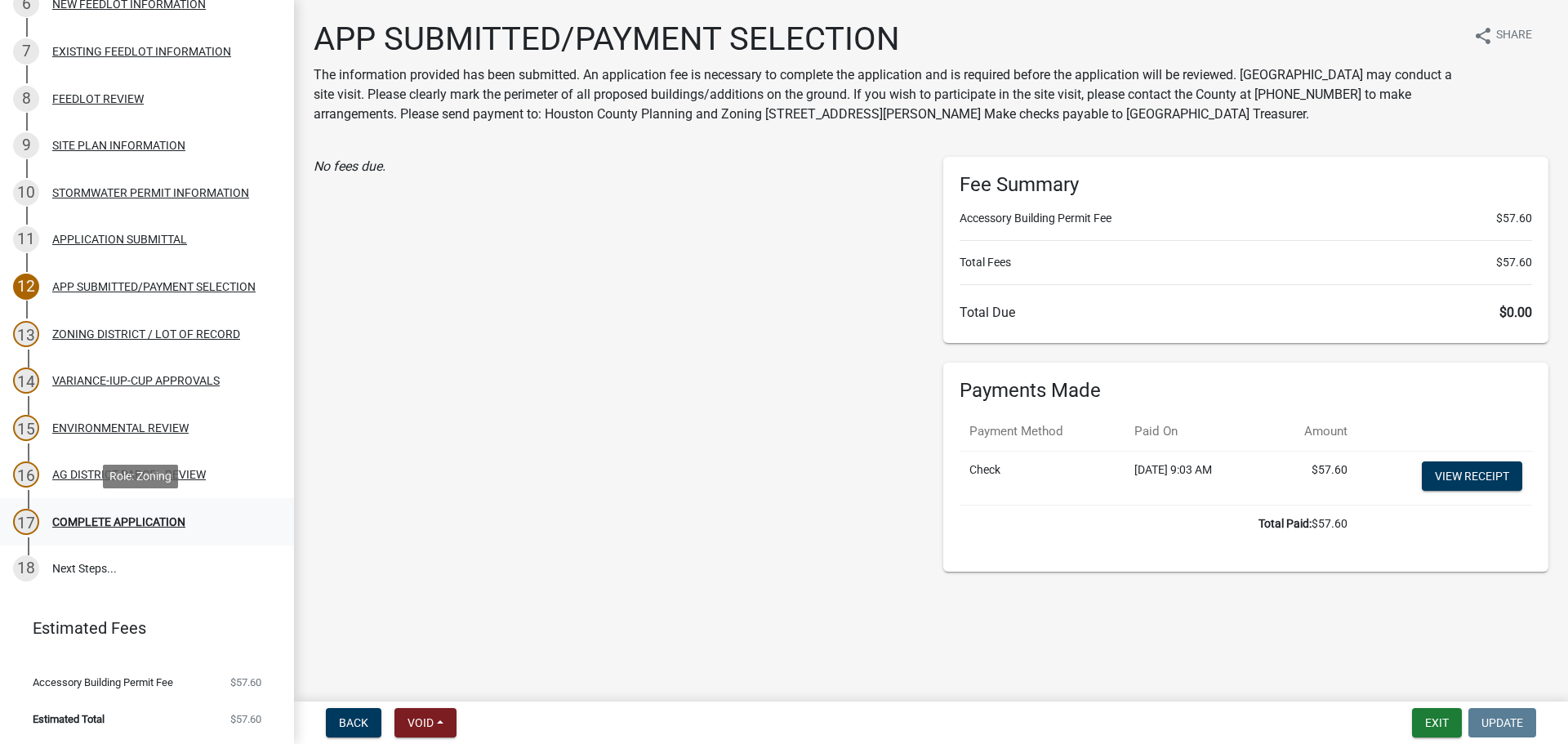
drag, startPoint x: 107, startPoint y: 512, endPoint x: 120, endPoint y: 515, distance: 13.3
click at [109, 515] on div "17 COMPLETE APPLICATION" at bounding box center [140, 522] width 254 height 26
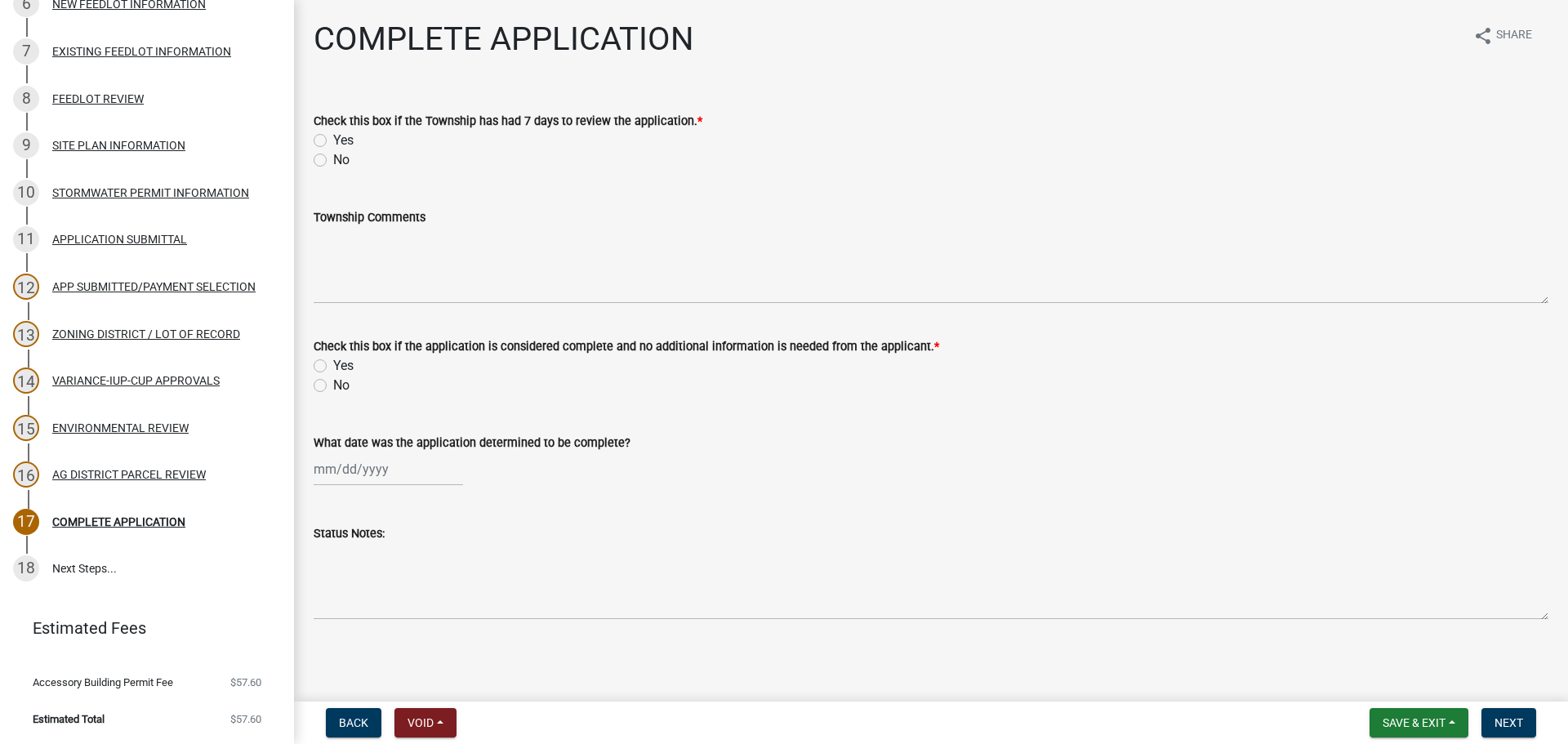
click at [338, 136] on label "Yes" at bounding box center [344, 140] width 20 height 19
click at [338, 136] on input "Yes" at bounding box center [339, 136] width 11 height 11
radio input "true"
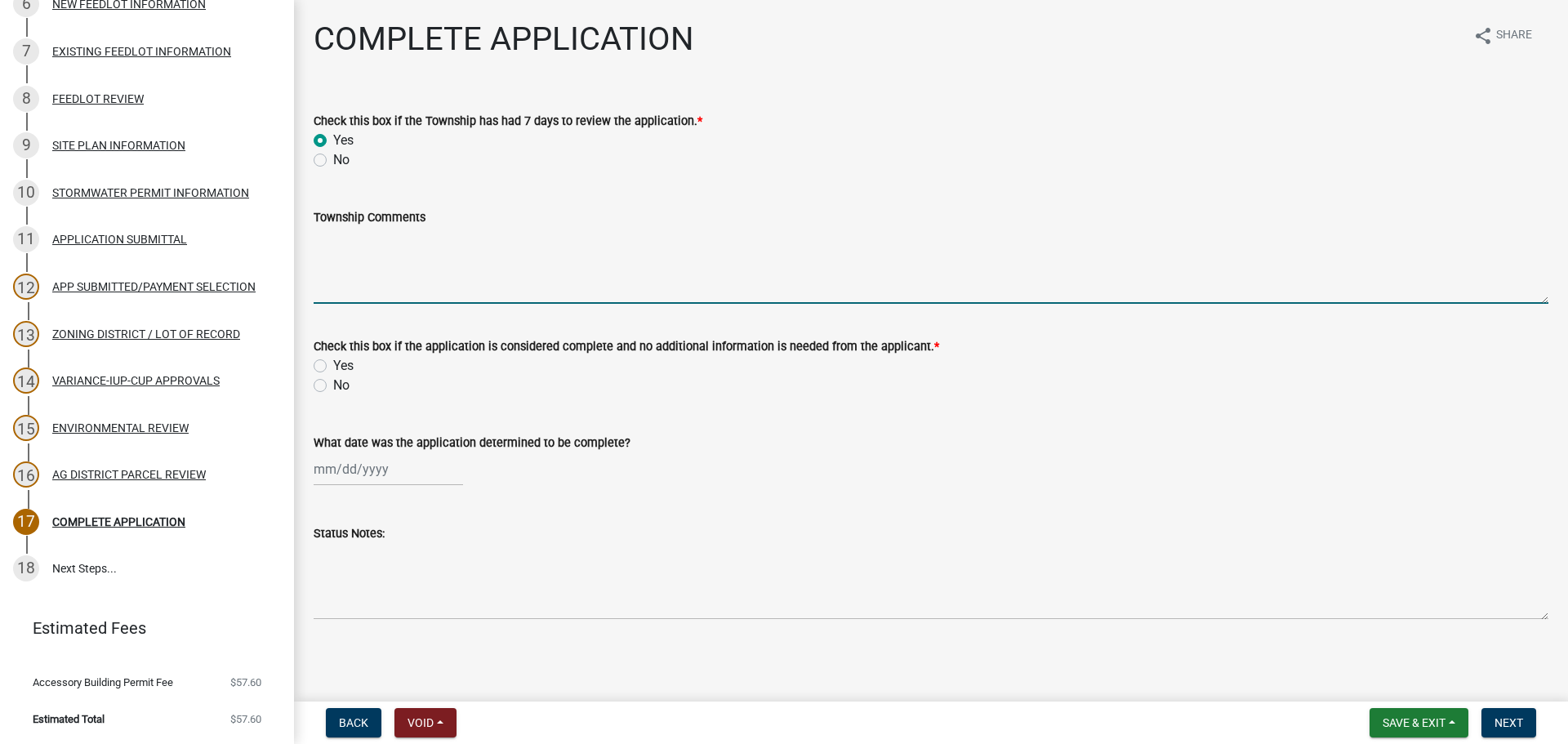
click at [386, 258] on textarea "Township Comments" at bounding box center [931, 265] width 1235 height 77
type textarea "Notice was sent to [GEOGRAPHIC_DATA] on [DATE] and no comments were received."
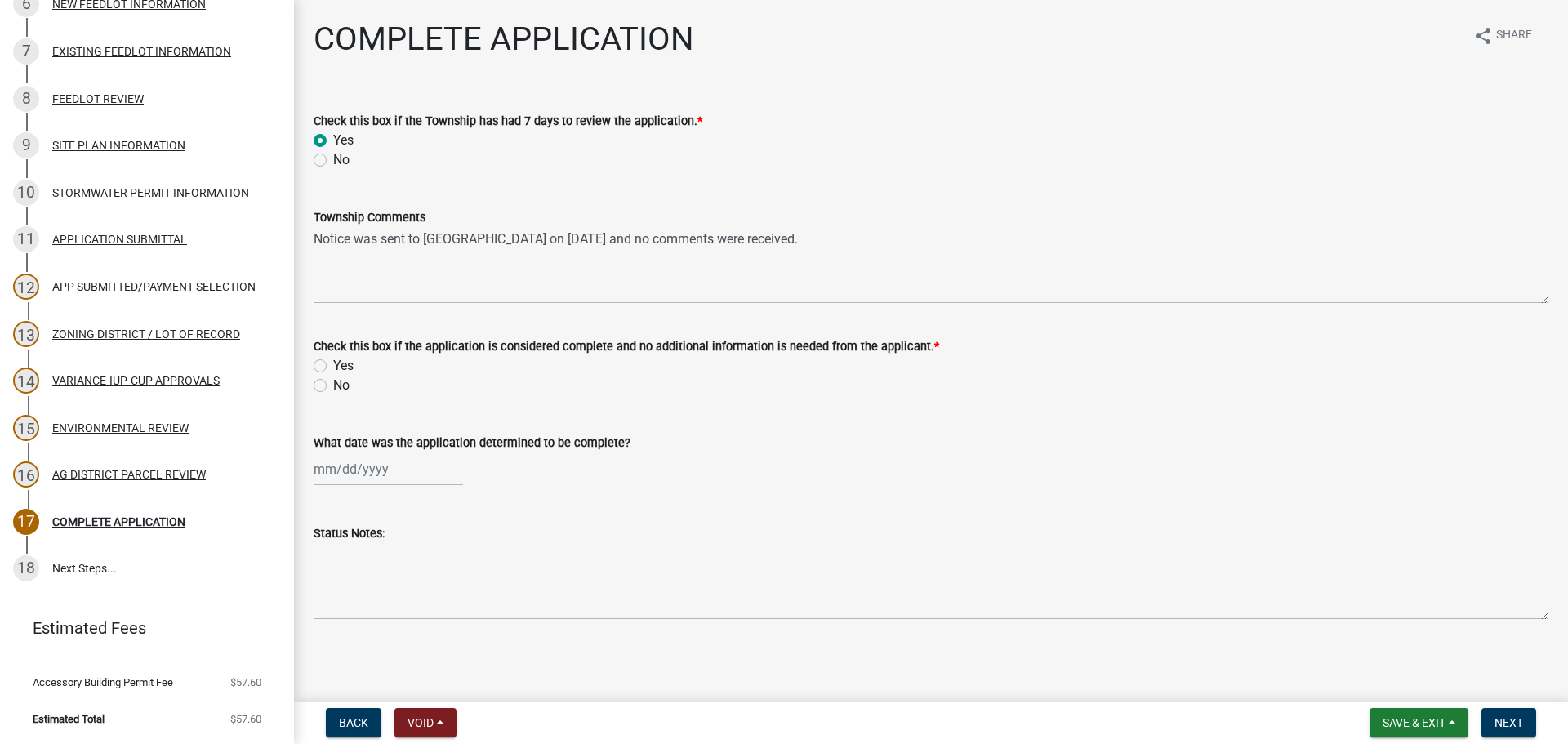
click at [333, 362] on label "Yes" at bounding box center [344, 366] width 20 height 19
click at [333, 362] on input "Yes" at bounding box center [339, 362] width 11 height 11
radio input "true"
click at [365, 465] on div at bounding box center [388, 469] width 150 height 33
select select "9"
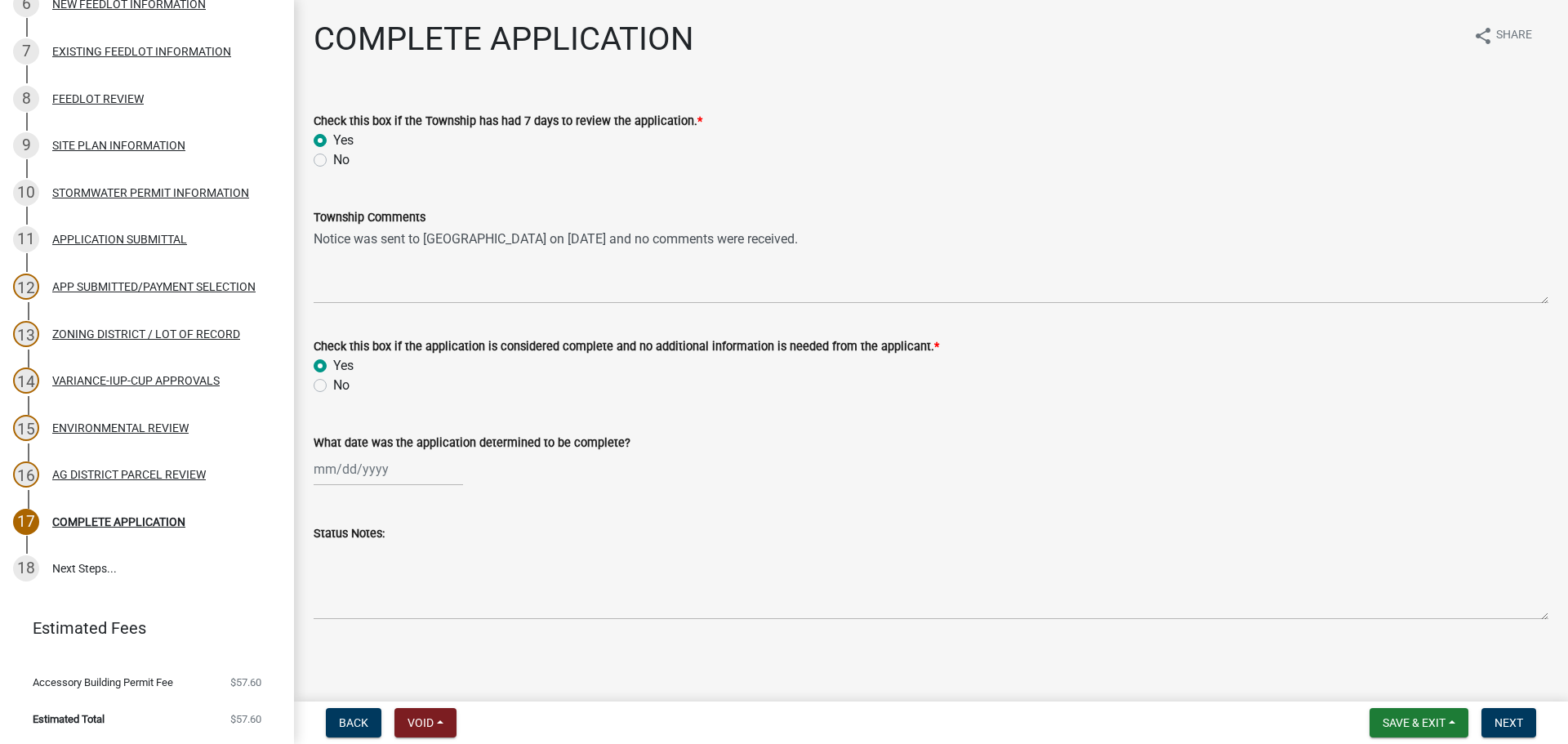
select select "2025"
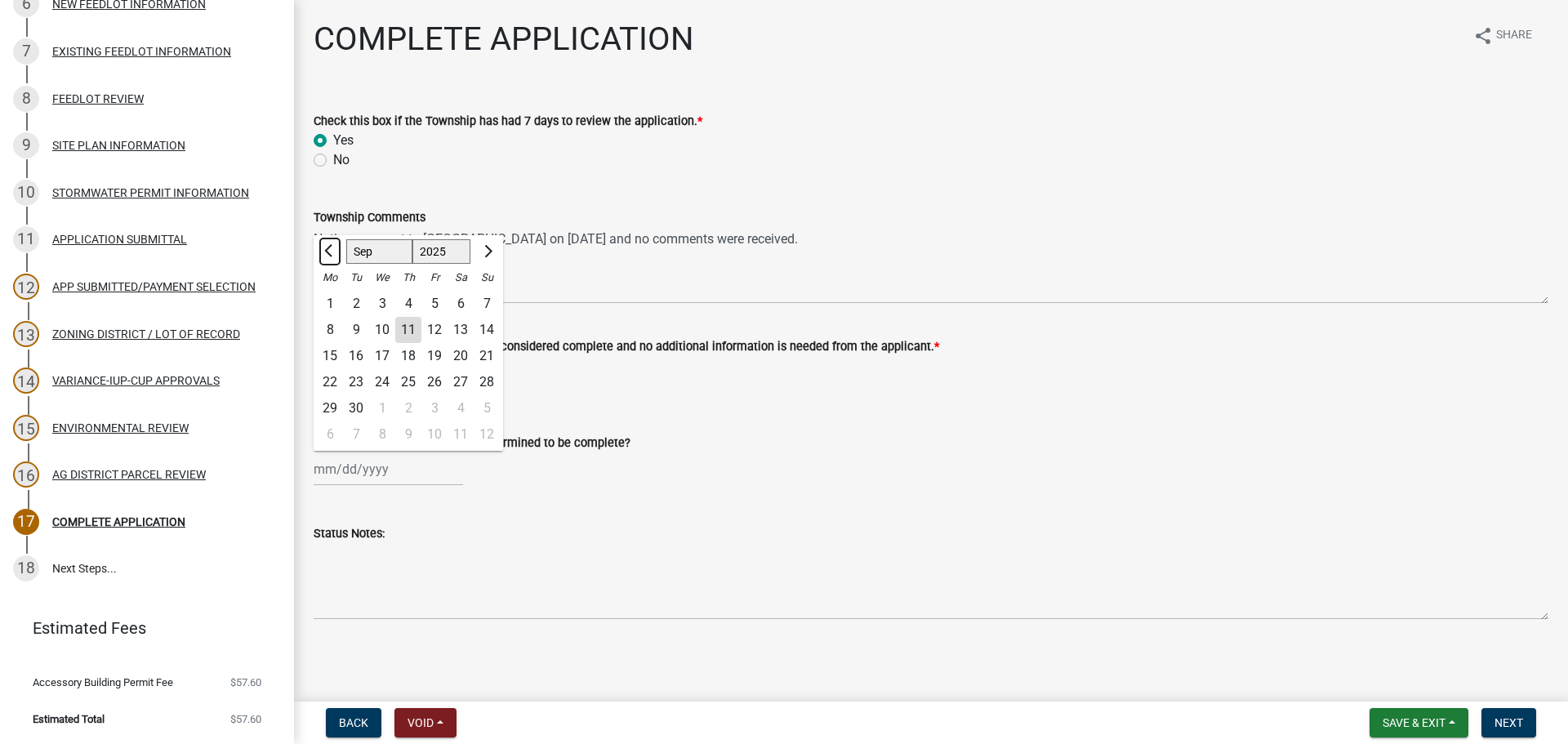
click at [334, 252] on span "Previous month" at bounding box center [330, 251] width 12 height 12
click at [483, 262] on button "Next month" at bounding box center [486, 252] width 19 height 26
select select "8"
click at [487, 352] on div "17" at bounding box center [487, 355] width 26 height 26
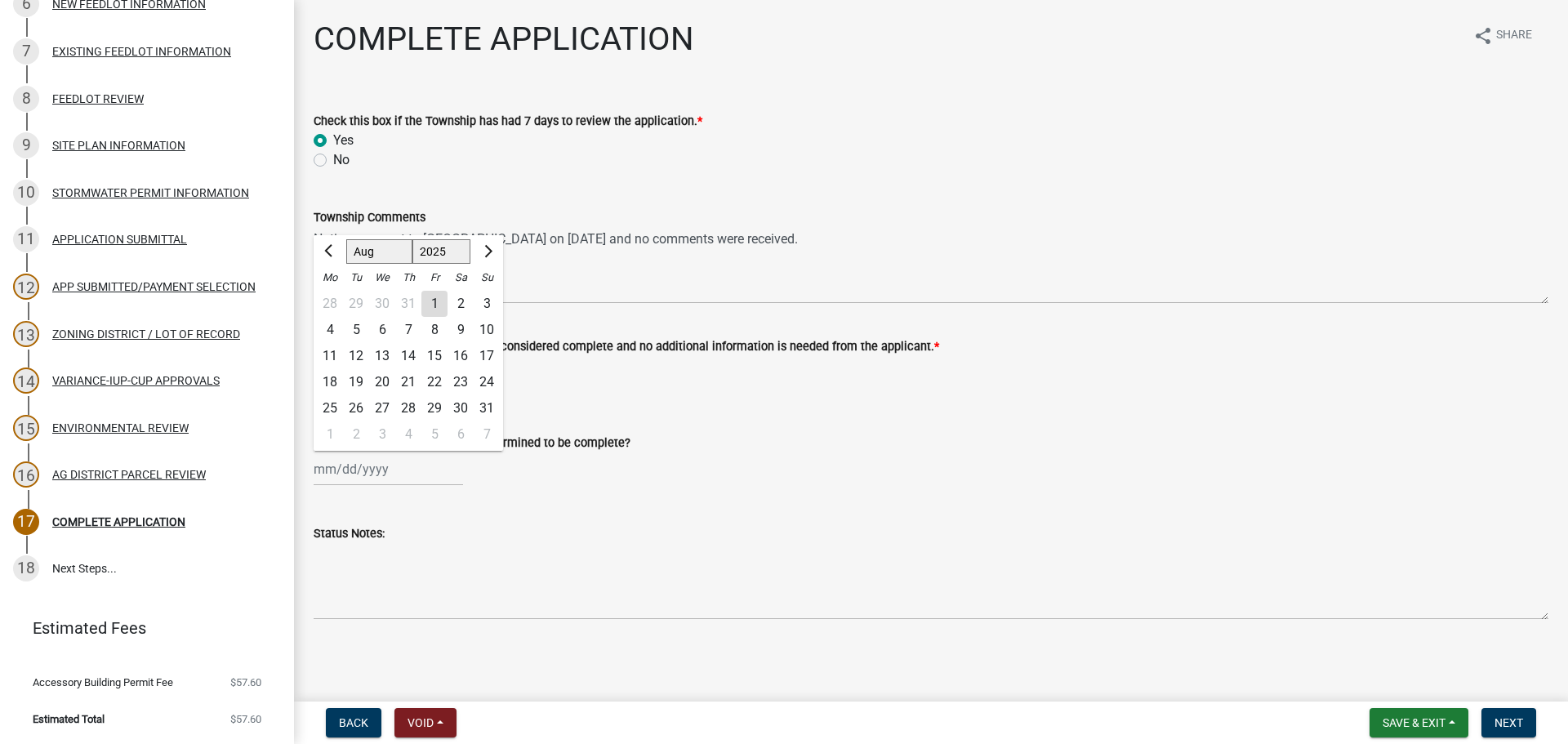
type input "[DATE]"
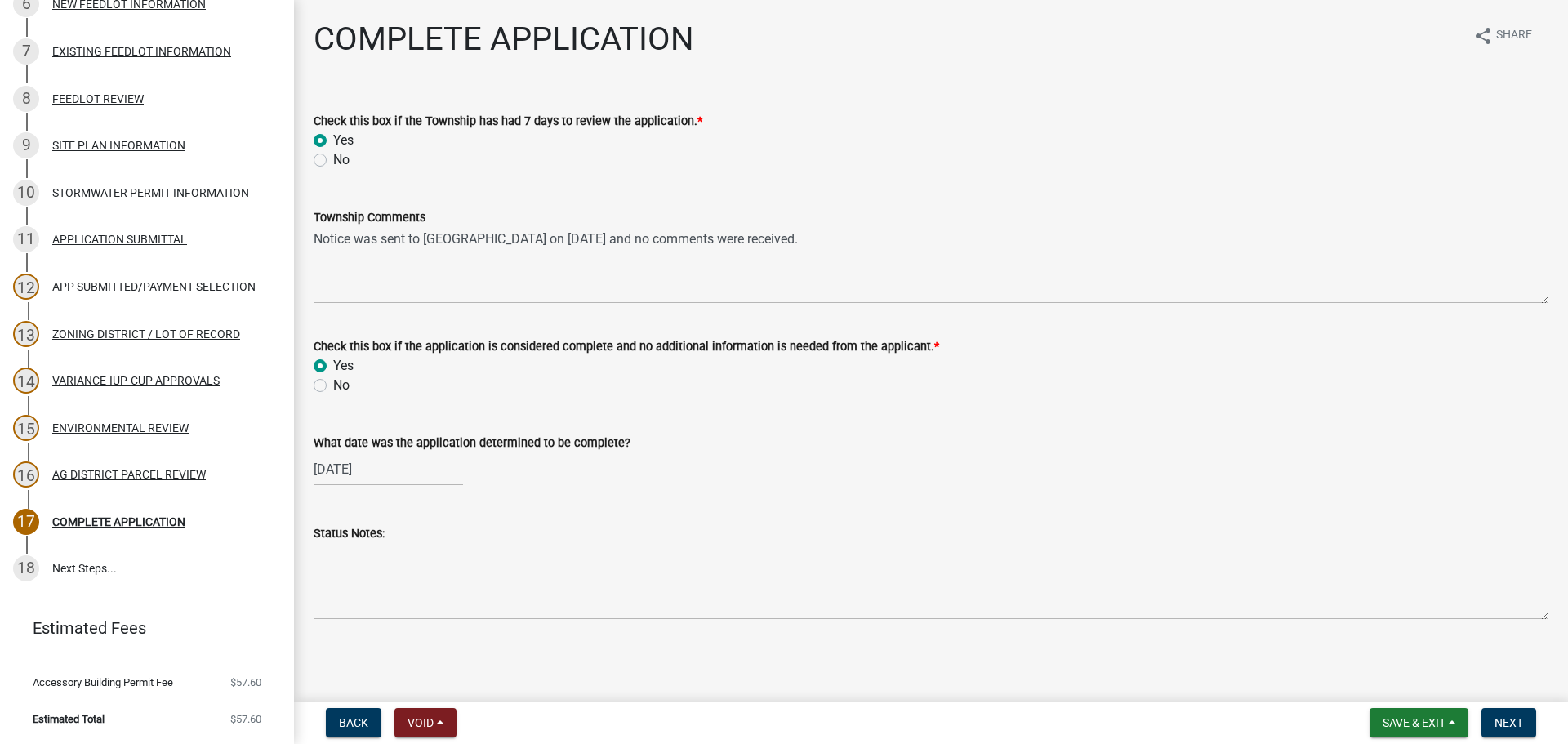
click at [365, 464] on div "[DATE]" at bounding box center [388, 469] width 150 height 33
select select "8"
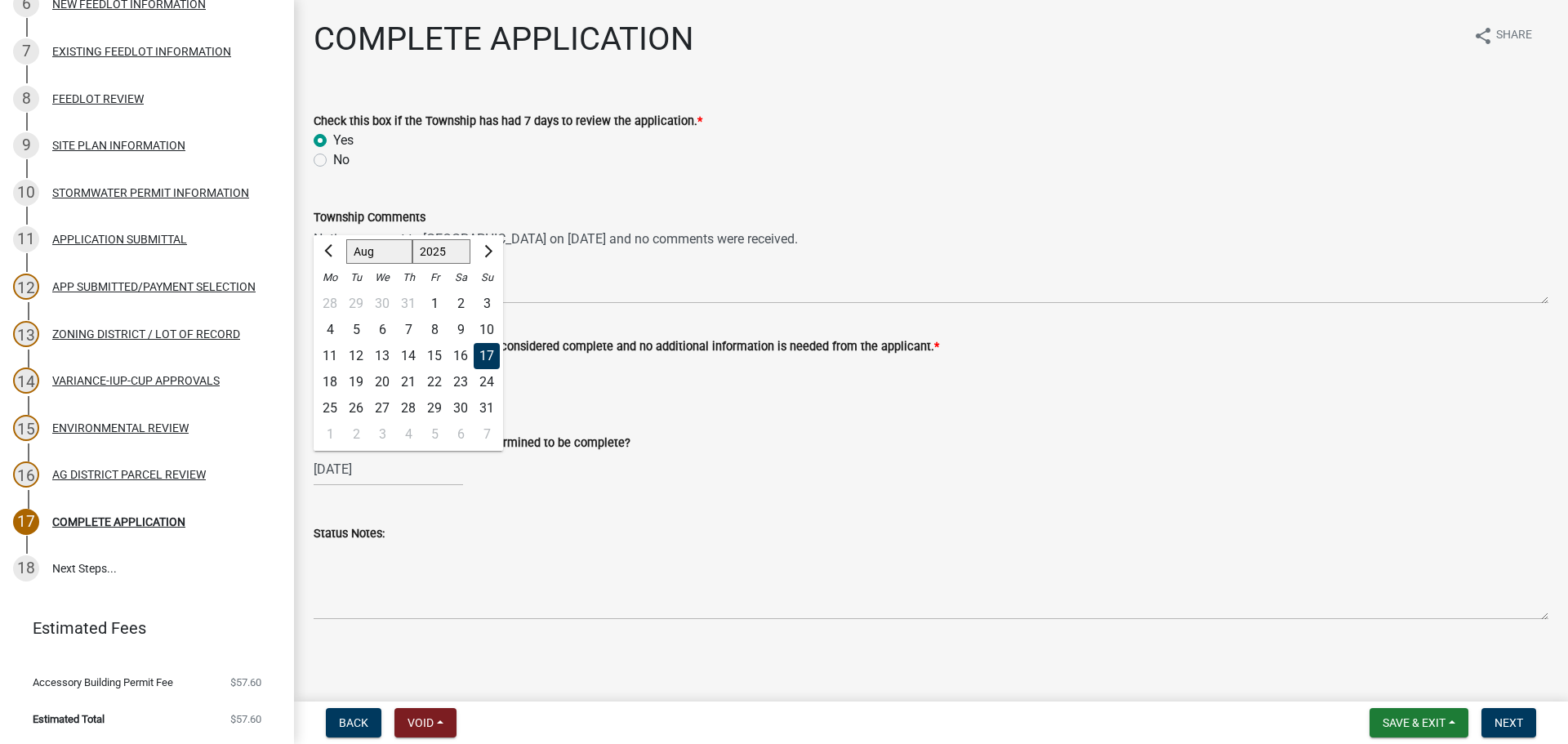
click at [449, 253] on select "1525 1526 1527 1528 1529 1530 1531 1532 1533 1534 1535 1536 1537 1538 1539 1540…" at bounding box center [442, 252] width 59 height 25
select select "2023"
click at [412, 240] on select "1525 1526 1527 1528 1529 1530 1531 1532 1533 1534 1535 1536 1537 1538 1539 1540…" at bounding box center [442, 252] width 59 height 25
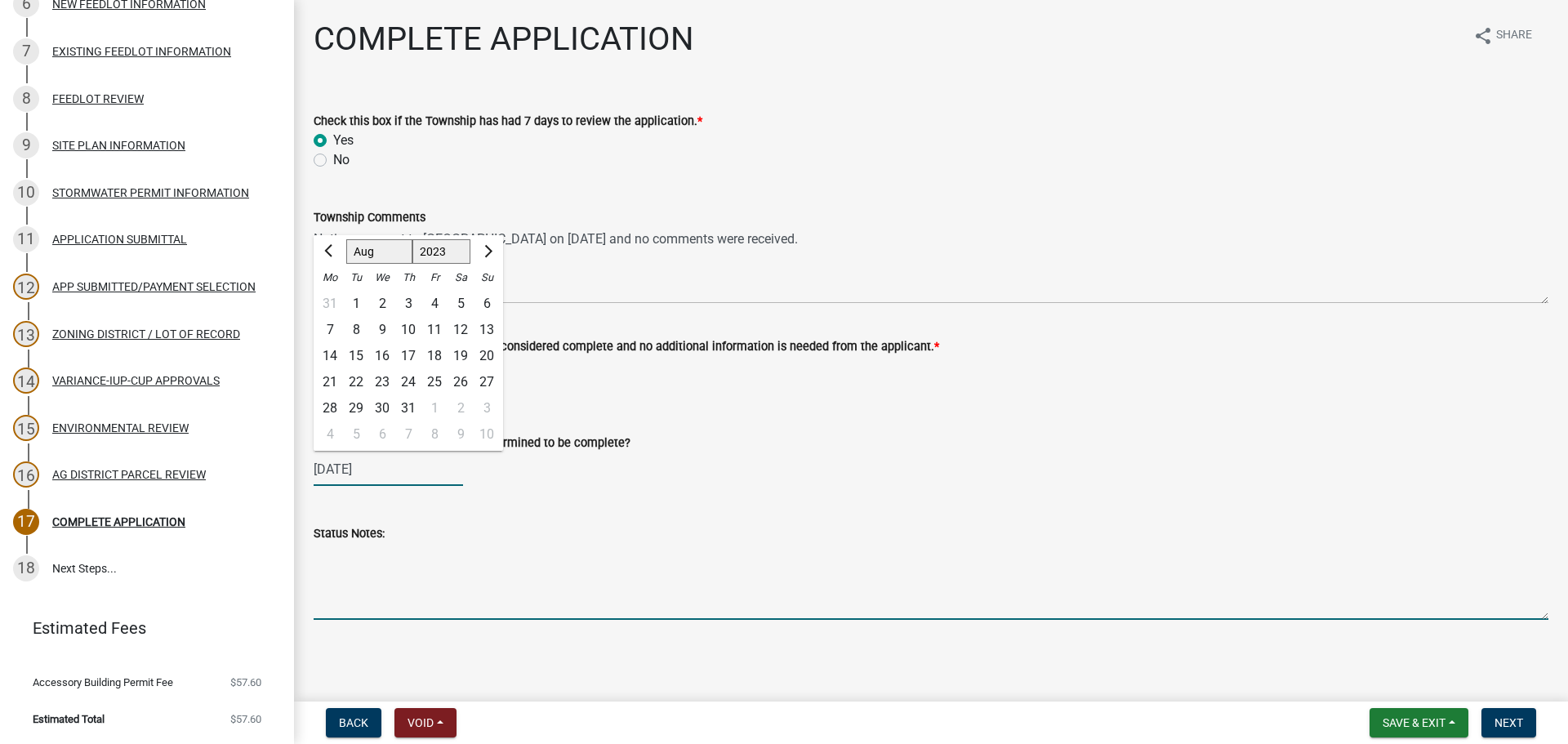
click at [321, 557] on textarea "Status Notes:" at bounding box center [931, 581] width 1235 height 77
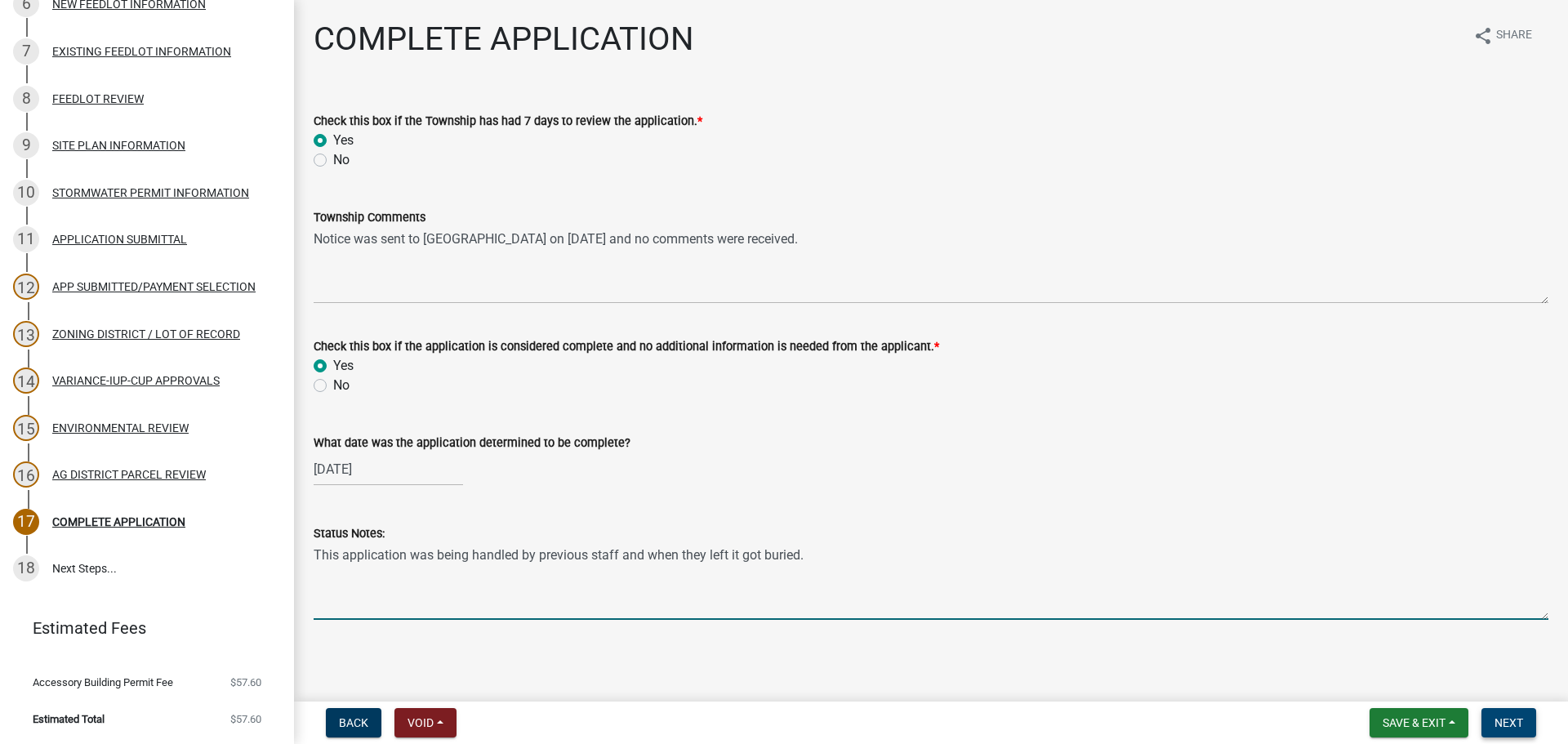
type textarea "This application was being handled by previous staff and when they left it got …"
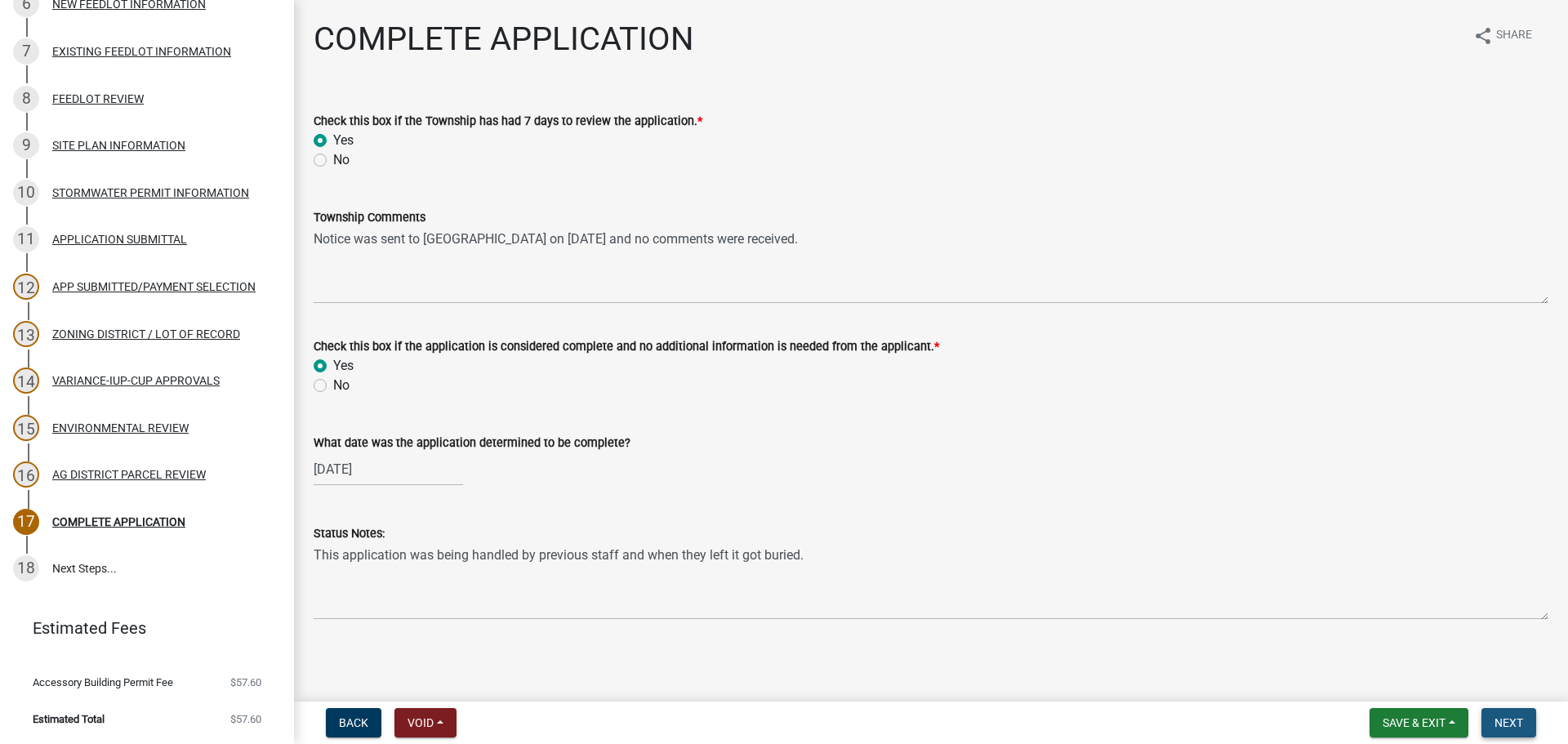
click at [1501, 714] on button "Next" at bounding box center [1509, 723] width 55 height 29
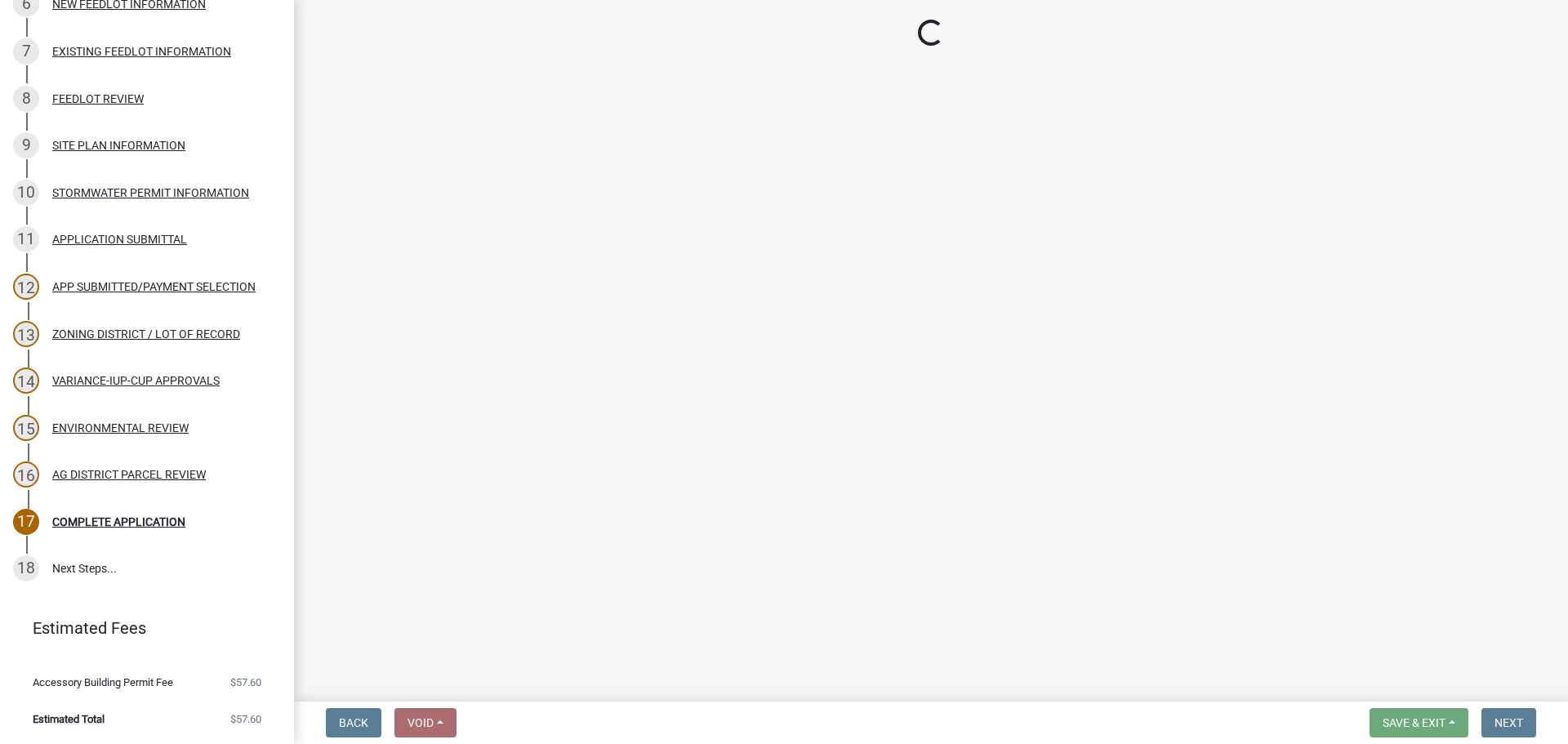
scroll to position [603, 0]
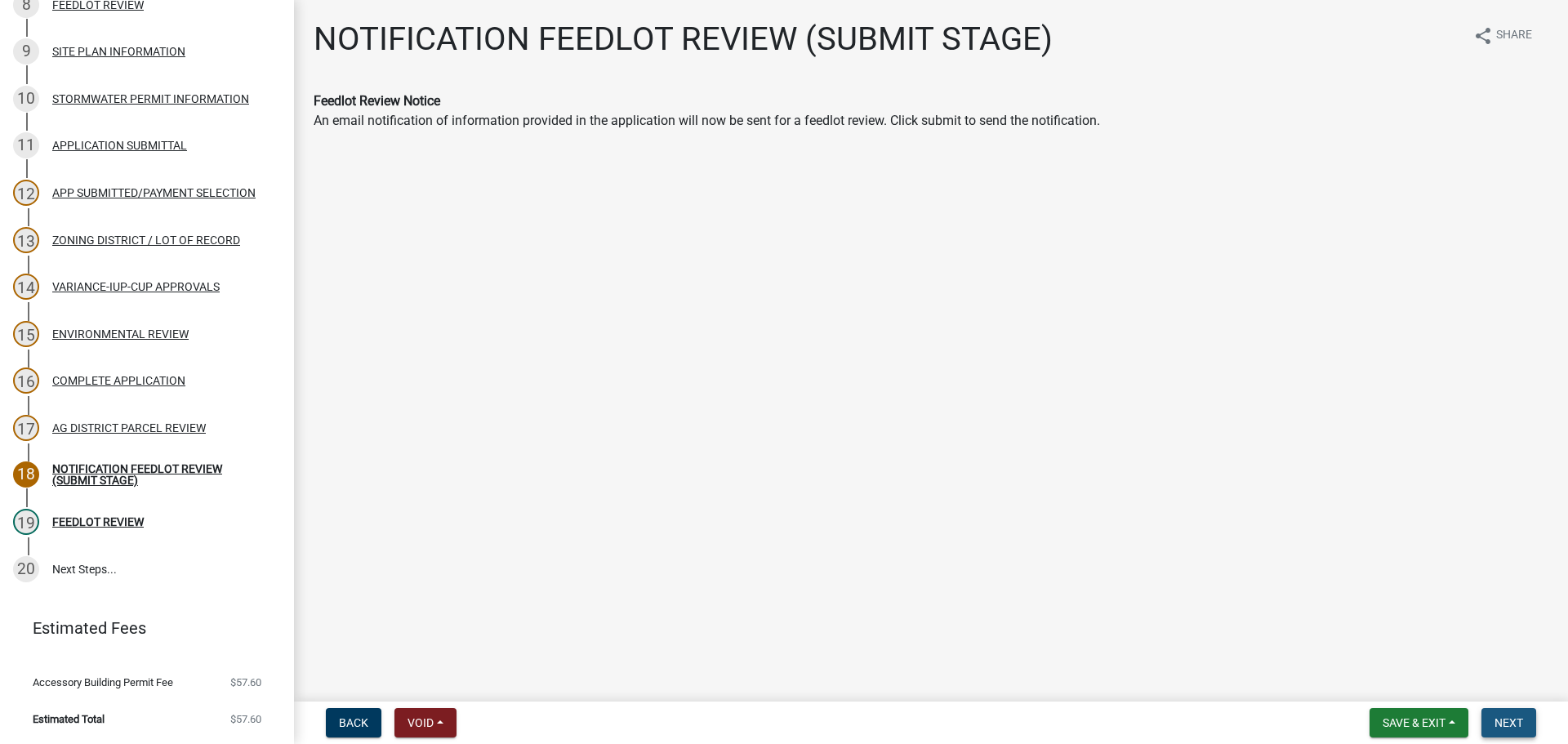
click at [1500, 730] on button "Next" at bounding box center [1509, 723] width 55 height 29
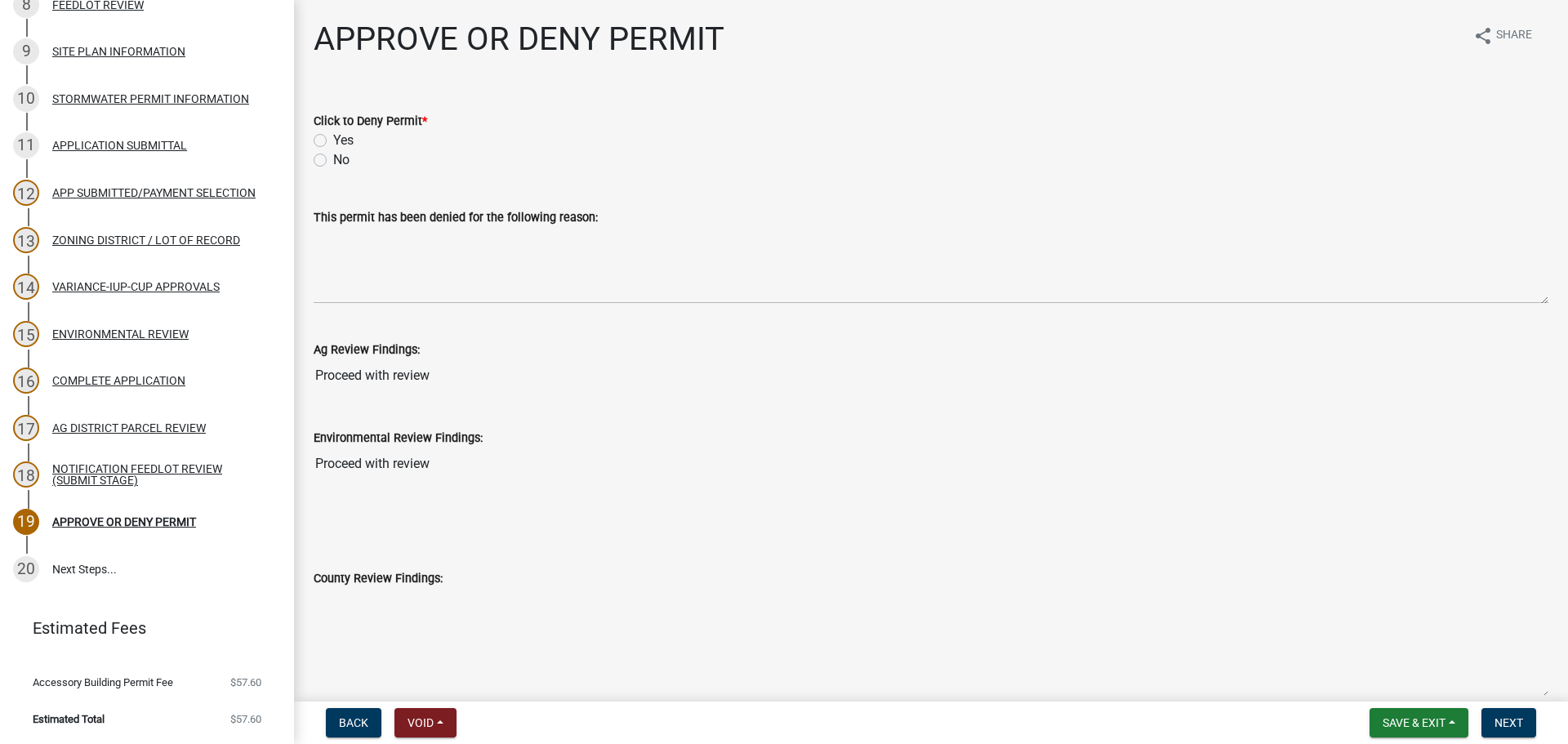
drag, startPoint x: 326, startPoint y: 162, endPoint x: 570, endPoint y: 276, distance: 269.3
click at [333, 162] on label "No" at bounding box center [342, 160] width 17 height 19
click at [333, 161] on input "No" at bounding box center [339, 156] width 11 height 11
radio input "true"
drag, startPoint x: 1494, startPoint y: 719, endPoint x: 1085, endPoint y: 734, distance: 409.3
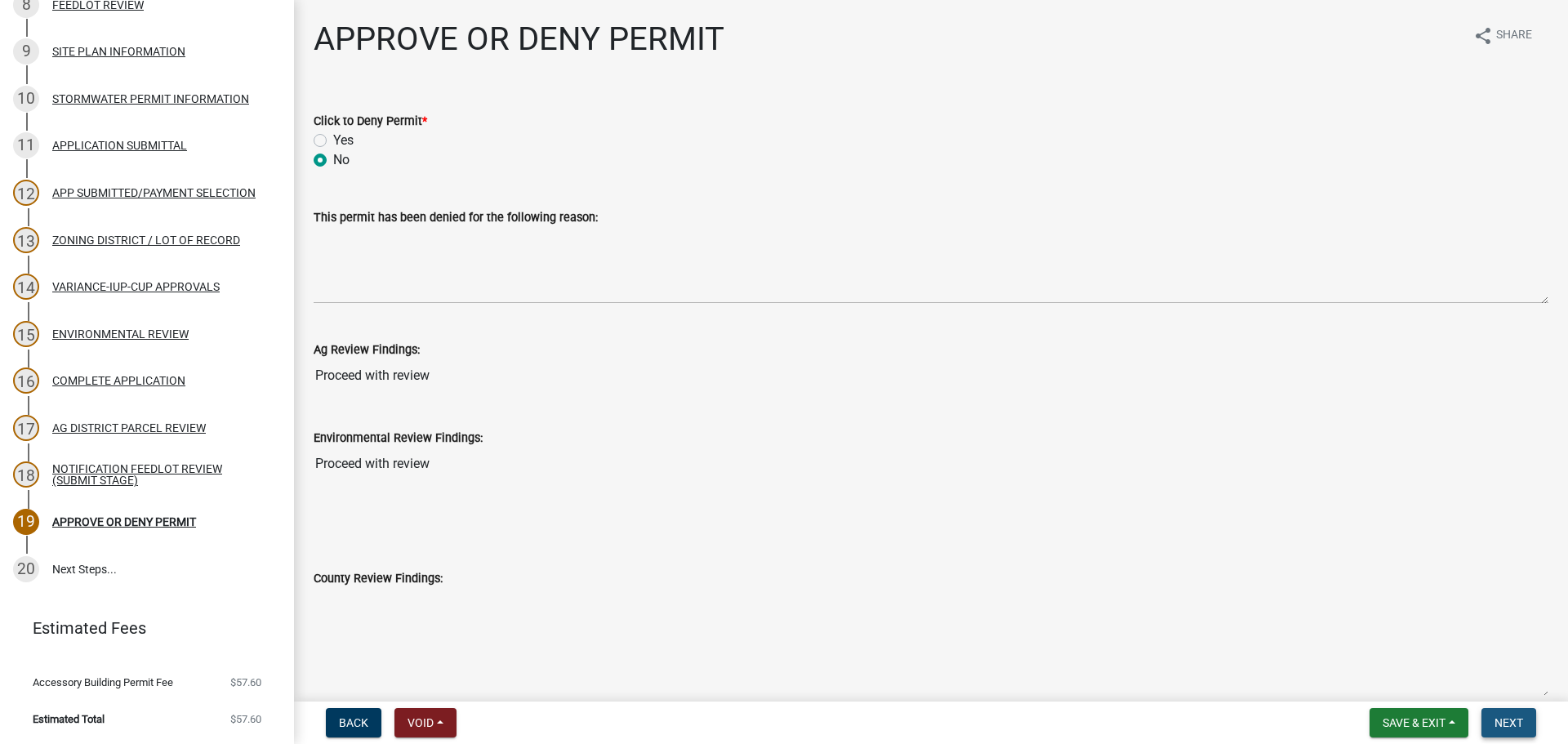
click at [1494, 719] on button "Next" at bounding box center [1509, 723] width 55 height 29
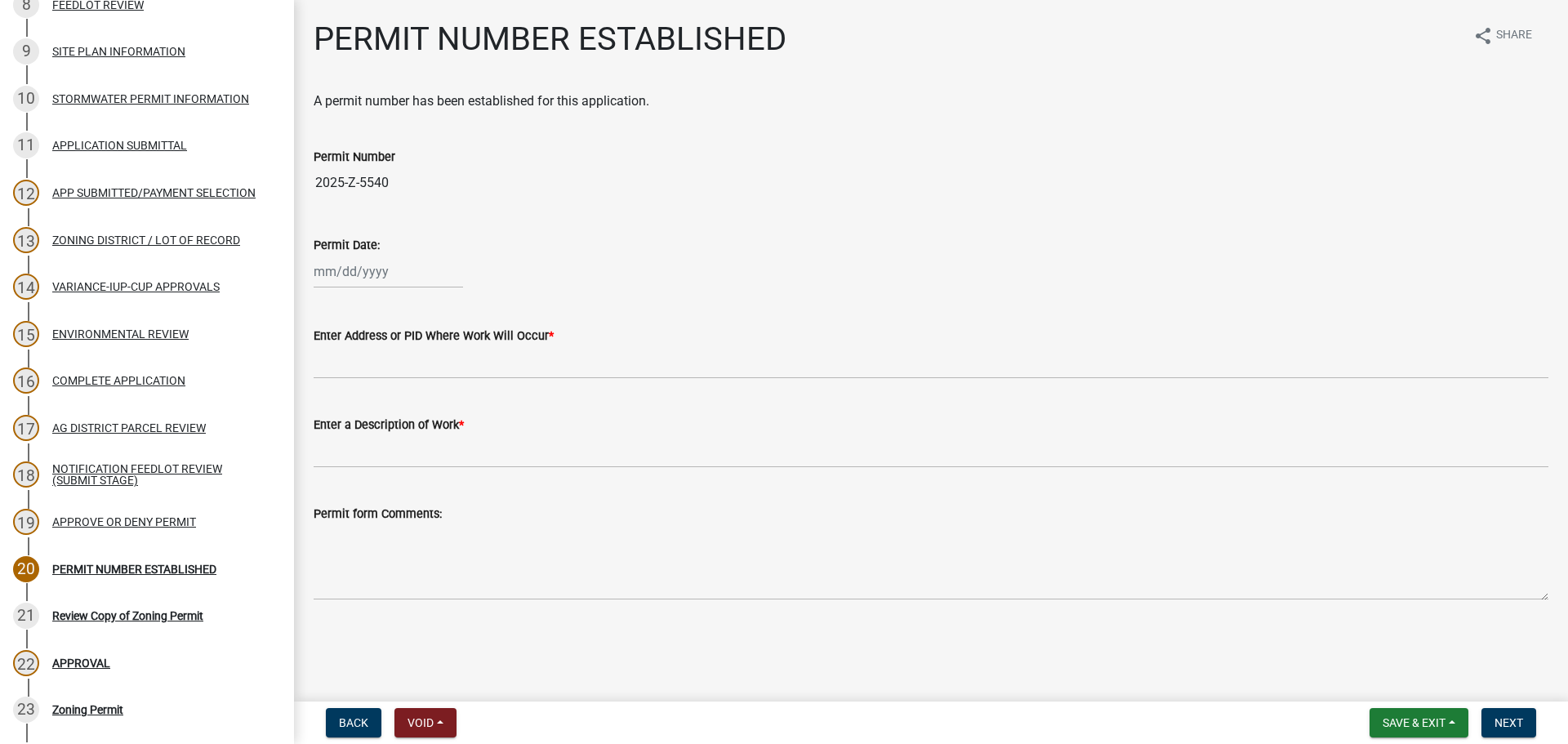
scroll to position [791, 0]
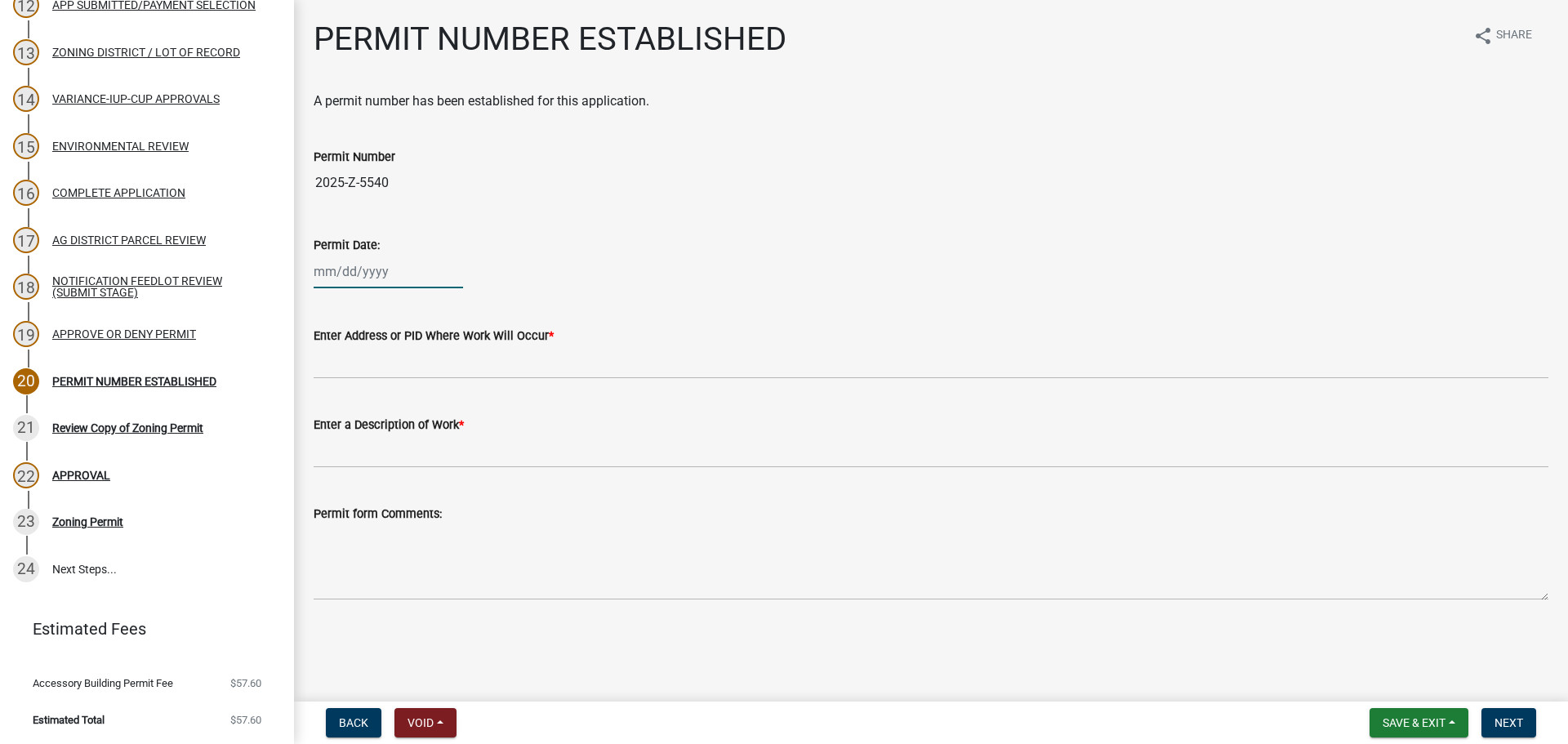
click at [378, 281] on div at bounding box center [388, 271] width 150 height 33
select select "9"
select select "2025"
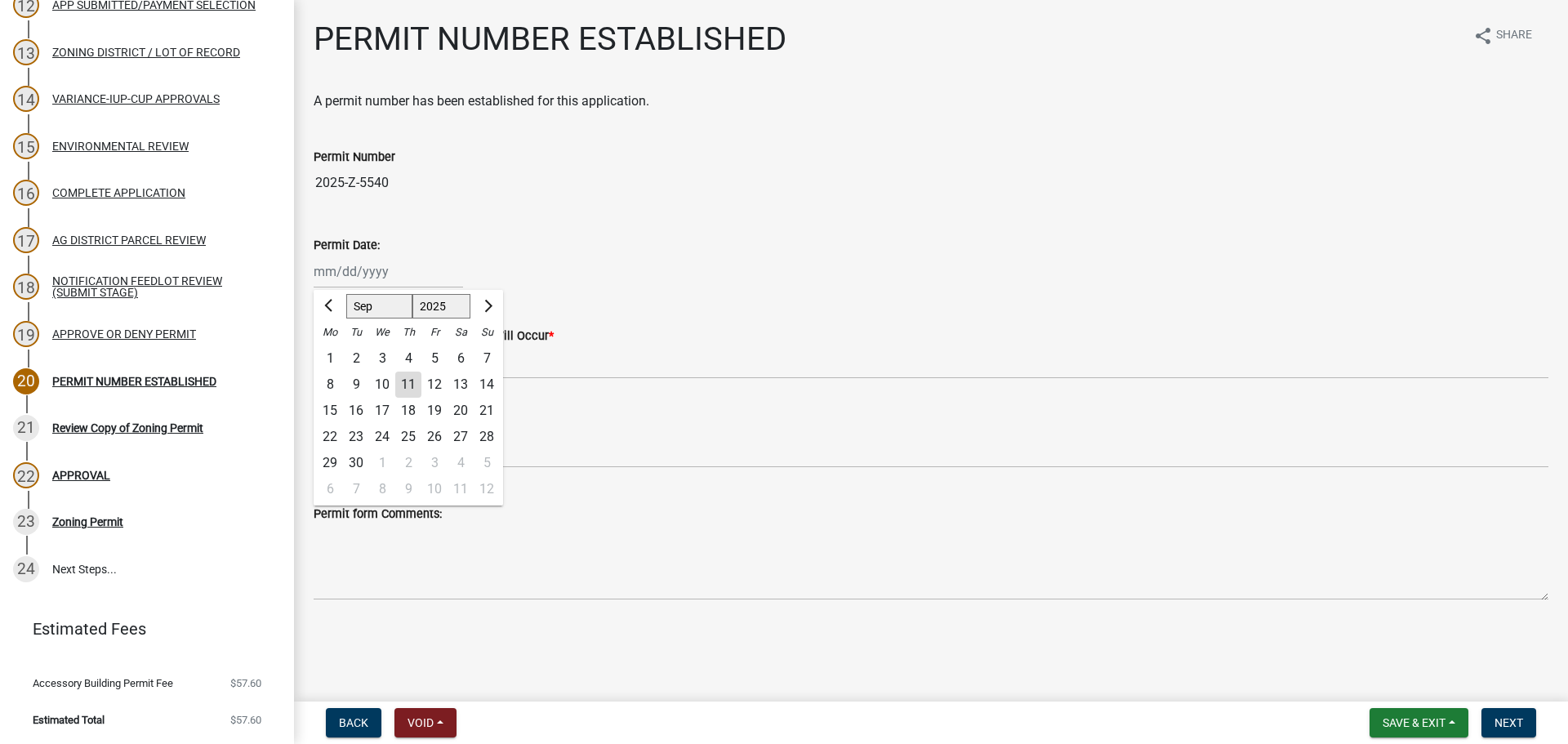
click at [416, 383] on div "11" at bounding box center [408, 385] width 26 height 26
type input "[DATE]"
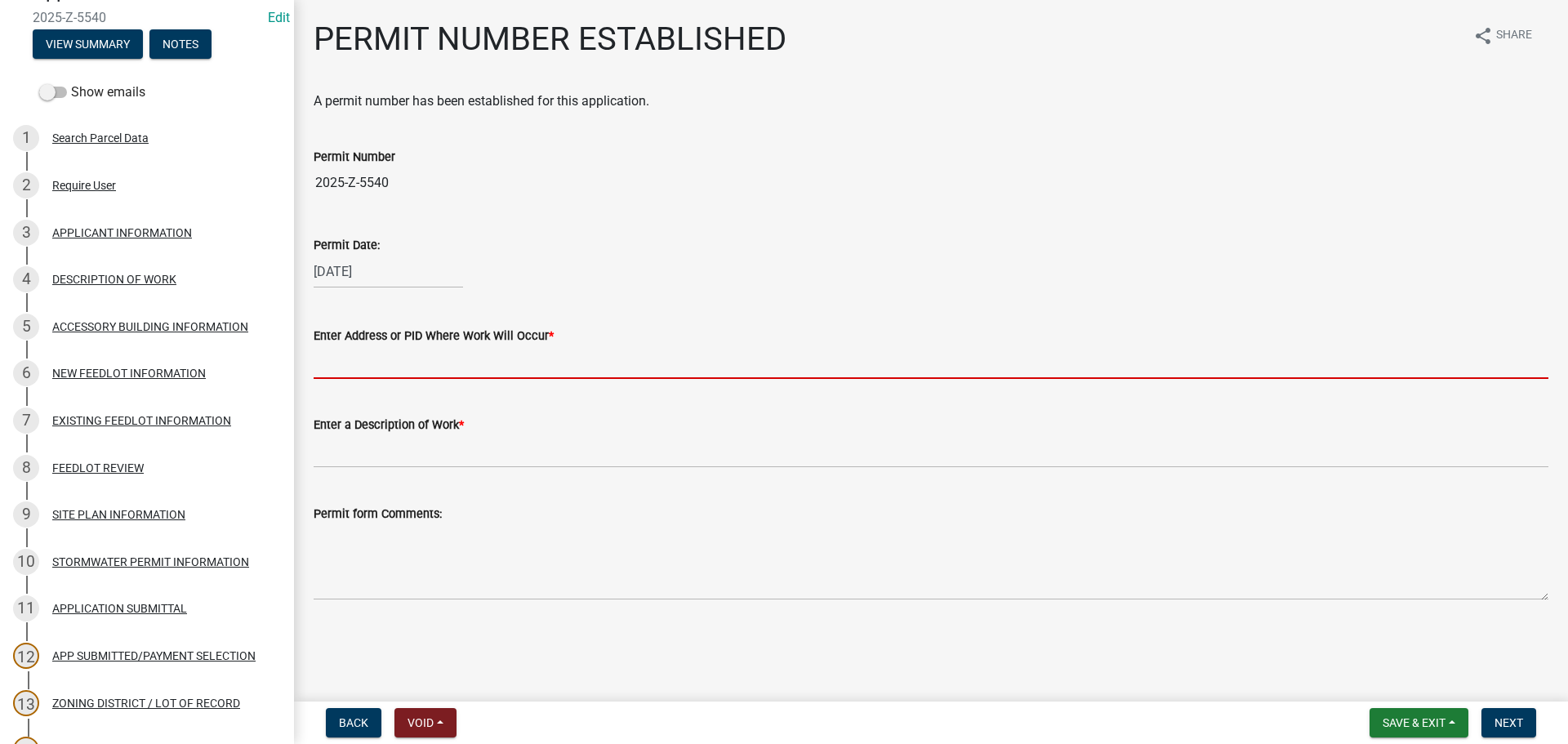
click at [381, 369] on input "Enter Address or PID Where Work Will Occur *" at bounding box center [931, 362] width 1235 height 33
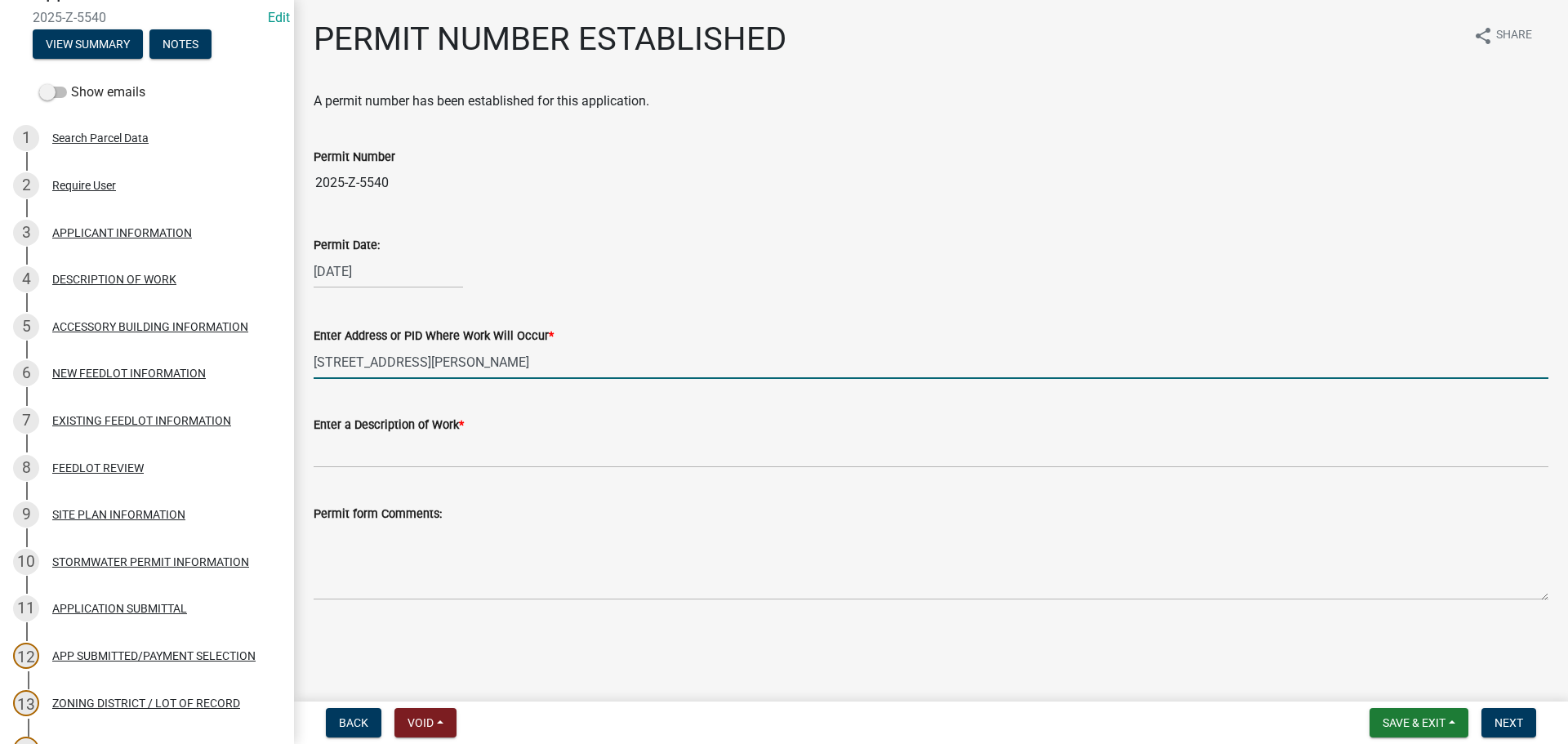
type input "[STREET_ADDRESS][PERSON_NAME]"
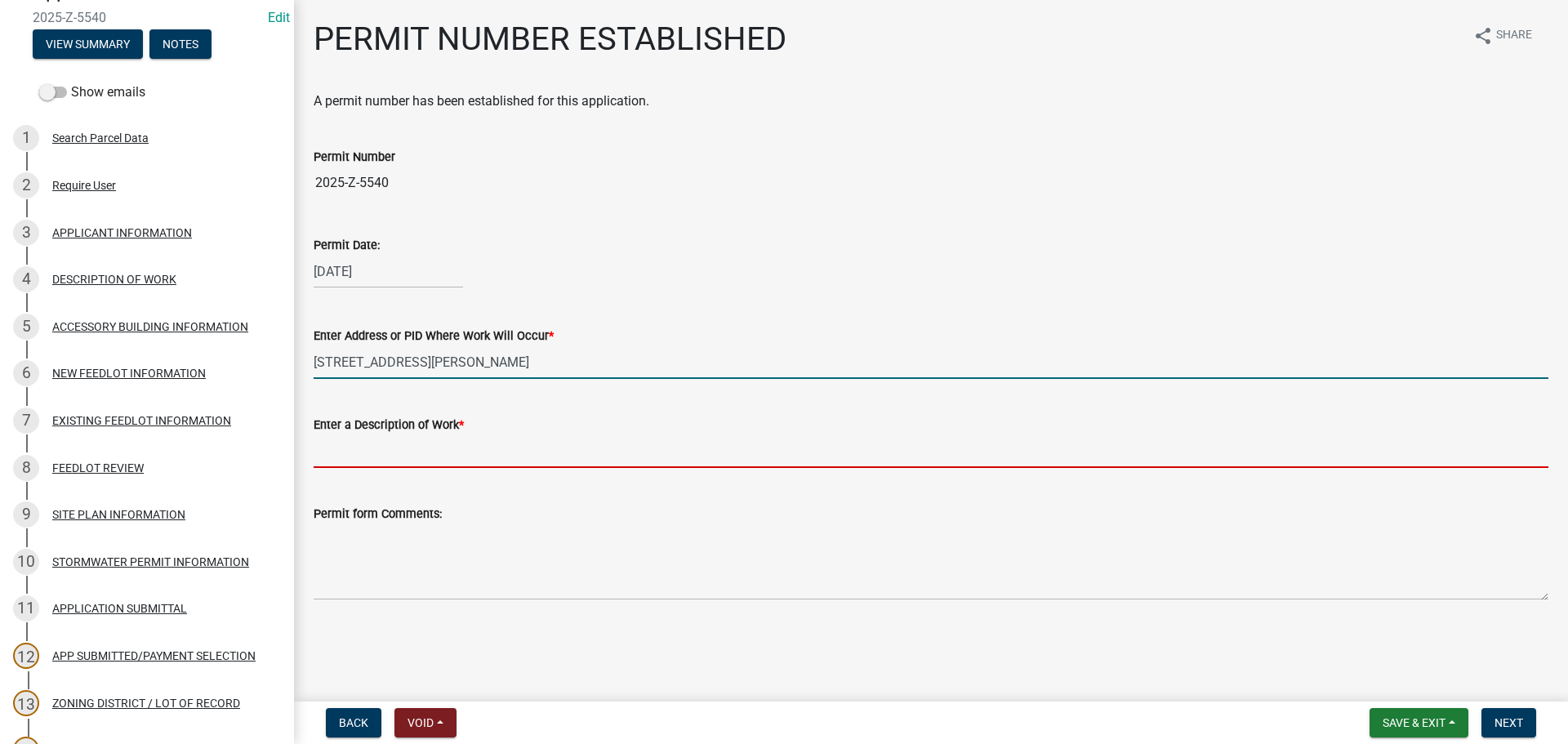
click at [636, 443] on input "Enter a Description of Work *" at bounding box center [931, 451] width 1235 height 33
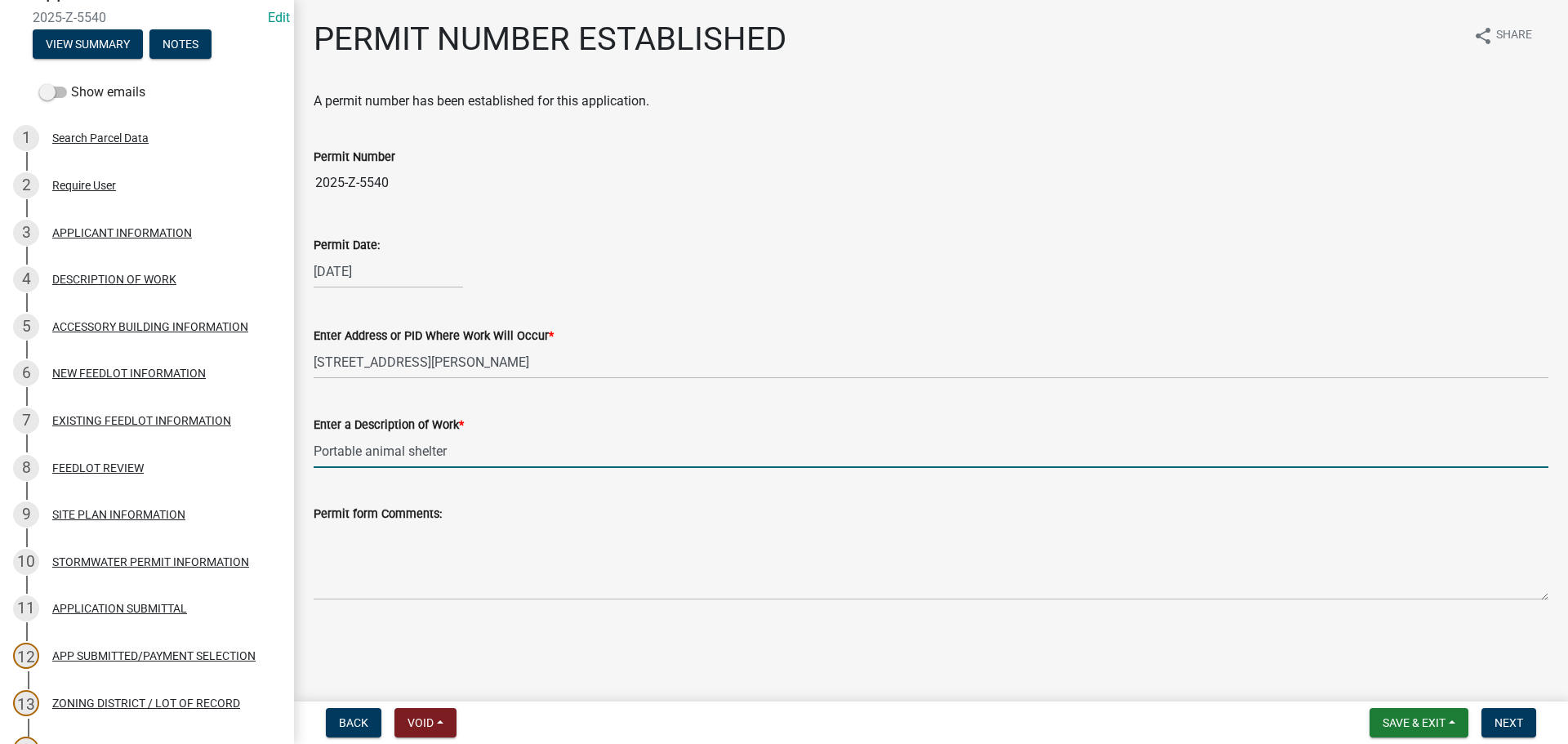
type input "Portable animal shelter"
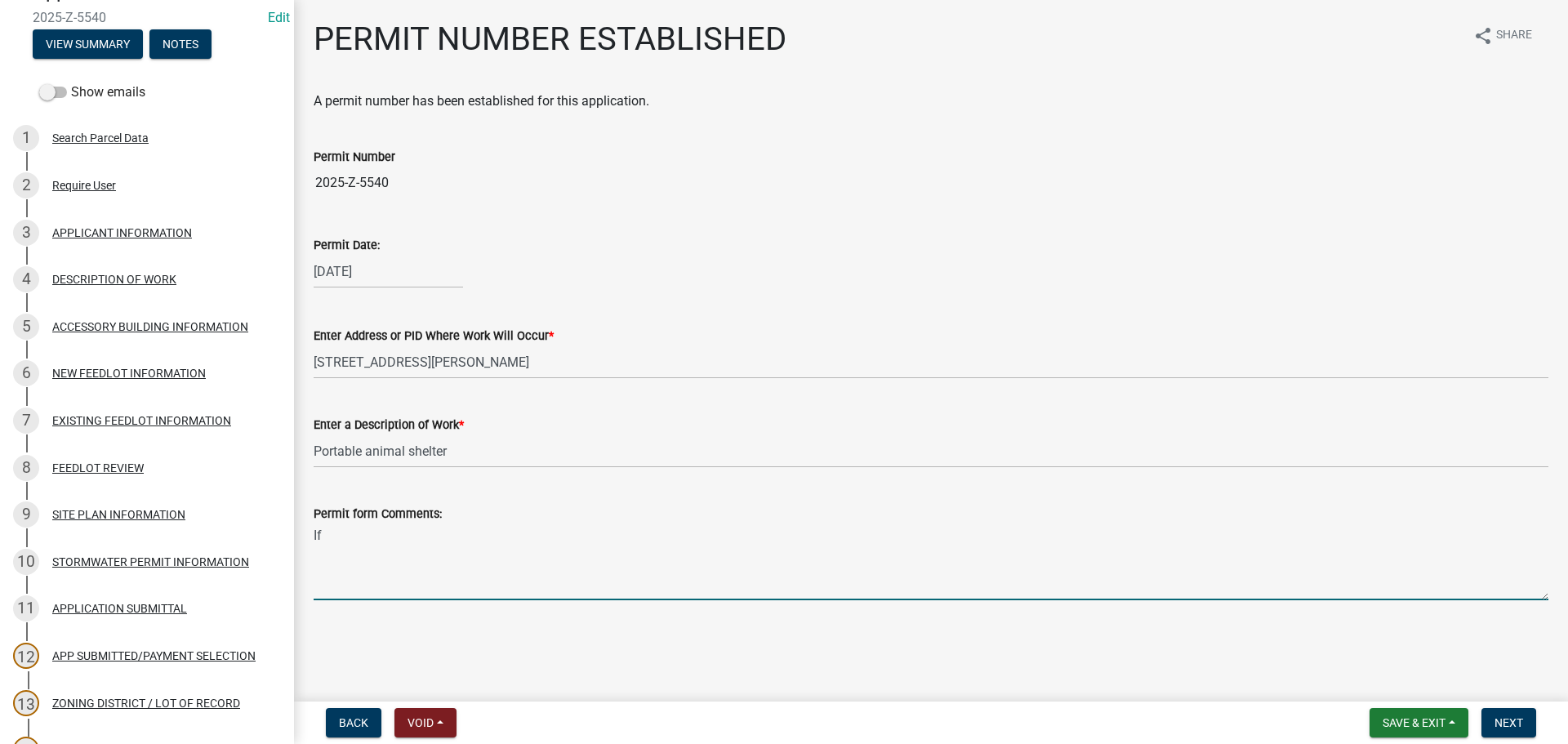
type textarea "I"
click at [520, 535] on textarea "If location changes, it must always meet minimum setback requirements." at bounding box center [931, 562] width 1235 height 77
drag, startPoint x: 426, startPoint y: 540, endPoint x: 176, endPoint y: 540, distance: 250.0
click at [176, 540] on div "Houston County Zoning Application 2025-Z-5540 Edit View Summary Notes Show emai…" at bounding box center [784, 372] width 1568 height 744
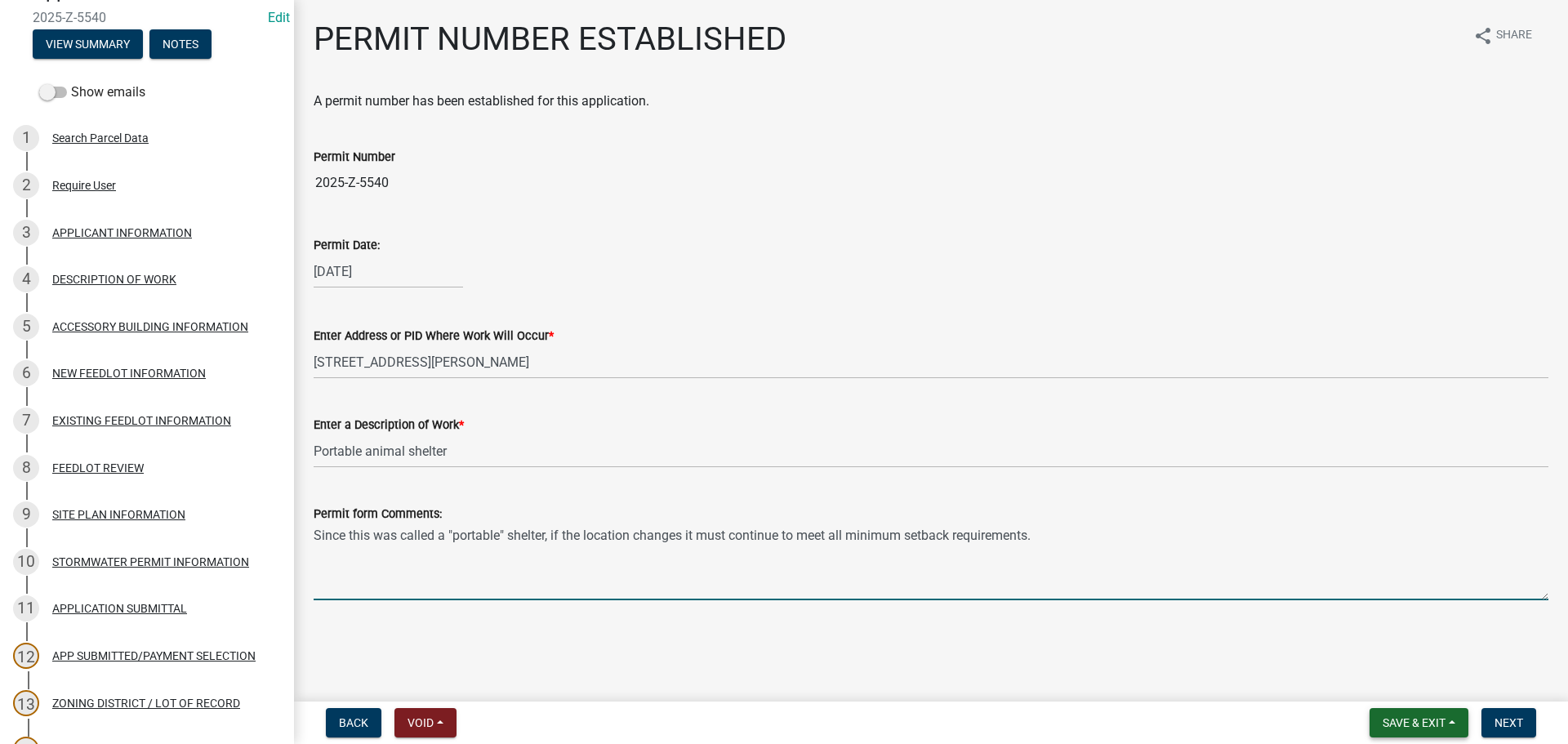
type textarea "Since this was called a "portable" shelter, if the location changes it must con…"
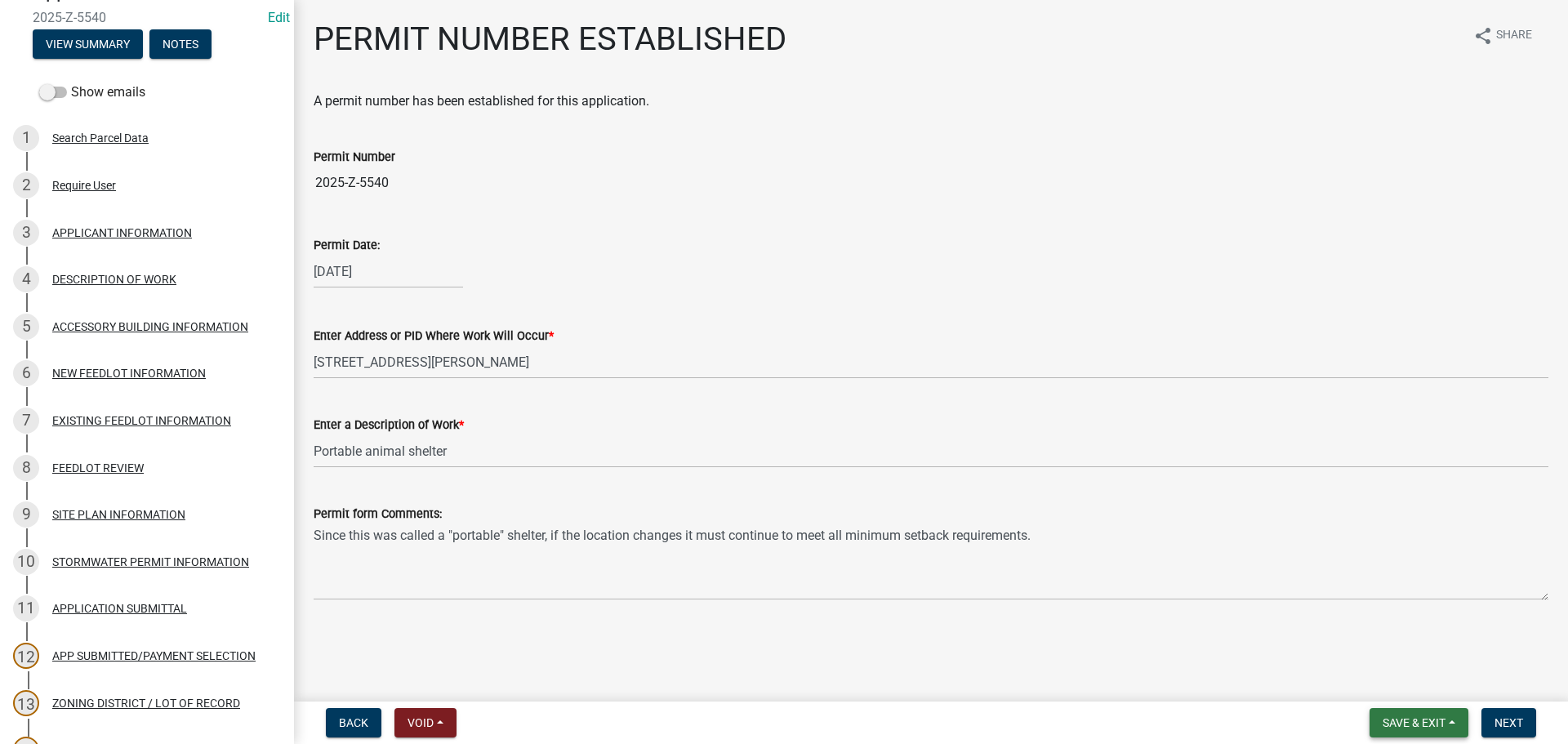
click at [1447, 727] on button "Save & Exit" at bounding box center [1419, 723] width 99 height 29
click at [1405, 637] on button "Save" at bounding box center [1404, 641] width 130 height 39
click at [1502, 731] on button "Next" at bounding box center [1509, 723] width 55 height 29
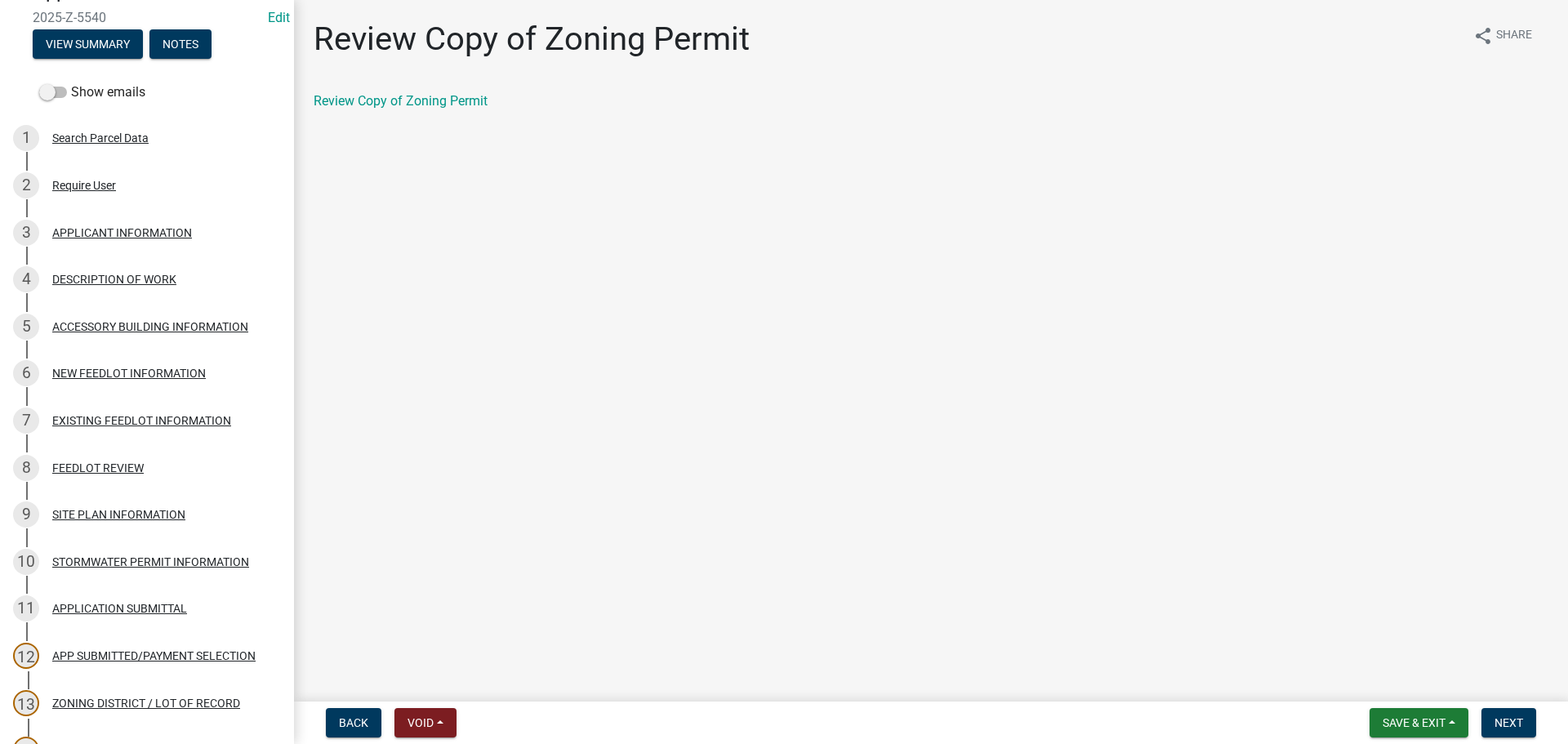
click at [478, 108] on div "Review Copy of Zoning Permit" at bounding box center [931, 101] width 1235 height 19
click at [481, 103] on link "Review Copy of Zoning Permit" at bounding box center [400, 100] width 174 height 16
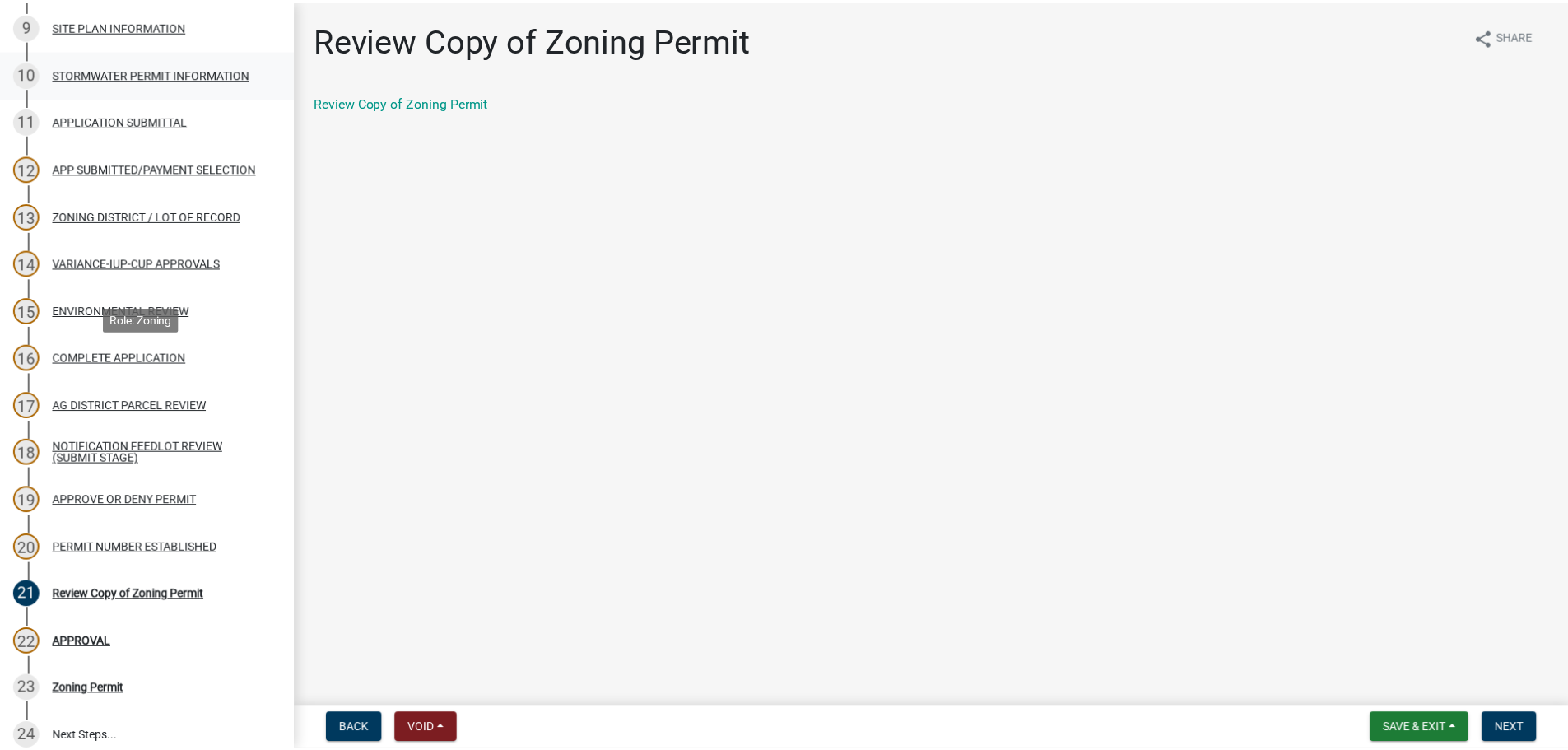
scroll to position [635, 0]
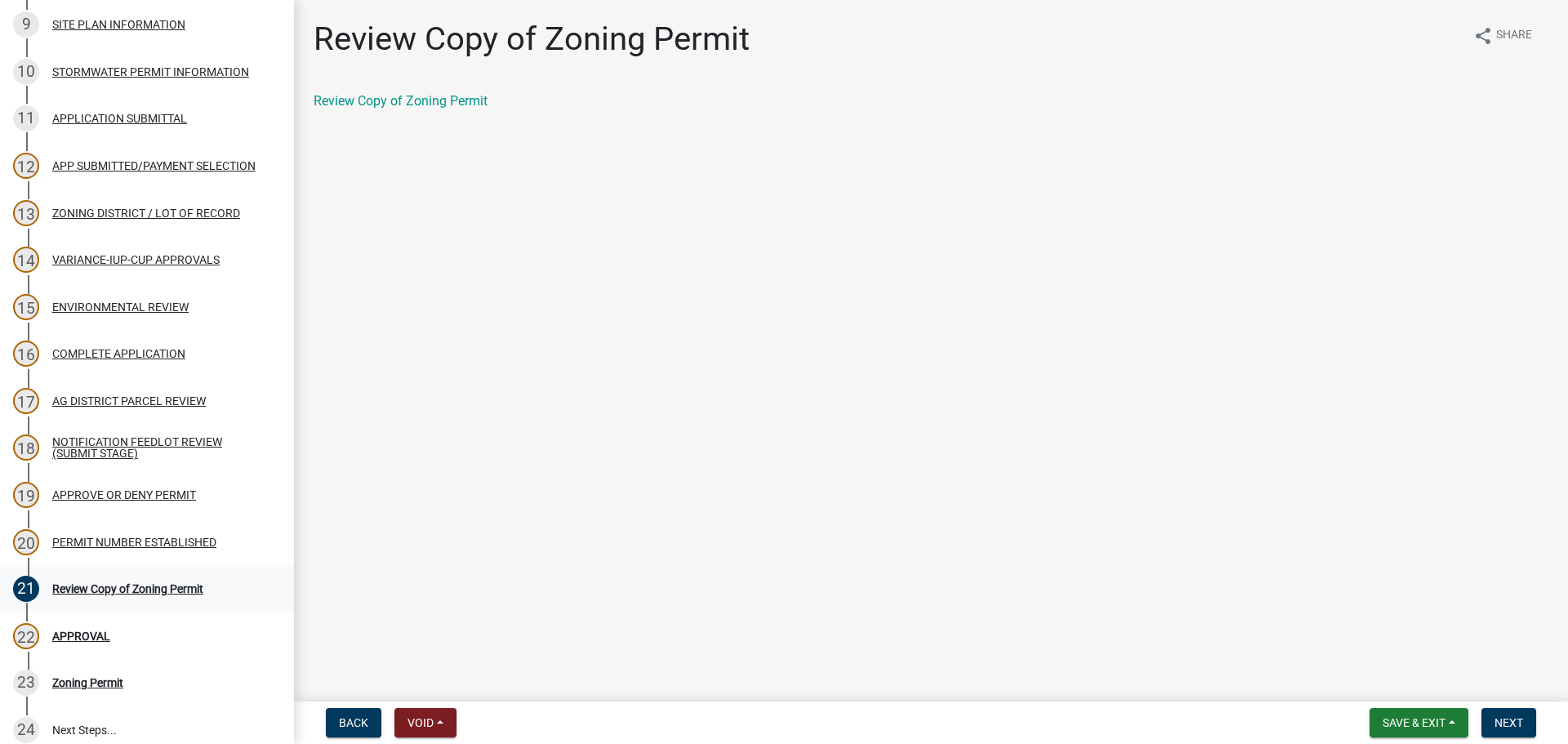
drag, startPoint x: 123, startPoint y: 535, endPoint x: 144, endPoint y: 571, distance: 41.7
click at [123, 536] on div "PERMIT NUMBER ESTABLISHED" at bounding box center [134, 542] width 164 height 11
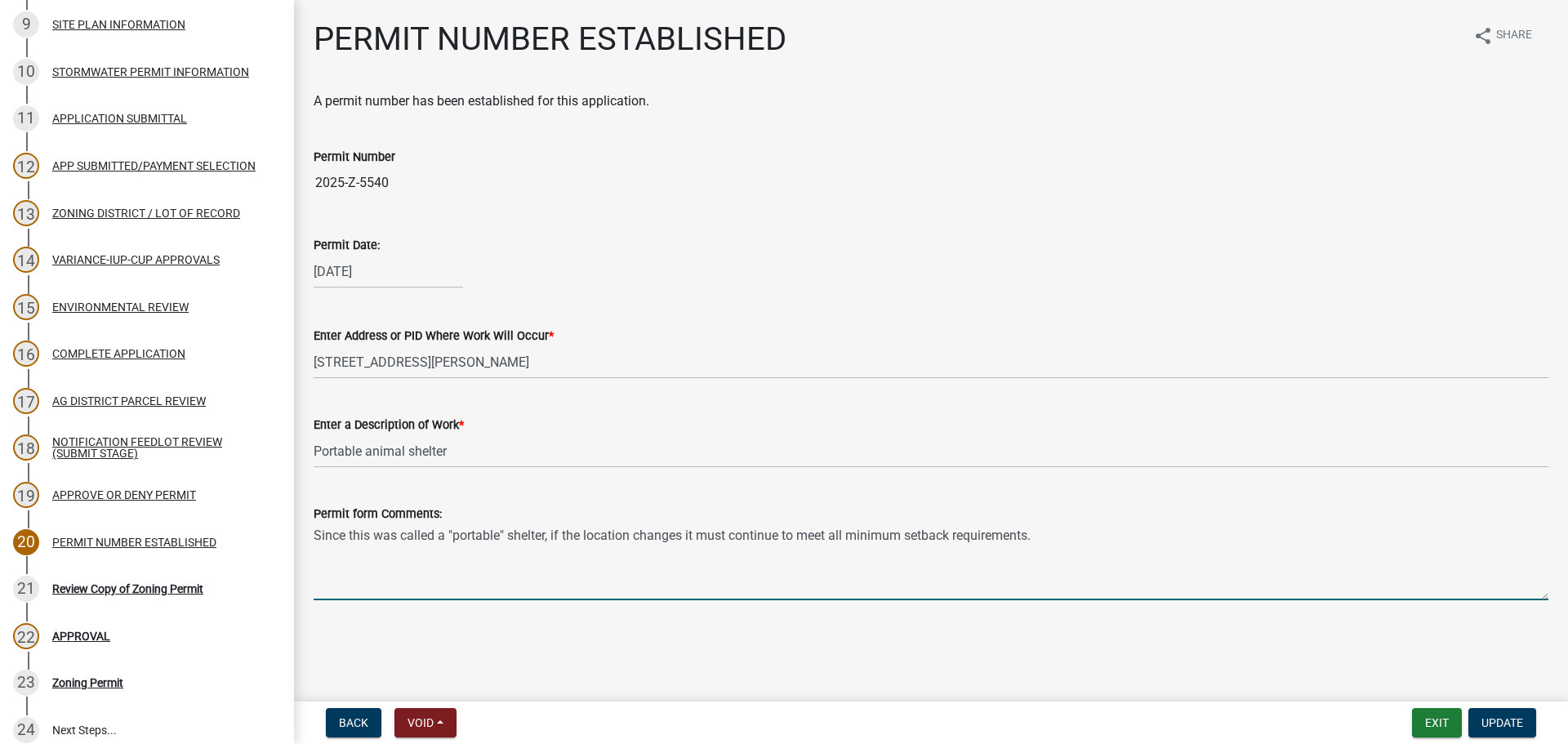
click at [1096, 534] on textarea "Since this was called a "portable" shelter, if the location changes it must con…" at bounding box center [931, 562] width 1235 height 77
type textarea "Since this was called a "portable" shelter, if the location changes it must con…"
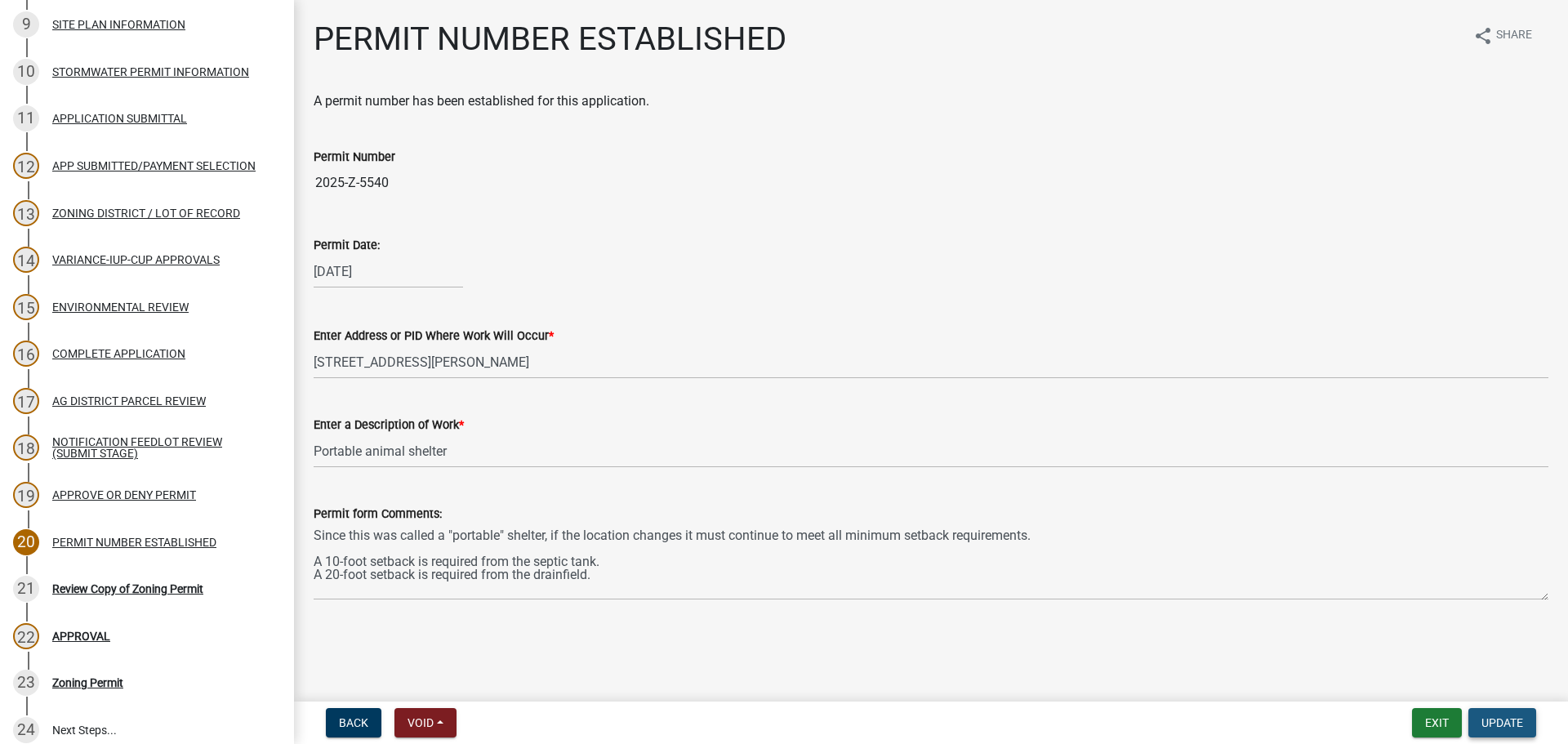
click at [1519, 715] on button "Update" at bounding box center [1503, 723] width 68 height 29
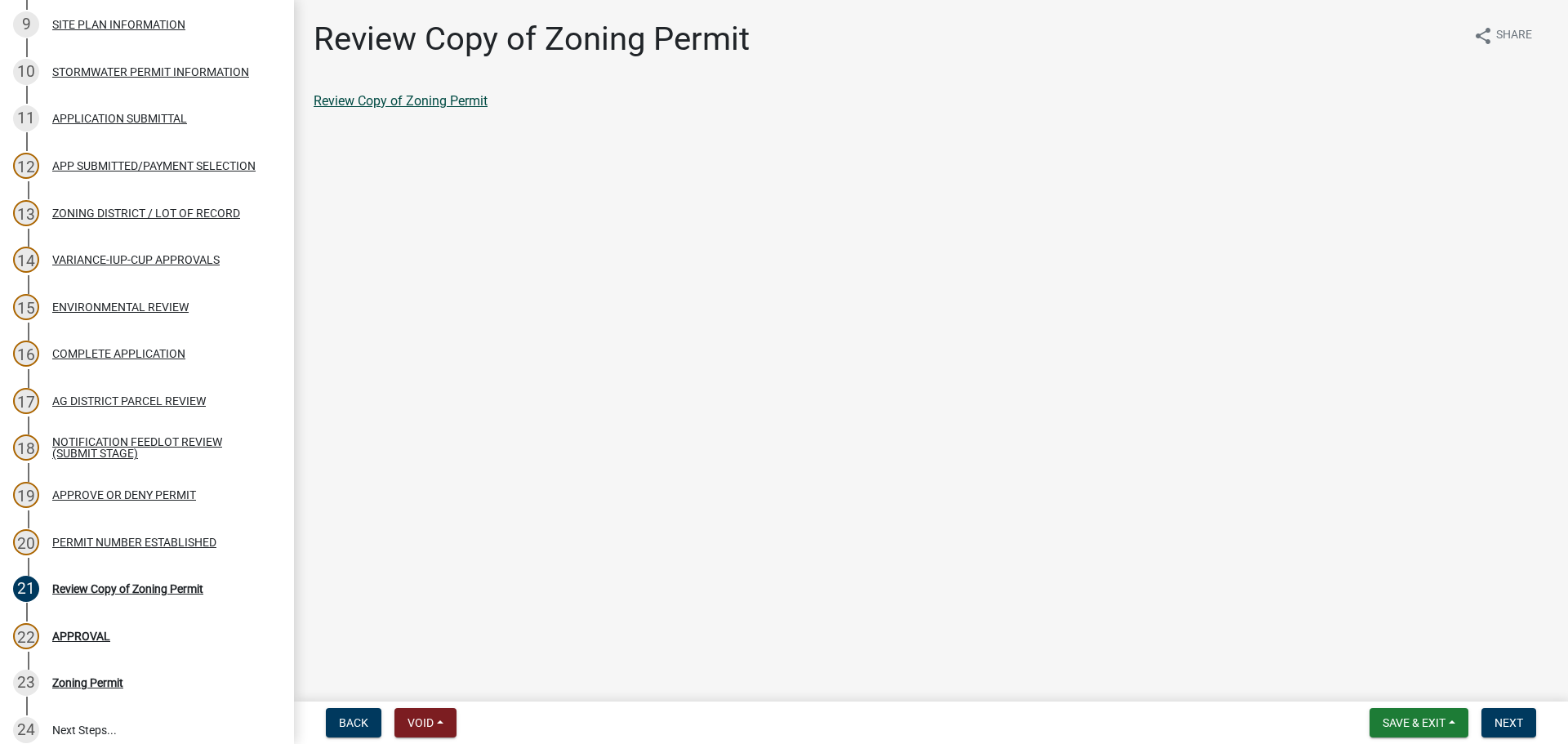
click at [454, 99] on link "Review Copy of Zoning Permit" at bounding box center [400, 100] width 174 height 16
click at [98, 551] on div "20 PERMIT NUMBER ESTABLISHED" at bounding box center [140, 542] width 254 height 26
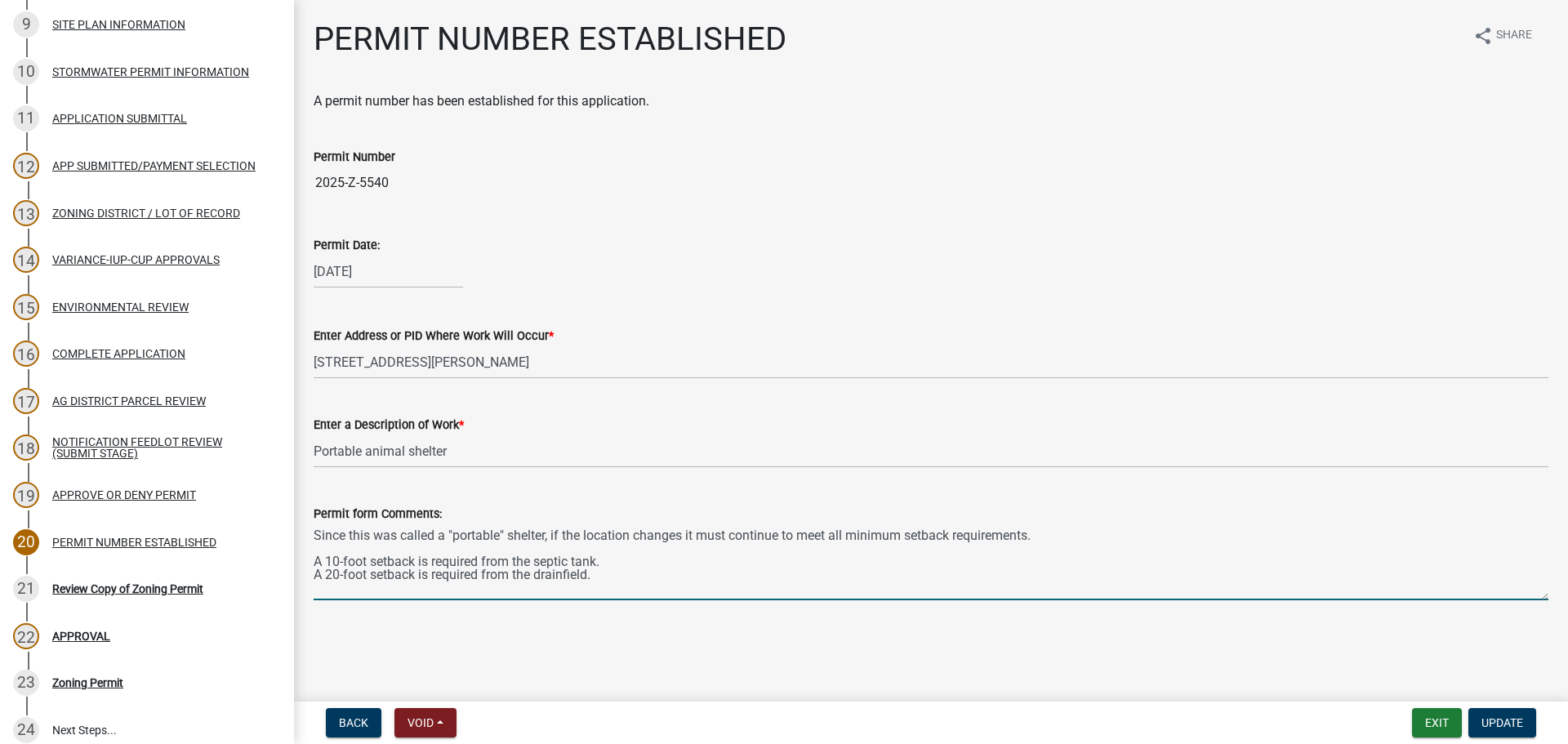
click at [1034, 535] on textarea "Since this was called a "portable" shelter, if the location changes it must con…" at bounding box center [931, 562] width 1235 height 77
click at [321, 578] on textarea "Since this was called a "portable" shelter, if the location changes it must con…" at bounding box center [931, 562] width 1235 height 77
type textarea "Since this was called a "portable" shelter, if the location changes it must con…"
click at [1523, 730] on button "Update" at bounding box center [1503, 723] width 68 height 29
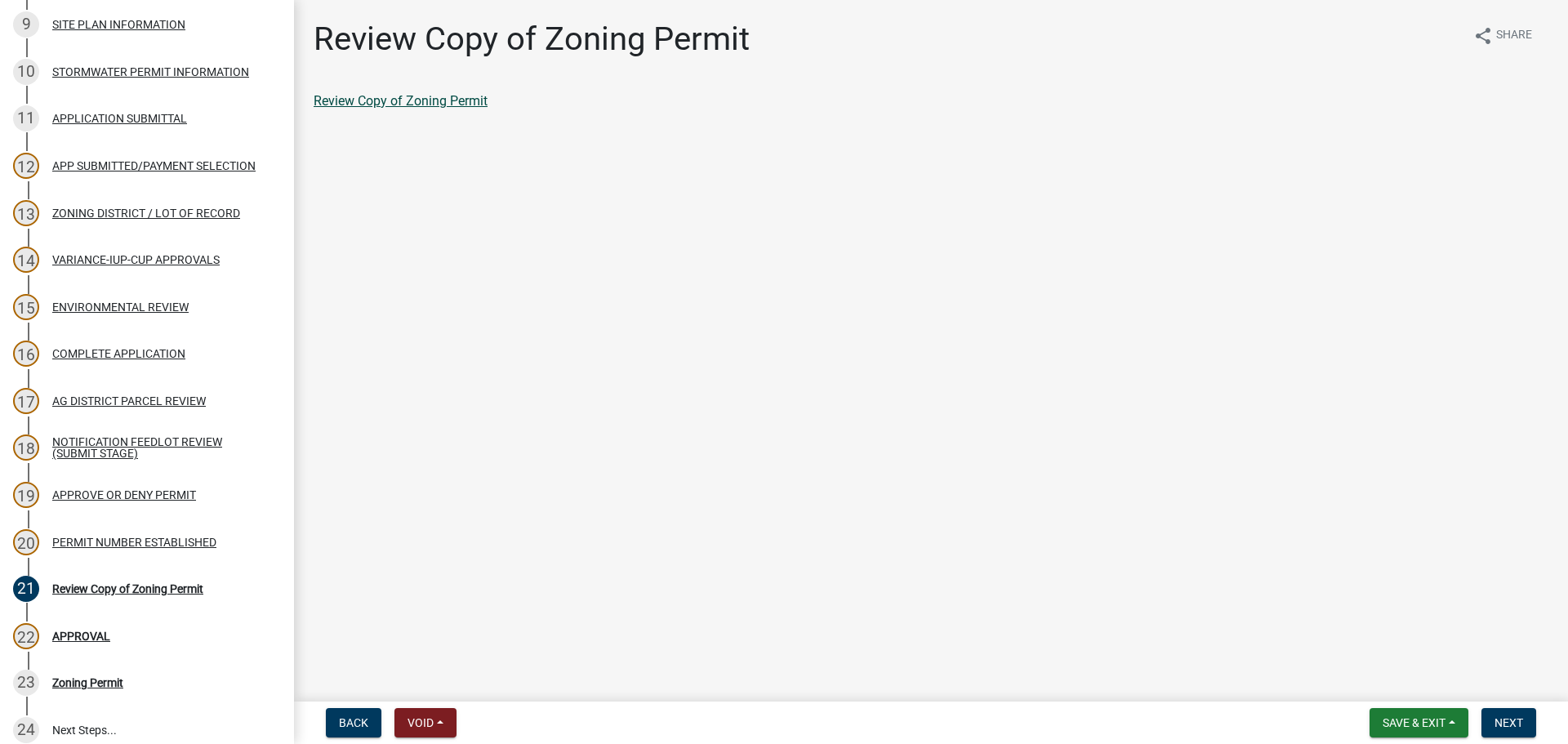
click at [464, 101] on link "Review Copy of Zoning Permit" at bounding box center [400, 100] width 174 height 16
click at [180, 550] on div "20 PERMIT NUMBER ESTABLISHED" at bounding box center [140, 542] width 254 height 26
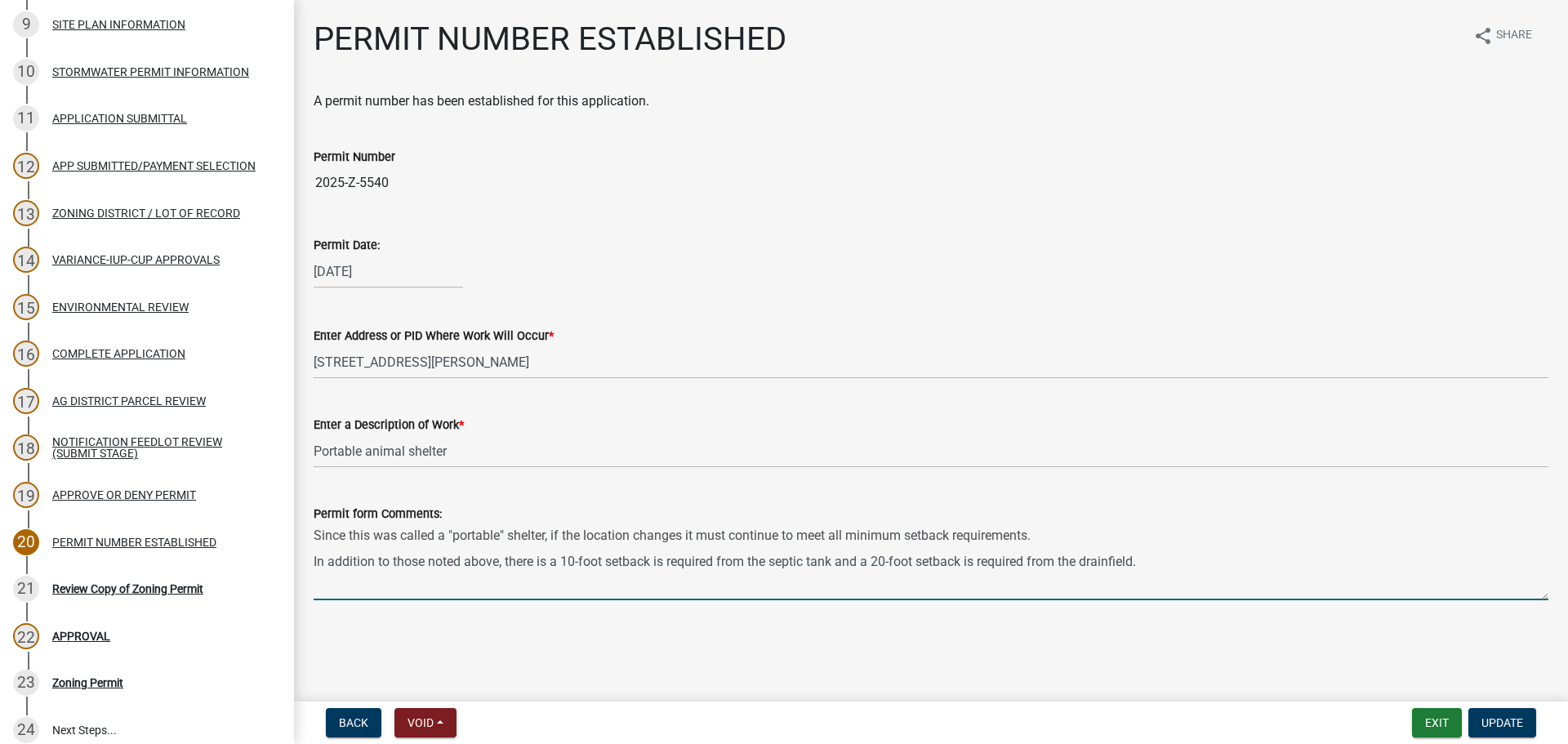
click at [658, 564] on textarea "Since this was called a "portable" shelter, if the location changes it must con…" at bounding box center [931, 562] width 1235 height 77
click at [967, 569] on textarea "Since this was called a "portable" shelter, if the location changes it must con…" at bounding box center [931, 562] width 1235 height 77
type textarea "Since this was called a "portable" shelter, if the location changes it must con…"
click at [1513, 723] on span "Update" at bounding box center [1502, 723] width 41 height 13
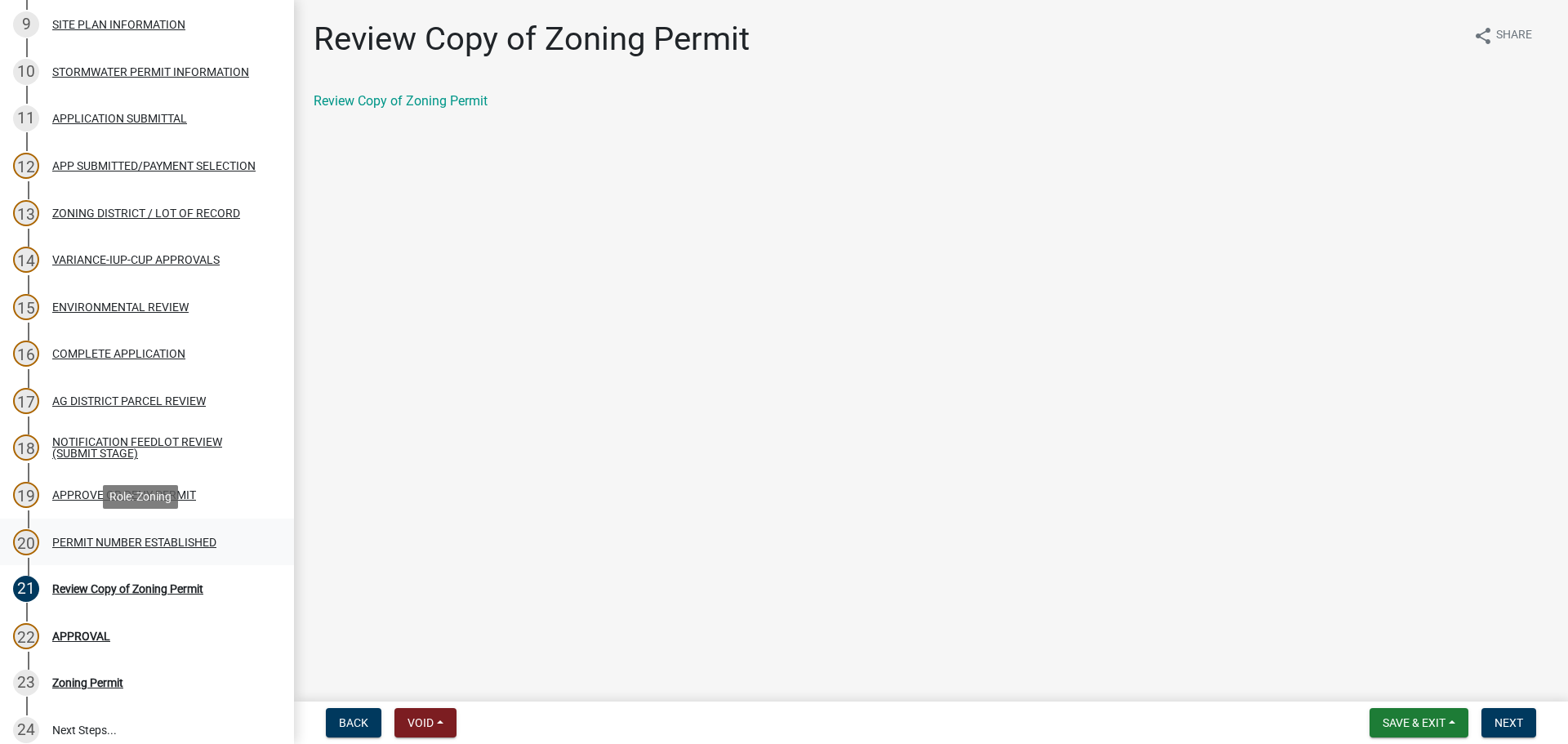
drag, startPoint x: 210, startPoint y: 533, endPoint x: 237, endPoint y: 532, distance: 27.0
click at [207, 533] on div "20 PERMIT NUMBER ESTABLISHED" at bounding box center [140, 542] width 254 height 26
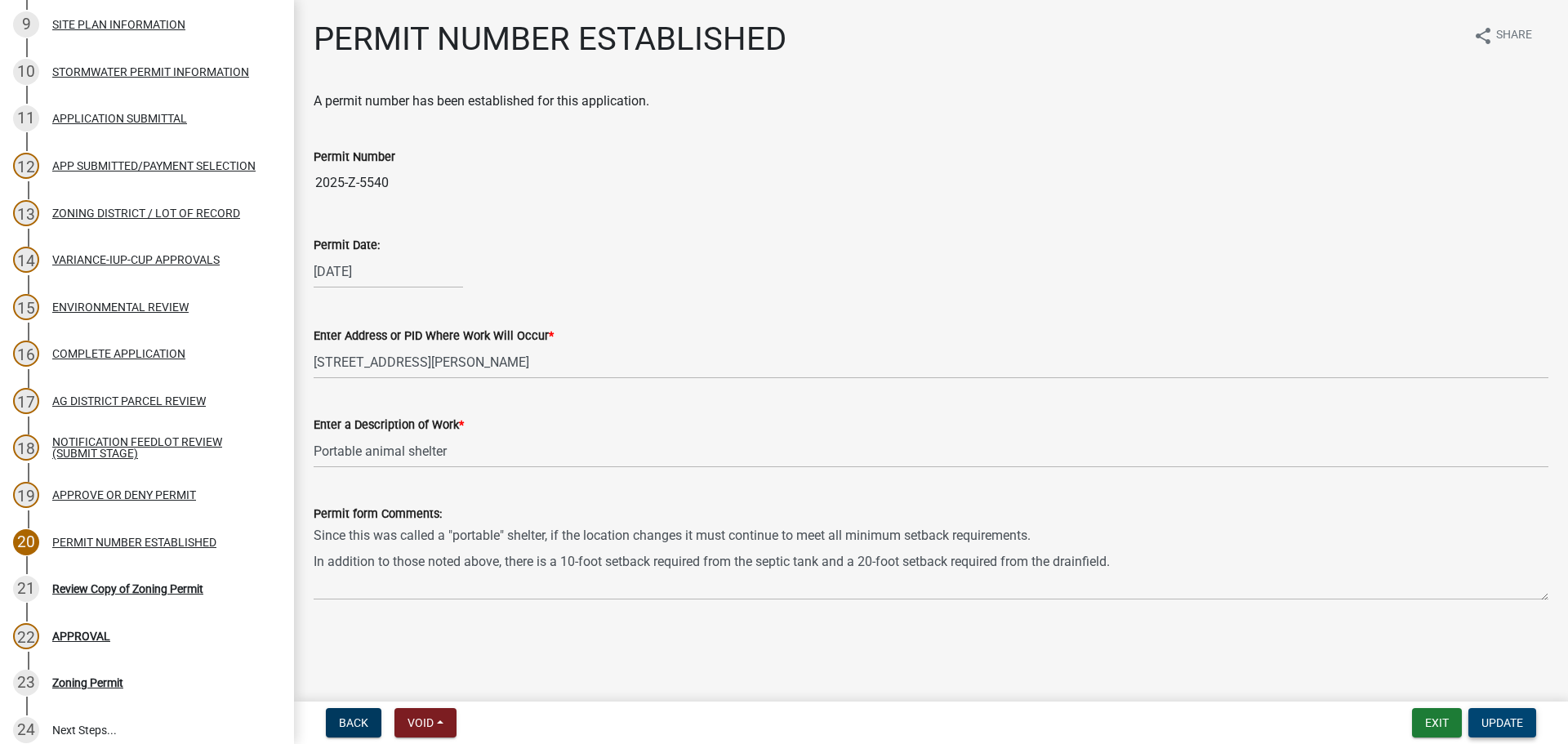
click at [1528, 724] on button "Update" at bounding box center [1503, 723] width 68 height 29
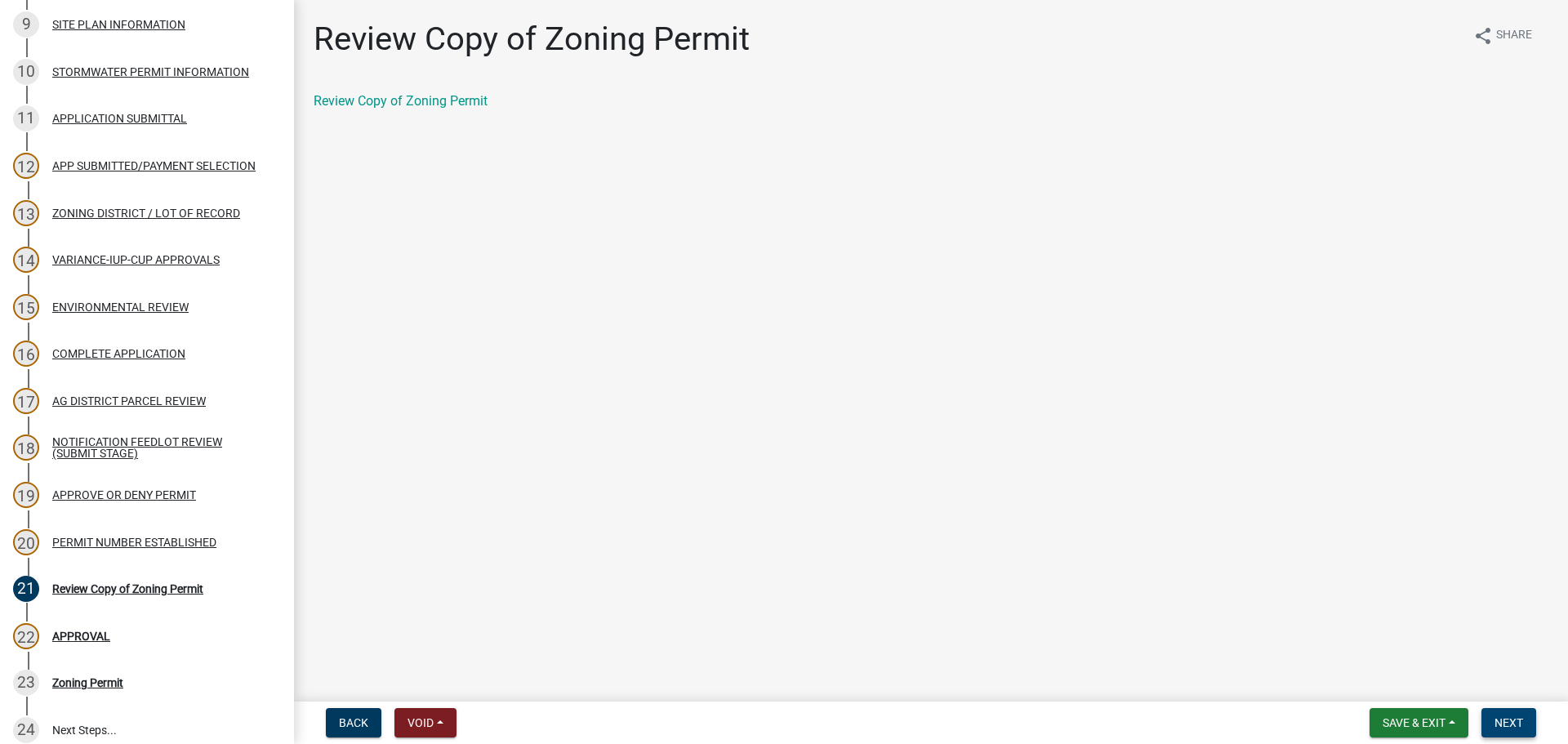
click at [1501, 726] on span "Next" at bounding box center [1508, 723] width 28 height 13
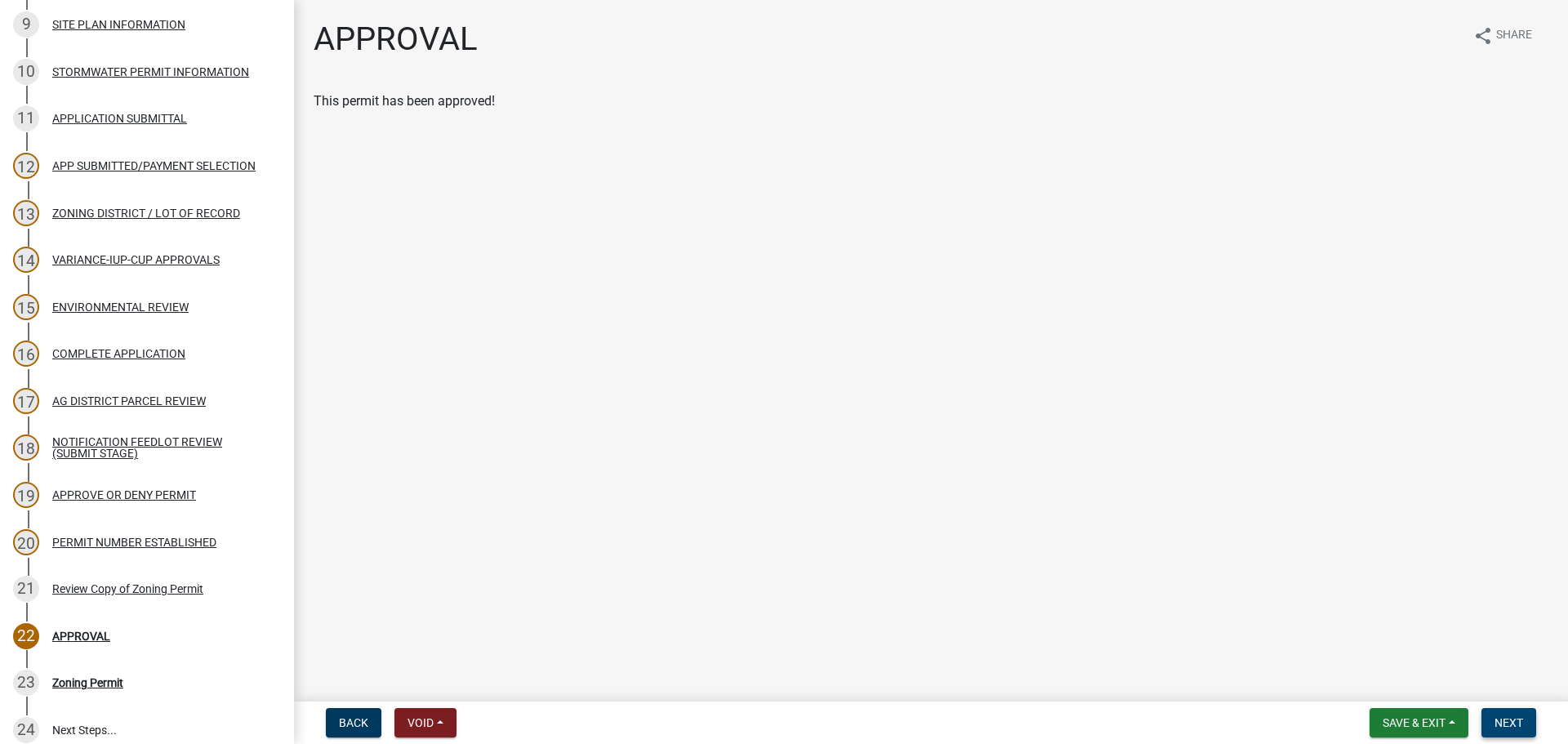
drag, startPoint x: 1519, startPoint y: 711, endPoint x: 1517, endPoint y: 721, distance: 10.2
click at [1519, 713] on button "Next" at bounding box center [1509, 723] width 55 height 29
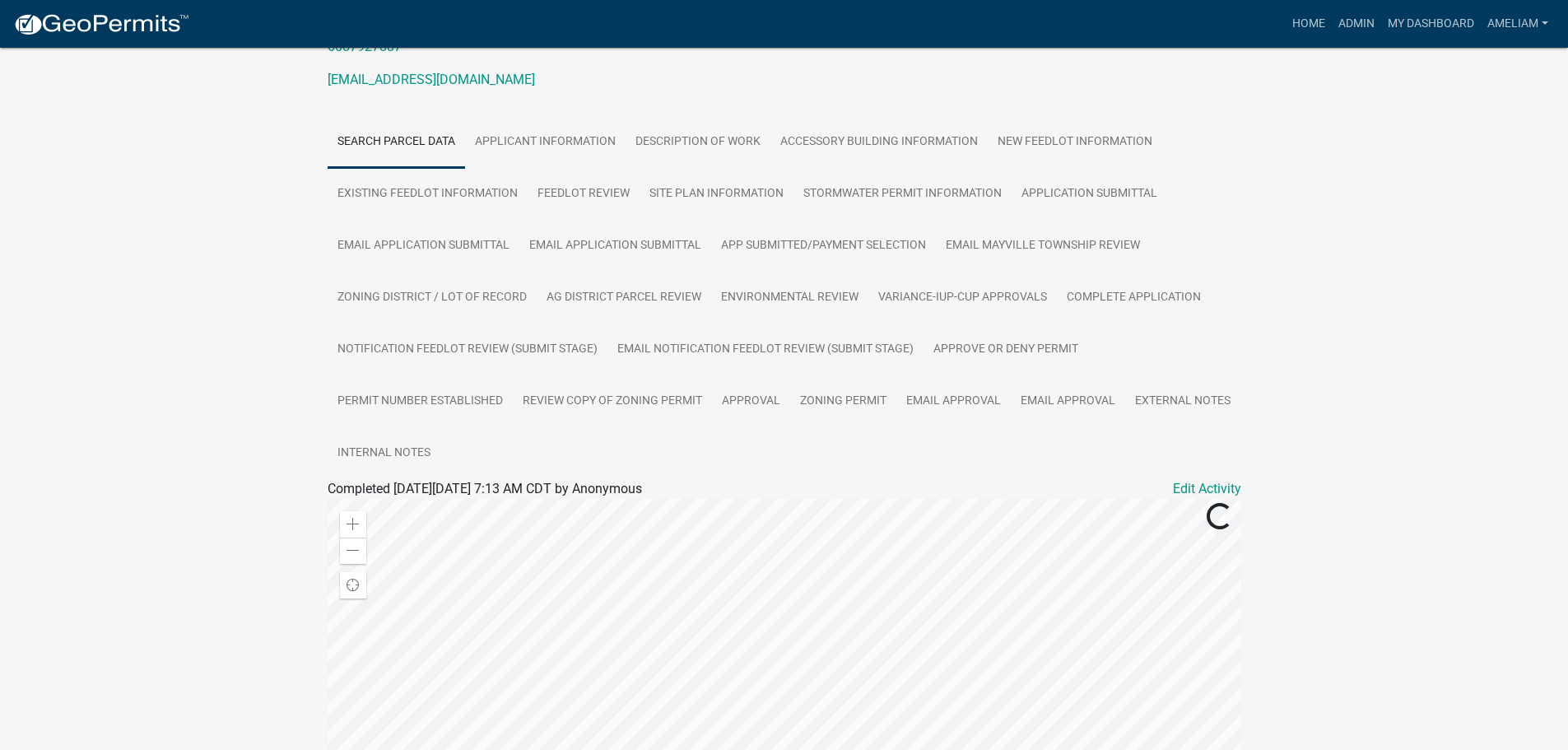
scroll to position [165, 0]
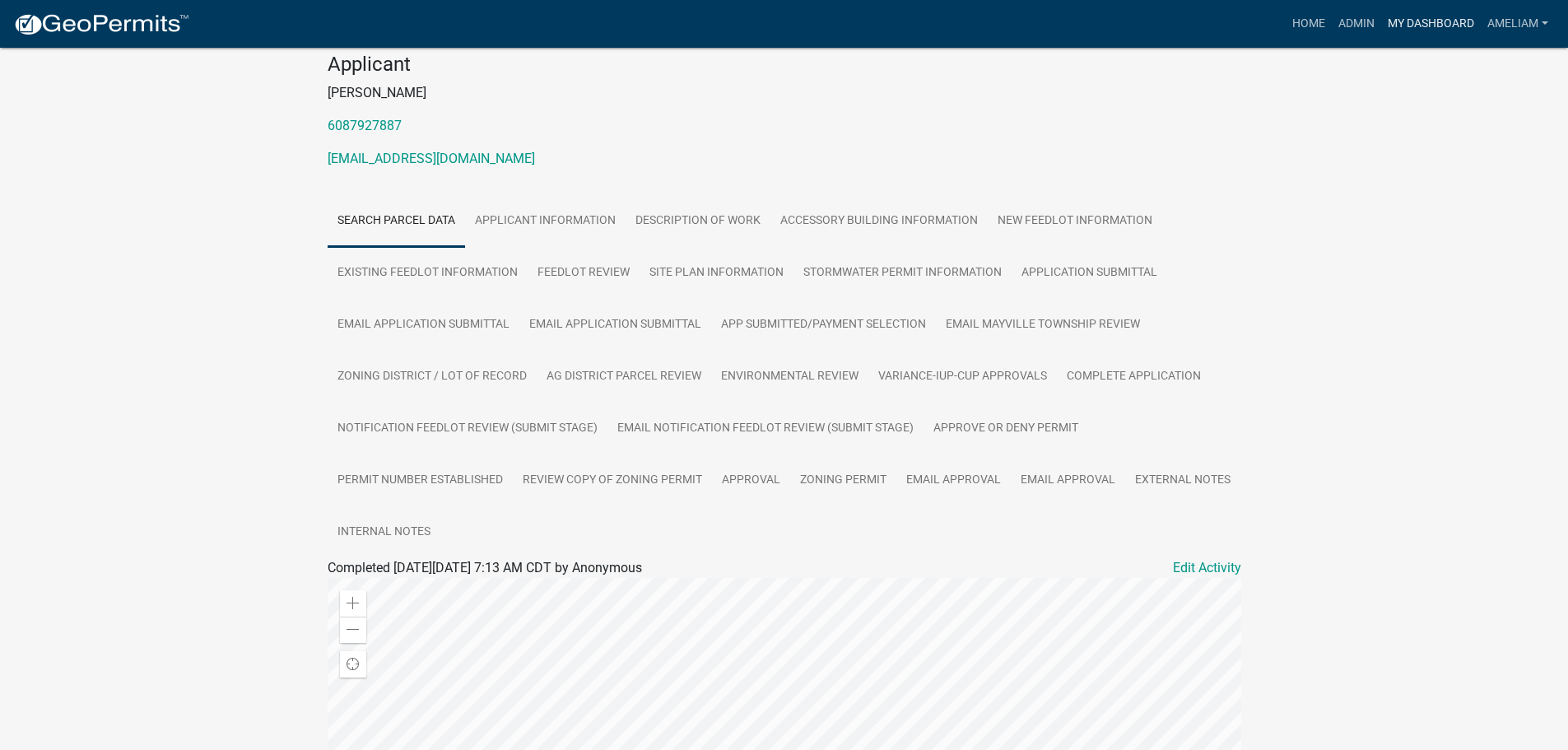
click at [1425, 19] on link "My Dashboard" at bounding box center [1431, 24] width 100 height 31
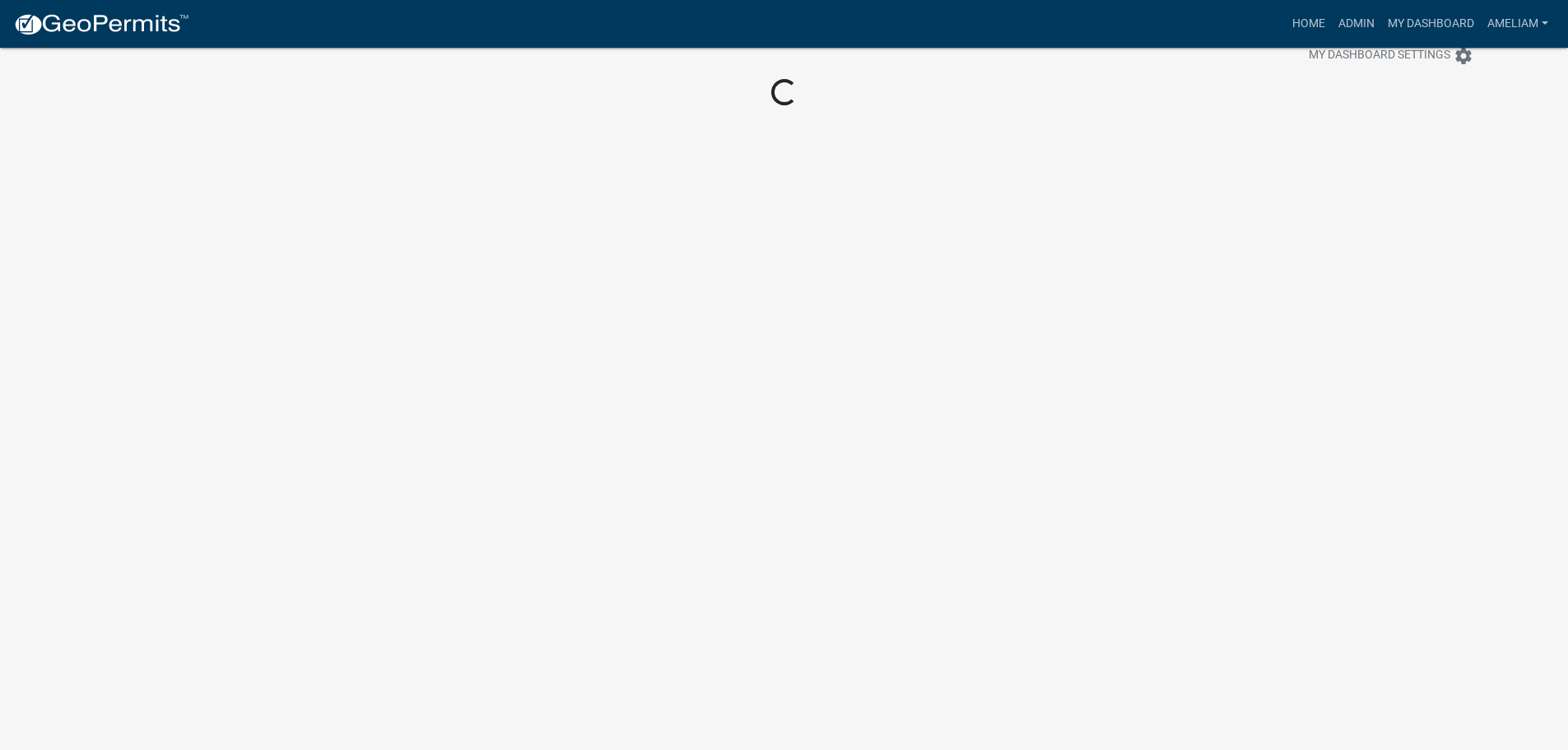
scroll to position [48, 0]
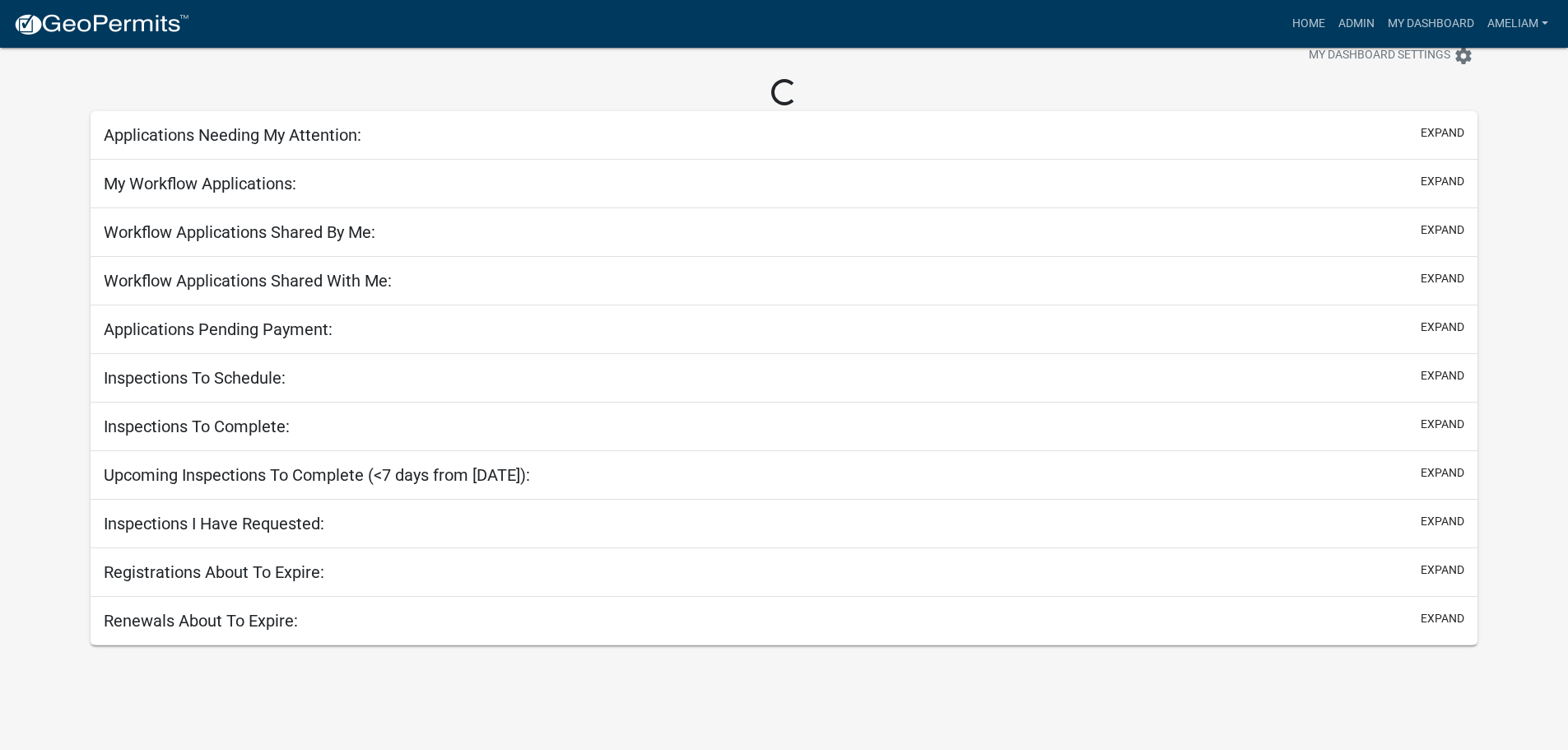
click at [56, 112] on app-user-applications "more_horiz Home Admin My Dashboard AmeliaM Admin Account Logout My Dashboard Se…" at bounding box center [784, 322] width 1568 height 645
select select "3: 100"
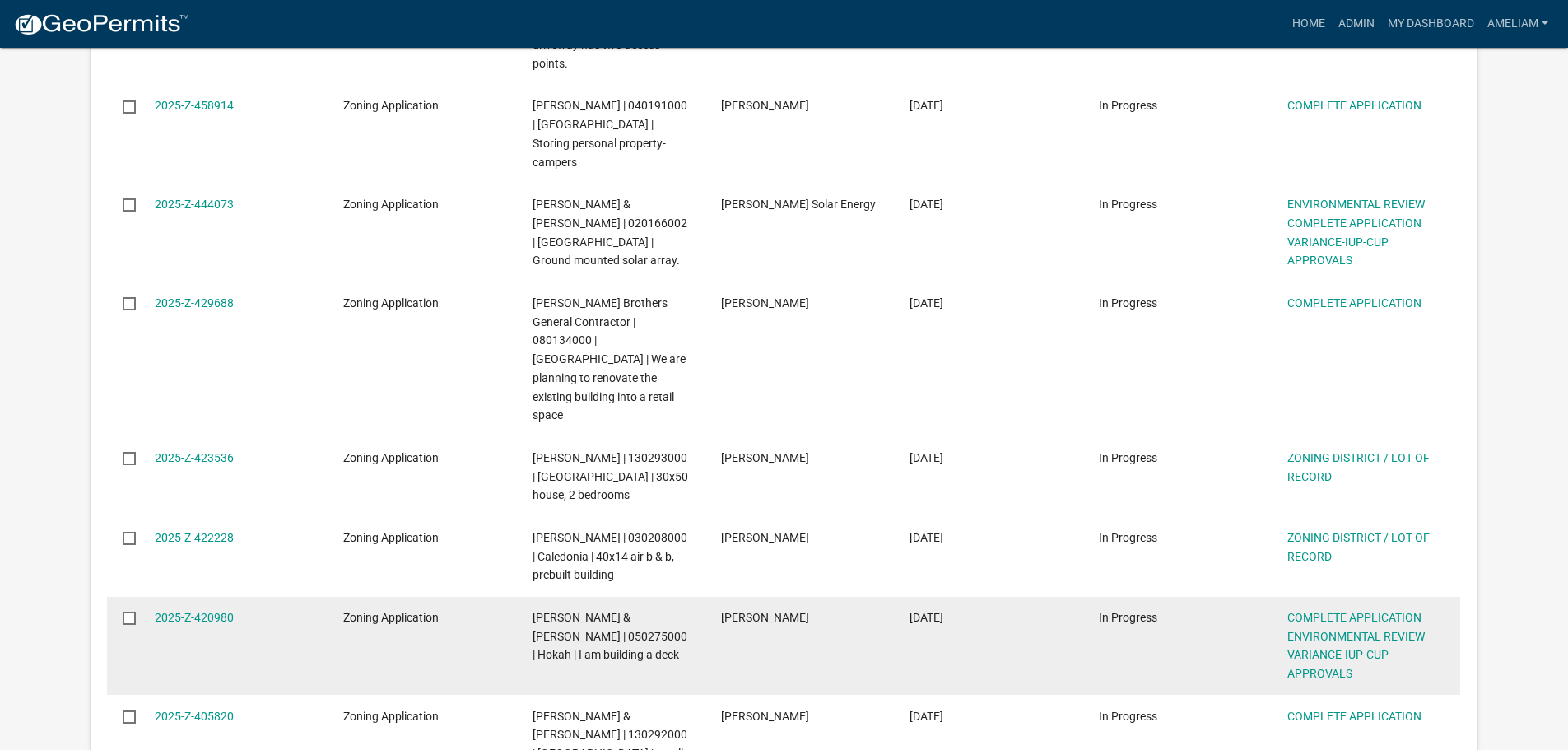
scroll to position [2606, 0]
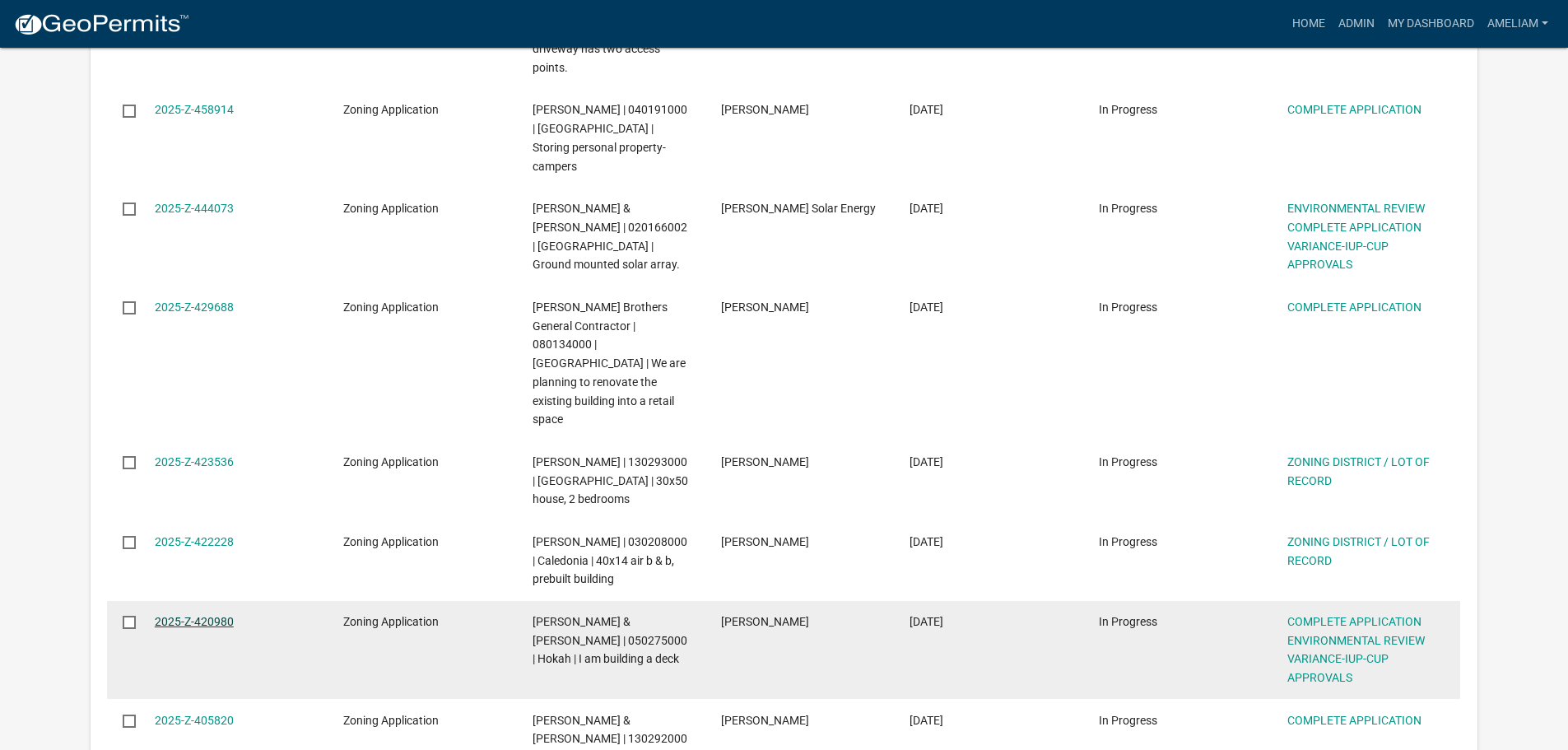
click at [223, 615] on link "2025-Z-420980" at bounding box center [193, 621] width 79 height 13
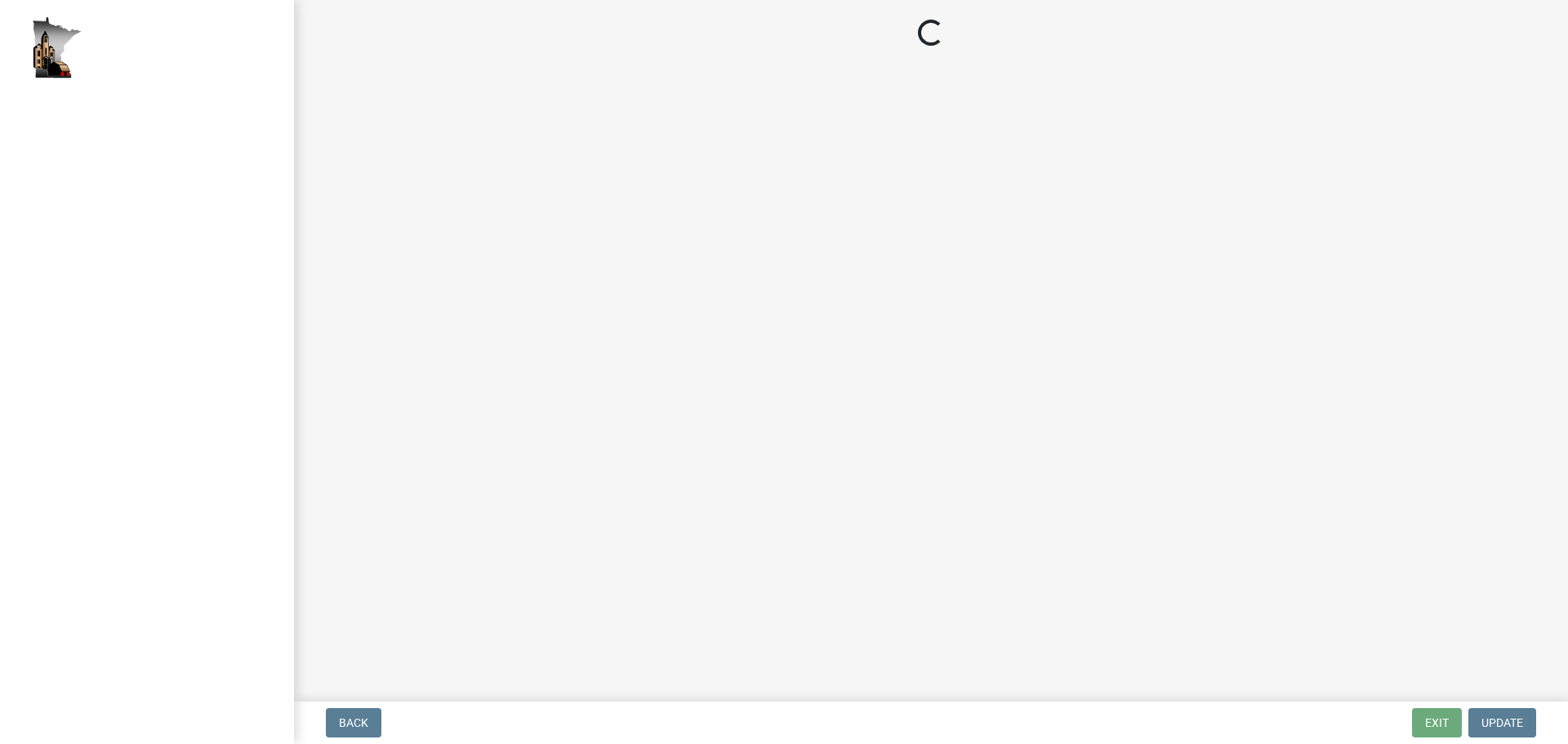
select select "5727336e-9a20-4bd2-a6f3-e7484509ff9a"
select select "e7961d78-4f82-4ea0-a075-1f680d90960e"
select select "32538aac-6b8c-4188-bd52-8c62054b7e7b"
select select "c0fe89da-e6be-4440-b09b-6bf401eca5d4"
select select "cc045de0-ead4-414c-a886-12e51f2bc4aa"
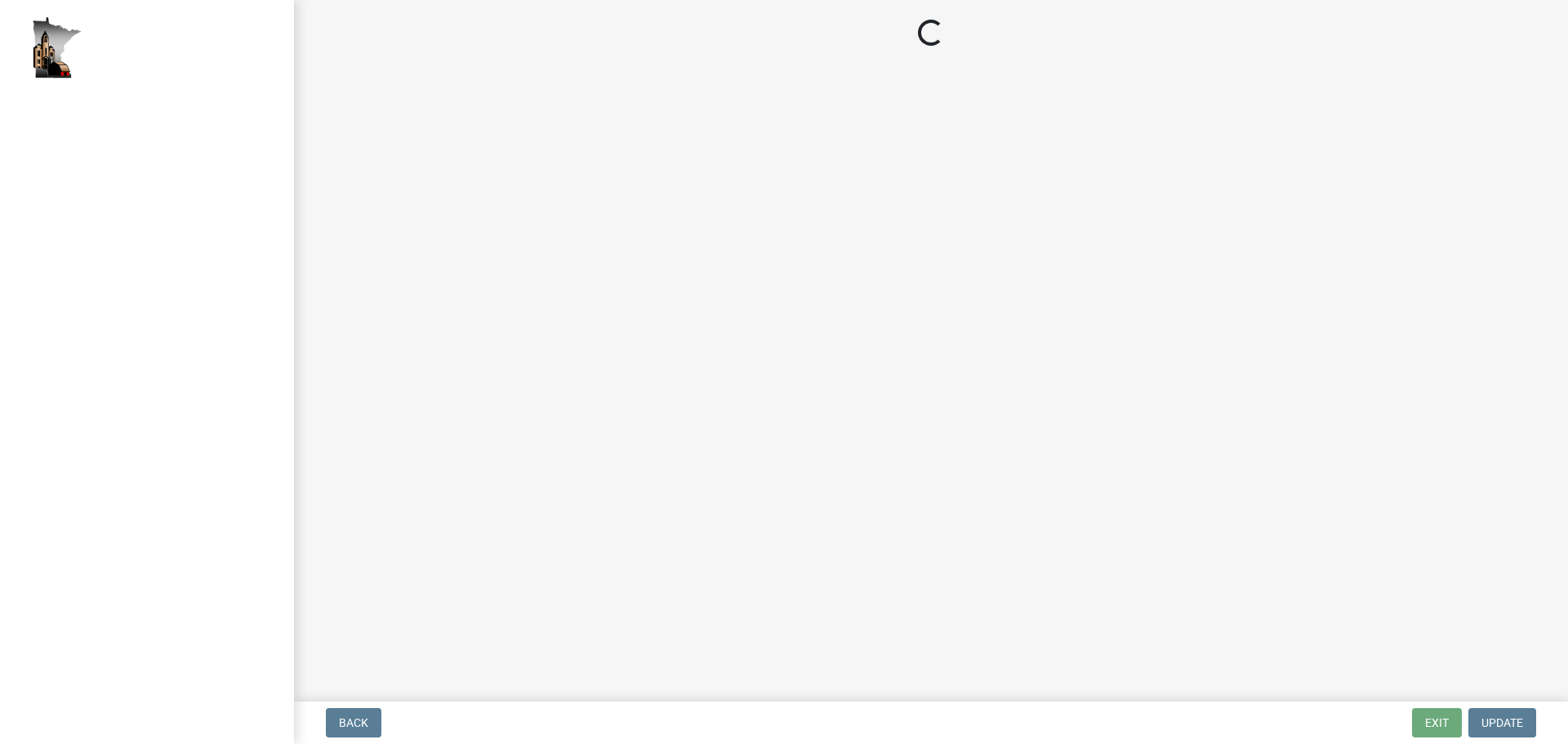
select select "c55ed237-4e75-4d9e-9e6e-534c544ae652"
